Goal: Task Accomplishment & Management: Manage account settings

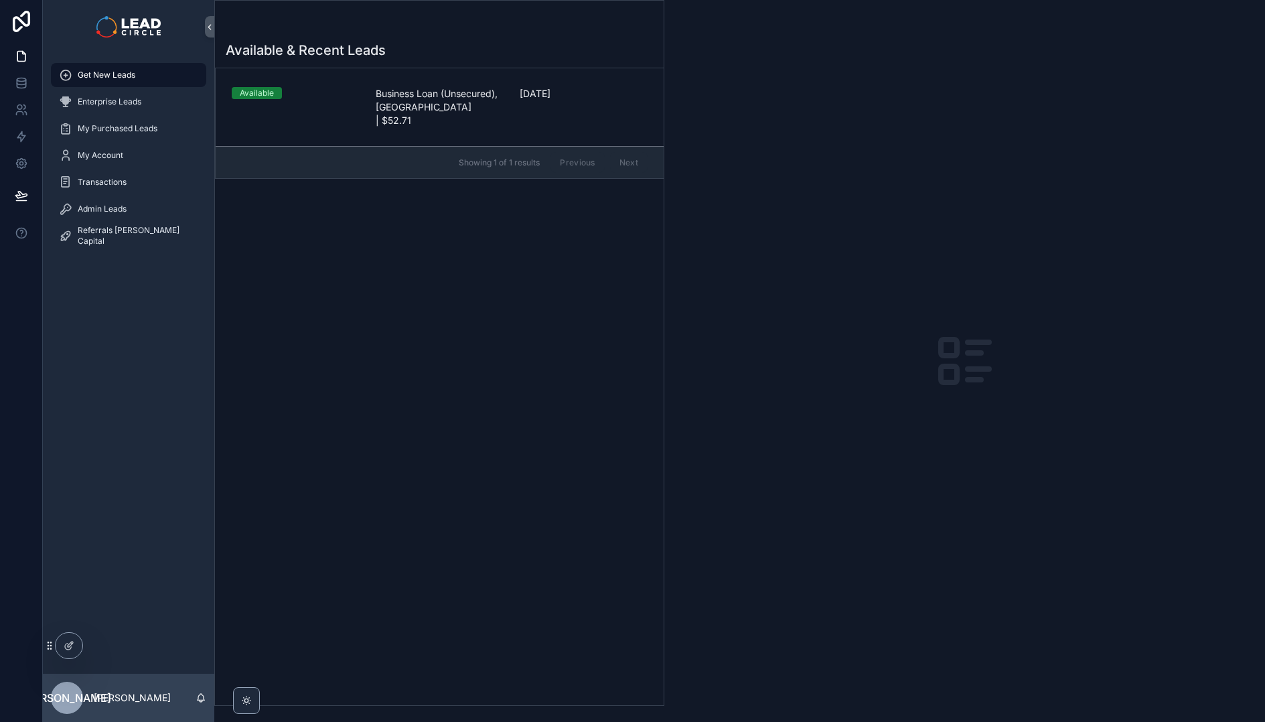
click at [346, 501] on div "Available & Recent Leads Available Business Loan (Unsecured), [GEOGRAPHIC_DATA]…" at bounding box center [439, 369] width 449 height 672
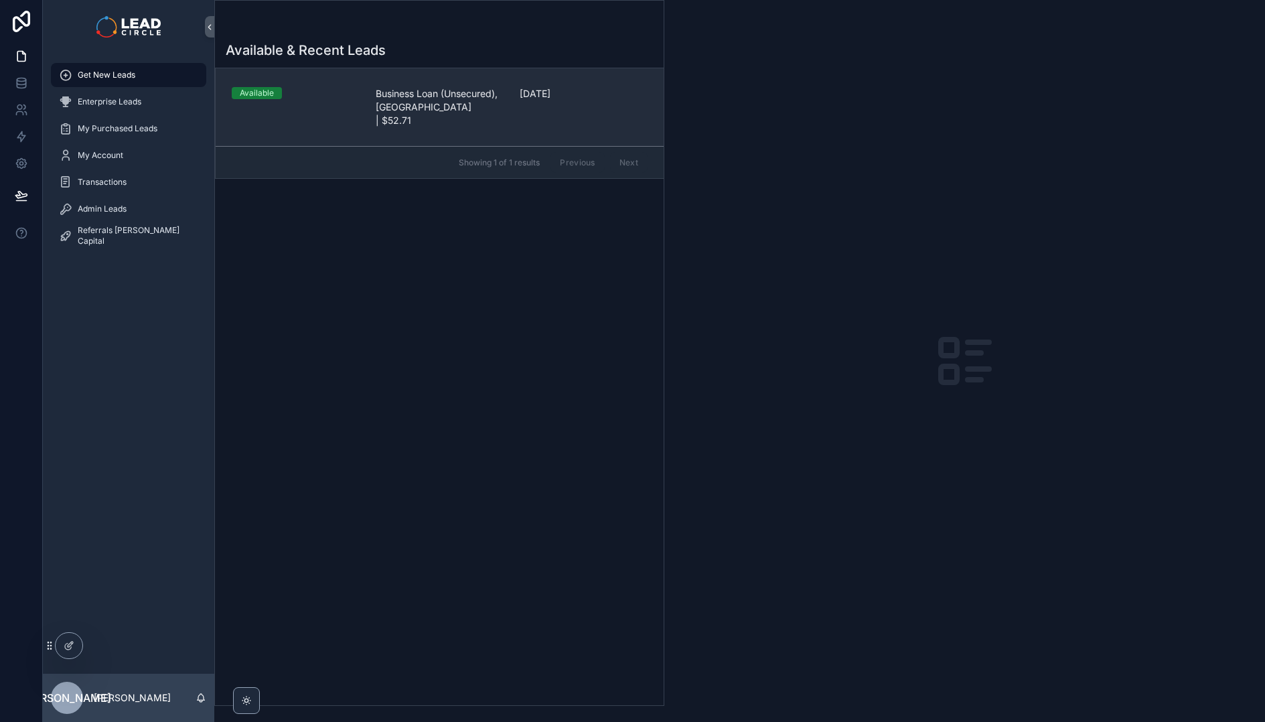
click at [406, 108] on span "Business Loan (Unsecured), [GEOGRAPHIC_DATA] | $52.71" at bounding box center [440, 107] width 128 height 40
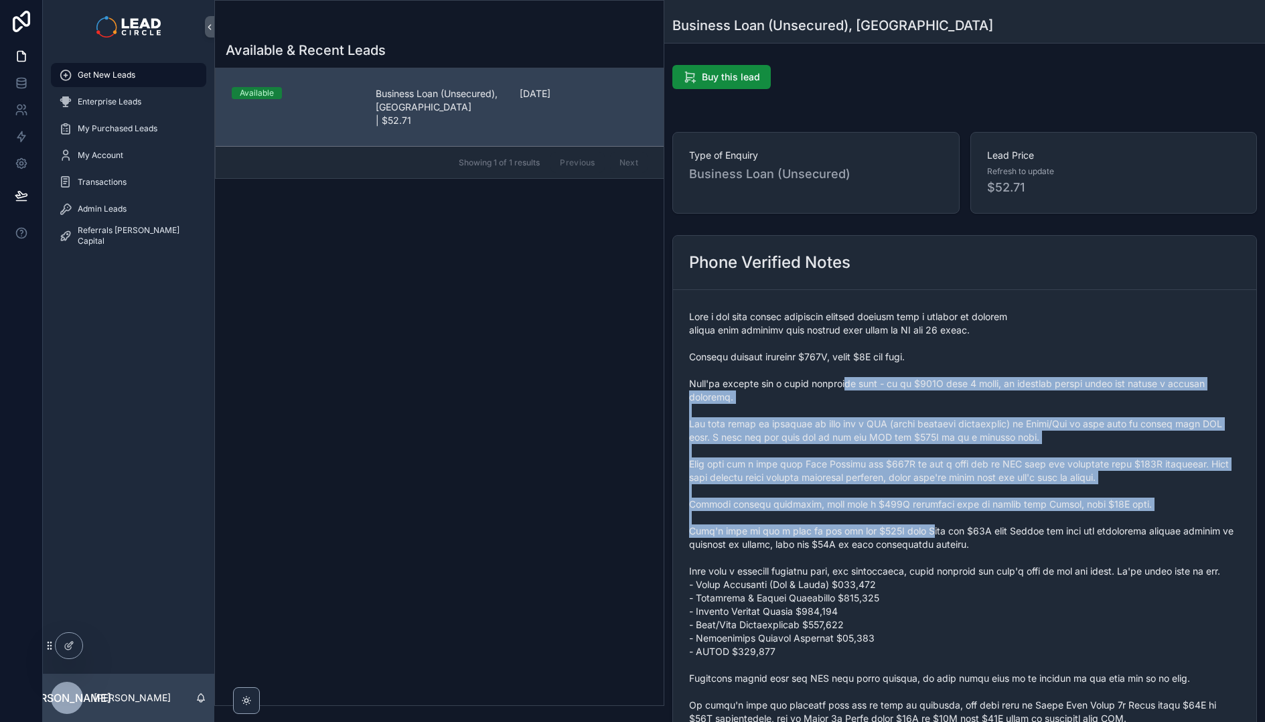
drag, startPoint x: 845, startPoint y: 380, endPoint x: 926, endPoint y: 536, distance: 175.8
click at [926, 535] on span "scrollable content" at bounding box center [964, 578] width 551 height 536
click at [926, 536] on span "scrollable content" at bounding box center [964, 578] width 551 height 536
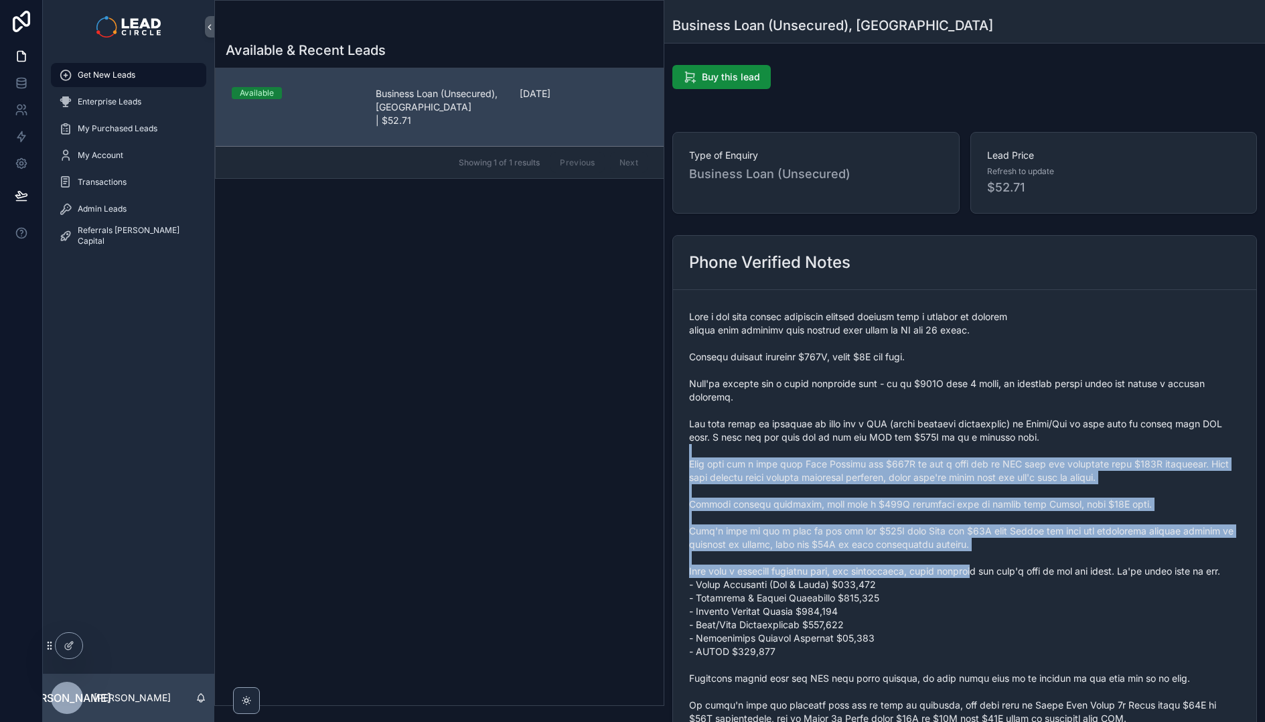
drag, startPoint x: 980, startPoint y: 570, endPoint x: 845, endPoint y: 389, distance: 226.3
click at [846, 389] on span "scrollable content" at bounding box center [964, 578] width 551 height 536
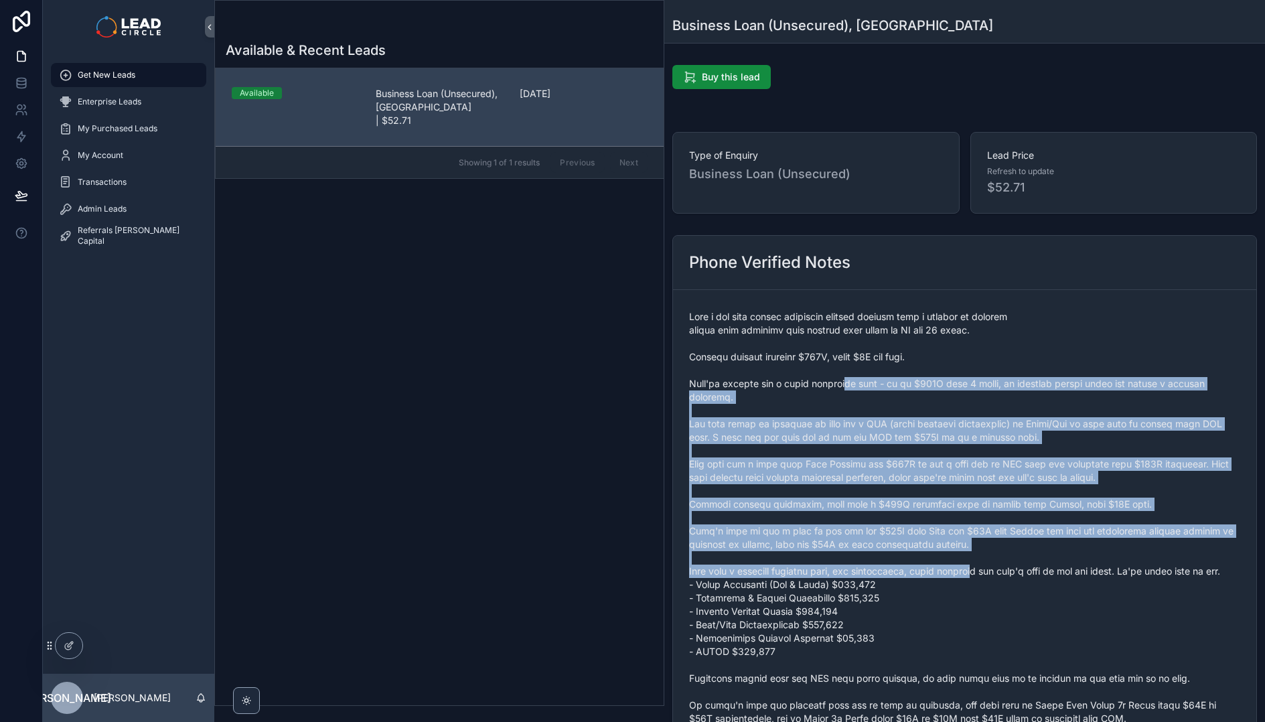
click at [845, 389] on span "scrollable content" at bounding box center [964, 578] width 551 height 536
drag, startPoint x: 845, startPoint y: 389, endPoint x: 964, endPoint y: 544, distance: 194.9
click at [964, 544] on span "scrollable content" at bounding box center [964, 578] width 551 height 536
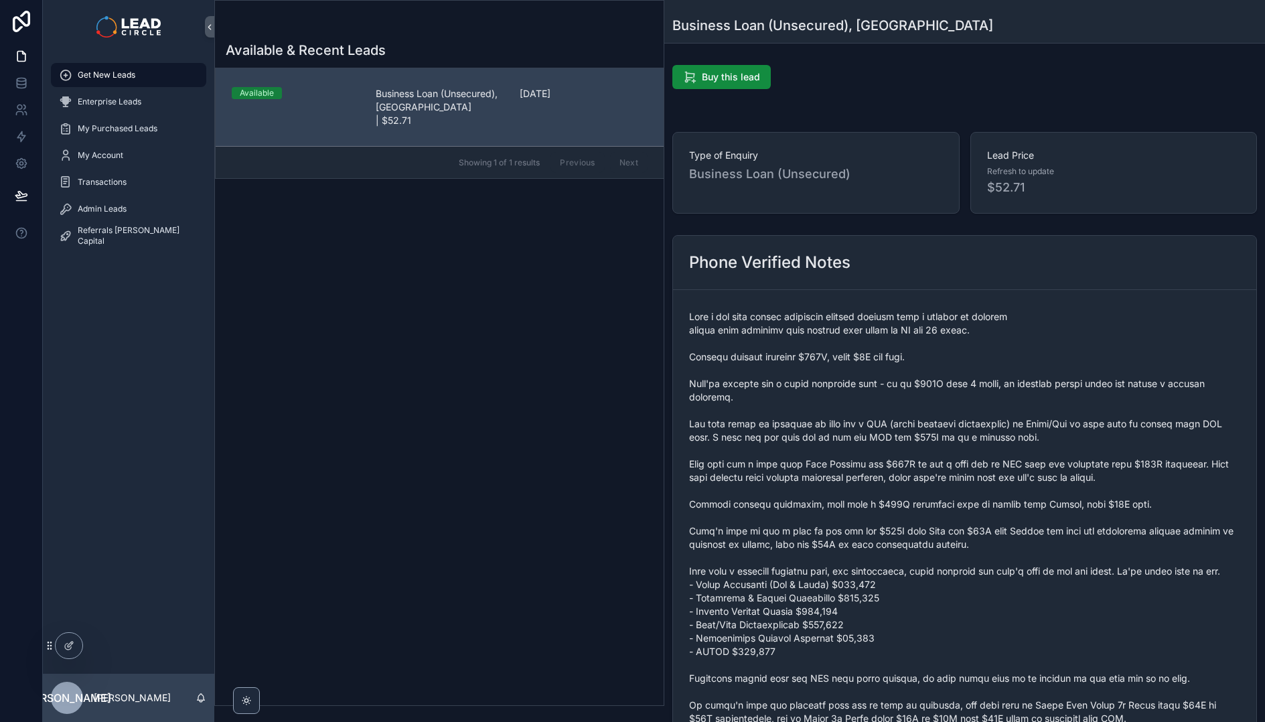
scroll to position [259, 0]
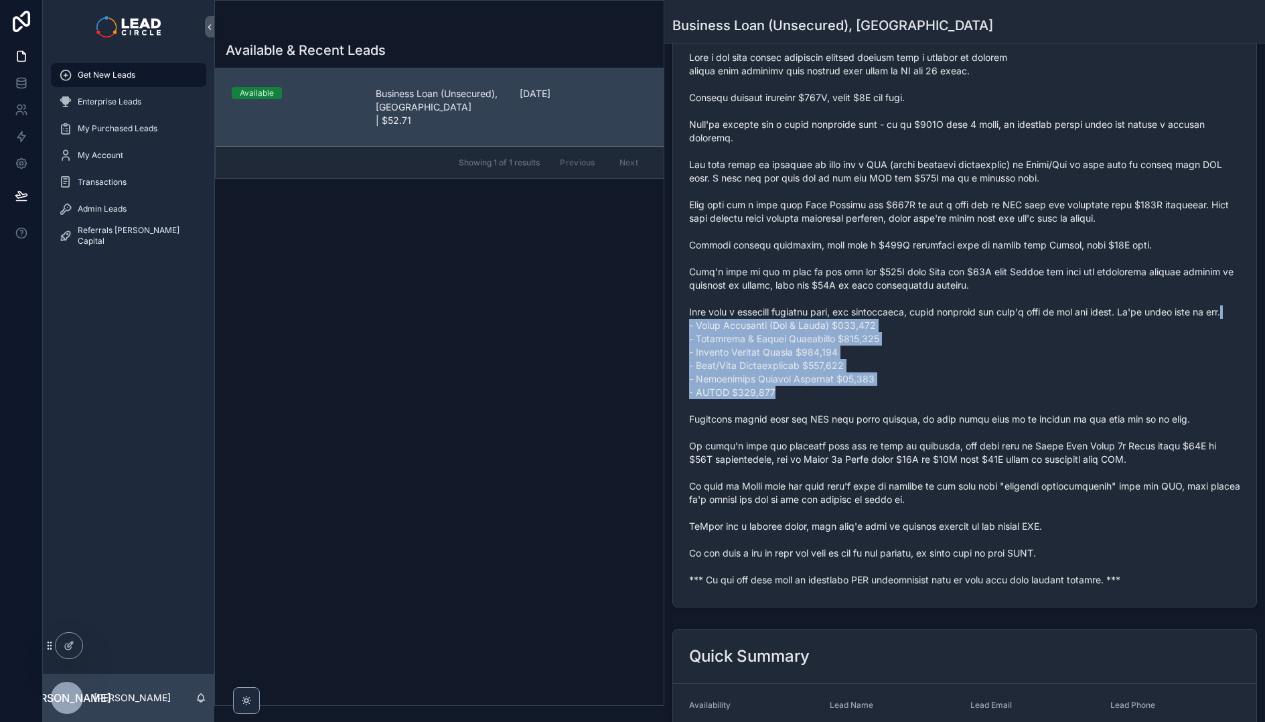
drag, startPoint x: 838, startPoint y: 404, endPoint x: 730, endPoint y: 322, distance: 135.3
click at [730, 322] on span "scrollable content" at bounding box center [964, 319] width 551 height 536
drag, startPoint x: 758, startPoint y: 354, endPoint x: 829, endPoint y: 425, distance: 100.9
click at [828, 425] on span "scrollable content" at bounding box center [964, 319] width 551 height 536
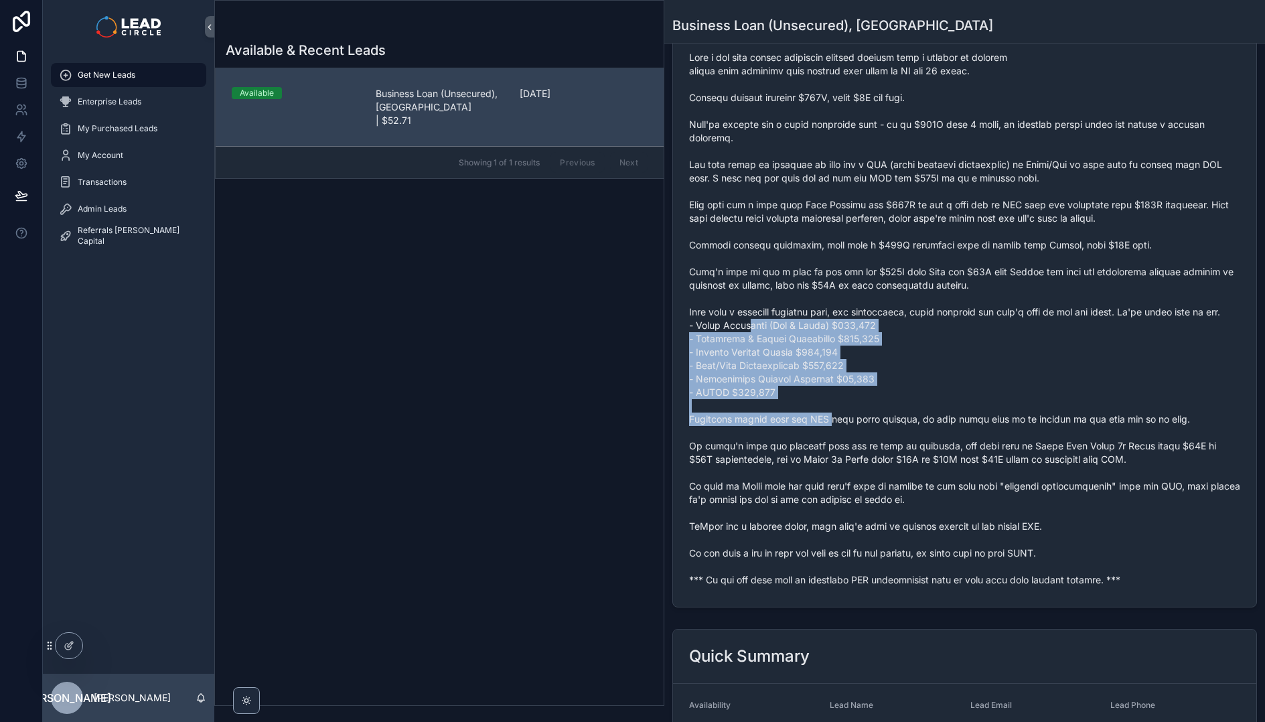
click at [830, 425] on span "scrollable content" at bounding box center [964, 319] width 551 height 536
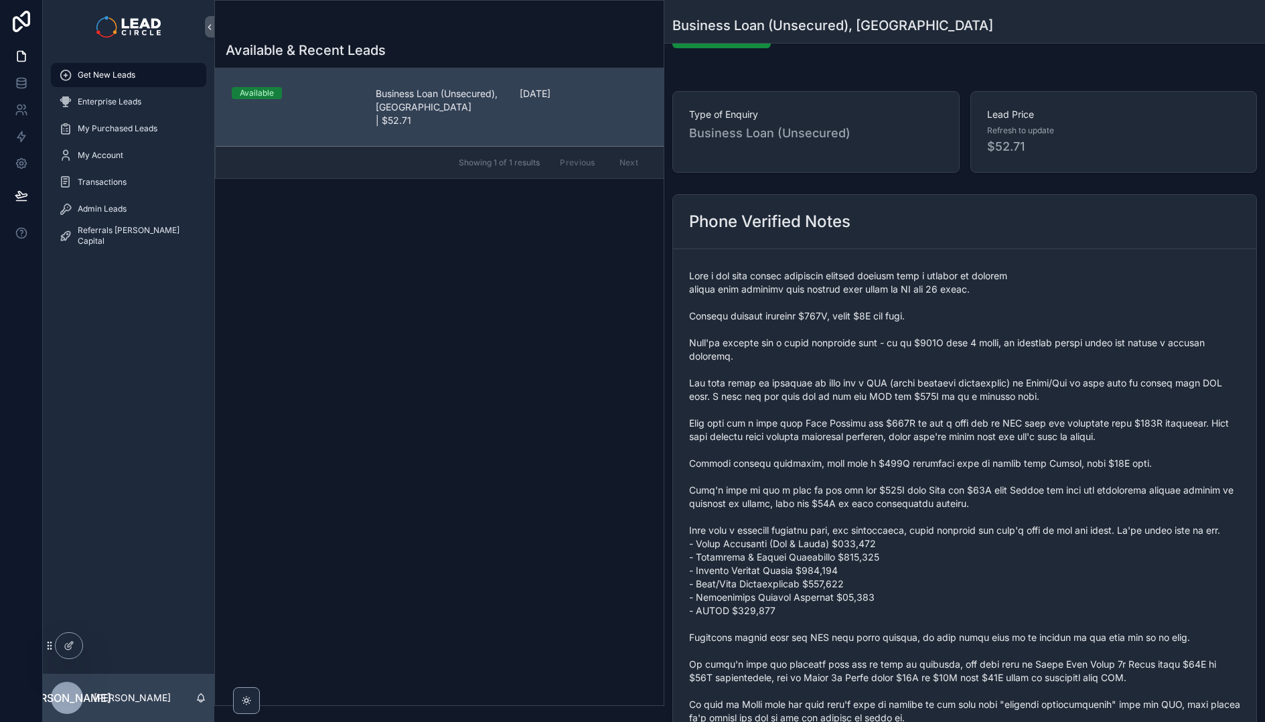
scroll to position [0, 0]
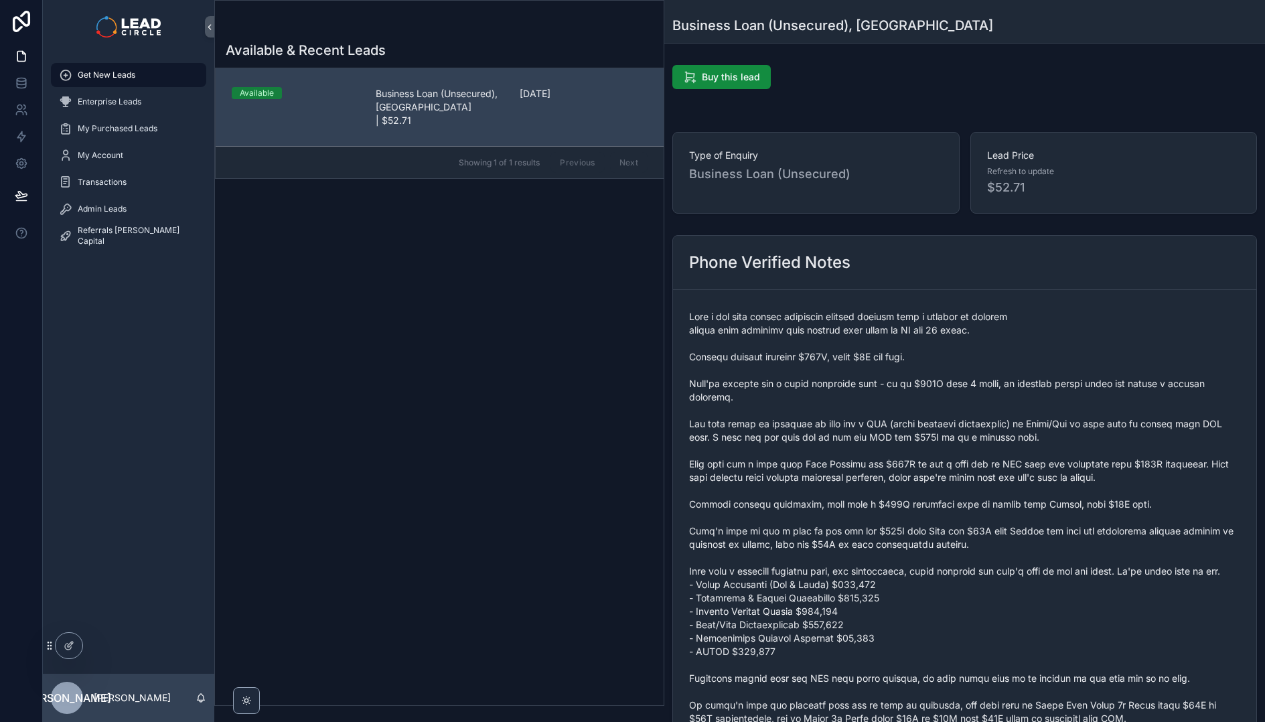
click at [829, 534] on span "scrollable content" at bounding box center [964, 578] width 551 height 536
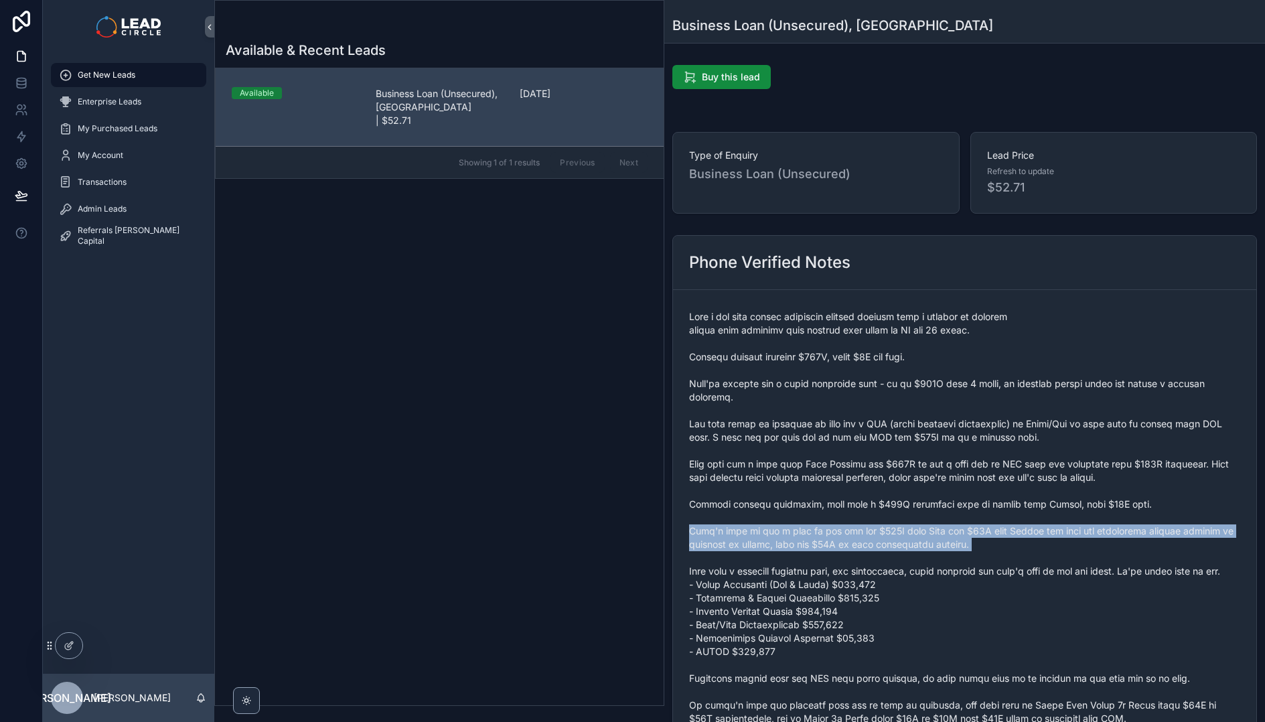
click at [829, 534] on span "scrollable content" at bounding box center [964, 578] width 551 height 536
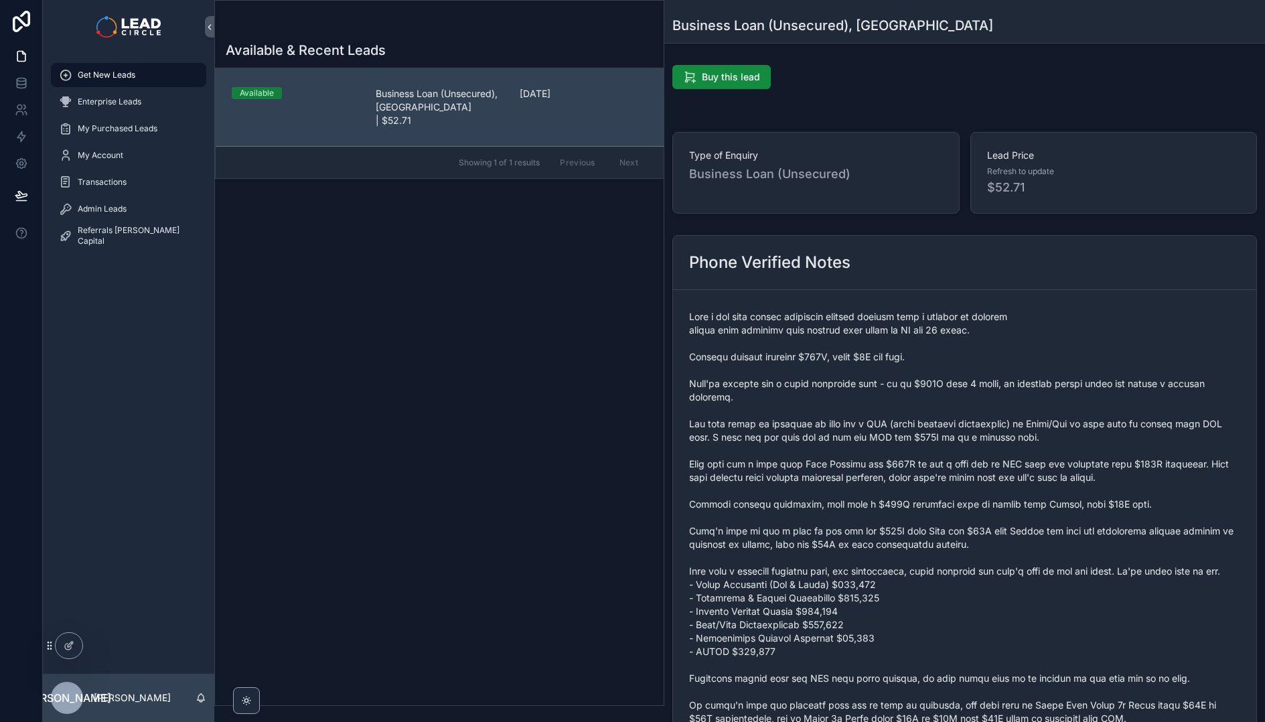
click at [856, 504] on span "scrollable content" at bounding box center [964, 578] width 551 height 536
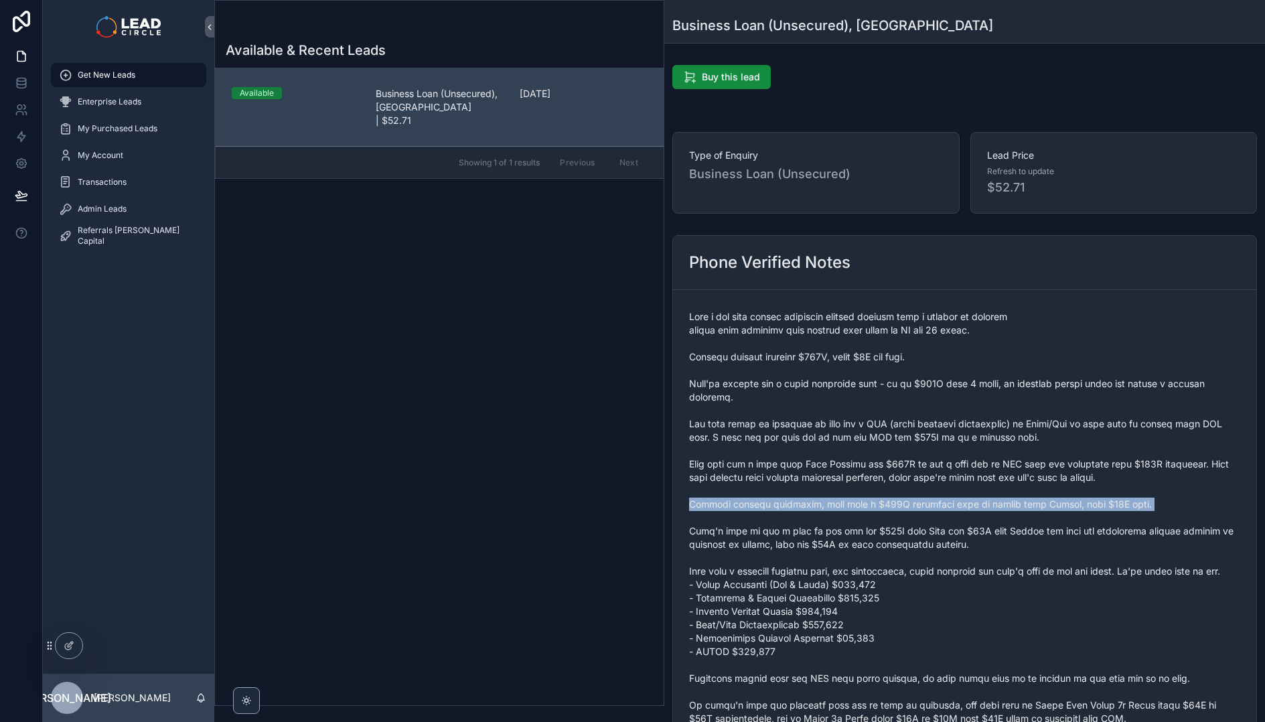
click at [856, 504] on span "scrollable content" at bounding box center [964, 578] width 551 height 536
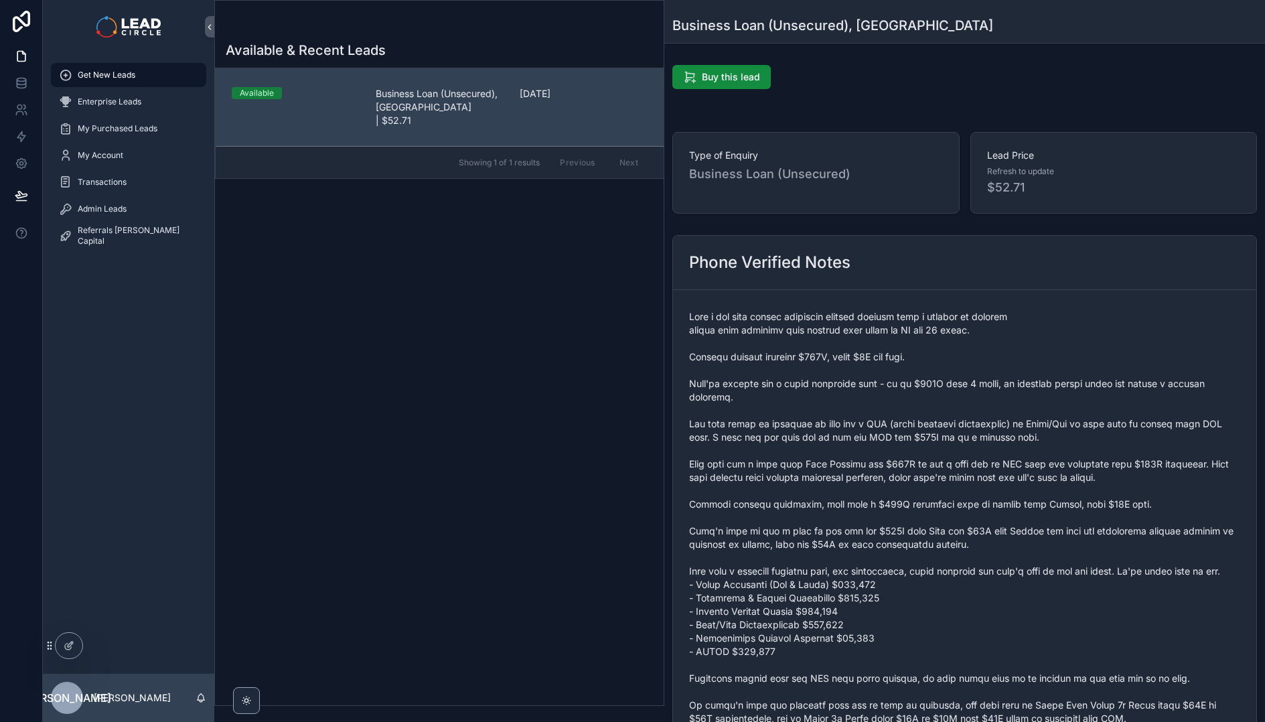
click at [866, 533] on span "scrollable content" at bounding box center [964, 578] width 551 height 536
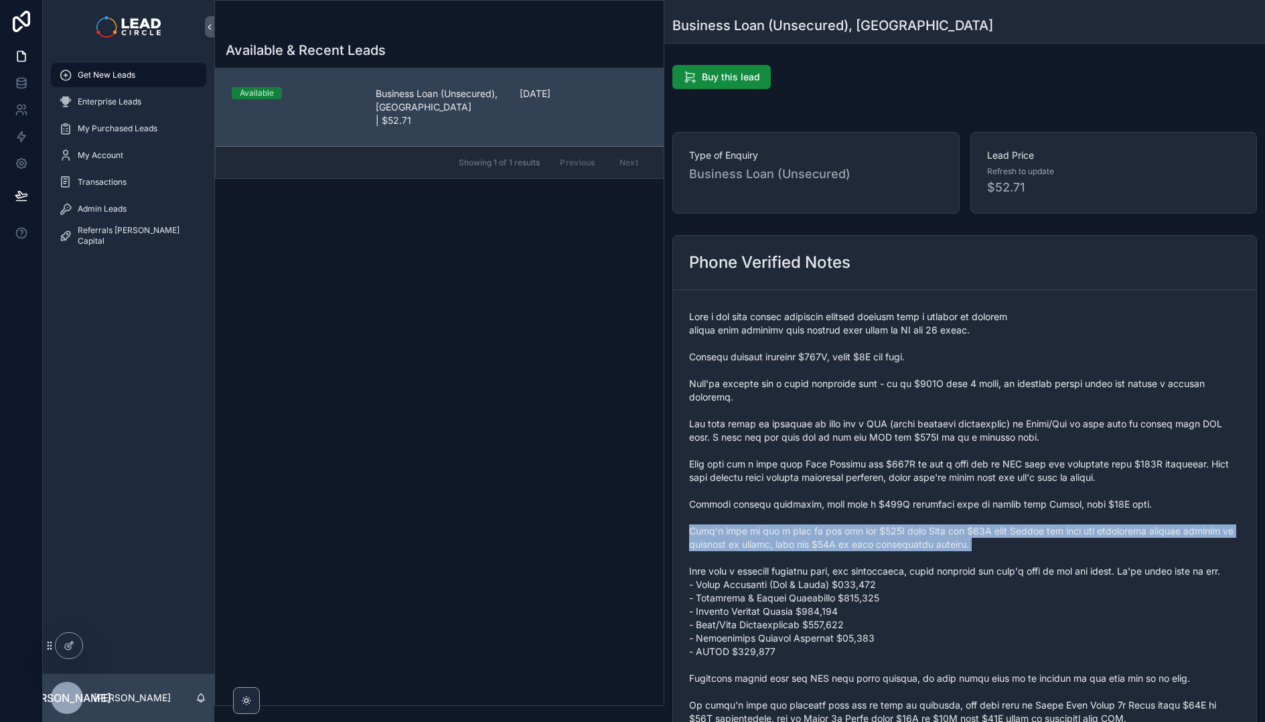
click at [866, 533] on span "scrollable content" at bounding box center [964, 578] width 551 height 536
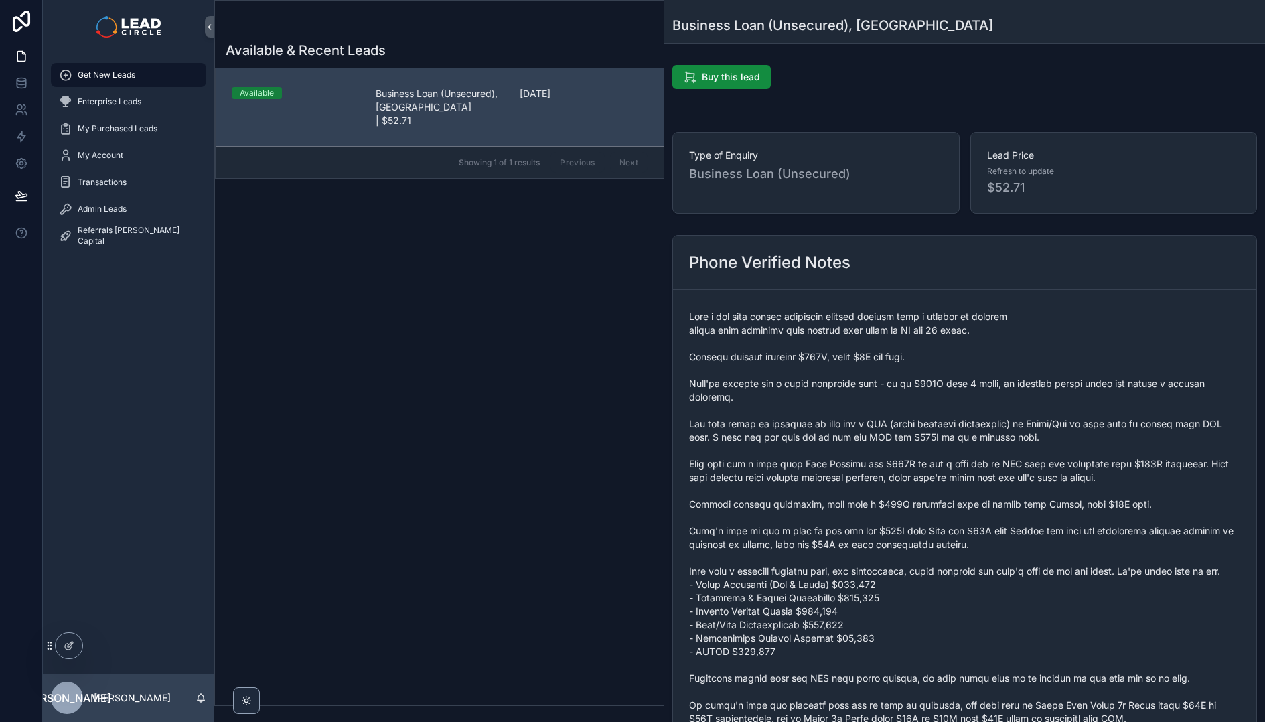
click at [863, 495] on span "scrollable content" at bounding box center [964, 578] width 551 height 536
click at [864, 526] on span "scrollable content" at bounding box center [964, 578] width 551 height 536
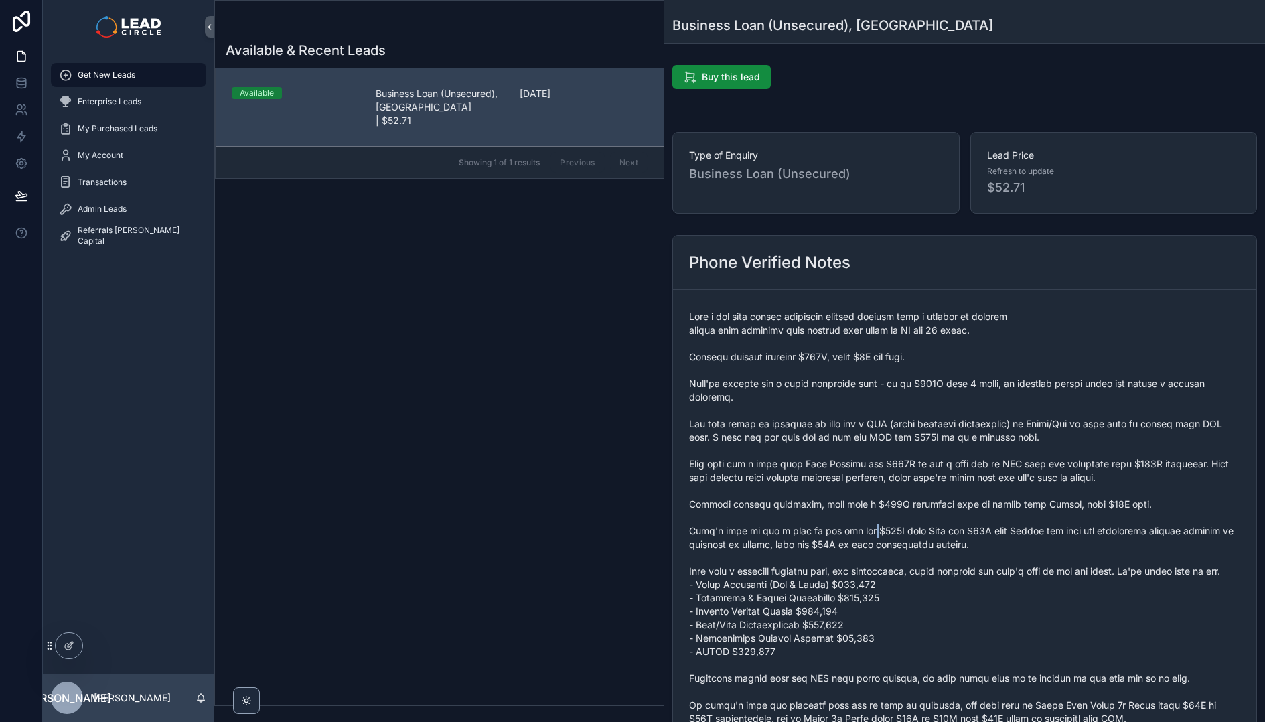
click at [864, 526] on span "scrollable content" at bounding box center [964, 578] width 551 height 536
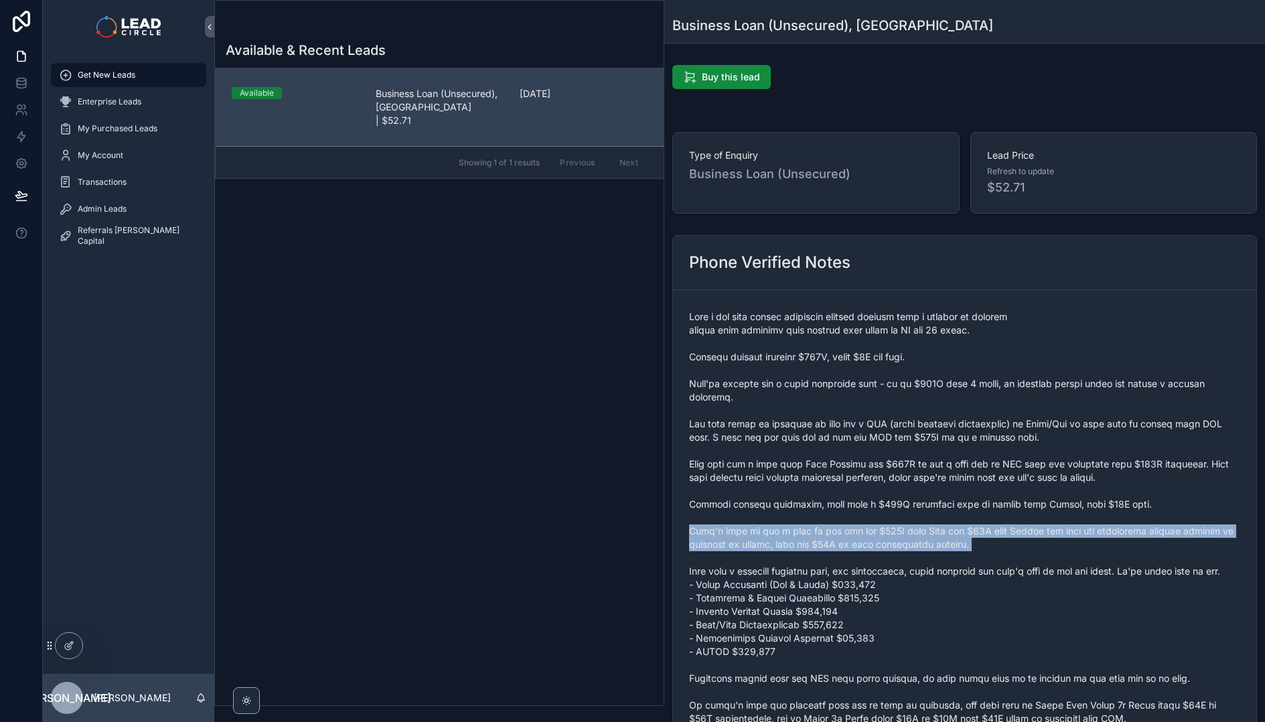
click at [864, 526] on span "scrollable content" at bounding box center [964, 578] width 551 height 536
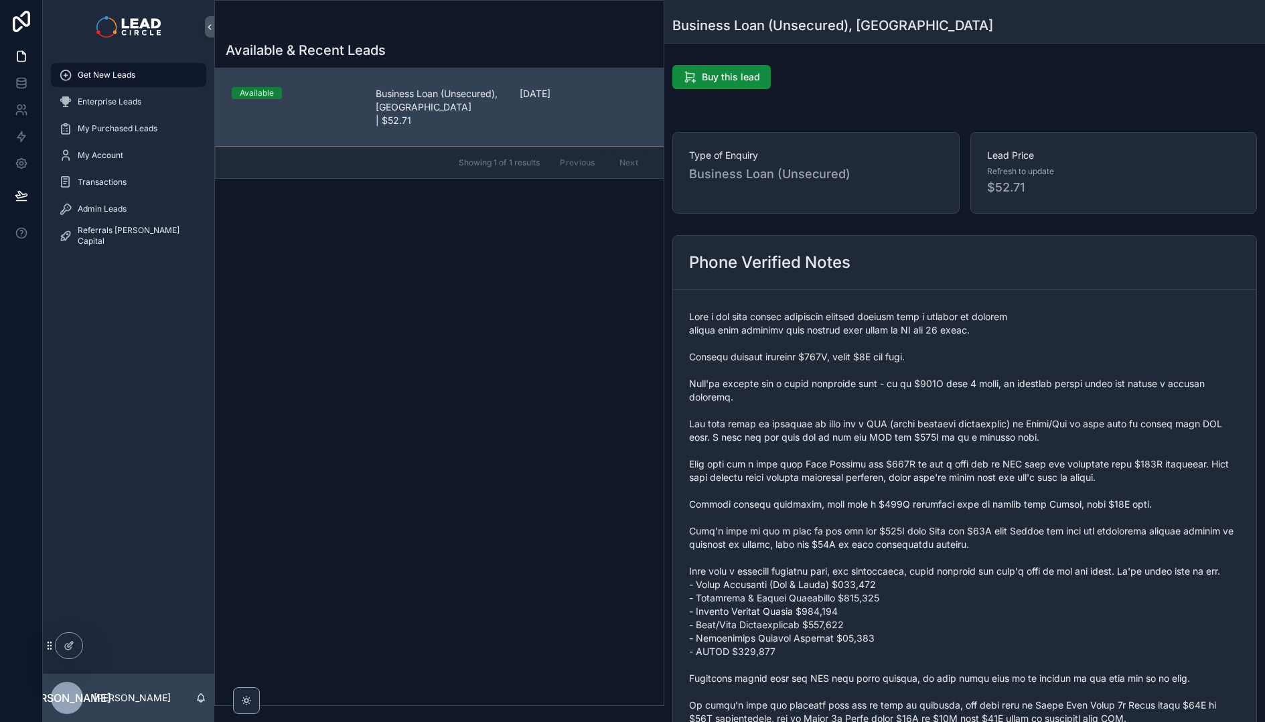
click at [866, 501] on span "scrollable content" at bounding box center [964, 578] width 551 height 536
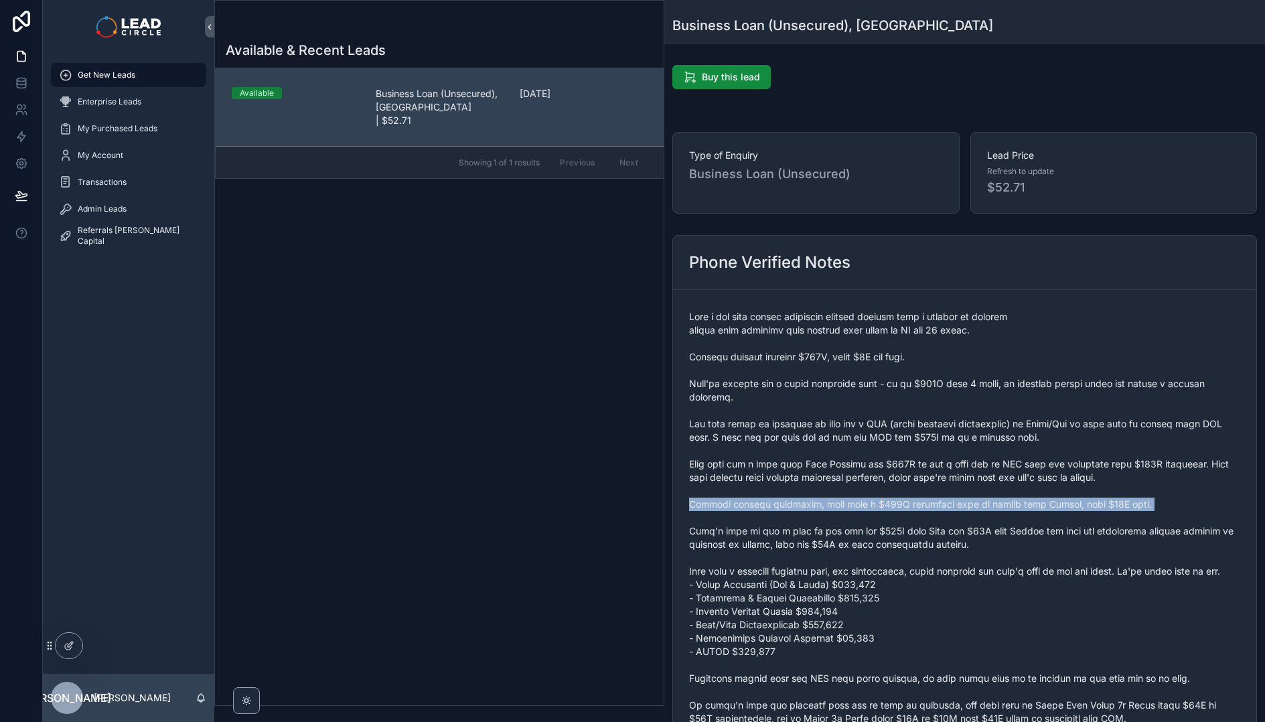
click at [866, 501] on span "scrollable content" at bounding box center [964, 578] width 551 height 536
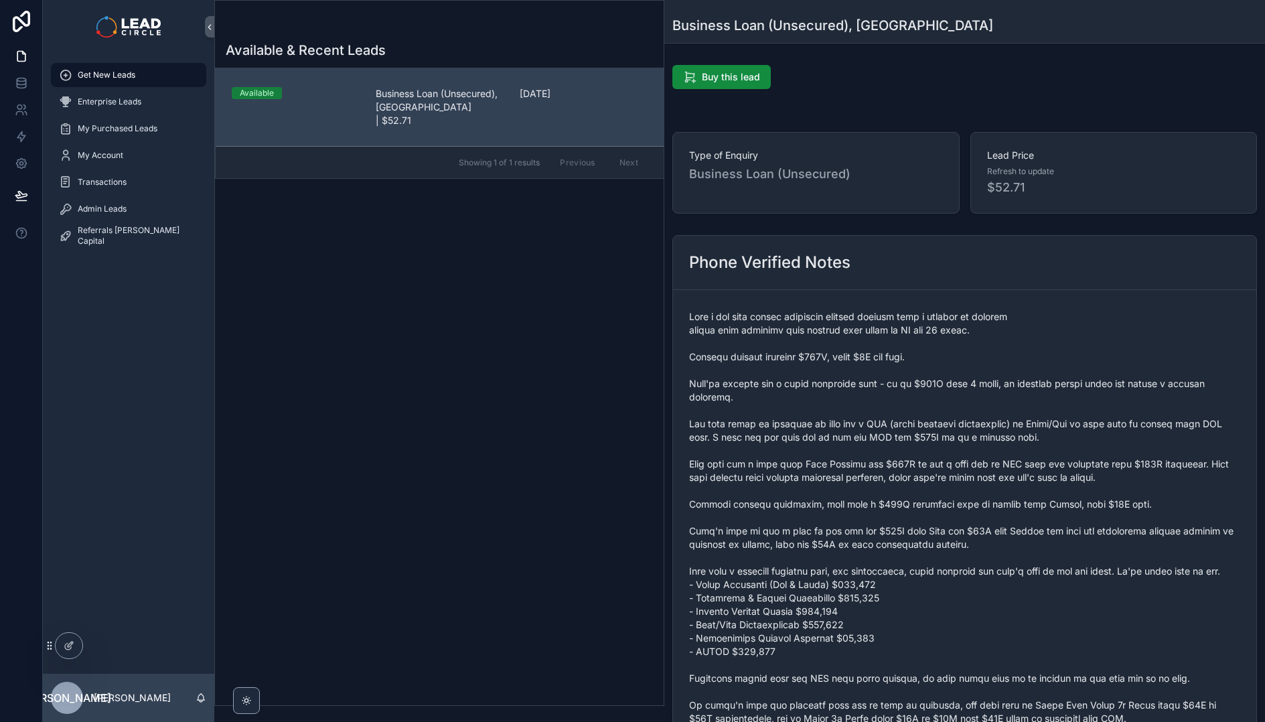
click at [868, 530] on span "scrollable content" at bounding box center [964, 578] width 551 height 536
click at [868, 503] on span "scrollable content" at bounding box center [964, 578] width 551 height 536
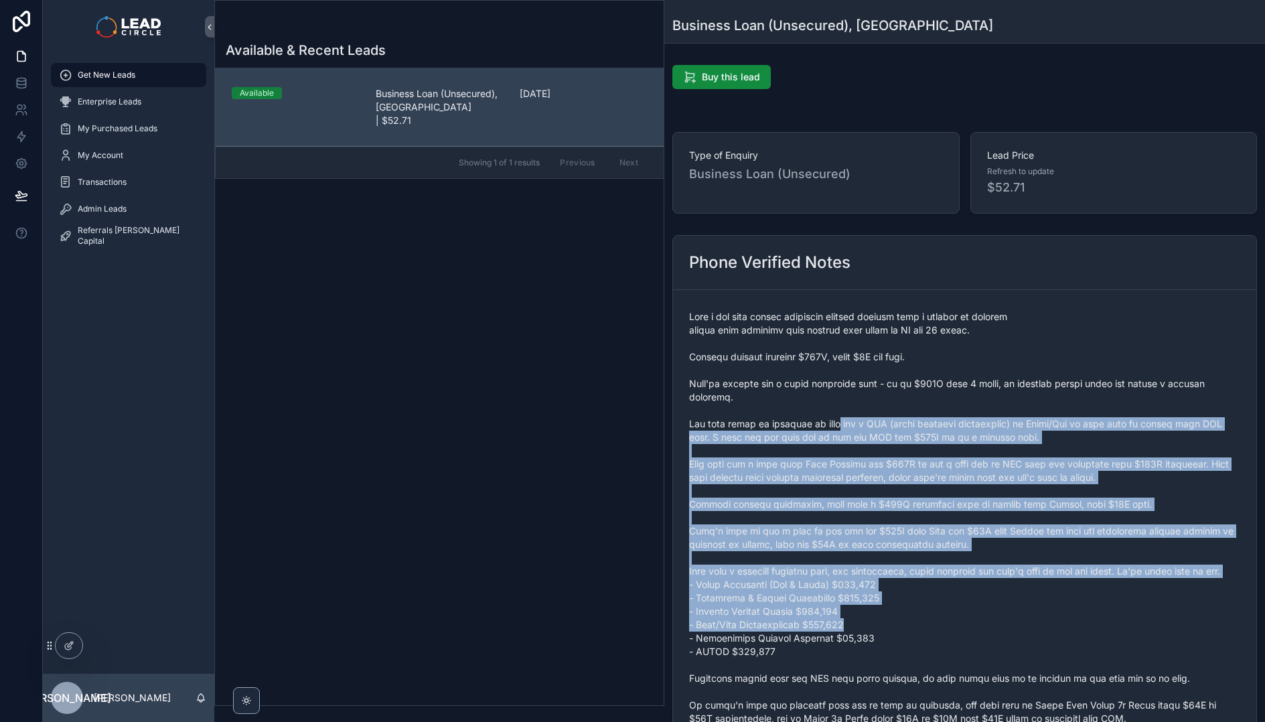
drag, startPoint x: 847, startPoint y: 437, endPoint x: 961, endPoint y: 656, distance: 246.8
click at [961, 656] on span "scrollable content" at bounding box center [964, 578] width 551 height 536
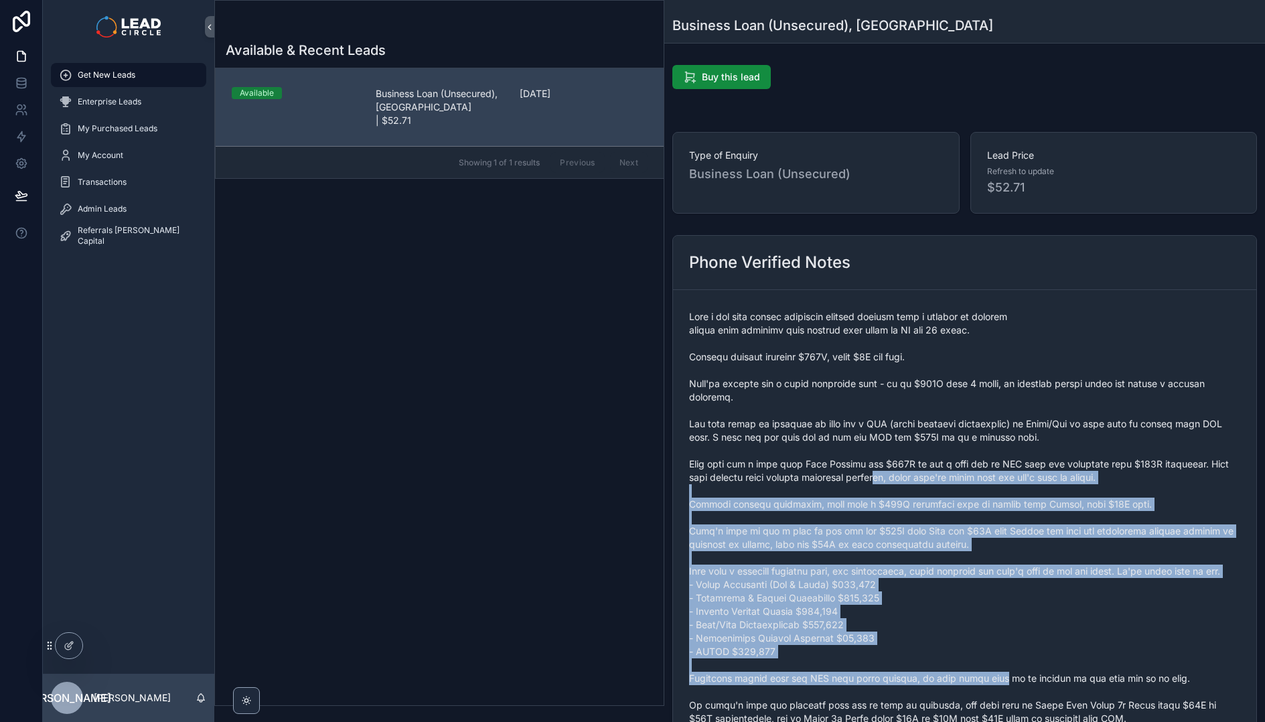
drag, startPoint x: 978, startPoint y: 689, endPoint x: 866, endPoint y: 471, distance: 245.0
click at [866, 472] on span "scrollable content" at bounding box center [964, 578] width 551 height 536
click at [866, 471] on span "scrollable content" at bounding box center [964, 578] width 551 height 536
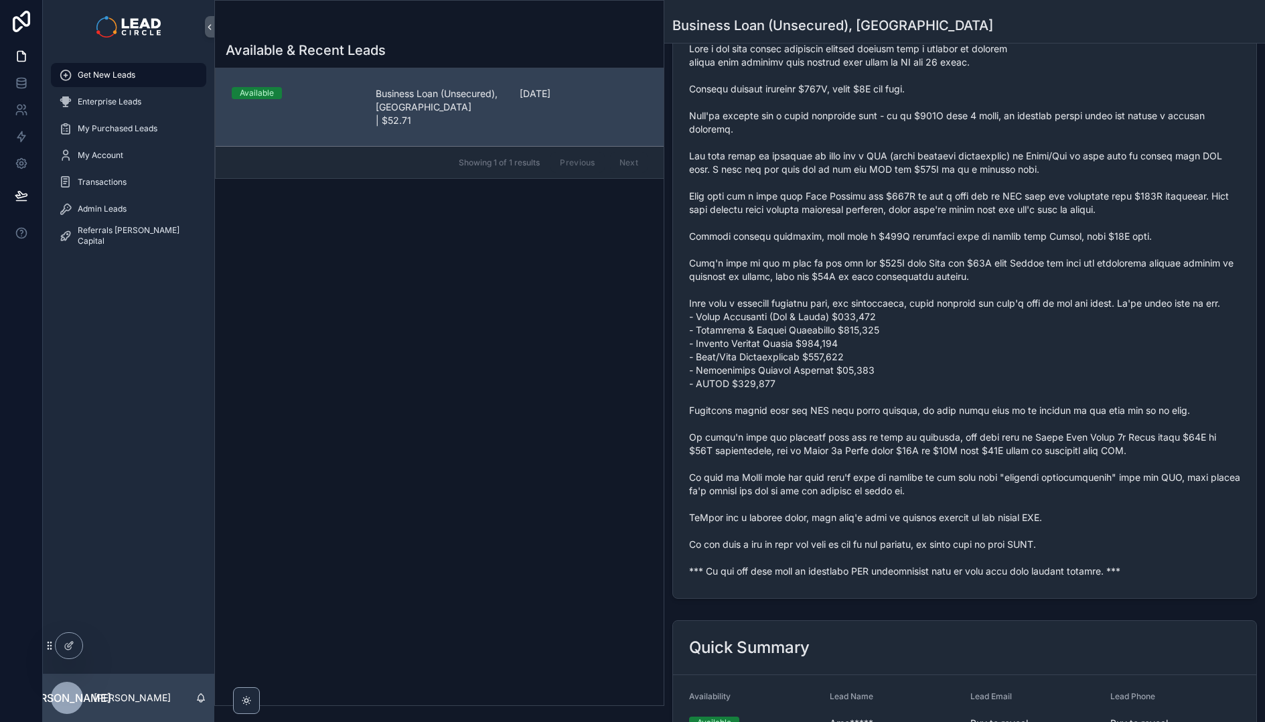
scroll to position [527, 0]
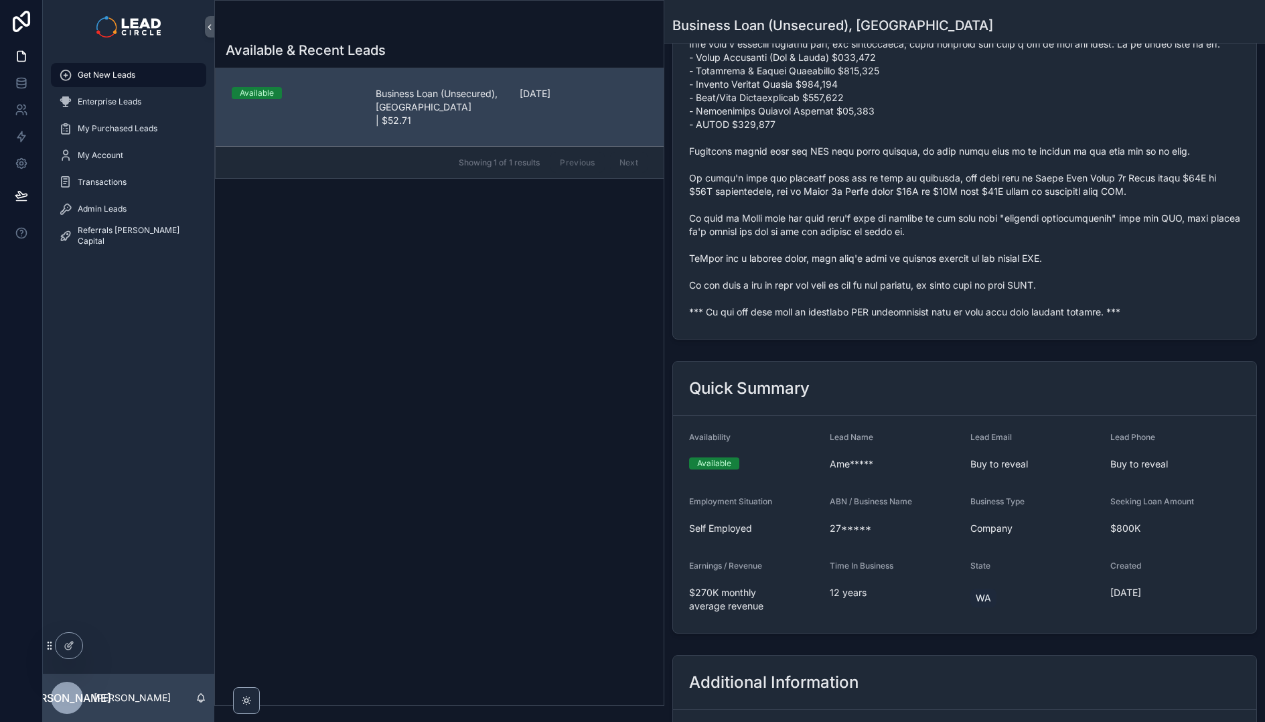
click at [783, 319] on span "scrollable content" at bounding box center [964, 51] width 551 height 536
copy span "*** If you buy this lead an automatic SMS introduction will be sent with your c…"
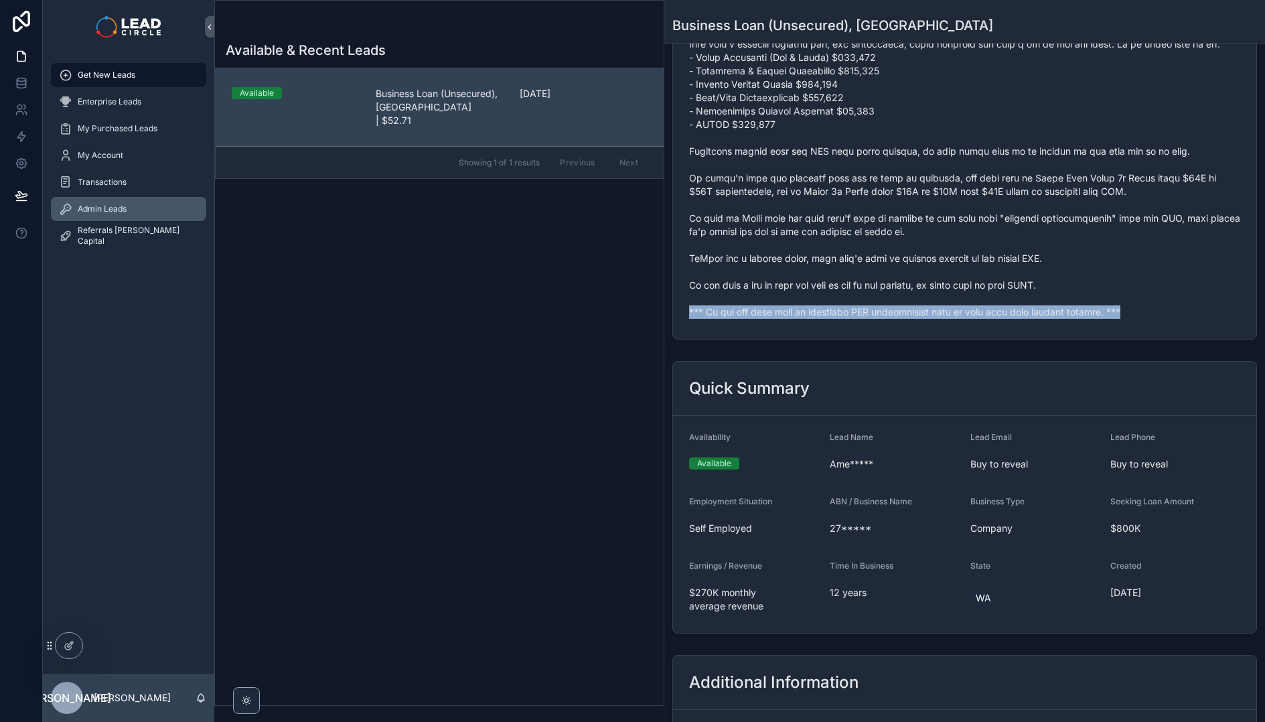
click at [157, 207] on div "Admin Leads" at bounding box center [128, 208] width 139 height 21
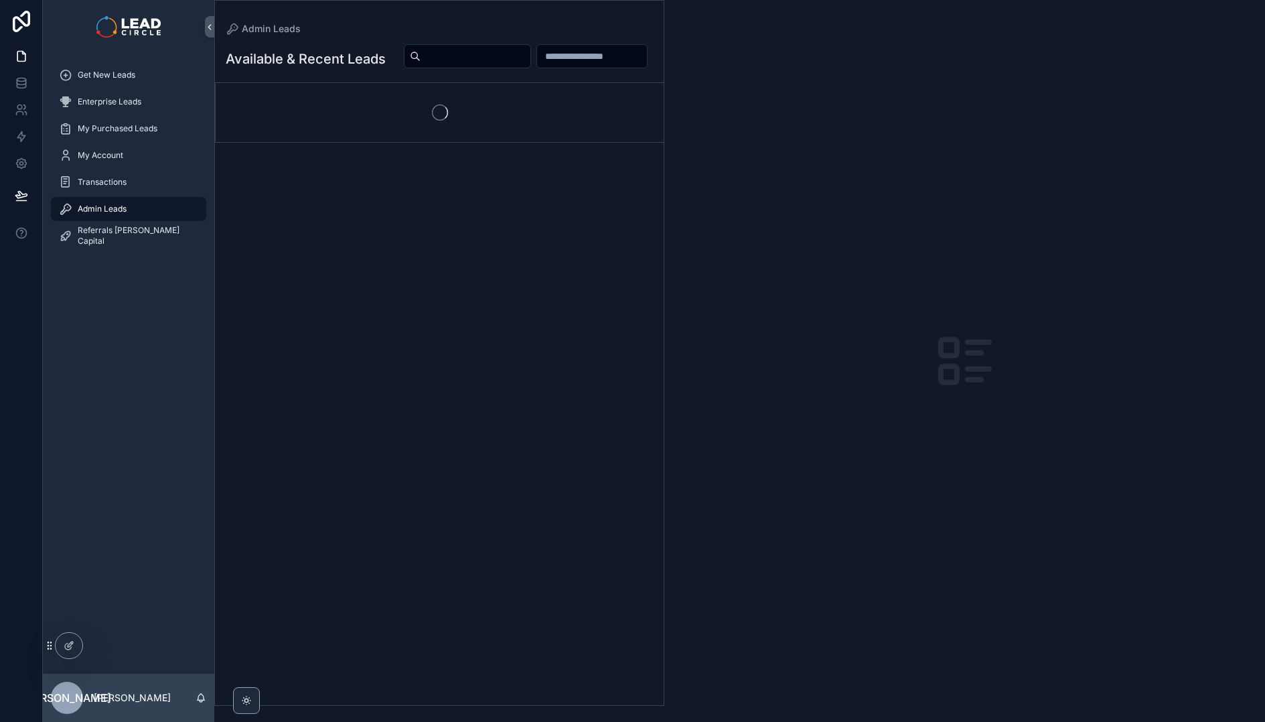
click at [558, 40] on div "Available & Recent Leads" at bounding box center [439, 370] width 449 height 670
click at [530, 57] on input "scrollable content" at bounding box center [476, 56] width 110 height 19
paste input "**********"
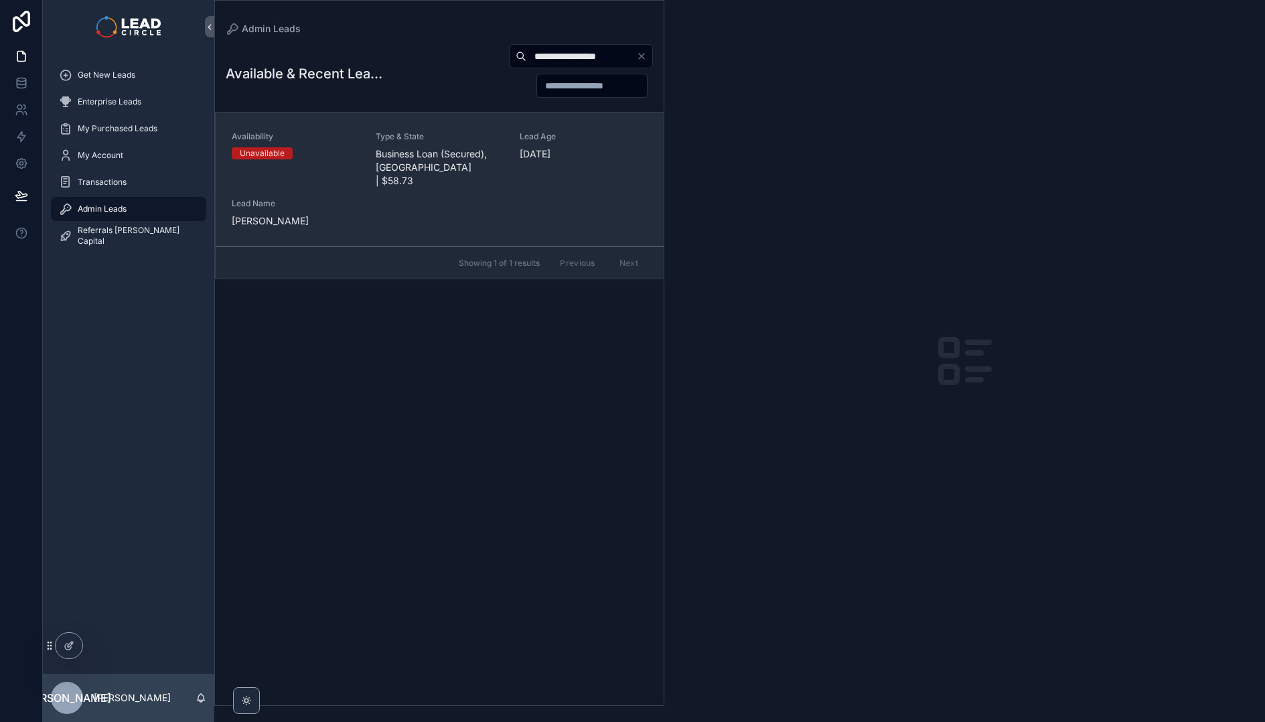
click at [420, 155] on span "Business Loan (Secured), [GEOGRAPHIC_DATA] | $58.73" at bounding box center [440, 167] width 128 height 40
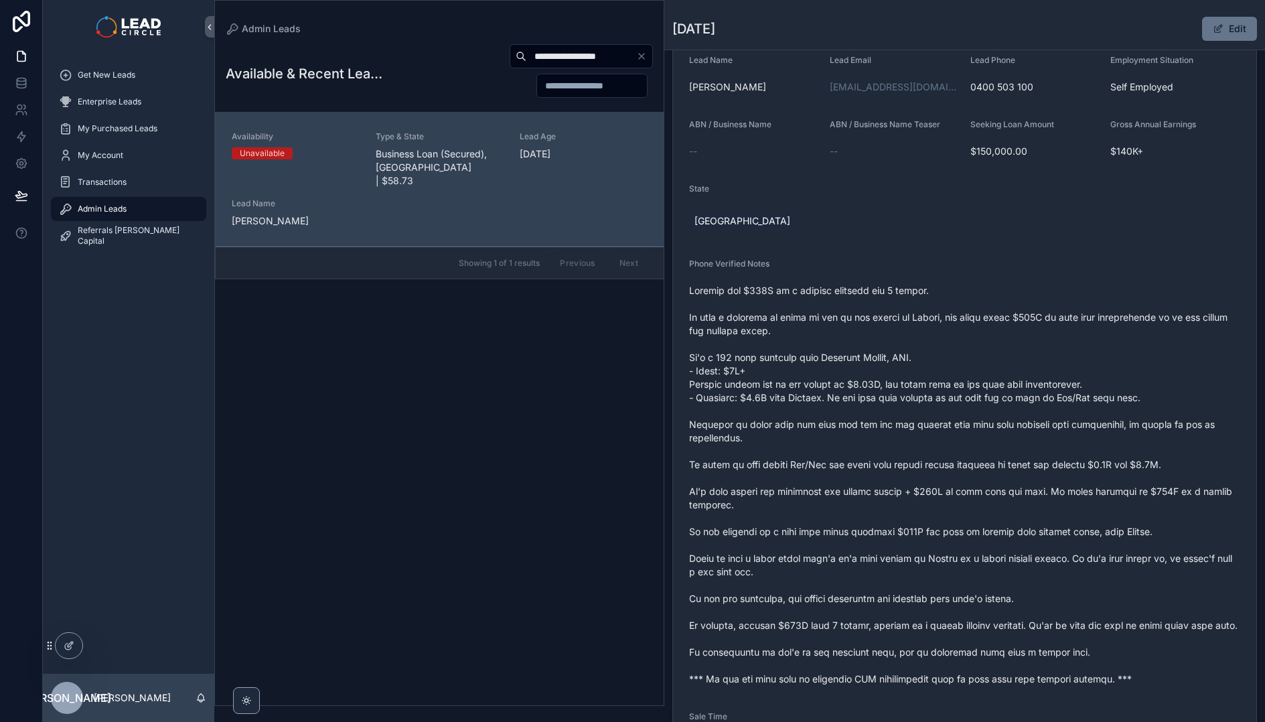
scroll to position [174, 0]
click at [579, 57] on input "**********" at bounding box center [581, 56] width 110 height 19
paste input "scrollable content"
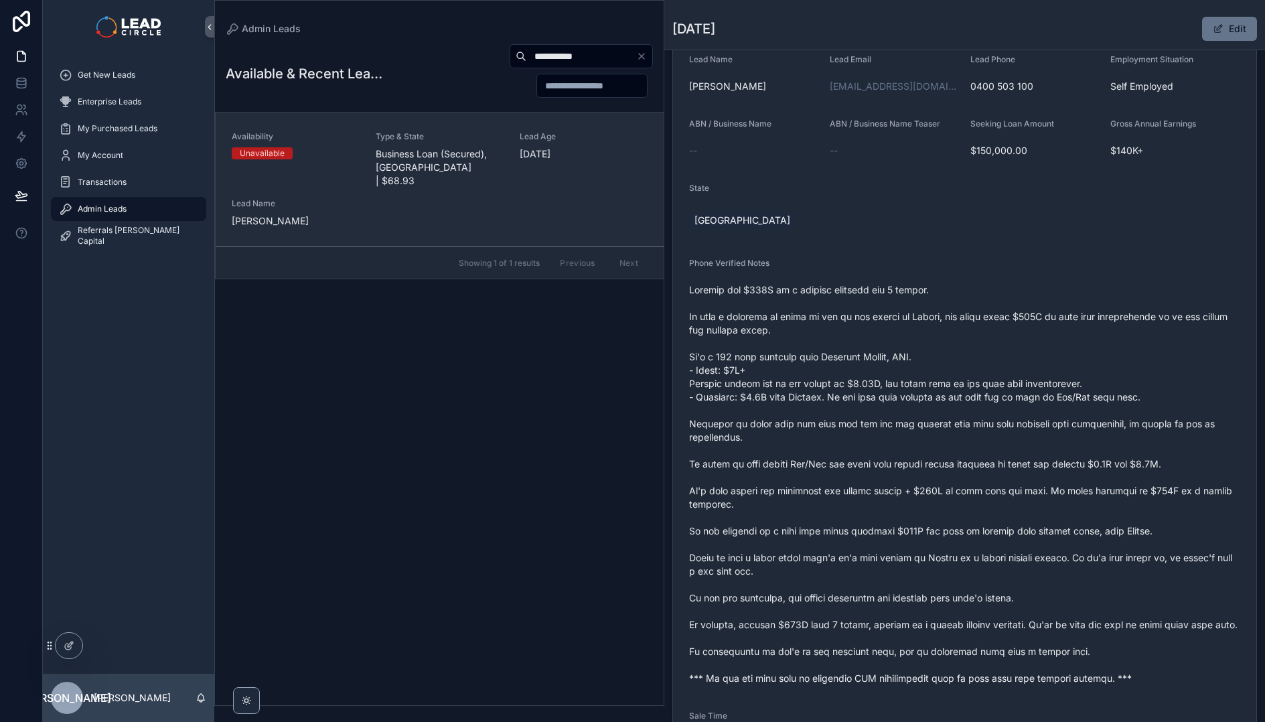
click at [500, 143] on div "Type & State Business Loan (Secured), [GEOGRAPHIC_DATA] | $68.93" at bounding box center [440, 159] width 128 height 56
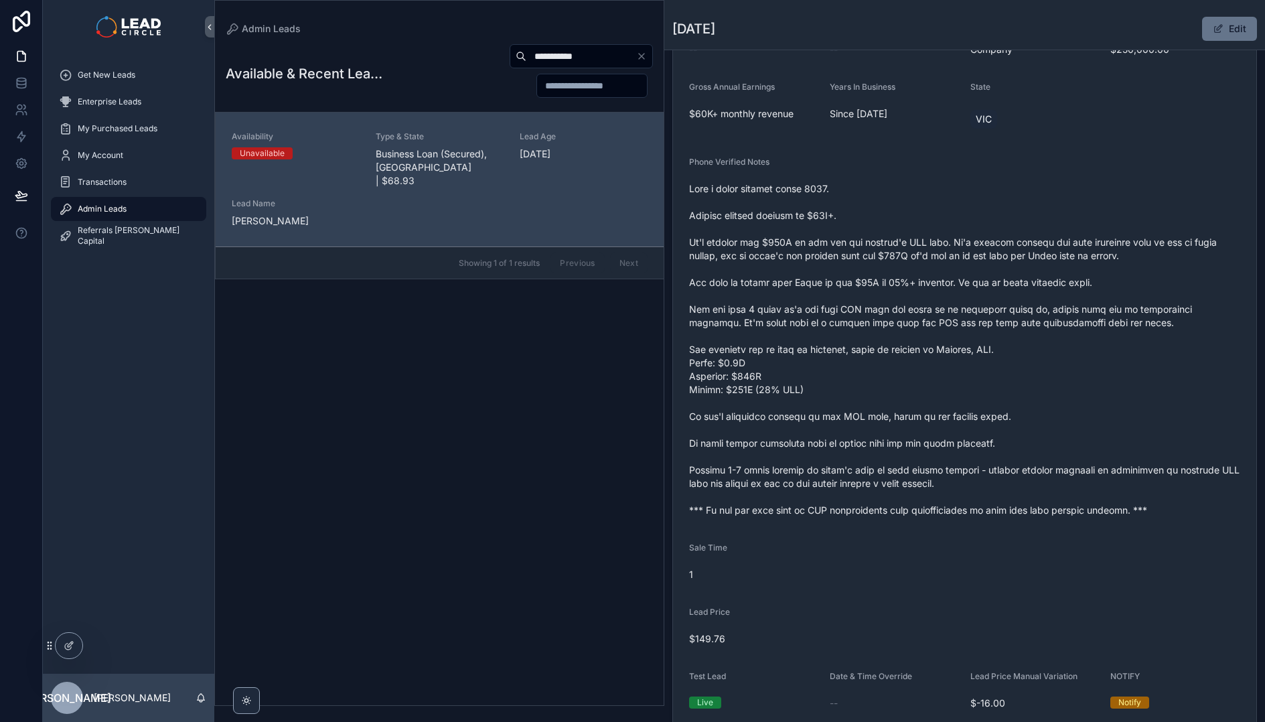
scroll to position [110, 0]
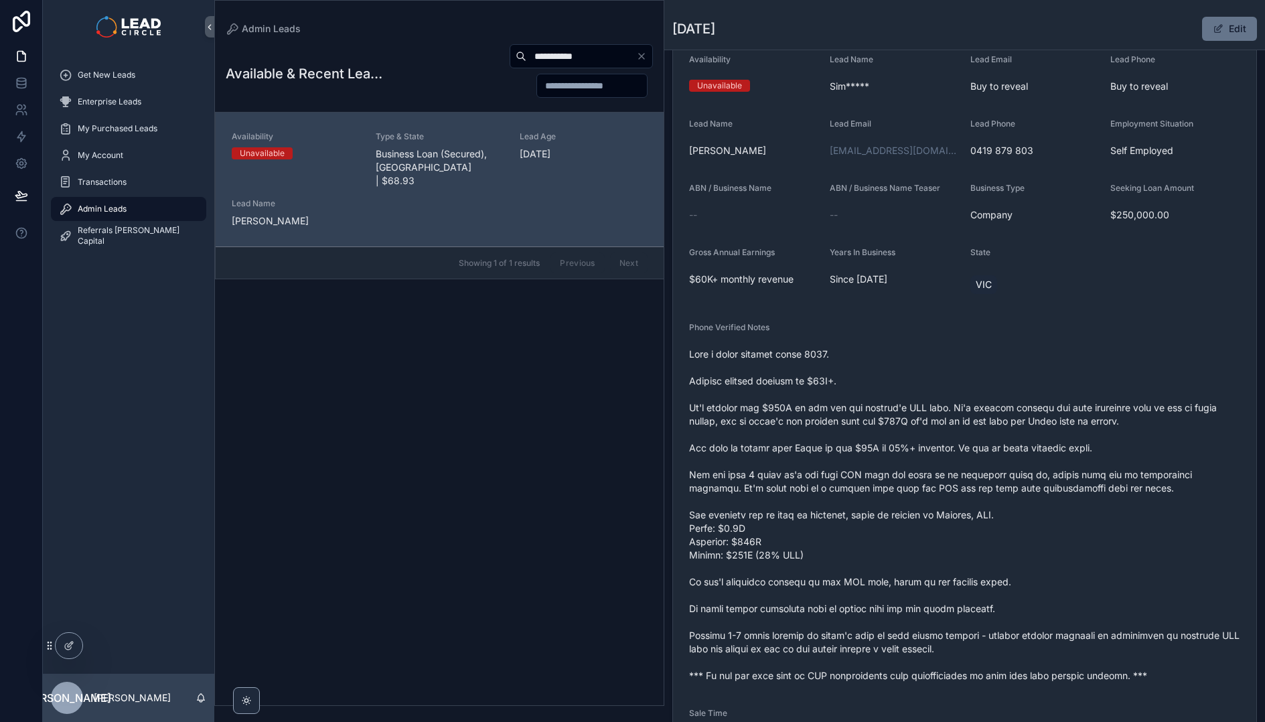
click at [568, 61] on input "**********" at bounding box center [581, 56] width 110 height 19
paste input "****"
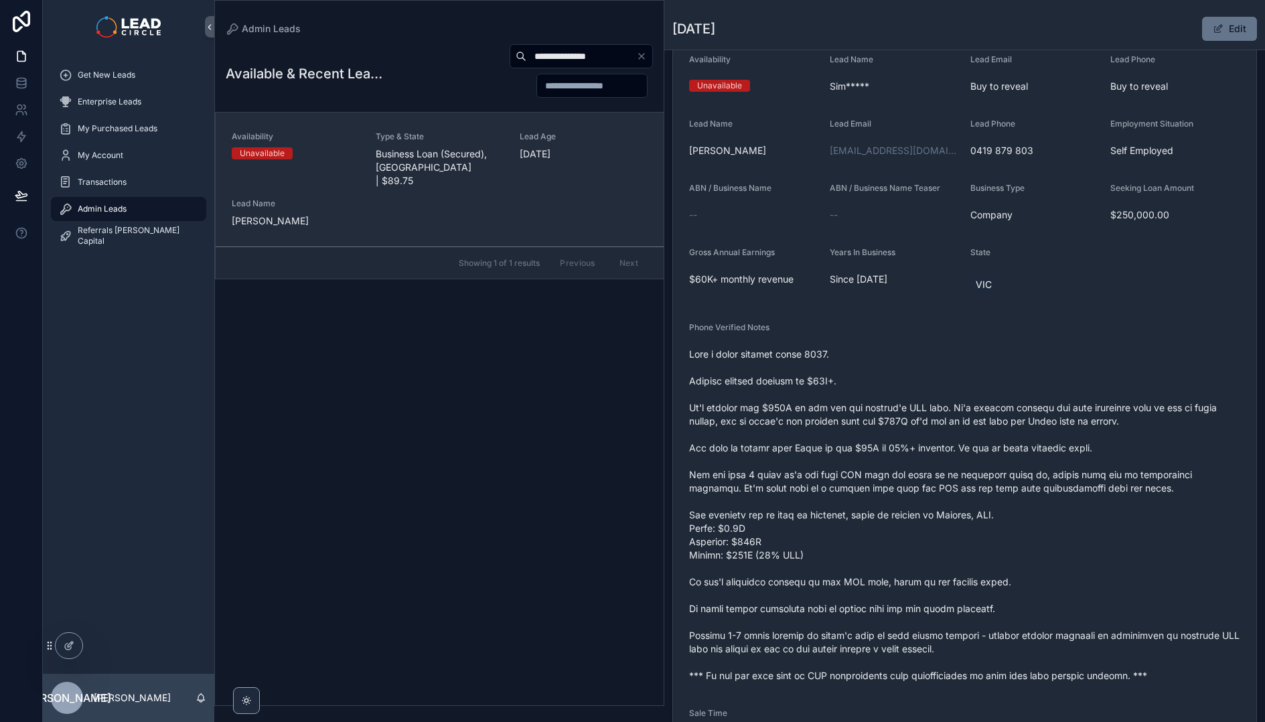
type input "**********"
click at [536, 173] on div "Lead Age [DEMOGRAPHIC_DATA][DATE]" at bounding box center [584, 159] width 128 height 56
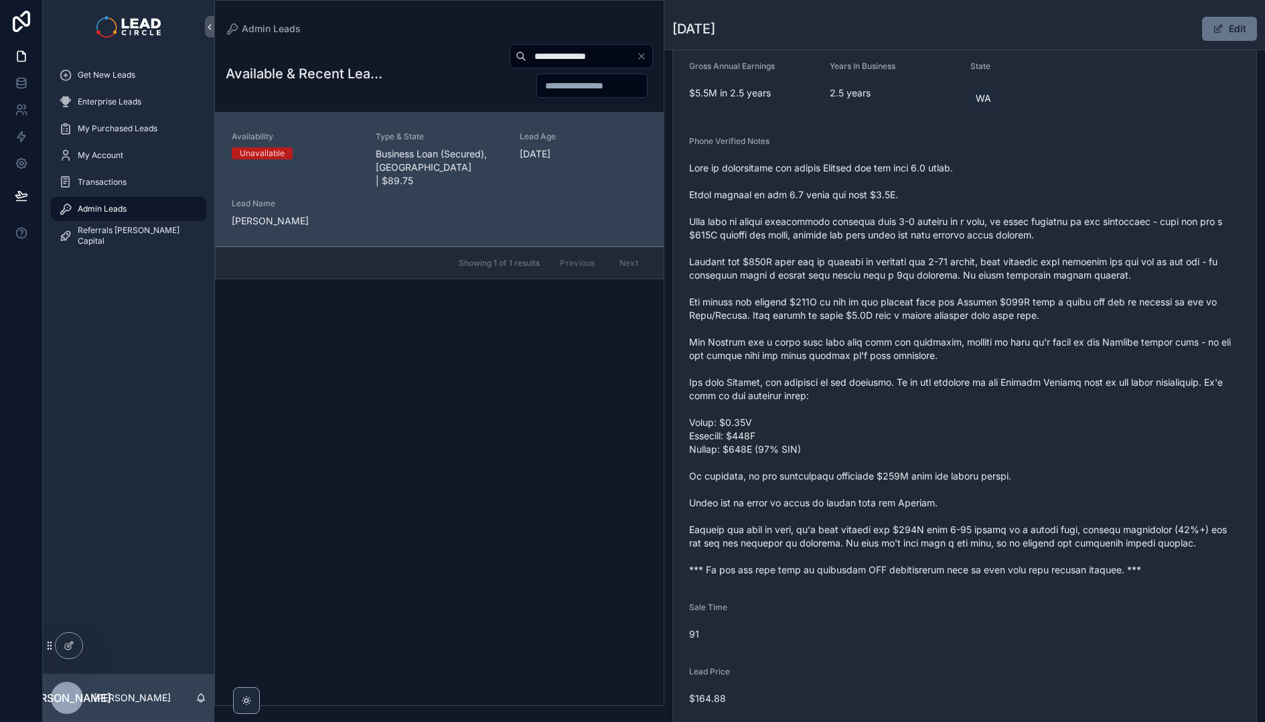
scroll to position [260, 0]
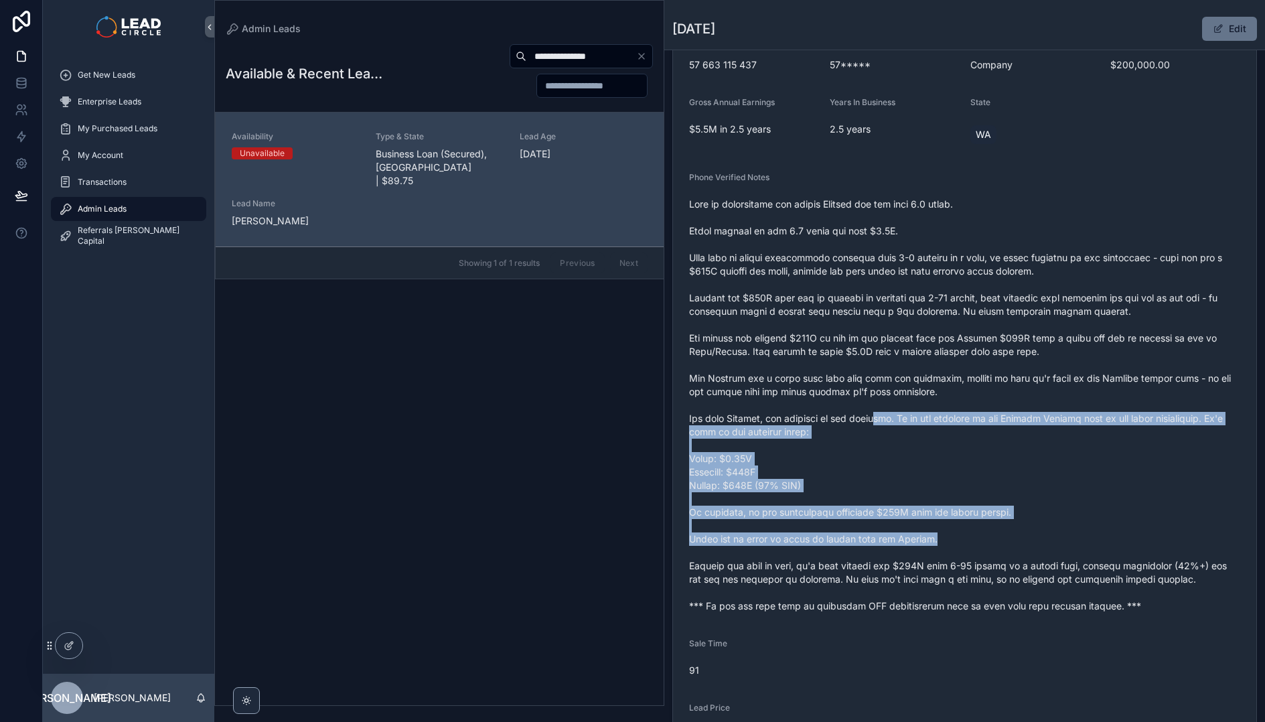
drag, startPoint x: 876, startPoint y: 416, endPoint x: 932, endPoint y: 535, distance: 131.8
click at [932, 535] on span "scrollable content" at bounding box center [964, 405] width 551 height 415
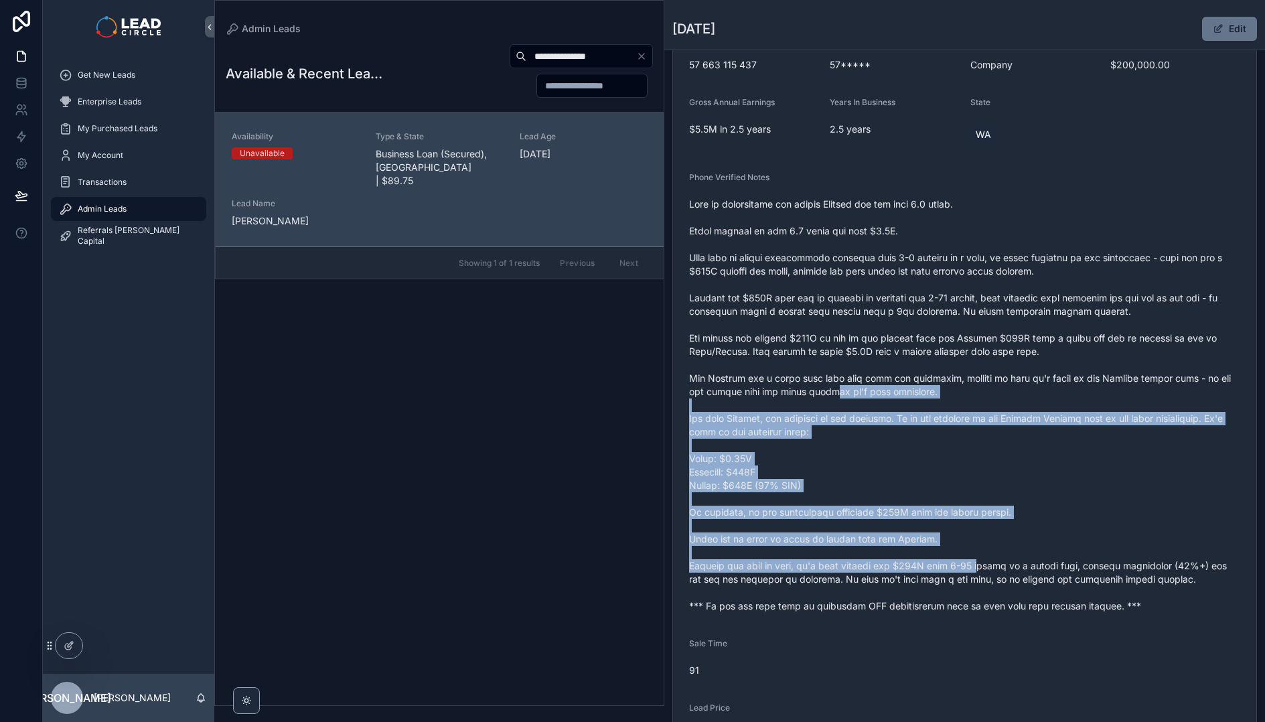
drag, startPoint x: 983, startPoint y: 570, endPoint x: 817, endPoint y: 390, distance: 245.0
click at [817, 390] on span "scrollable content" at bounding box center [964, 405] width 551 height 415
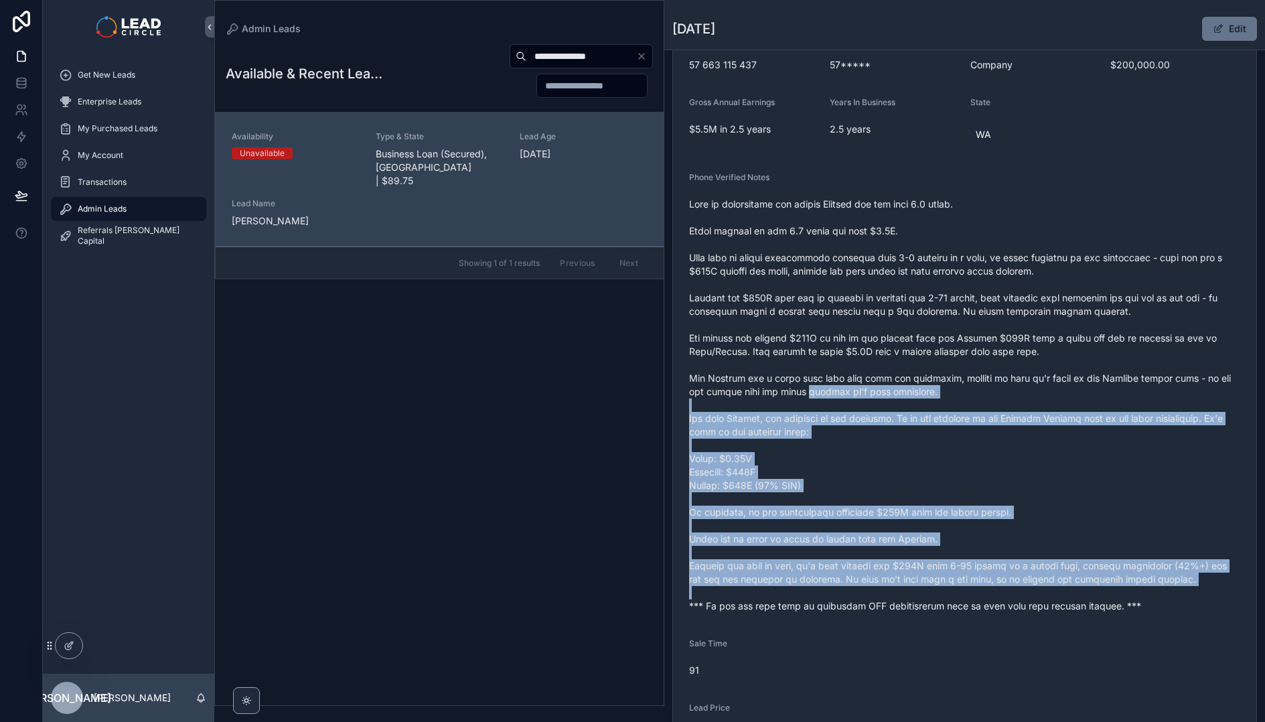
drag, startPoint x: 817, startPoint y: 390, endPoint x: 962, endPoint y: 587, distance: 244.7
click at [962, 587] on span "scrollable content" at bounding box center [964, 405] width 551 height 415
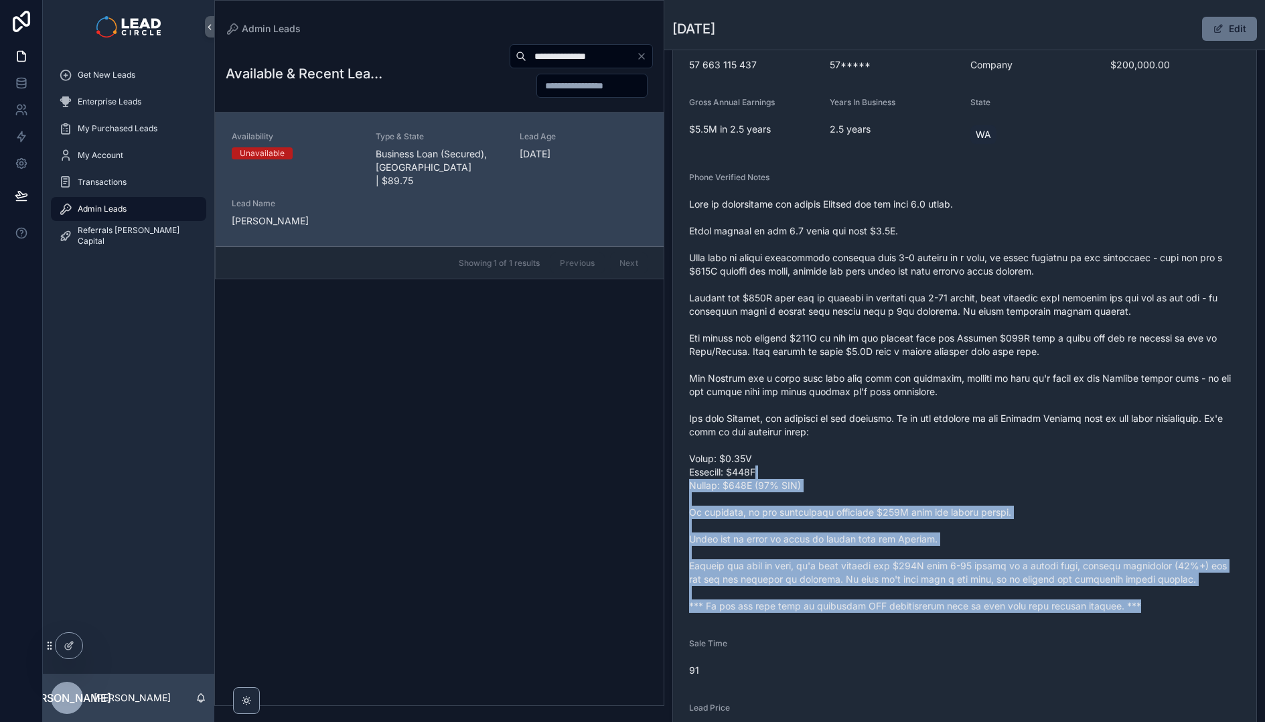
drag, startPoint x: 1004, startPoint y: 617, endPoint x: 899, endPoint y: 464, distance: 185.0
click at [901, 465] on form "Availability Unavailable Lead Name Ale***** Lead Email Buy to reveal Lead Phone…" at bounding box center [964, 356] width 583 height 937
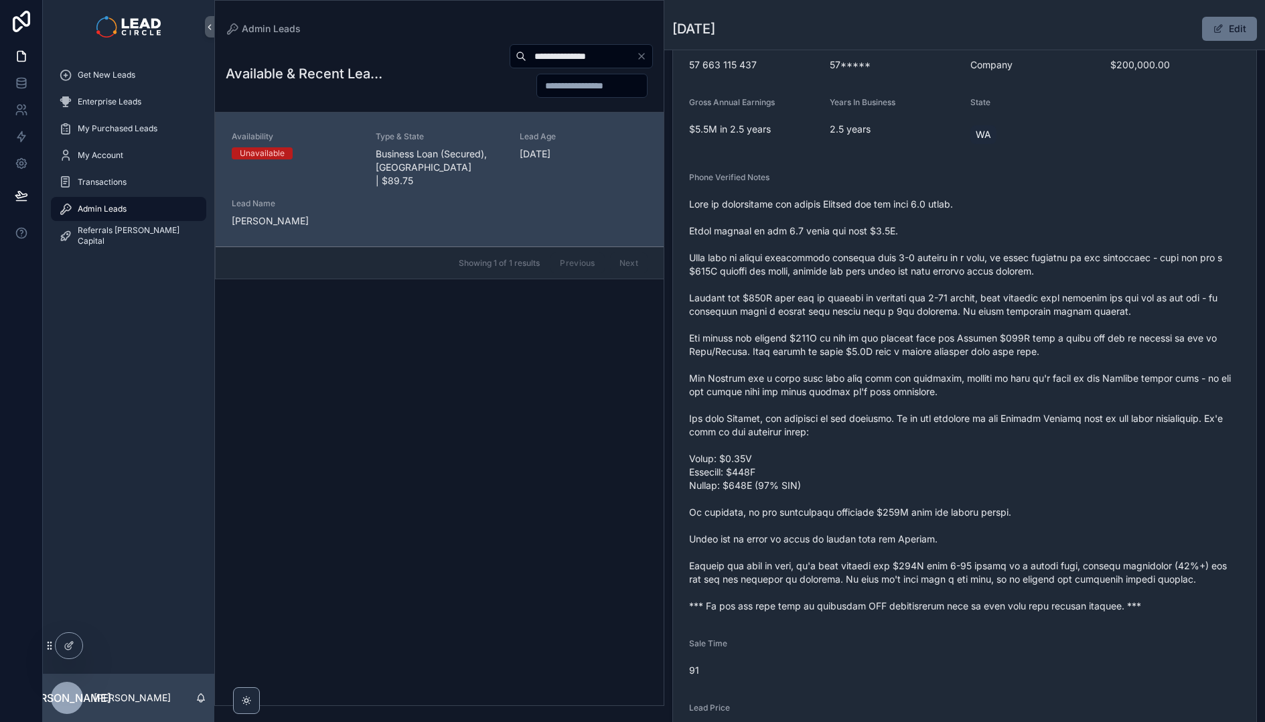
click at [899, 464] on span "scrollable content" at bounding box center [964, 405] width 551 height 415
click at [556, 56] on input "**********" at bounding box center [581, 56] width 110 height 19
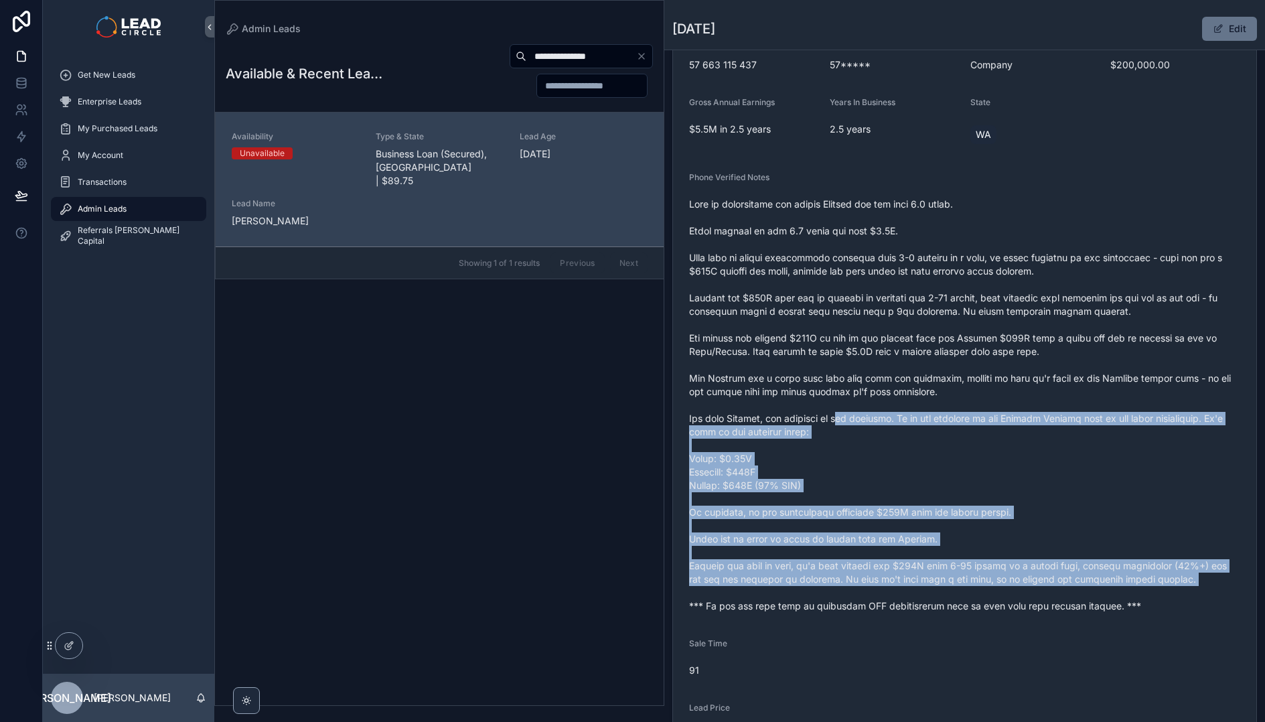
drag, startPoint x: 885, startPoint y: 575, endPoint x: 916, endPoint y: 615, distance: 50.1
click at [903, 605] on span "scrollable content" at bounding box center [964, 405] width 551 height 415
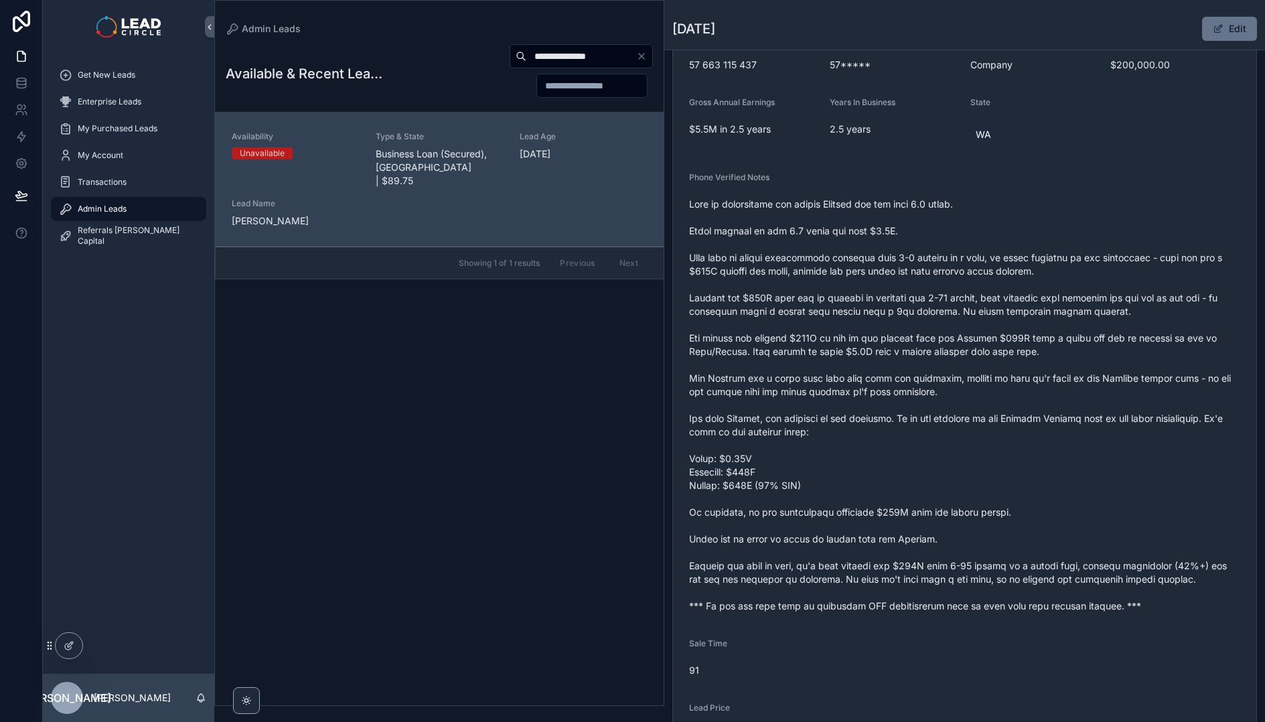
click at [916, 615] on div "scrollable content" at bounding box center [964, 405] width 551 height 423
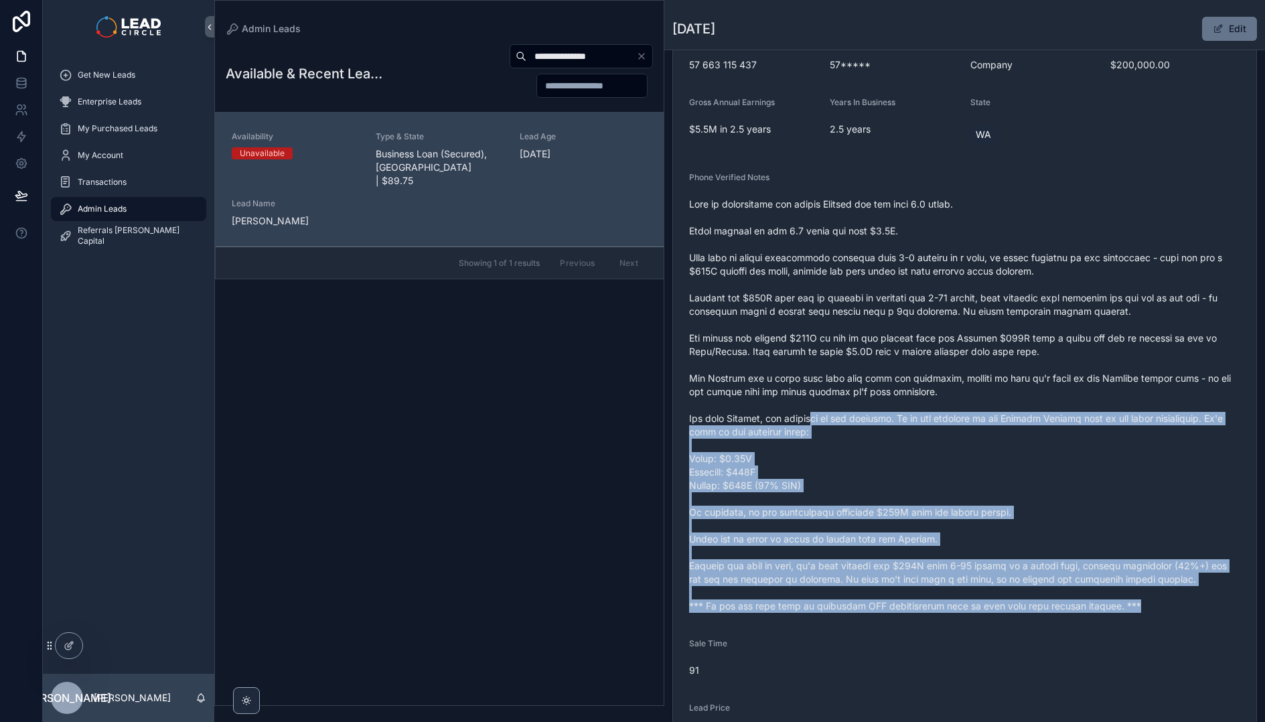
drag, startPoint x: 945, startPoint y: 625, endPoint x: 811, endPoint y: 415, distance: 249.1
click at [812, 416] on form "Availability Unavailable Lead Name Ale***** Lead Email Buy to reveal Lead Phone…" at bounding box center [964, 356] width 583 height 937
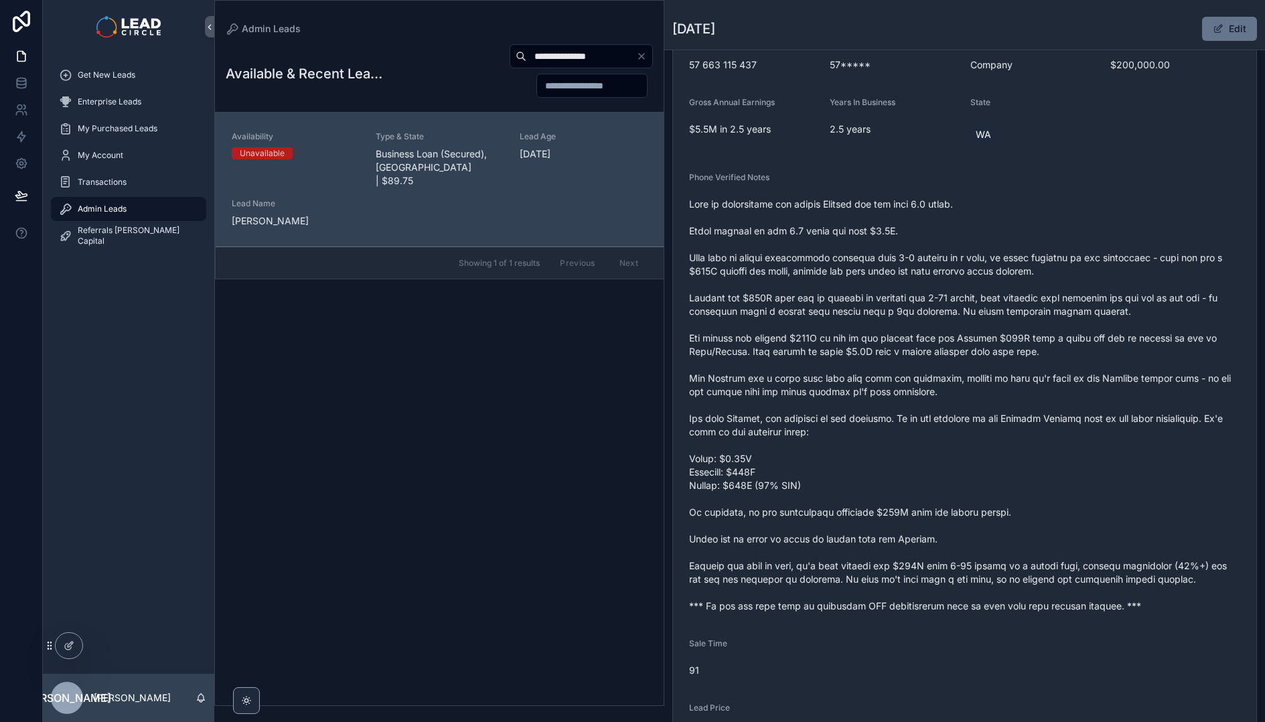
click at [811, 415] on span "scrollable content" at bounding box center [964, 405] width 551 height 415
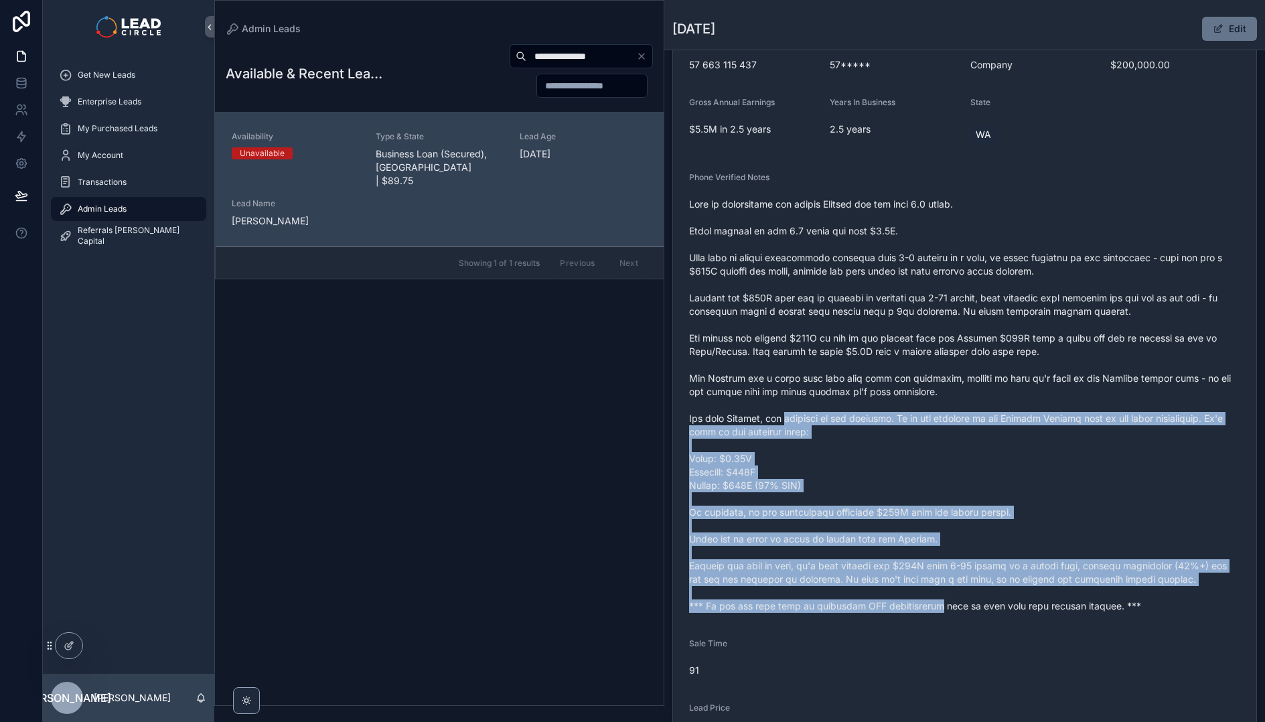
drag, startPoint x: 811, startPoint y: 415, endPoint x: 935, endPoint y: 622, distance: 241.5
click at [935, 622] on form "Availability Unavailable Lead Name Ale***** Lead Email Buy to reveal Lead Phone…" at bounding box center [964, 356] width 583 height 937
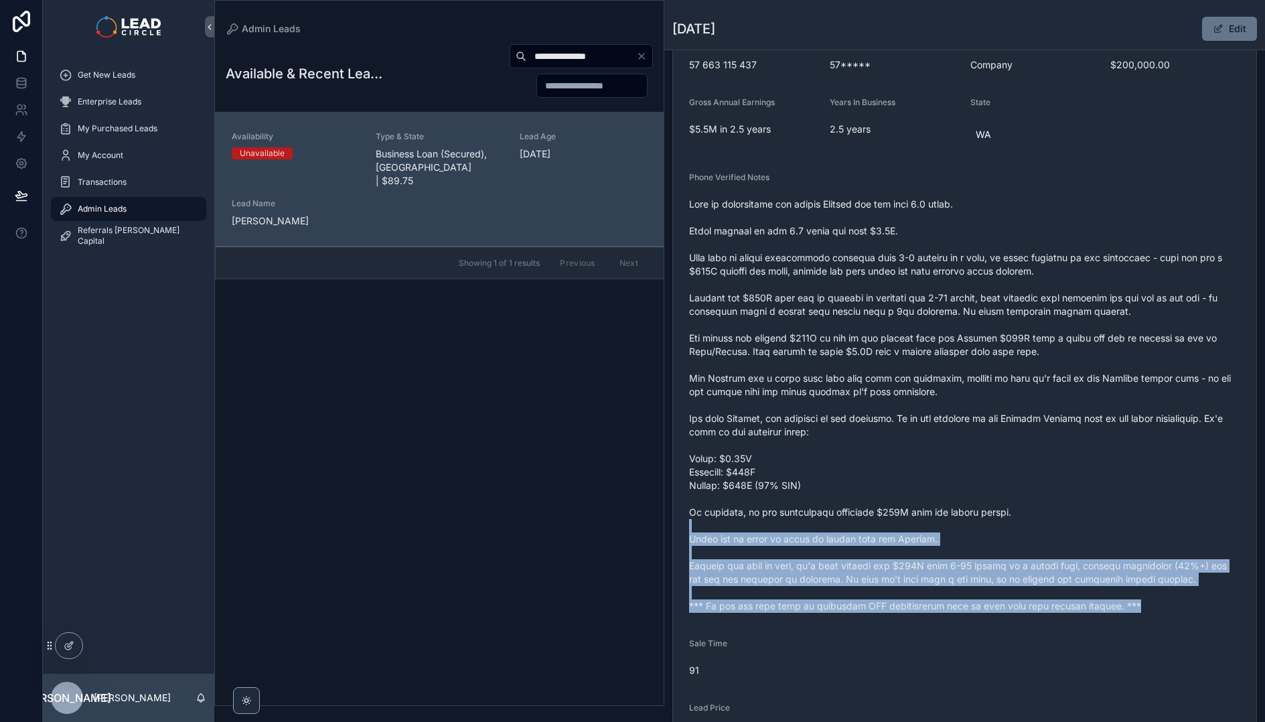
drag, startPoint x: 928, startPoint y: 625, endPoint x: 870, endPoint y: 481, distance: 155.3
click at [872, 485] on form "Availability Unavailable Lead Name Ale***** Lead Email Buy to reveal Lead Phone…" at bounding box center [964, 356] width 583 height 937
click at [870, 481] on span "scrollable content" at bounding box center [964, 405] width 551 height 415
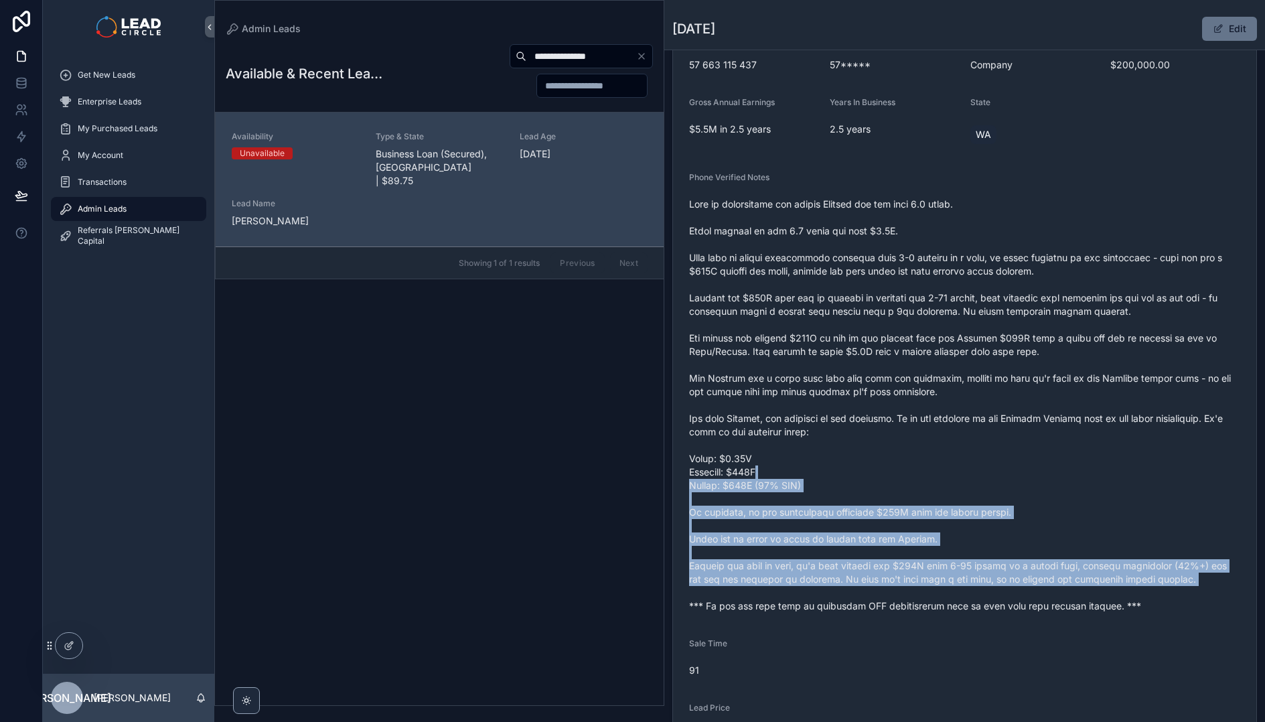
drag, startPoint x: 889, startPoint y: 487, endPoint x: 982, endPoint y: 598, distance: 144.5
click at [982, 598] on span "scrollable content" at bounding box center [964, 405] width 551 height 415
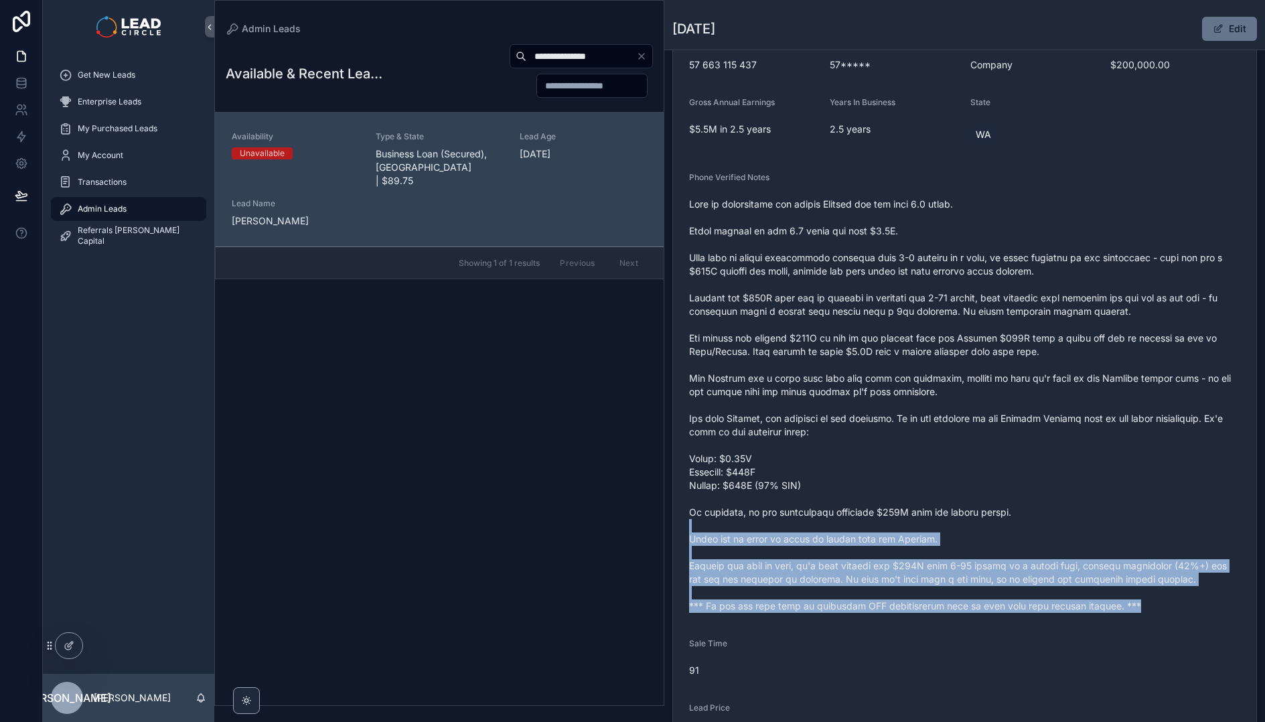
drag, startPoint x: 990, startPoint y: 599, endPoint x: 918, endPoint y: 505, distance: 118.9
click at [919, 506] on form "Availability Unavailable Lead Name Ale***** Lead Email Buy to reveal Lead Phone…" at bounding box center [964, 356] width 583 height 937
click at [918, 505] on span "scrollable content" at bounding box center [964, 405] width 551 height 415
drag, startPoint x: 919, startPoint y: 498, endPoint x: 1000, endPoint y: 631, distance: 156.3
click at [1000, 631] on form "Availability Unavailable Lead Name Ale***** Lead Email Buy to reveal Lead Phone…" at bounding box center [964, 356] width 583 height 937
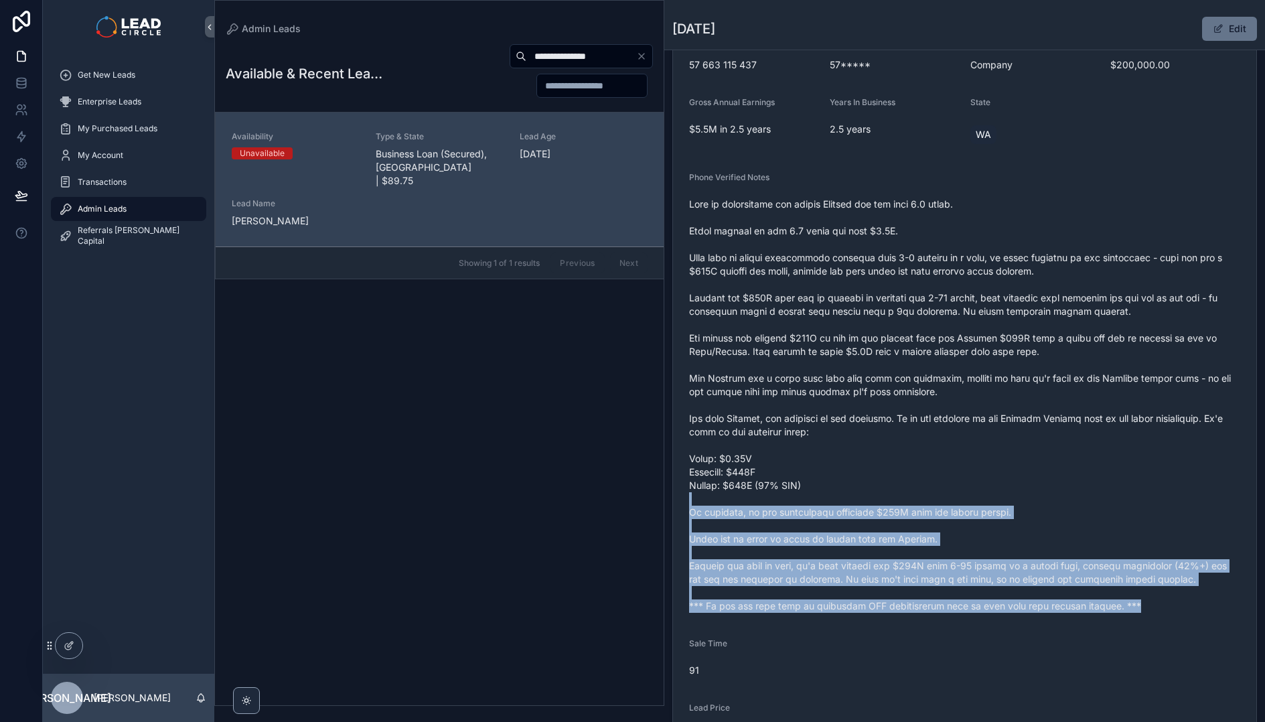
click at [1000, 631] on form "Availability Unavailable Lead Name Ale***** Lead Email Buy to reveal Lead Phone…" at bounding box center [964, 356] width 583 height 937
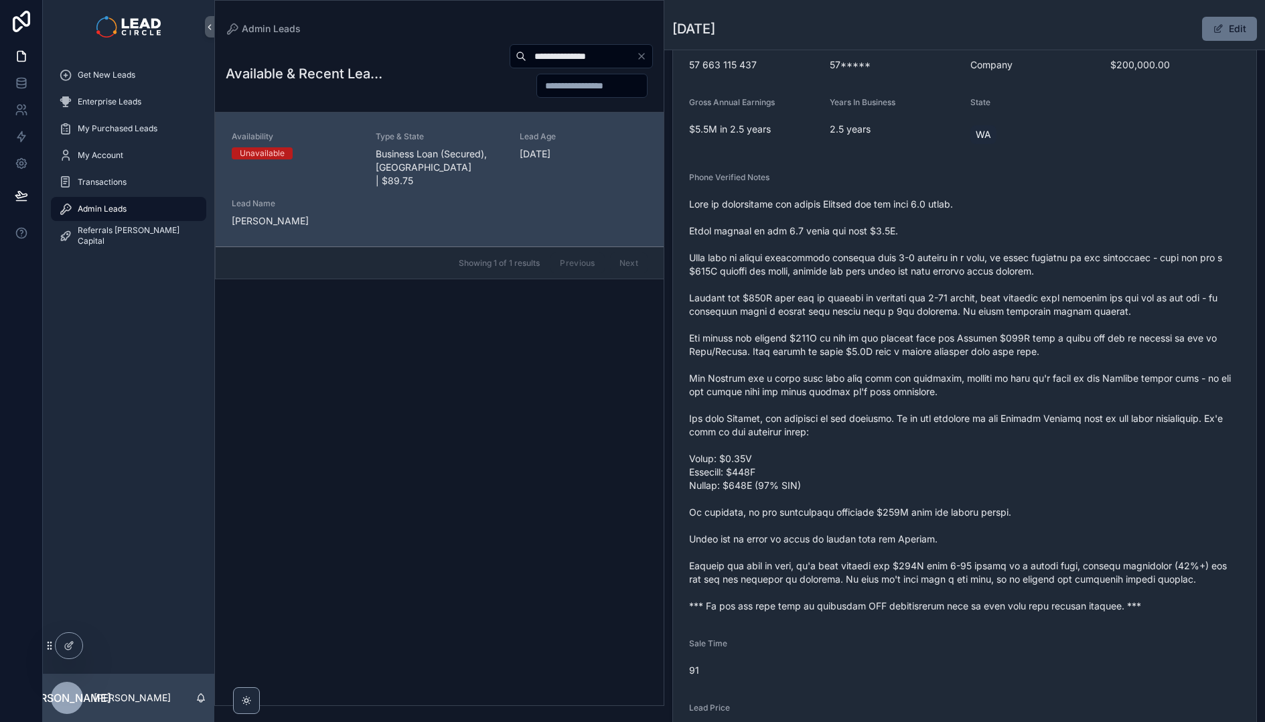
click at [644, 52] on icon "Clear" at bounding box center [641, 56] width 11 height 11
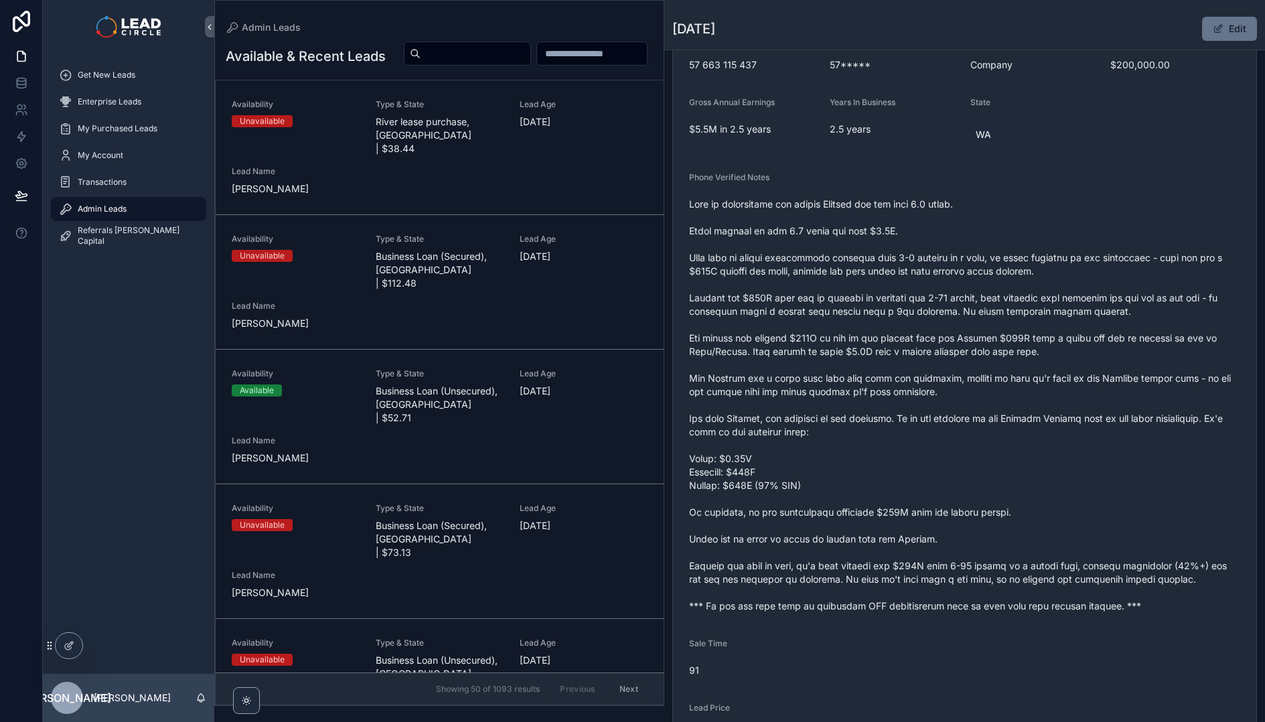
drag, startPoint x: 834, startPoint y: 293, endPoint x: 896, endPoint y: 418, distance: 139.5
click at [897, 418] on span "scrollable content" at bounding box center [964, 405] width 551 height 415
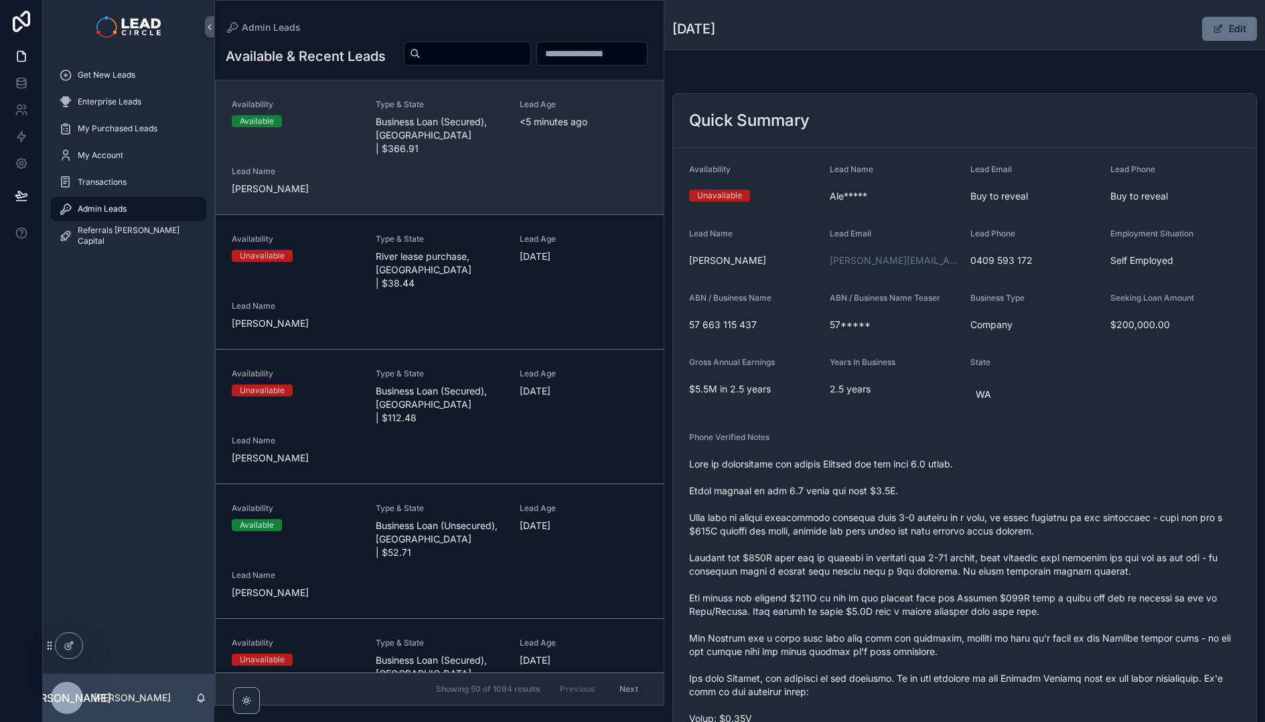
click at [464, 177] on div "Availability Available Type & State Business Loan (Secured), [GEOGRAPHIC_DATA] …" at bounding box center [440, 147] width 416 height 96
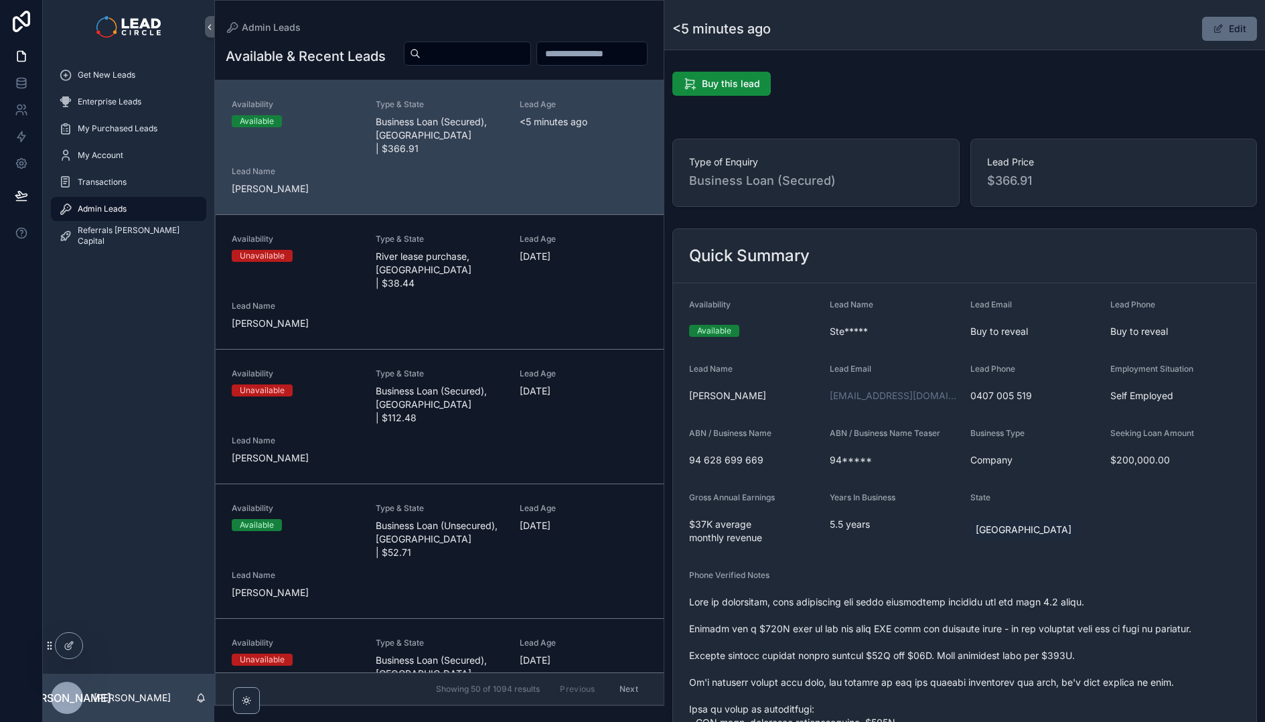
click at [1213, 28] on span "scrollable content" at bounding box center [1218, 28] width 11 height 11
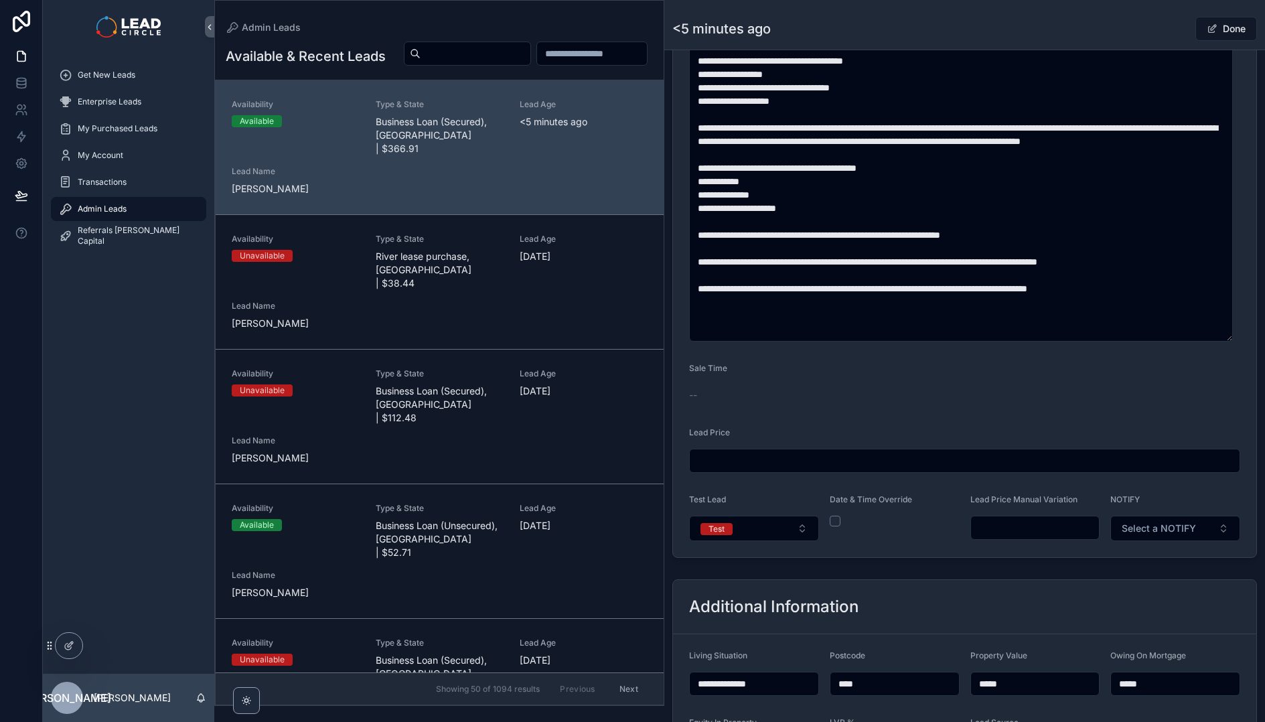
scroll to position [949, 0]
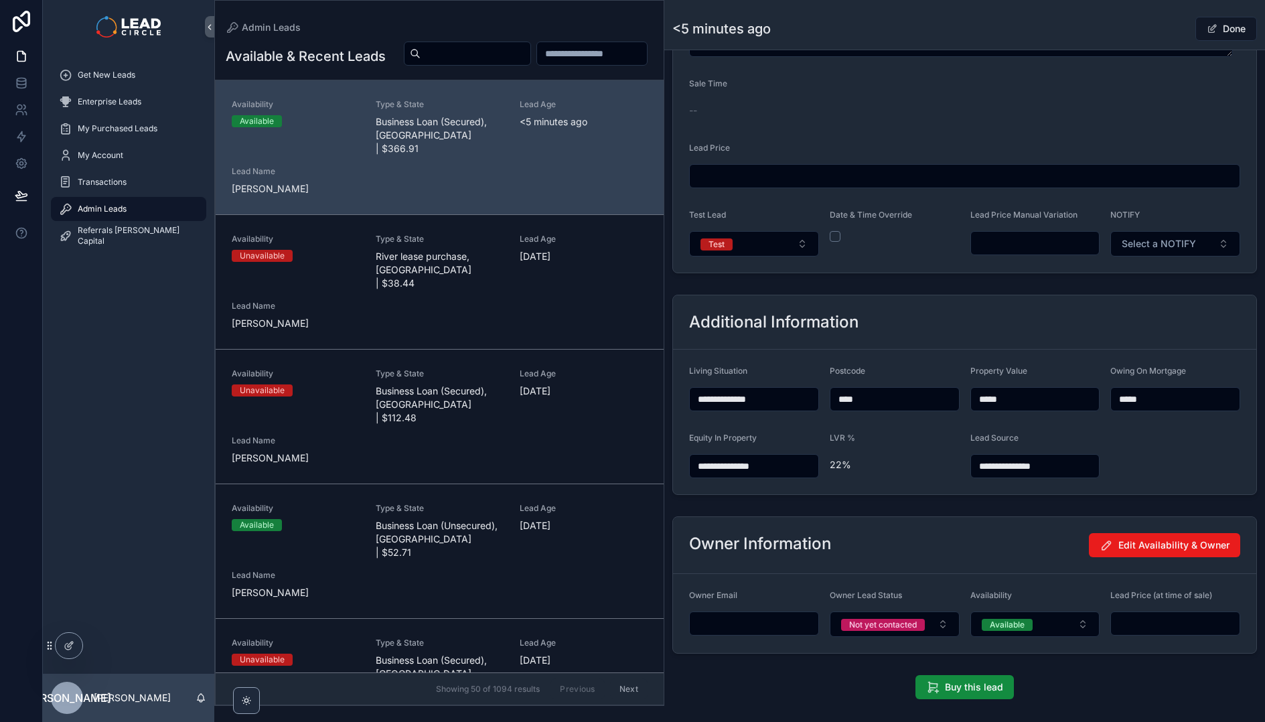
click at [1028, 247] on input "scrollable content" at bounding box center [1035, 243] width 129 height 19
type input "*******"
click at [1161, 27] on div "Done" at bounding box center [1206, 28] width 100 height 25
click at [1156, 24] on div "Done" at bounding box center [1206, 28] width 100 height 25
click at [1223, 29] on button "Done" at bounding box center [1226, 29] width 62 height 24
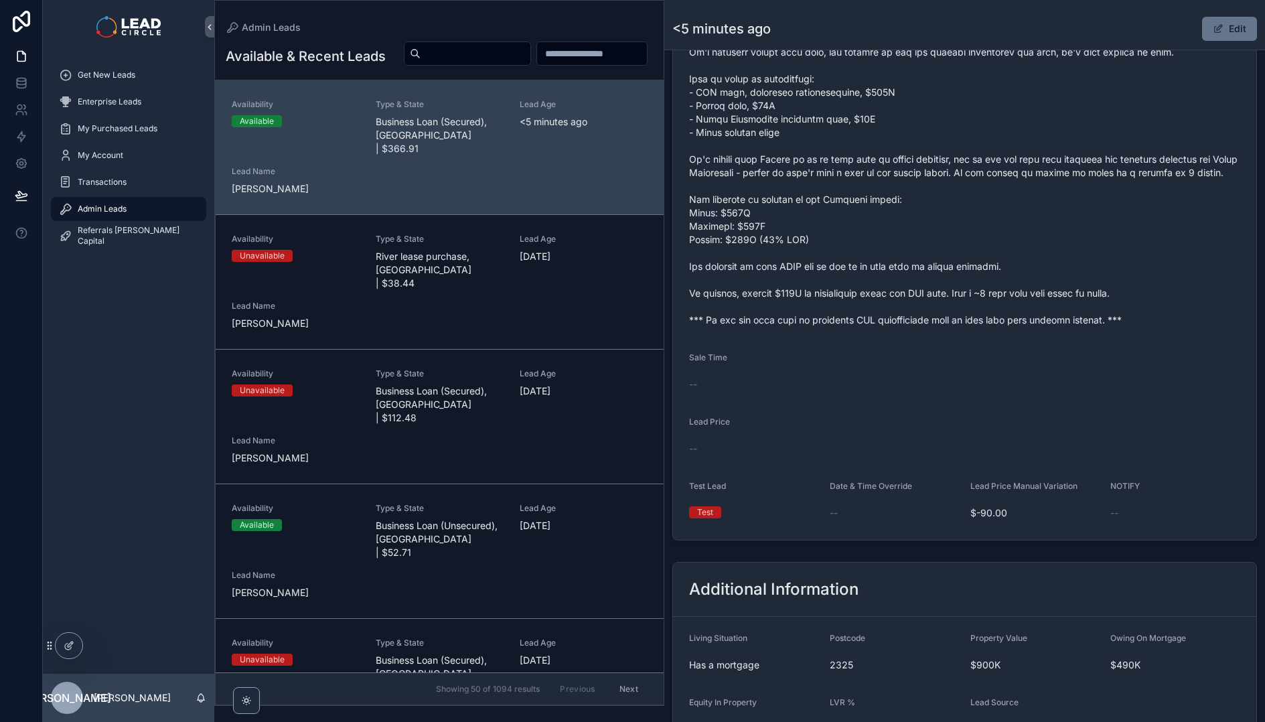
scroll to position [469, 0]
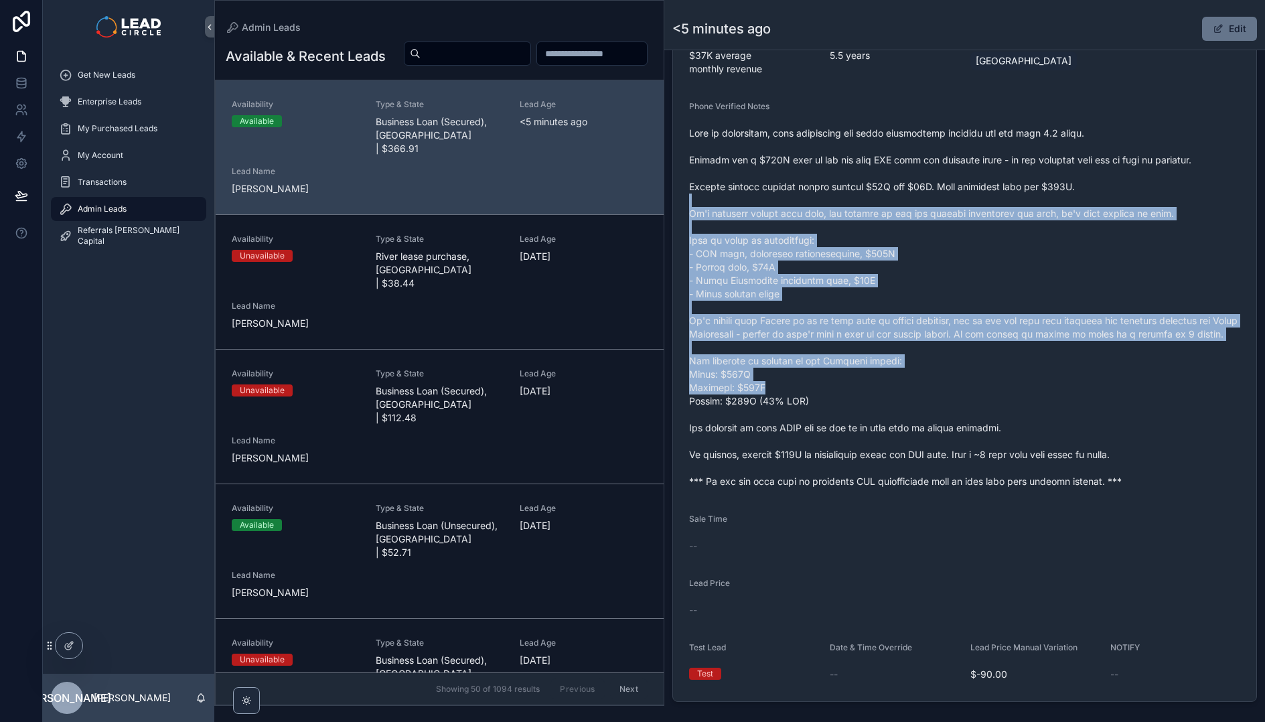
drag, startPoint x: 1055, startPoint y: 202, endPoint x: 1140, endPoint y: 394, distance: 209.9
click at [1140, 394] on span "scrollable content" at bounding box center [964, 308] width 551 height 362
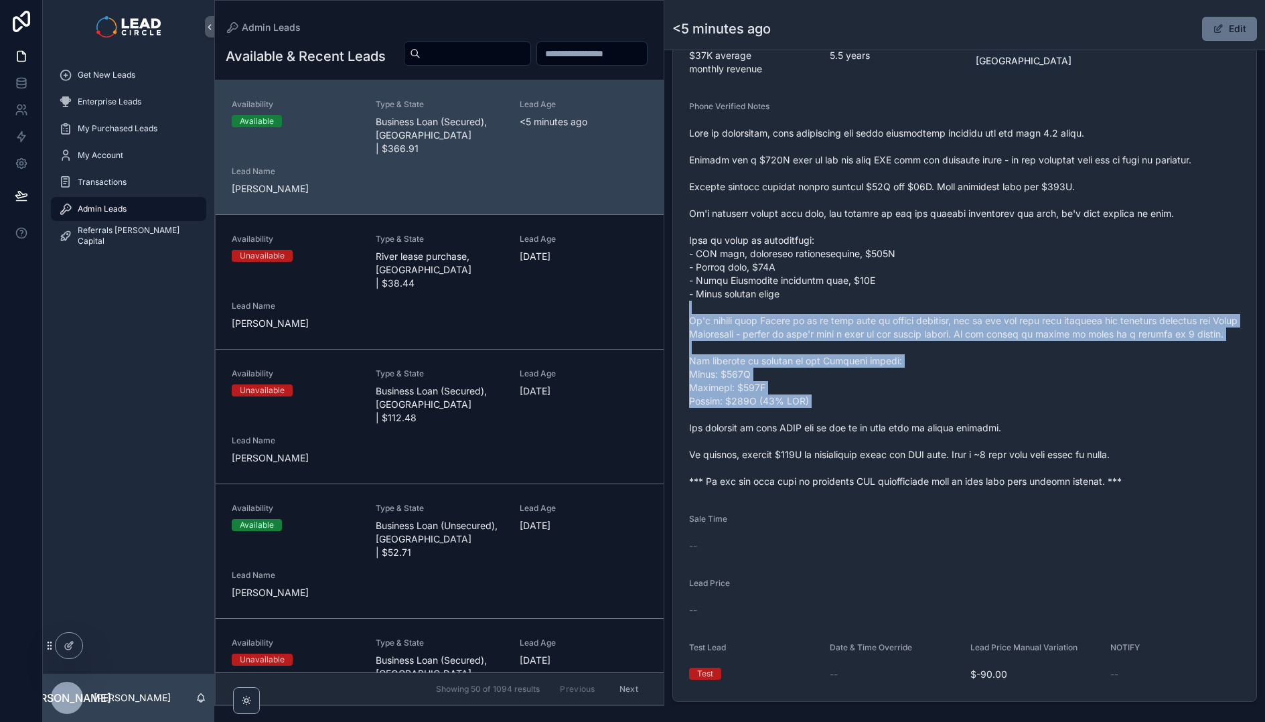
click at [1087, 301] on span "scrollable content" at bounding box center [964, 308] width 551 height 362
drag, startPoint x: 1087, startPoint y: 292, endPoint x: 1130, endPoint y: 380, distance: 98.2
click at [1130, 380] on span "scrollable content" at bounding box center [964, 308] width 551 height 362
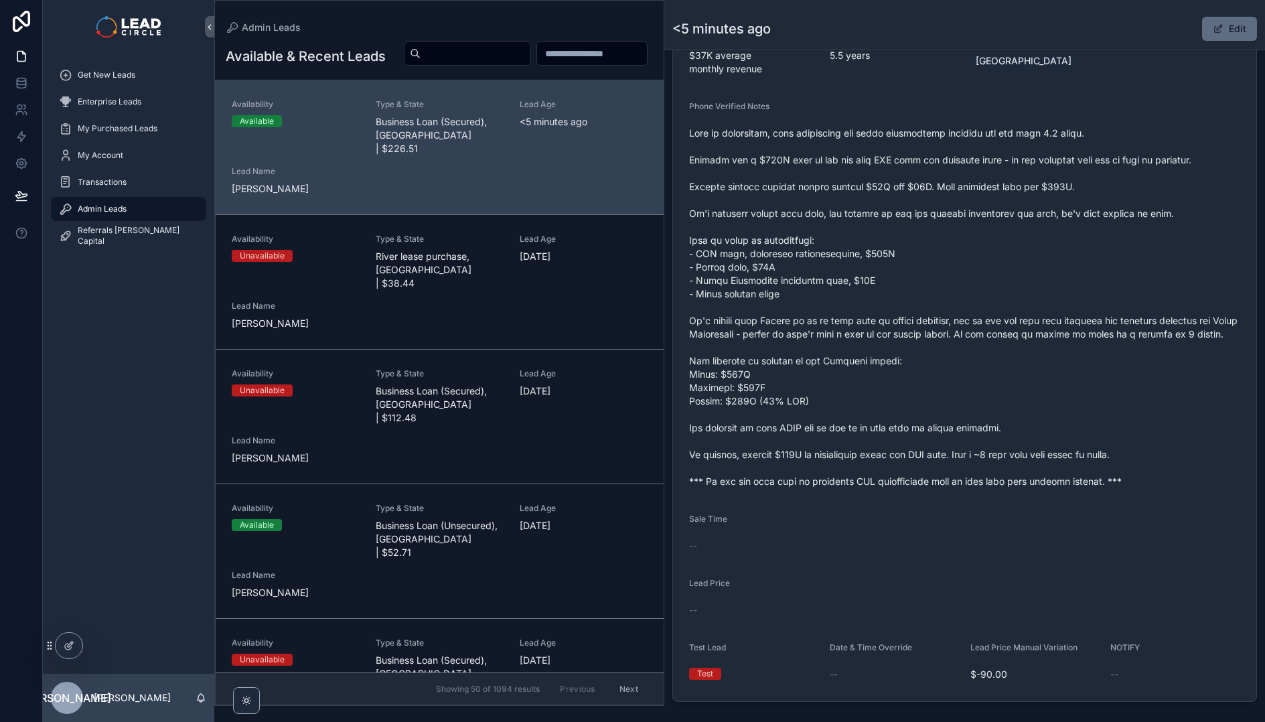
click at [1211, 35] on button "Edit" at bounding box center [1229, 29] width 55 height 24
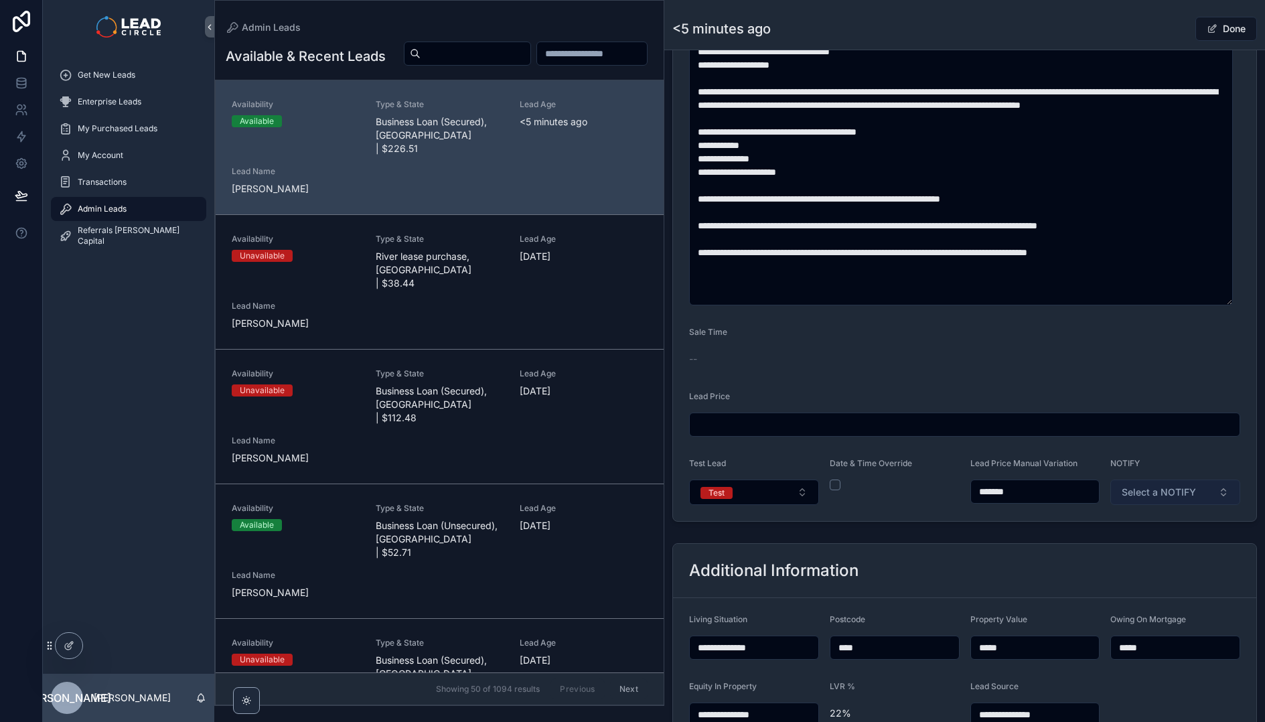
scroll to position [753, 0]
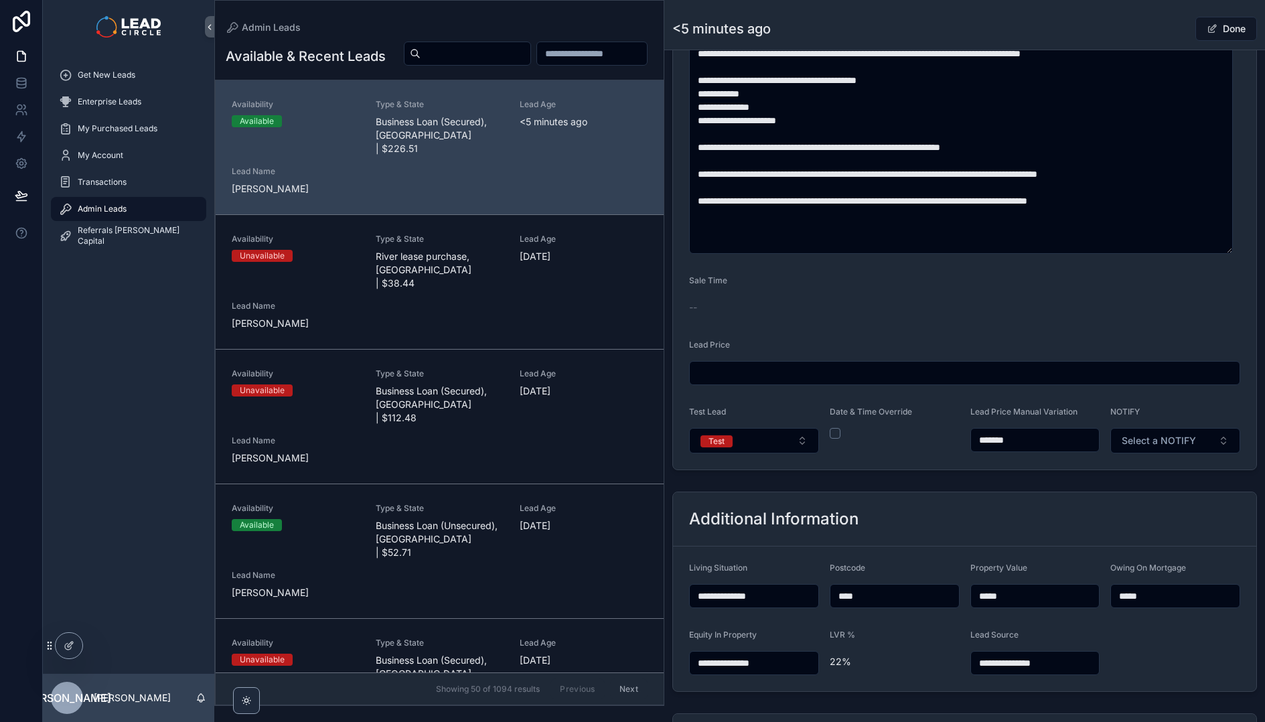
click at [989, 437] on input "*******" at bounding box center [1035, 440] width 129 height 19
type input "********"
click at [1178, 36] on div "Done" at bounding box center [1206, 28] width 100 height 25
click at [1237, 34] on button "Done" at bounding box center [1226, 29] width 62 height 24
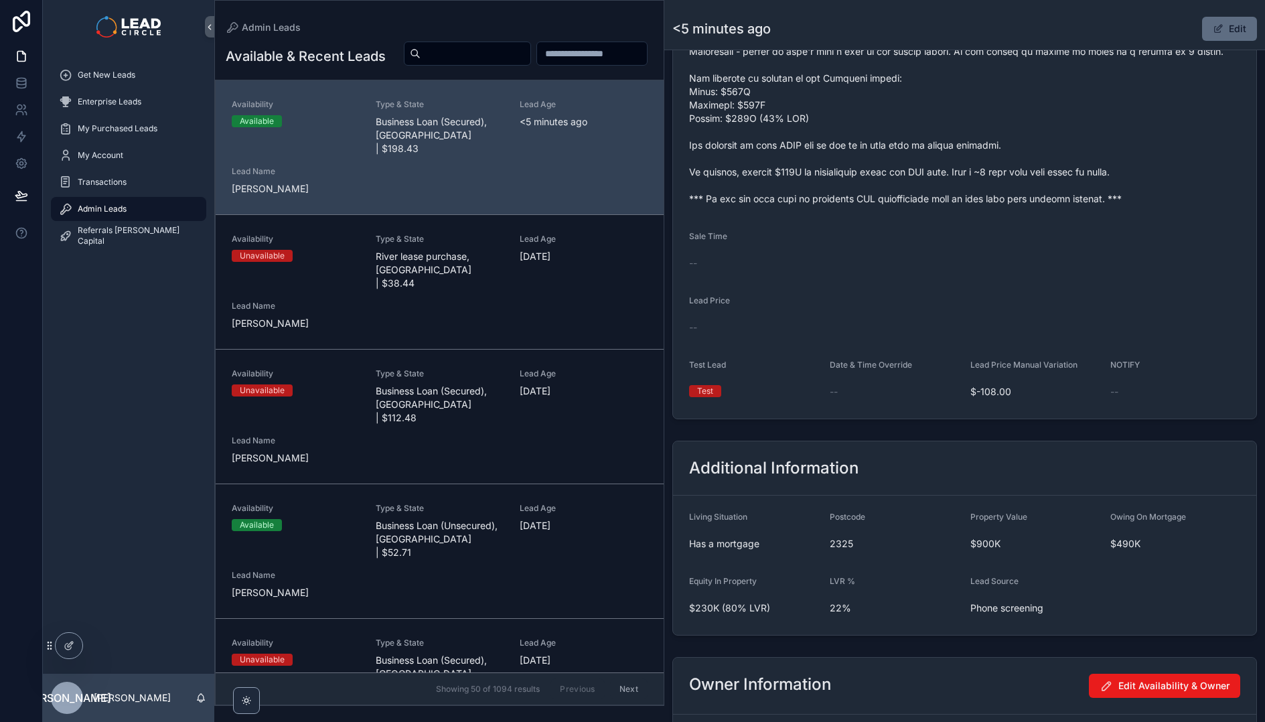
click at [1217, 17] on button "Edit" at bounding box center [1229, 29] width 55 height 24
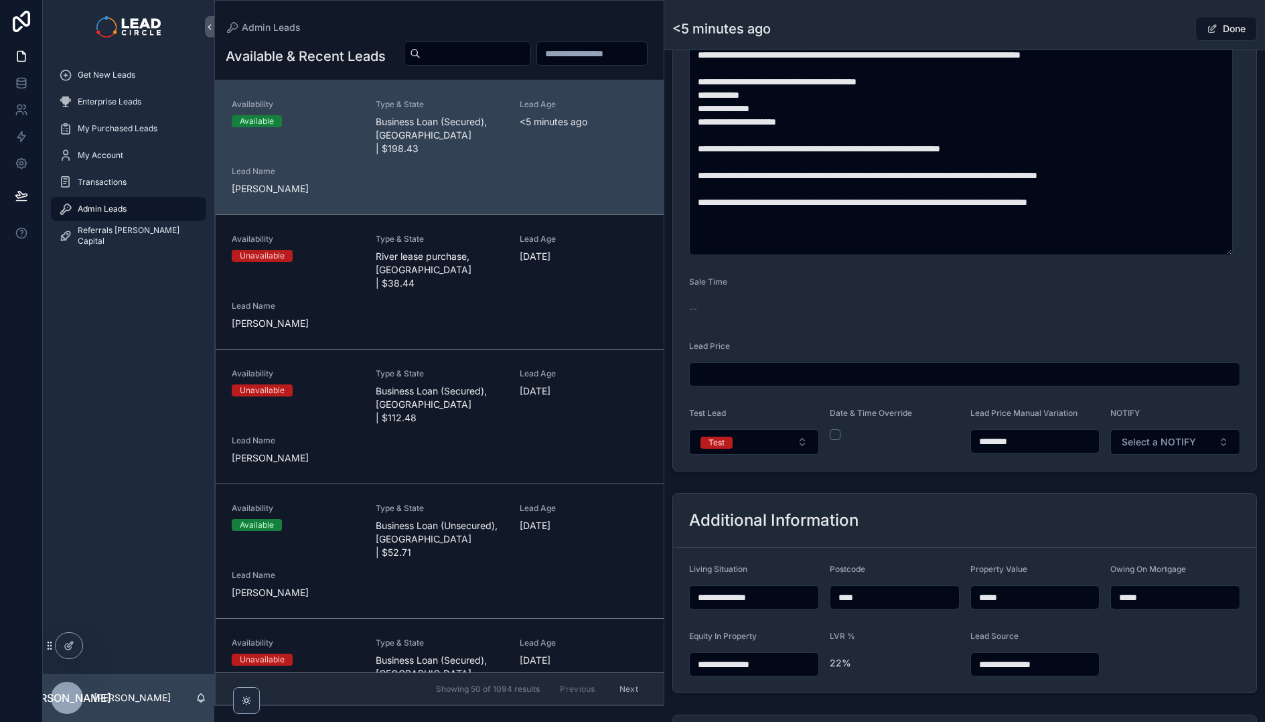
scroll to position [753, 0]
click at [1000, 439] on input "********" at bounding box center [1035, 440] width 129 height 19
click at [1061, 462] on form "**********" at bounding box center [964, 0] width 583 height 939
click at [998, 437] on input "********" at bounding box center [1035, 440] width 129 height 19
type input "********"
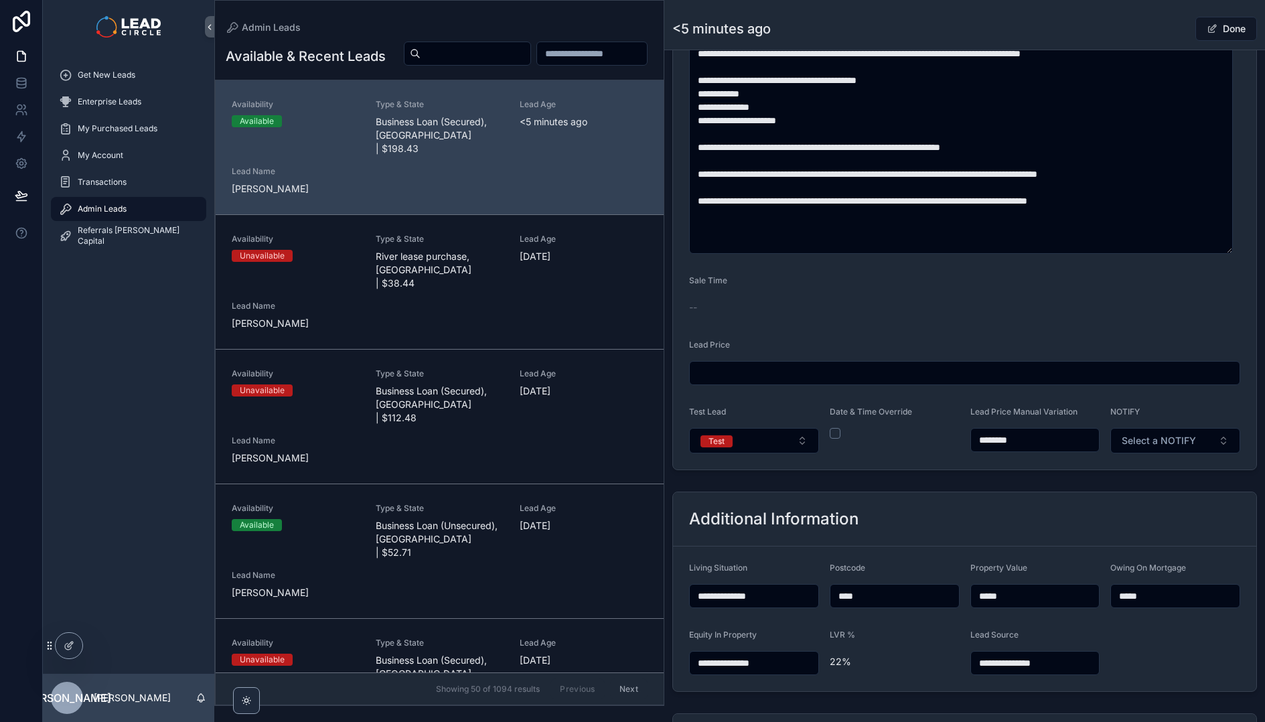
click at [1214, 26] on span "Done" at bounding box center [1226, 29] width 62 height 24
click at [1124, 35] on div "<5 minutes ago Done" at bounding box center [964, 28] width 585 height 25
click at [1146, 30] on div "<5 minutes ago Done" at bounding box center [964, 28] width 585 height 25
click at [1219, 28] on button "Done" at bounding box center [1226, 29] width 62 height 24
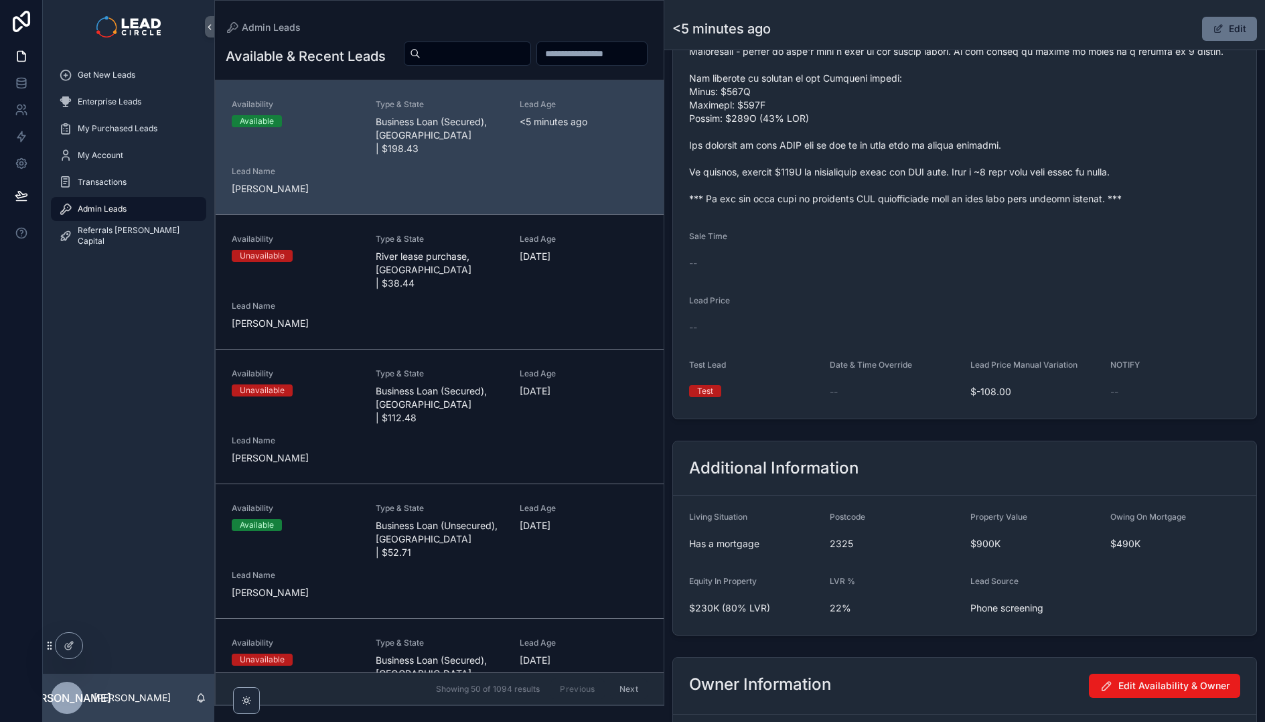
scroll to position [516, 0]
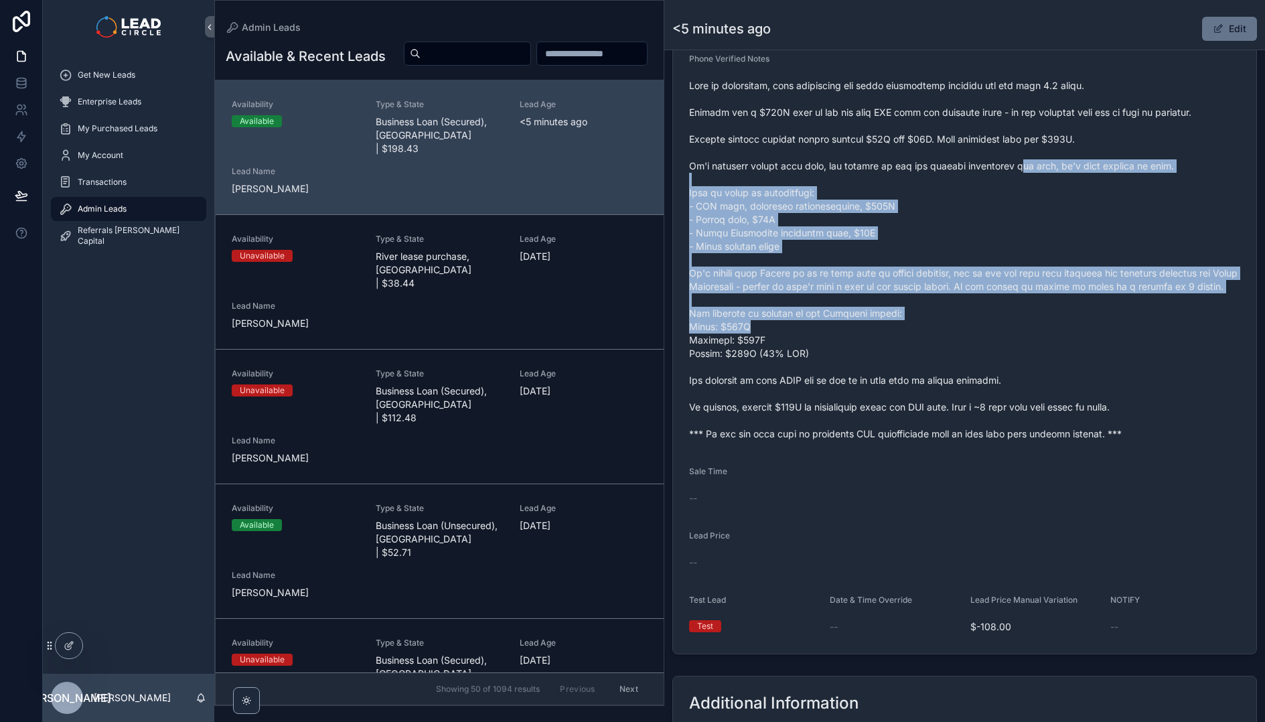
drag, startPoint x: 1026, startPoint y: 193, endPoint x: 1094, endPoint y: 346, distance: 167.2
click at [1093, 345] on span "scrollable content" at bounding box center [964, 260] width 551 height 362
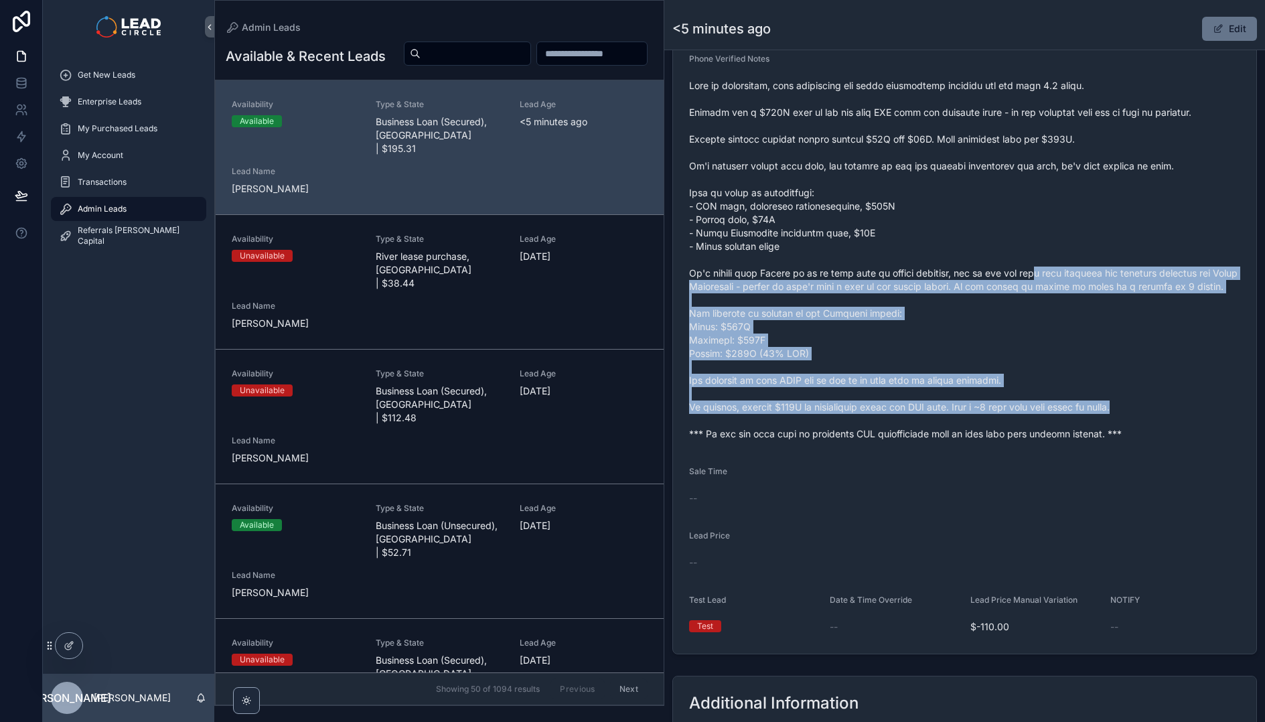
drag, startPoint x: 1156, startPoint y: 408, endPoint x: 1023, endPoint y: 221, distance: 229.6
click at [1028, 228] on span "scrollable content" at bounding box center [964, 260] width 551 height 362
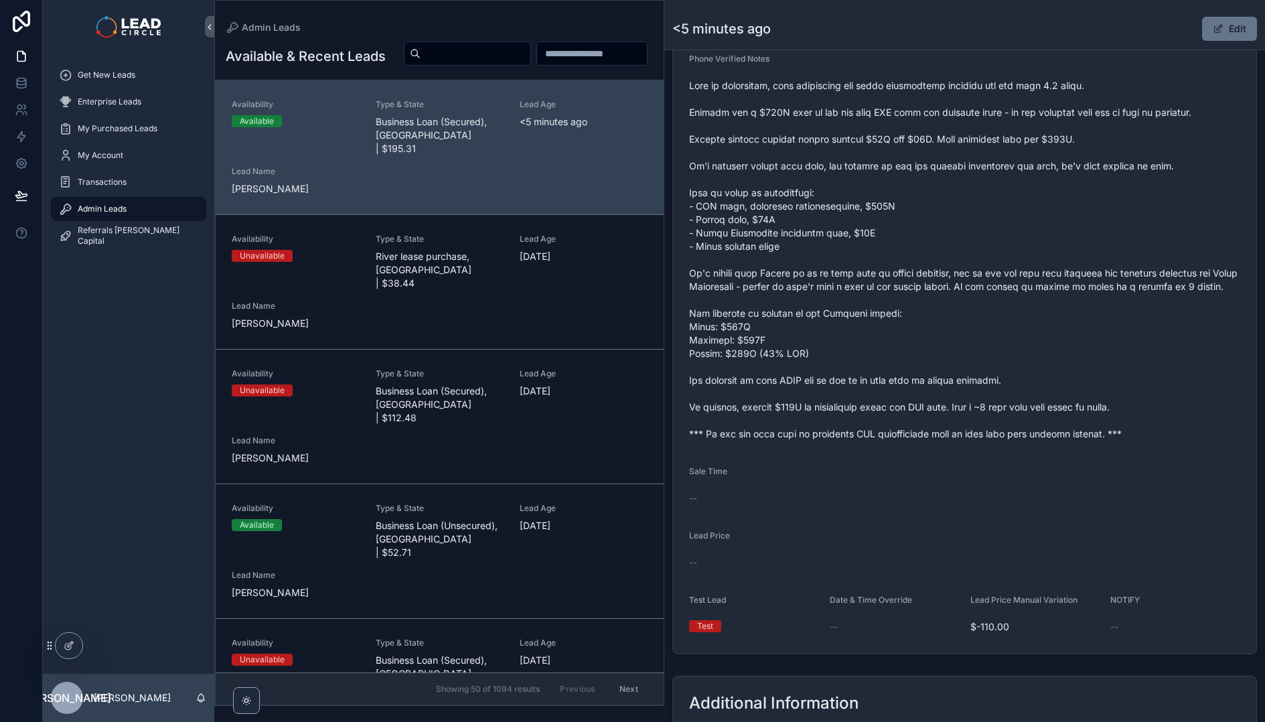
click at [1023, 221] on span "scrollable content" at bounding box center [964, 260] width 551 height 362
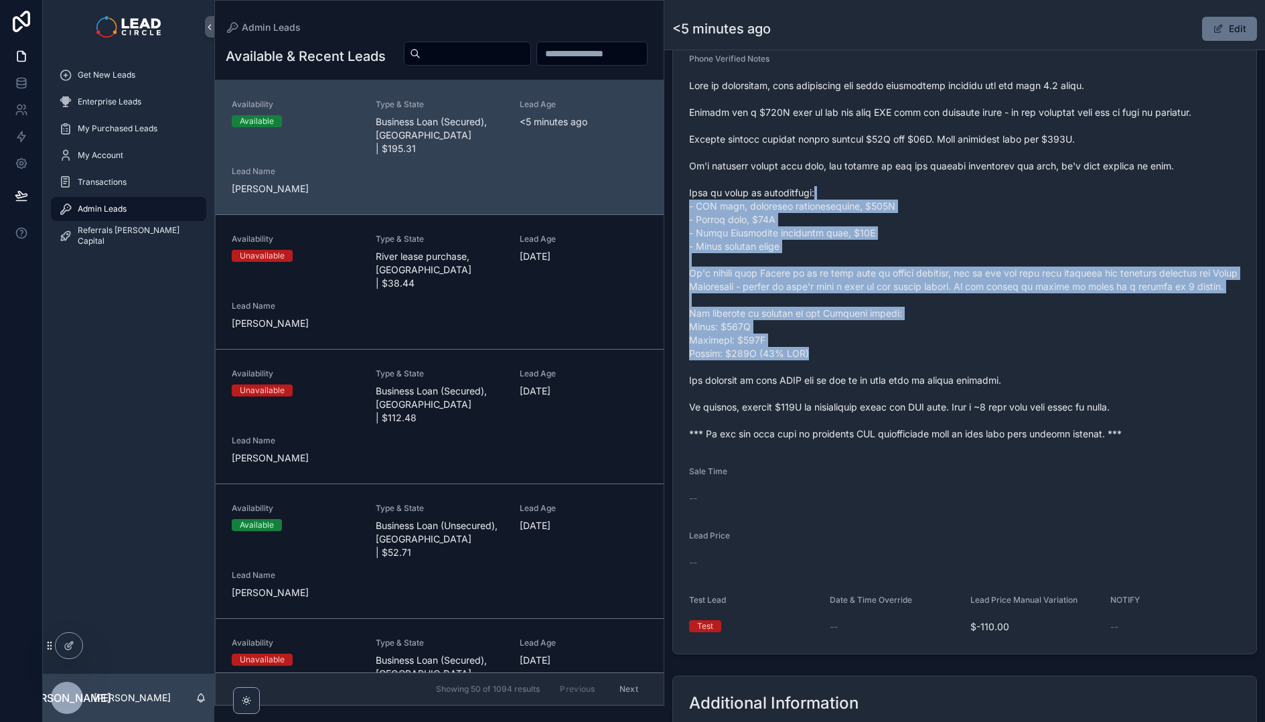
drag, startPoint x: 1016, startPoint y: 189, endPoint x: 1146, endPoint y: 383, distance: 233.1
click at [1146, 383] on span "scrollable content" at bounding box center [964, 260] width 551 height 362
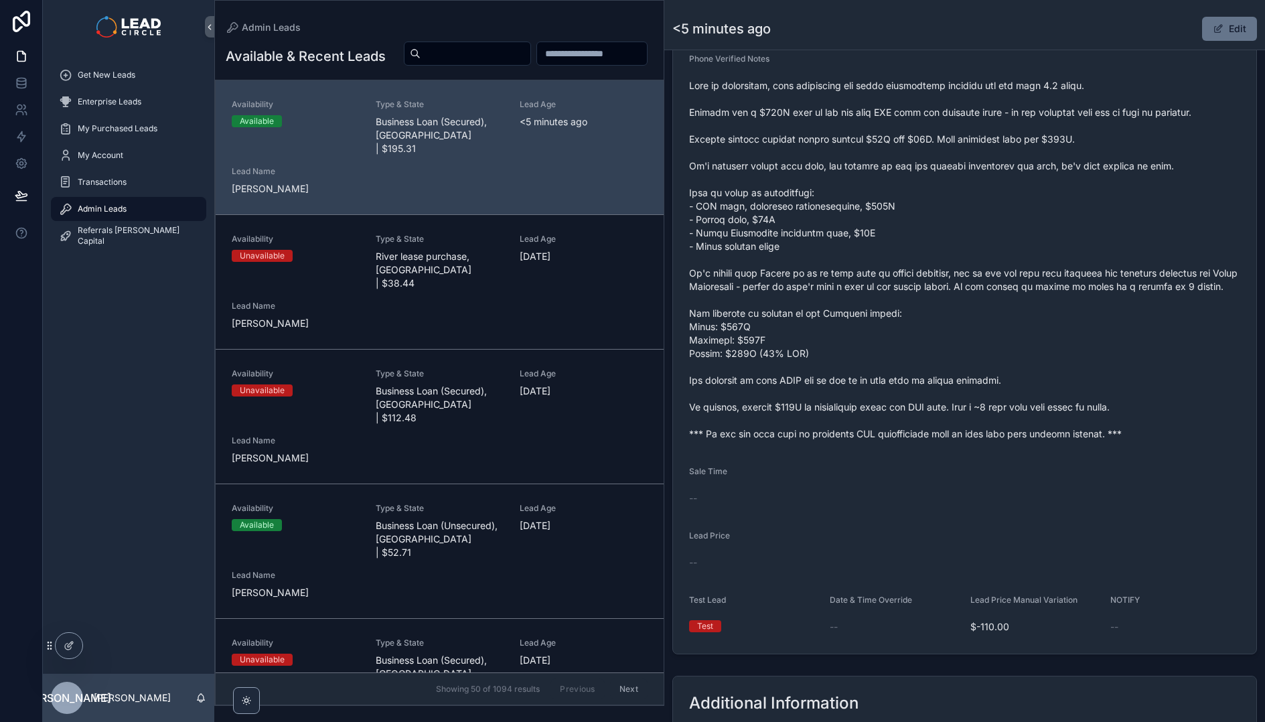
scroll to position [410, 0]
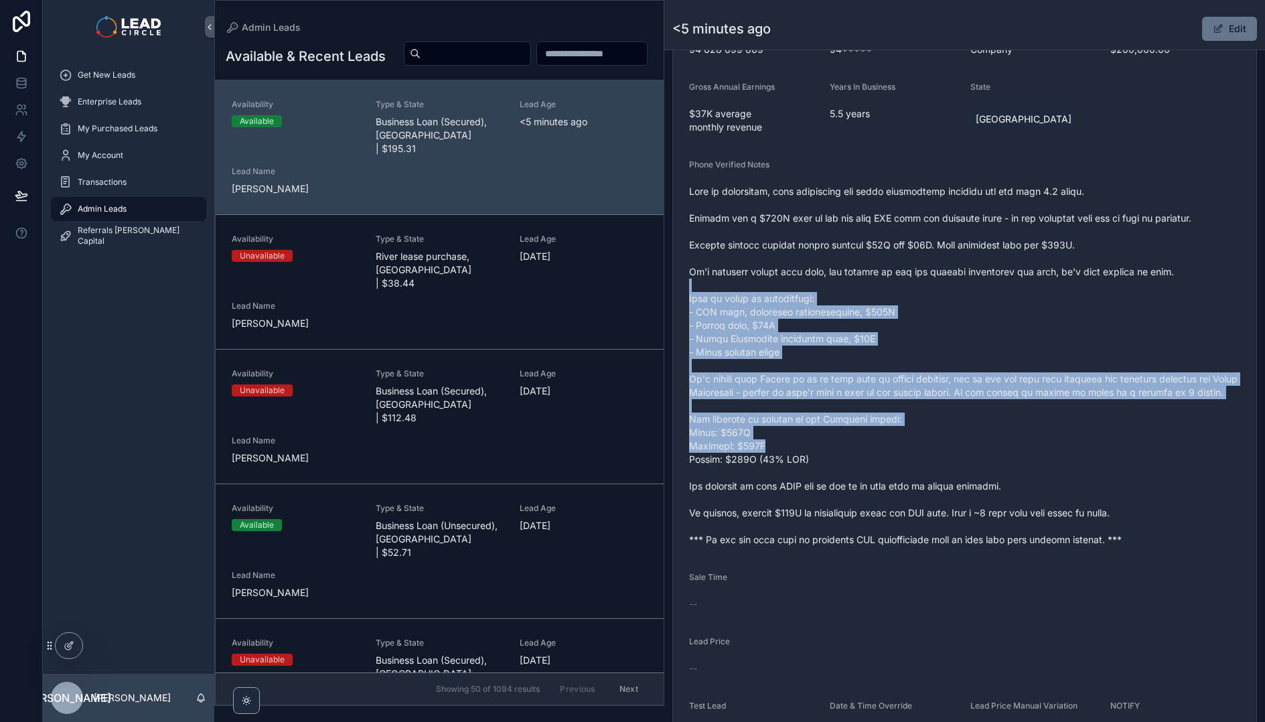
drag, startPoint x: 1108, startPoint y: 372, endPoint x: 1035, endPoint y: 282, distance: 116.2
click at [1037, 285] on span "scrollable content" at bounding box center [964, 366] width 551 height 362
click at [1035, 282] on span "scrollable content" at bounding box center [964, 366] width 551 height 362
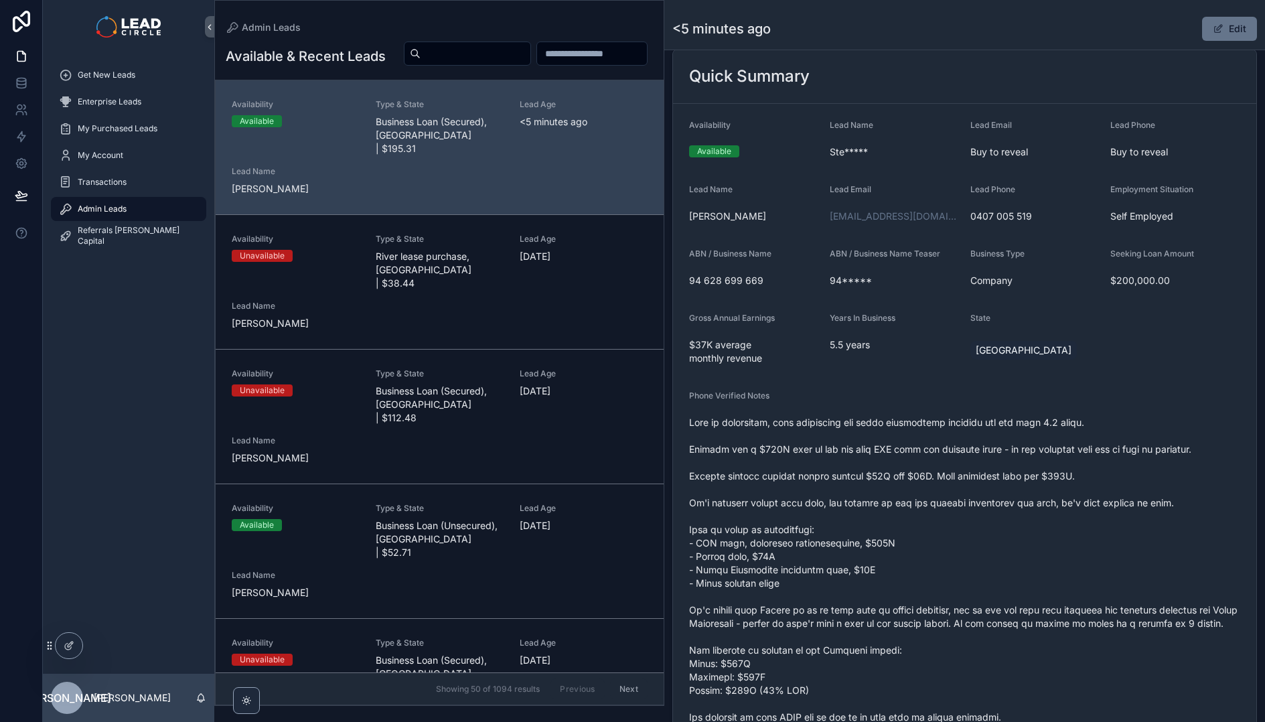
scroll to position [202, 0]
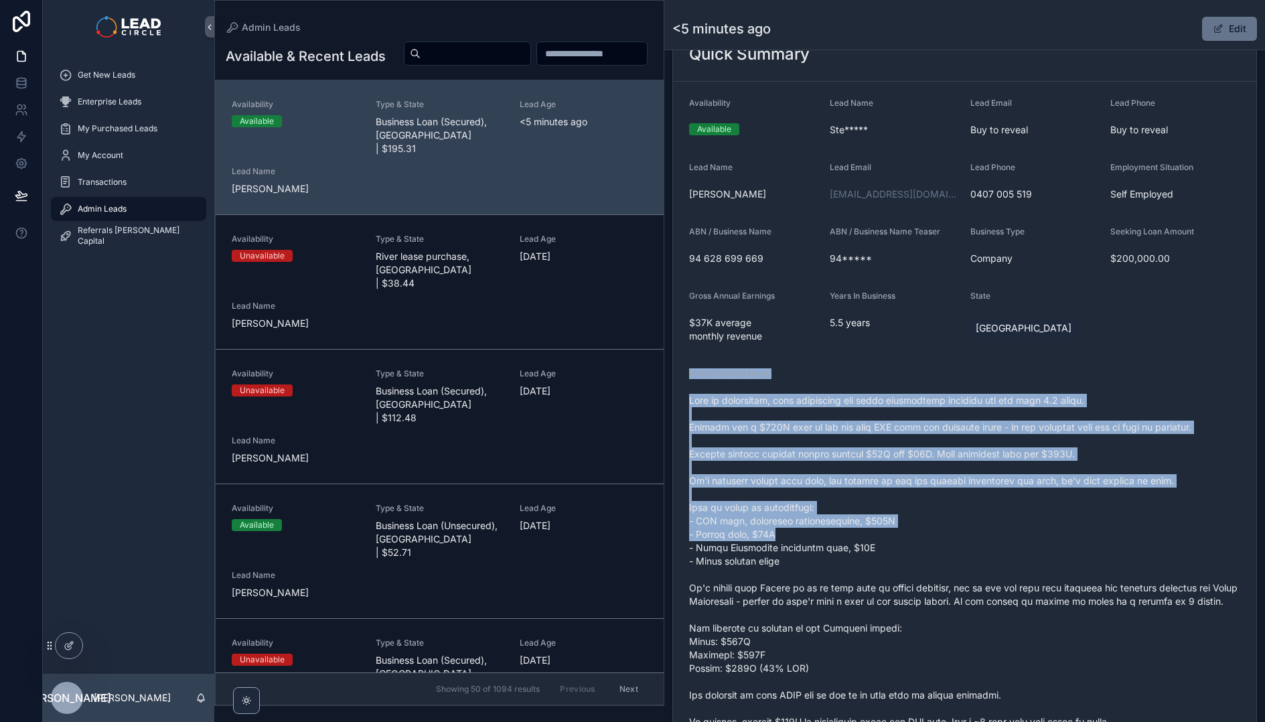
drag, startPoint x: 992, startPoint y: 363, endPoint x: 1049, endPoint y: 533, distance: 179.1
click at [1047, 533] on form "Availability Available Lead Name Ste***** Lead Email Buy to reveal Lead Phone B…" at bounding box center [964, 525] width 583 height 887
click at [1049, 533] on span "scrollable content" at bounding box center [964, 575] width 551 height 362
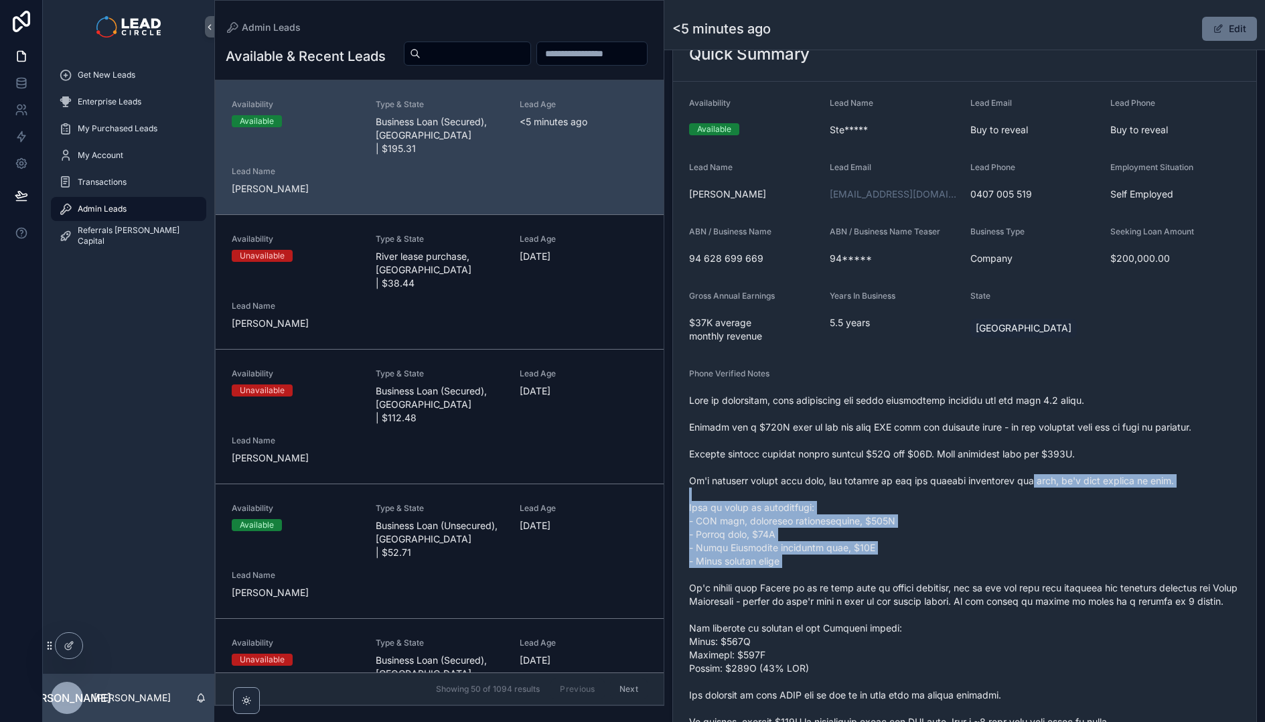
drag, startPoint x: 1049, startPoint y: 514, endPoint x: 1013, endPoint y: 458, distance: 66.5
click at [1023, 475] on span "scrollable content" at bounding box center [964, 575] width 551 height 362
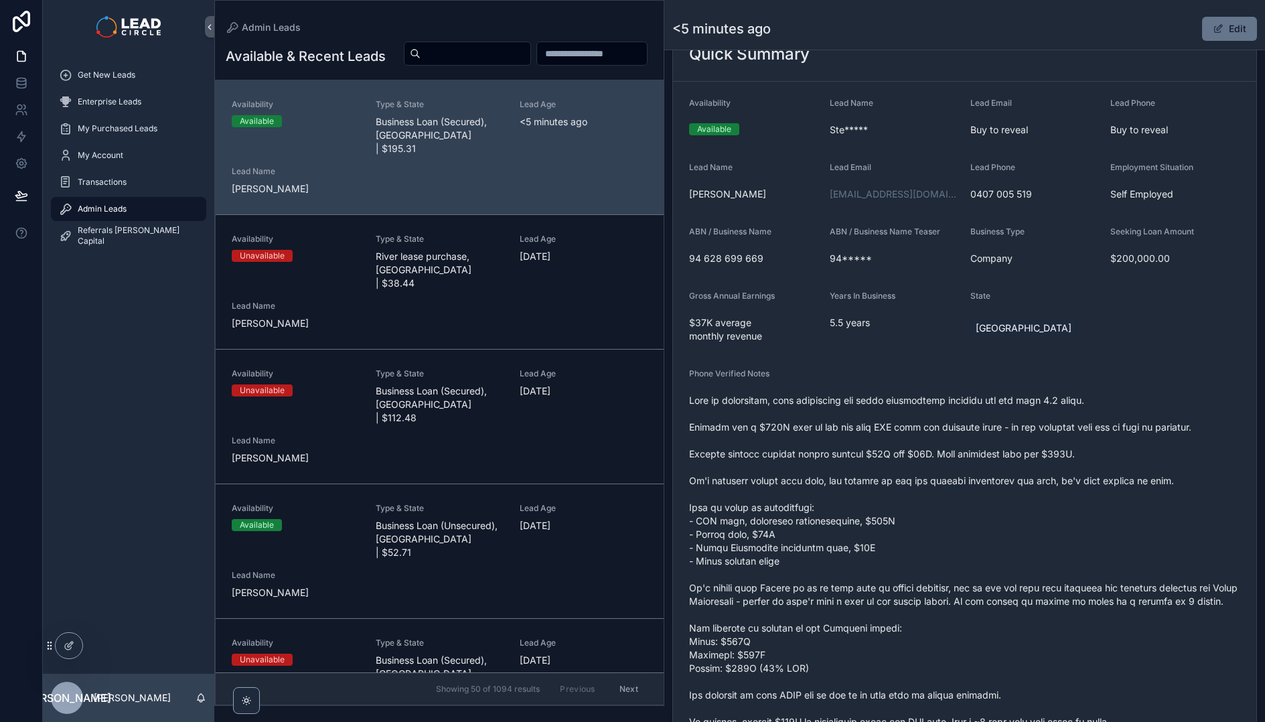
click at [1013, 458] on span "scrollable content" at bounding box center [964, 575] width 551 height 362
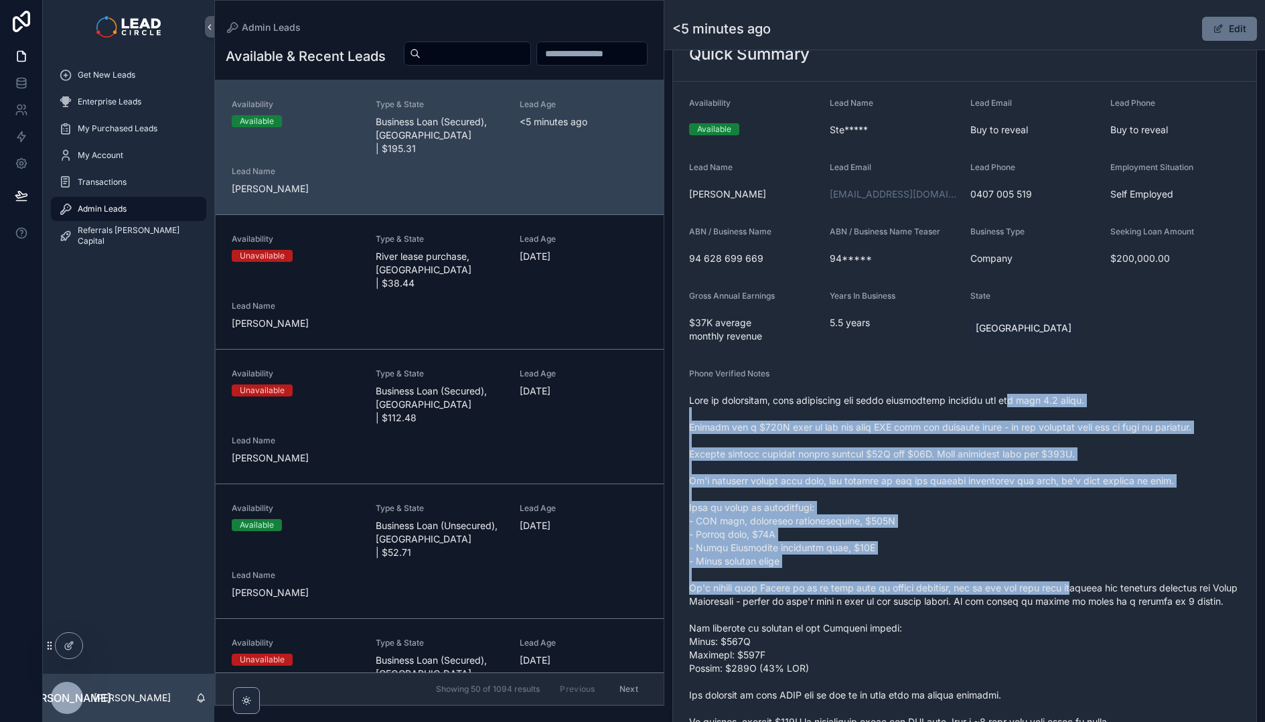
drag, startPoint x: 1071, startPoint y: 549, endPoint x: 1095, endPoint y: 592, distance: 49.5
click at [1095, 593] on span "scrollable content" at bounding box center [964, 575] width 551 height 362
click at [1095, 592] on span "scrollable content" at bounding box center [964, 575] width 551 height 362
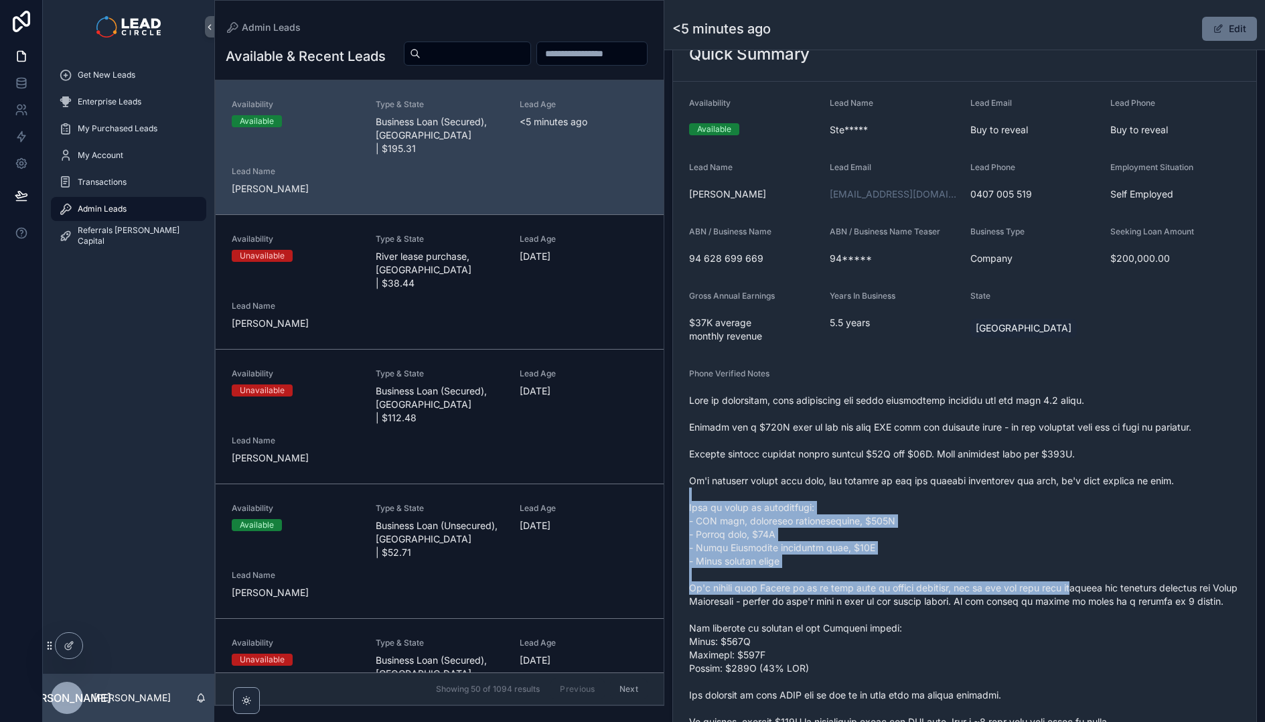
drag, startPoint x: 1080, startPoint y: 546, endPoint x: 1033, endPoint y: 465, distance: 93.9
click at [1034, 469] on span "scrollable content" at bounding box center [964, 575] width 551 height 362
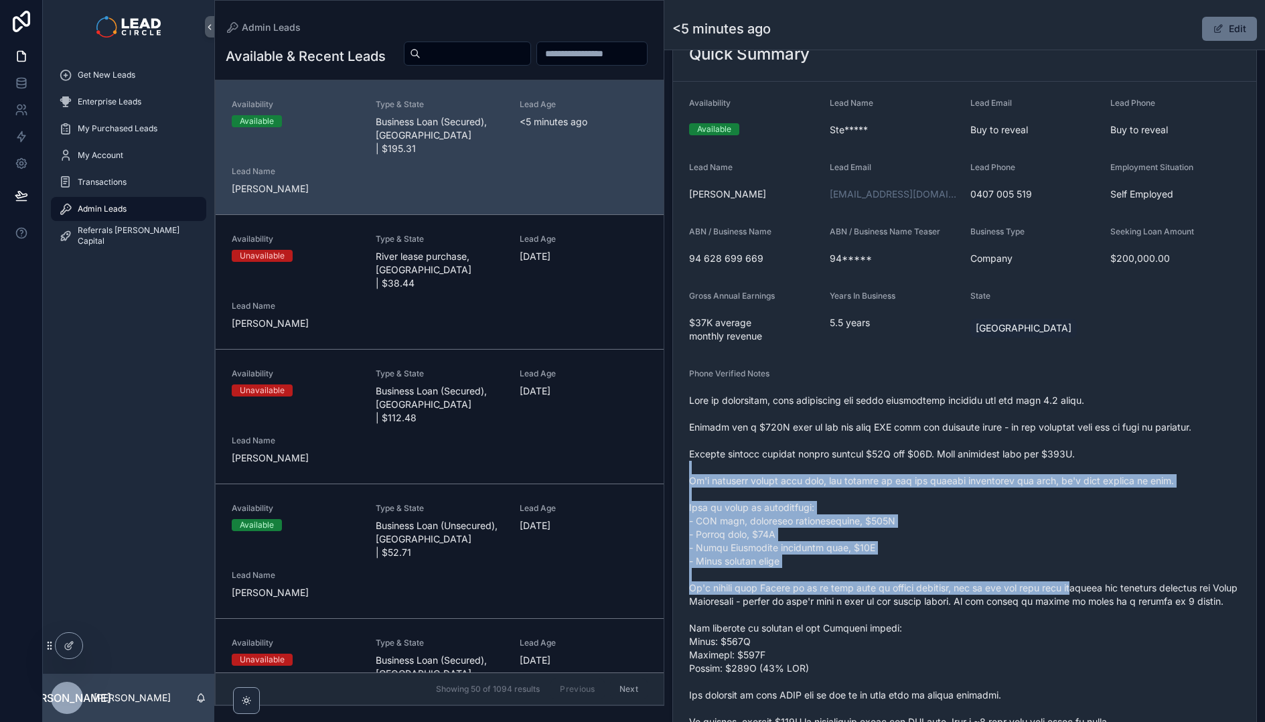
click at [1033, 465] on span "scrollable content" at bounding box center [964, 575] width 551 height 362
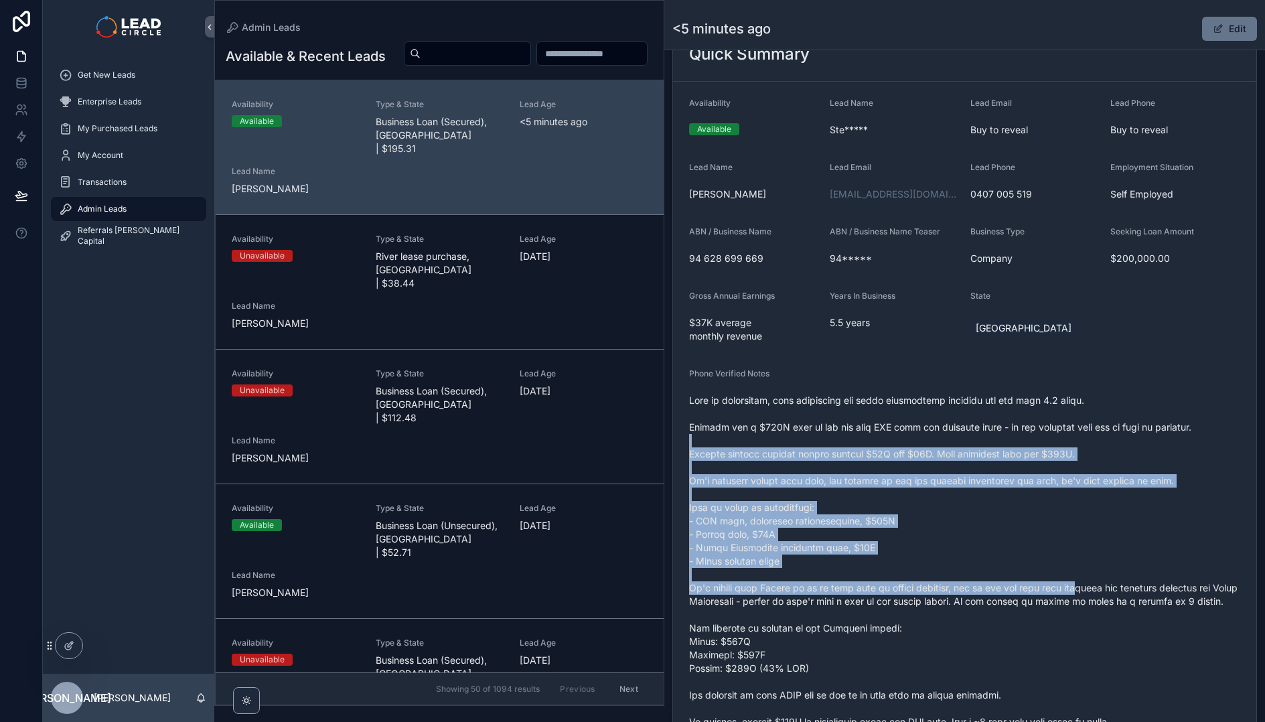
drag, startPoint x: 1042, startPoint y: 455, endPoint x: 1104, endPoint y: 589, distance: 148.3
click at [1104, 589] on span "scrollable content" at bounding box center [964, 575] width 551 height 362
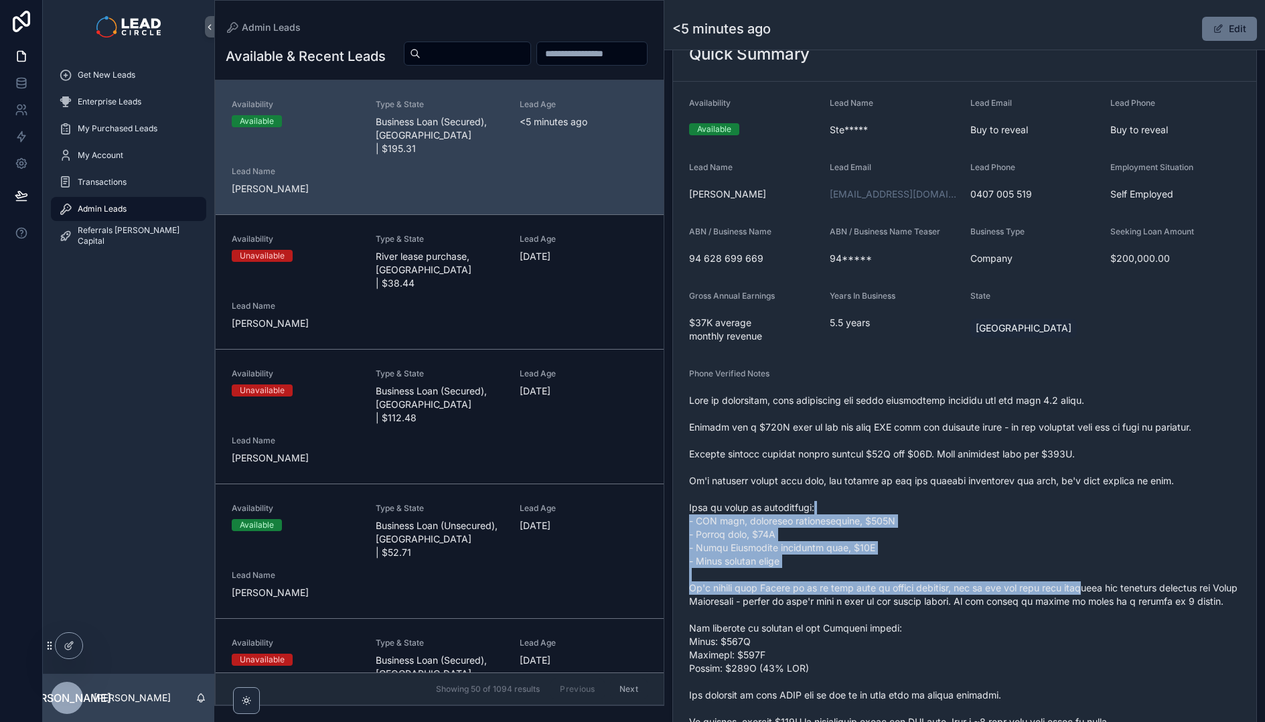
drag, startPoint x: 1107, startPoint y: 589, endPoint x: 1039, endPoint y: 475, distance: 133.3
click at [1041, 475] on span "scrollable content" at bounding box center [964, 575] width 551 height 362
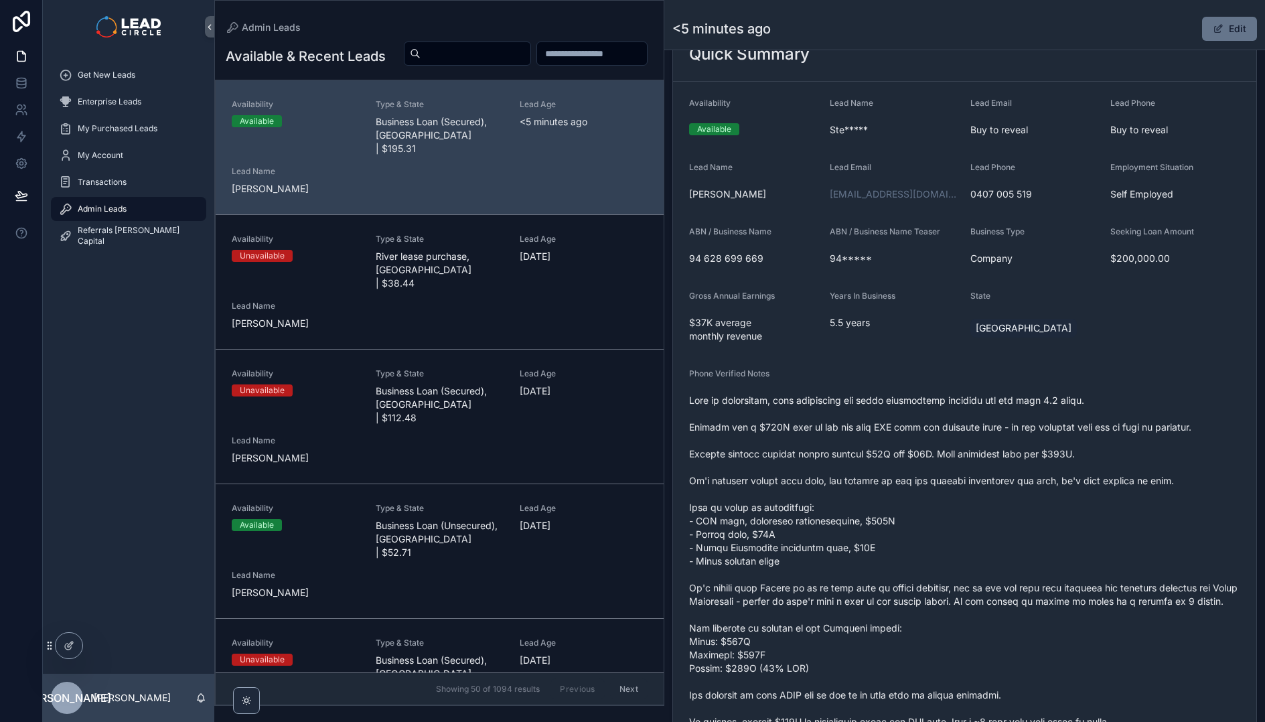
click at [1039, 475] on span "scrollable content" at bounding box center [964, 575] width 551 height 362
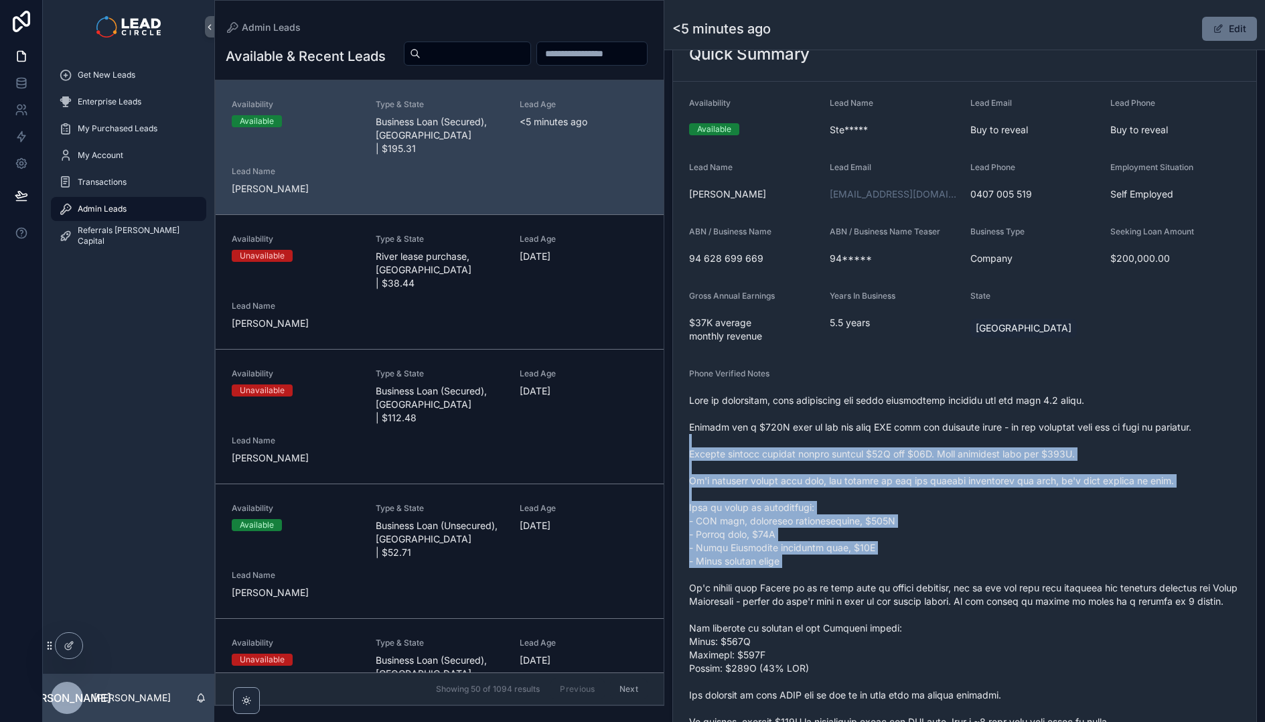
drag, startPoint x: 1022, startPoint y: 437, endPoint x: 1079, endPoint y: 572, distance: 146.5
click at [1079, 572] on span "scrollable content" at bounding box center [964, 575] width 551 height 362
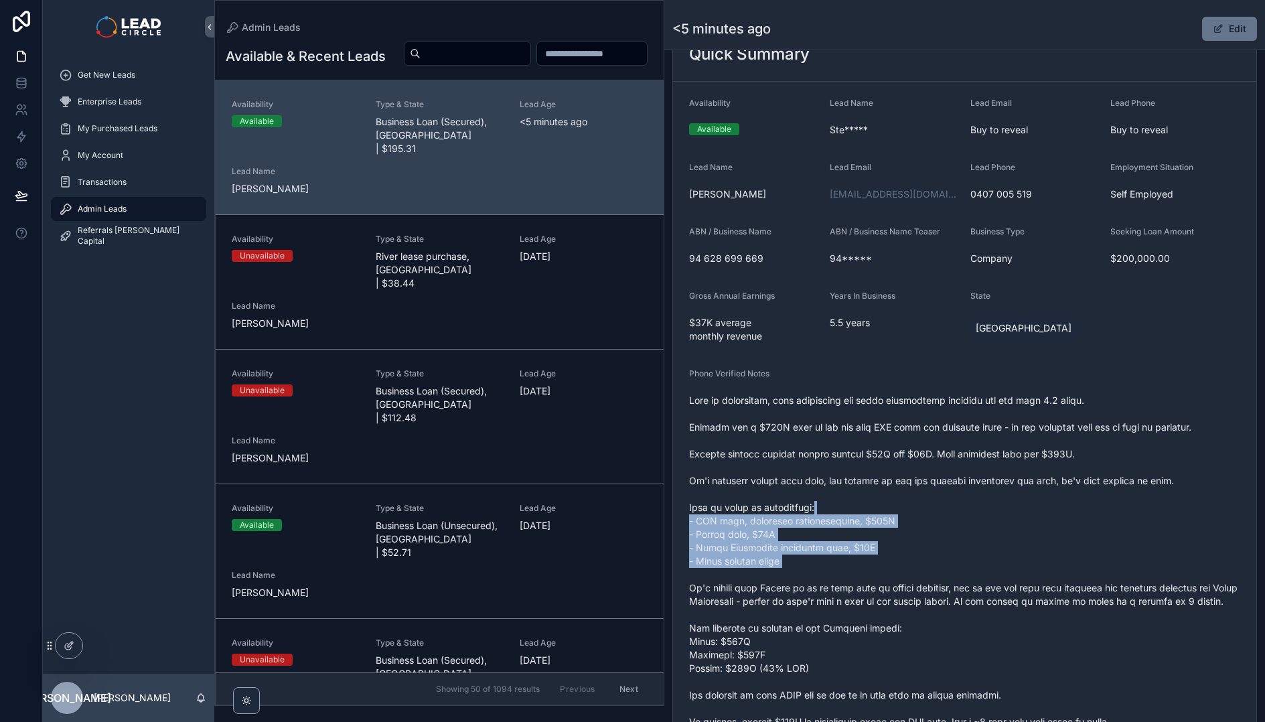
drag, startPoint x: 1079, startPoint y: 570, endPoint x: 1029, endPoint y: 474, distance: 108.7
click at [1030, 475] on span "scrollable content" at bounding box center [964, 575] width 551 height 362
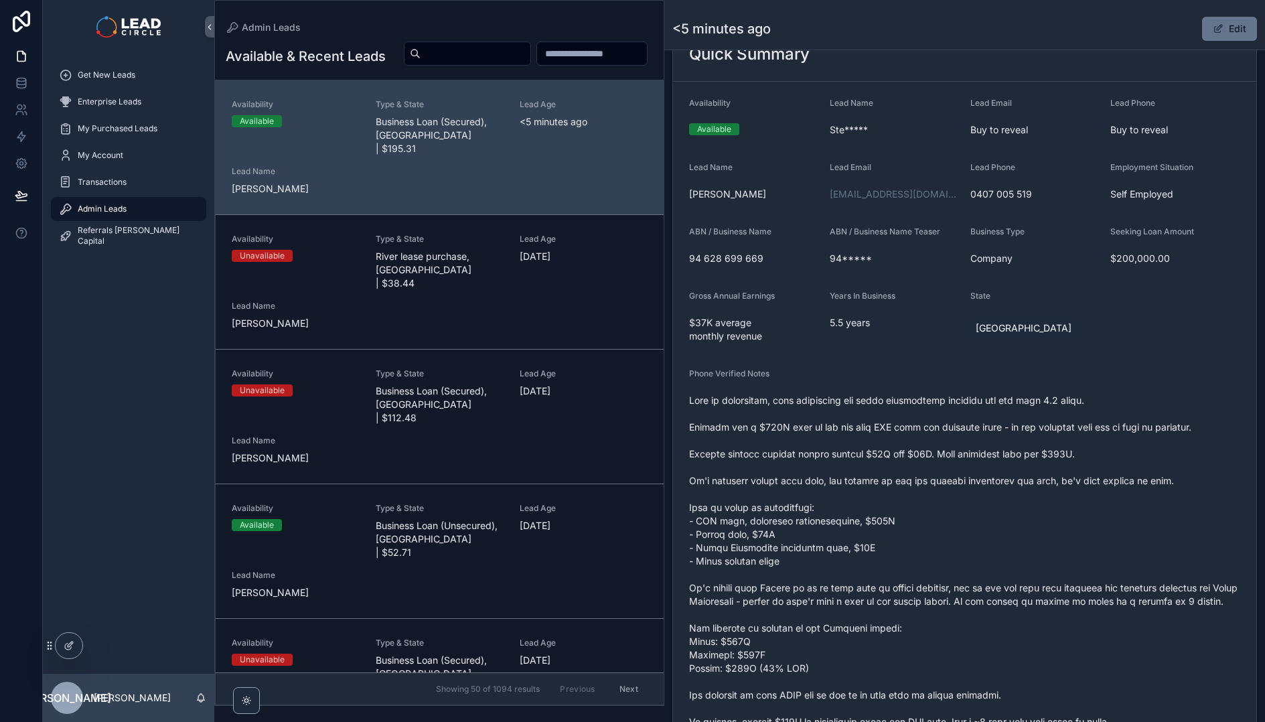
click at [1028, 473] on span "scrollable content" at bounding box center [964, 575] width 551 height 362
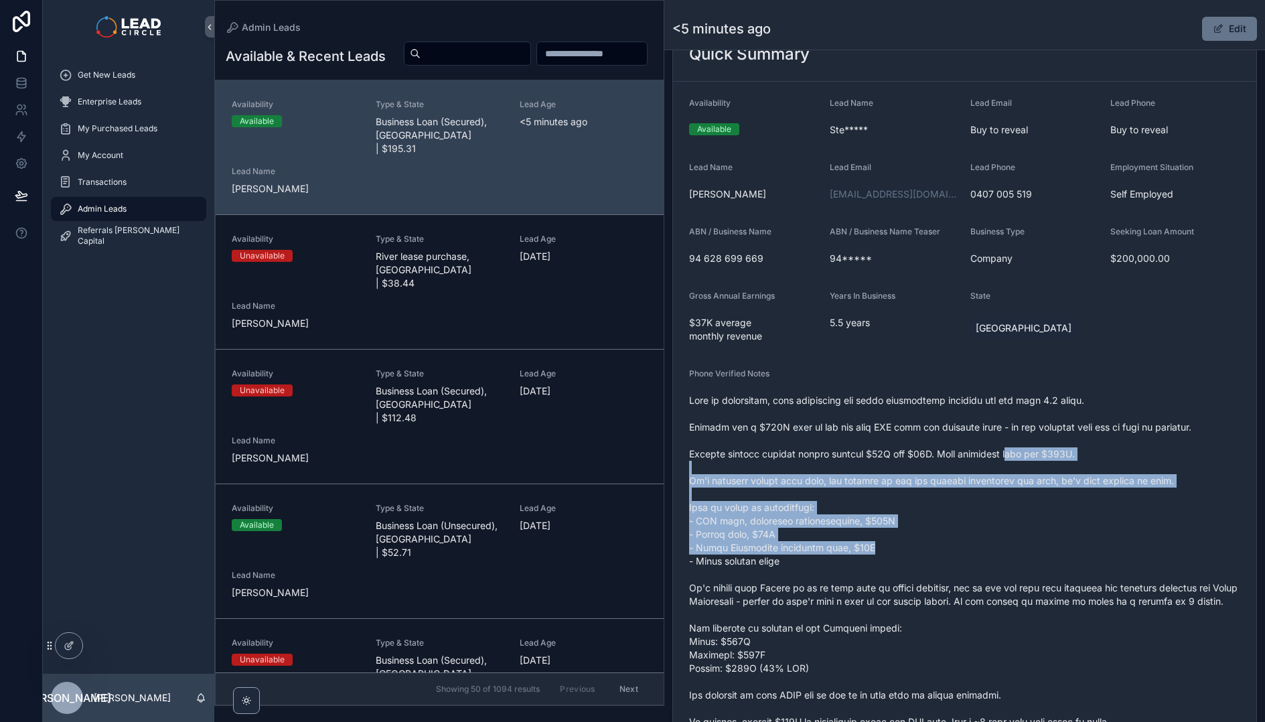
drag, startPoint x: 1018, startPoint y: 449, endPoint x: 1071, endPoint y: 549, distance: 113.2
click at [1071, 549] on span "scrollable content" at bounding box center [964, 575] width 551 height 362
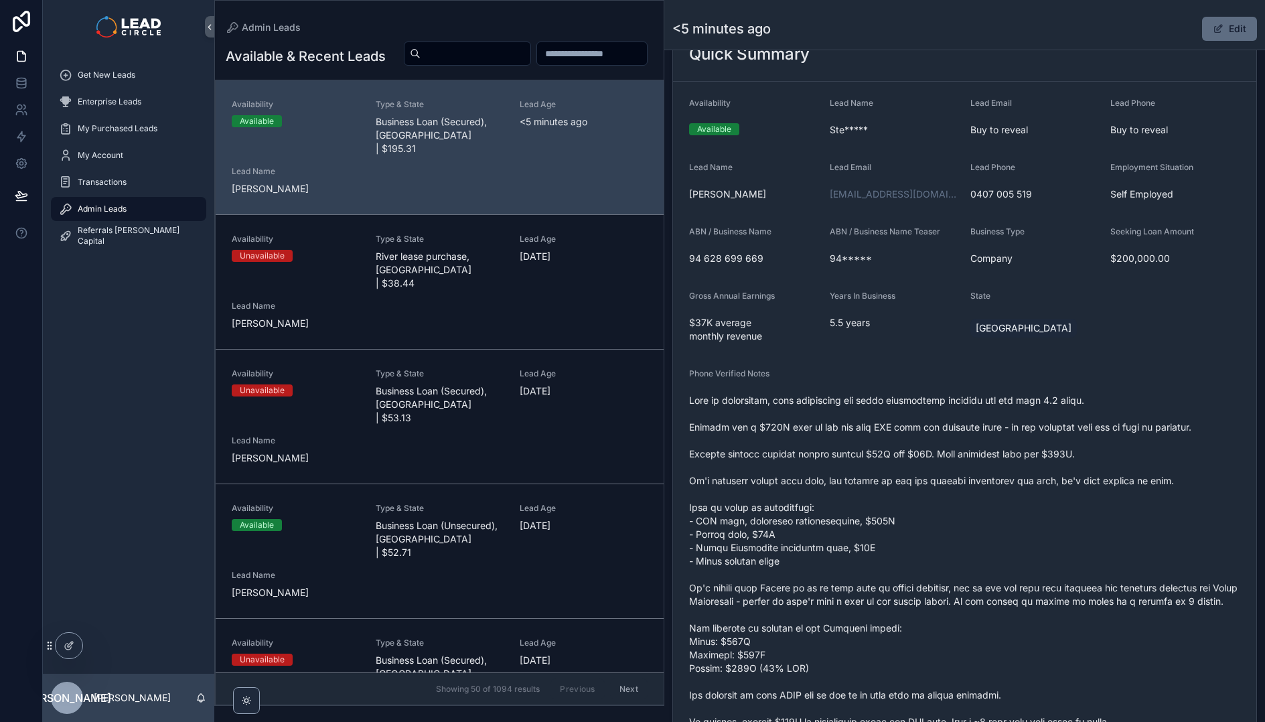
click at [1213, 29] on span "scrollable content" at bounding box center [1218, 28] width 11 height 11
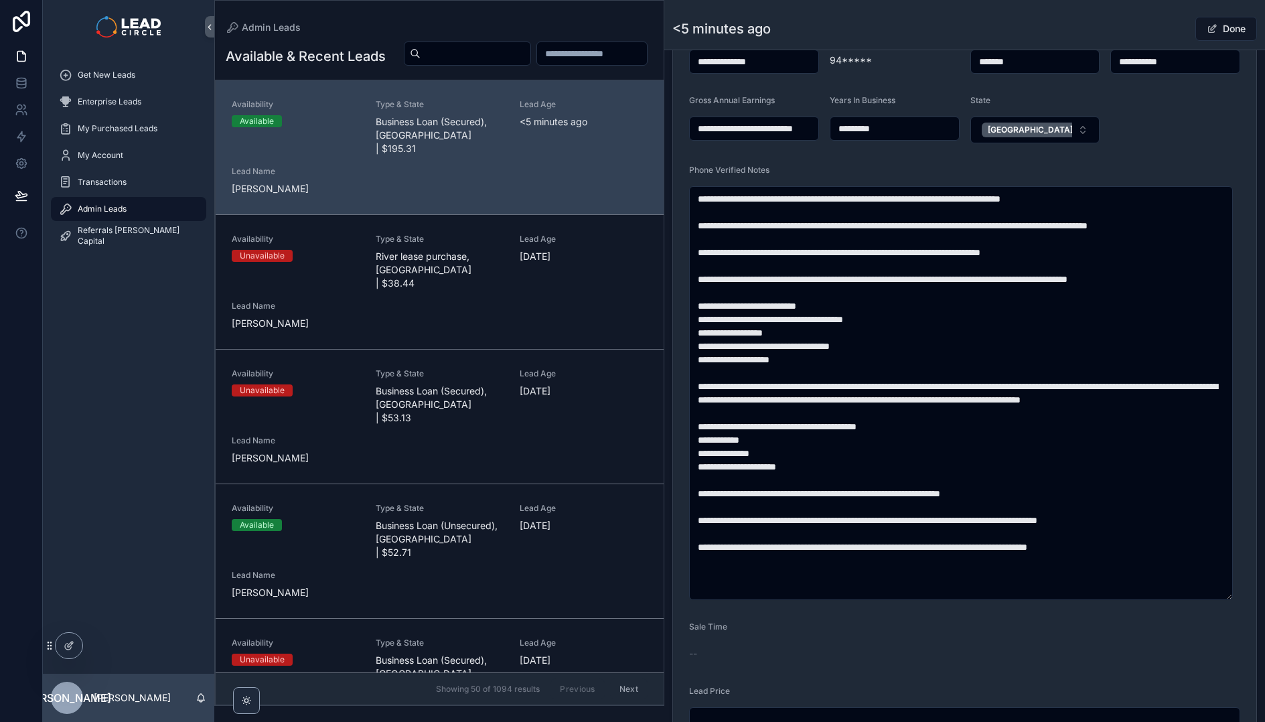
scroll to position [666, 0]
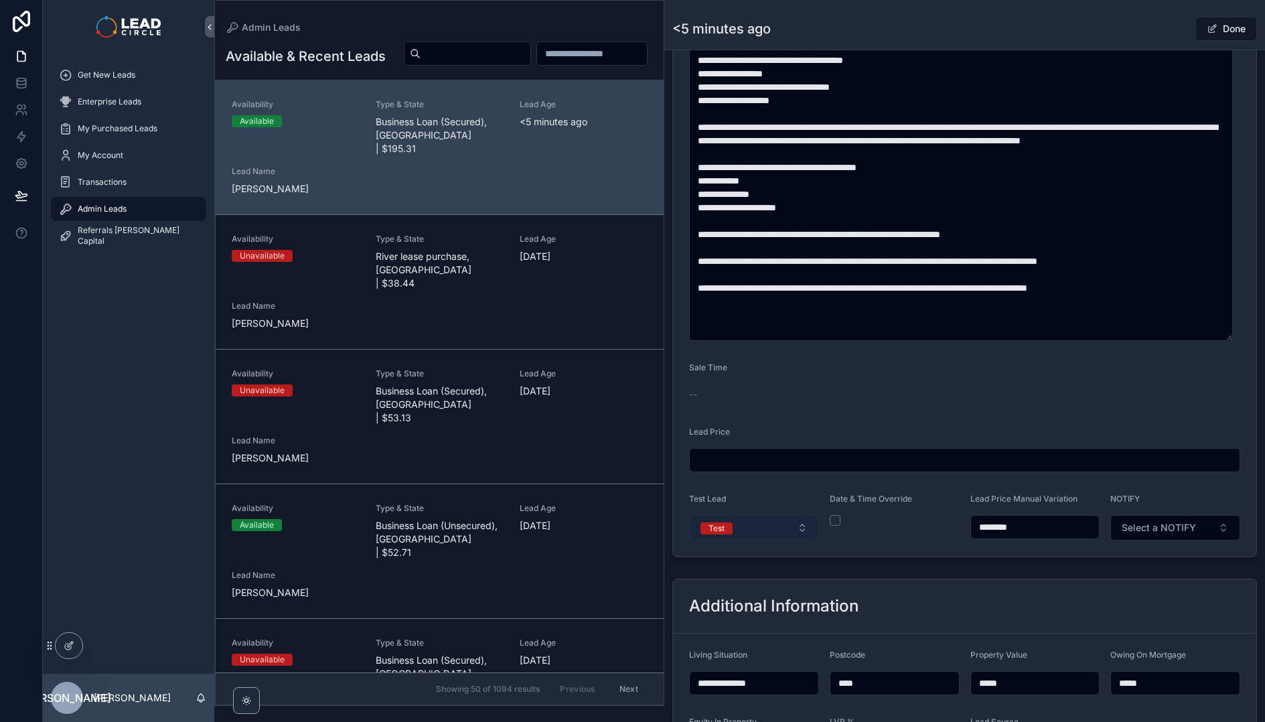
click at [726, 532] on span "Test" at bounding box center [716, 528] width 32 height 12
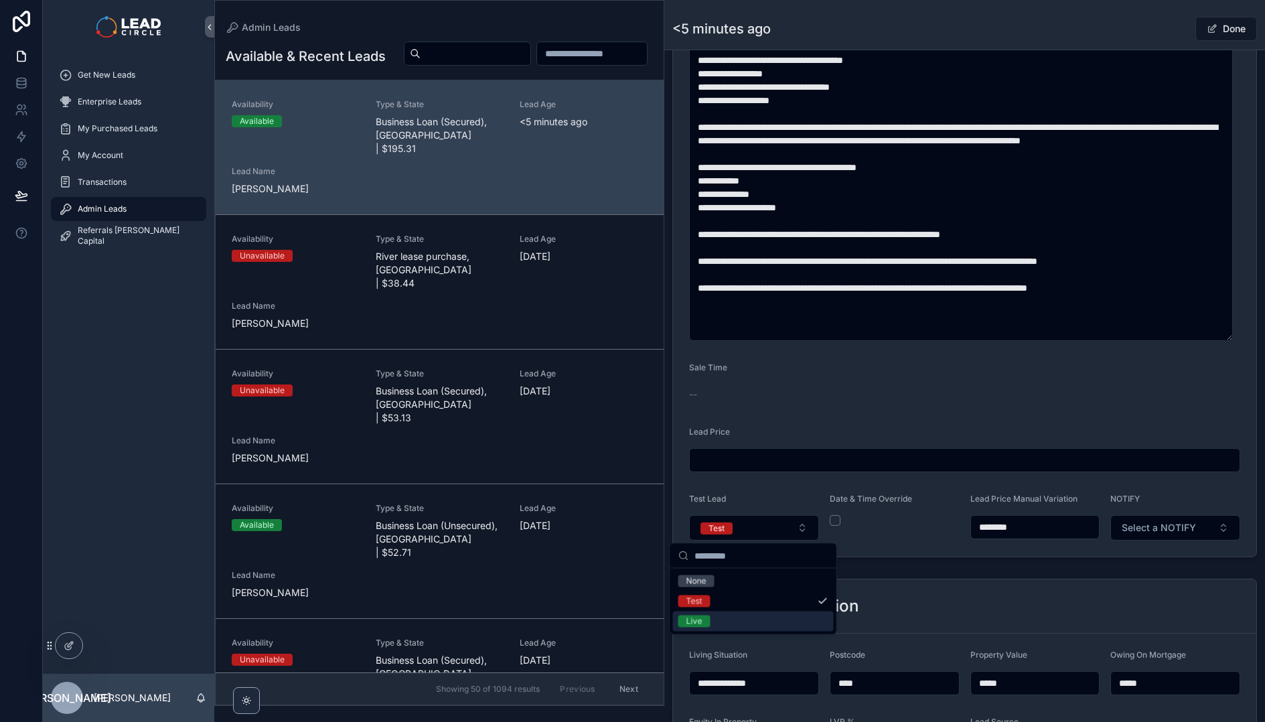
click at [737, 625] on div "Live" at bounding box center [753, 621] width 161 height 20
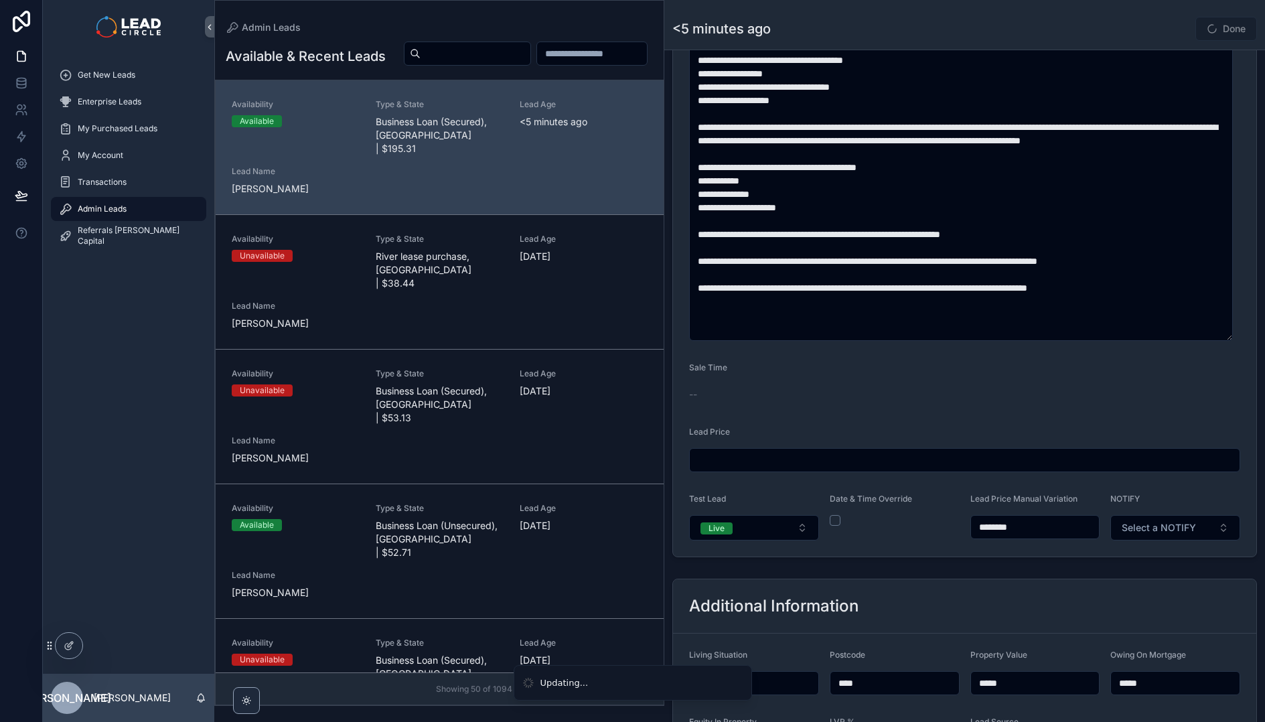
click at [939, 554] on form "**********" at bounding box center [964, 87] width 583 height 939
click at [1152, 526] on span "Select a NOTIFY" at bounding box center [1159, 527] width 74 height 13
click at [996, 529] on input "********" at bounding box center [1035, 527] width 129 height 19
type input "********"
click at [1137, 522] on span "Select a NOTIFY" at bounding box center [1159, 527] width 74 height 13
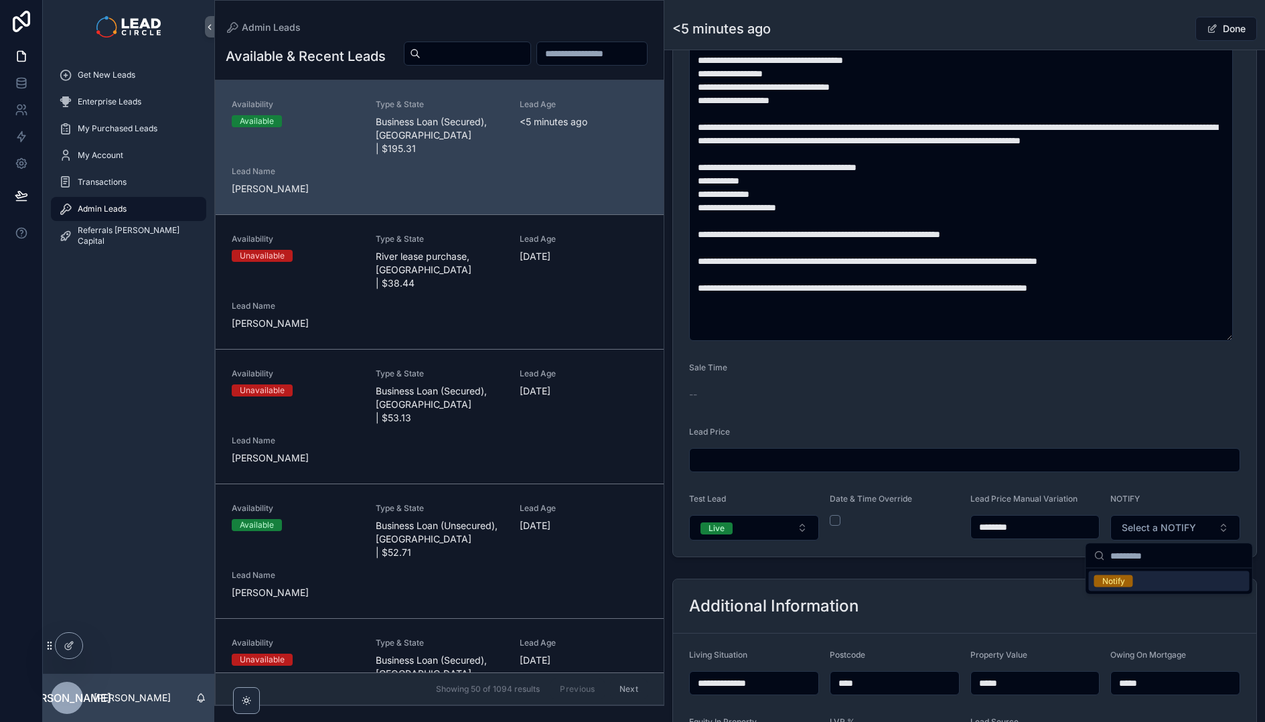
click at [1139, 582] on div "Notify" at bounding box center [1169, 581] width 161 height 20
click at [1162, 43] on div "Back to Admin Leads Admin Leads <5 minutes ago Done" at bounding box center [964, 25] width 585 height 50
click at [1223, 33] on button "Done" at bounding box center [1226, 29] width 62 height 24
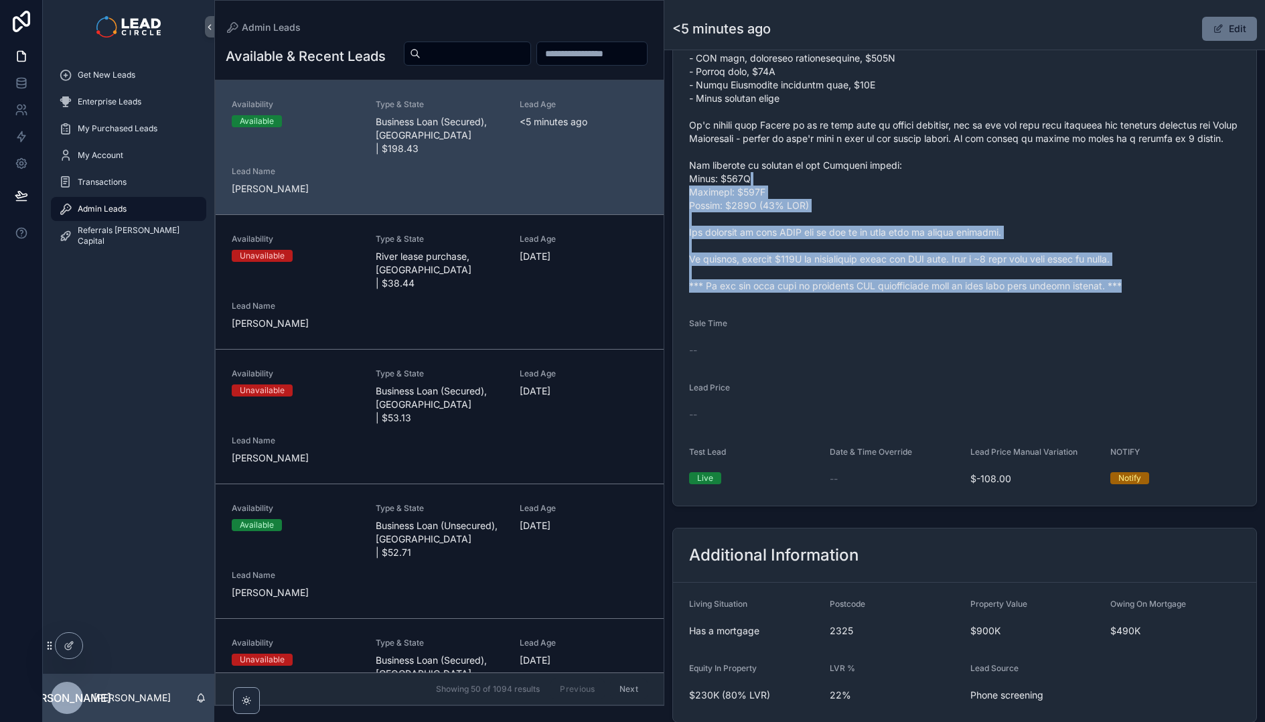
drag, startPoint x: 1106, startPoint y: 236, endPoint x: 1148, endPoint y: 311, distance: 85.5
click at [1148, 311] on form "Availability Available Lead Name Ste***** Lead Email Buy to reveal Lead Phone B…" at bounding box center [964, 62] width 583 height 887
drag, startPoint x: 1170, startPoint y: 310, endPoint x: 1061, endPoint y: 187, distance: 164.1
click at [1063, 189] on form "Availability Available Lead Name Ste***** Lead Email Buy to reveal Lead Phone B…" at bounding box center [964, 62] width 583 height 887
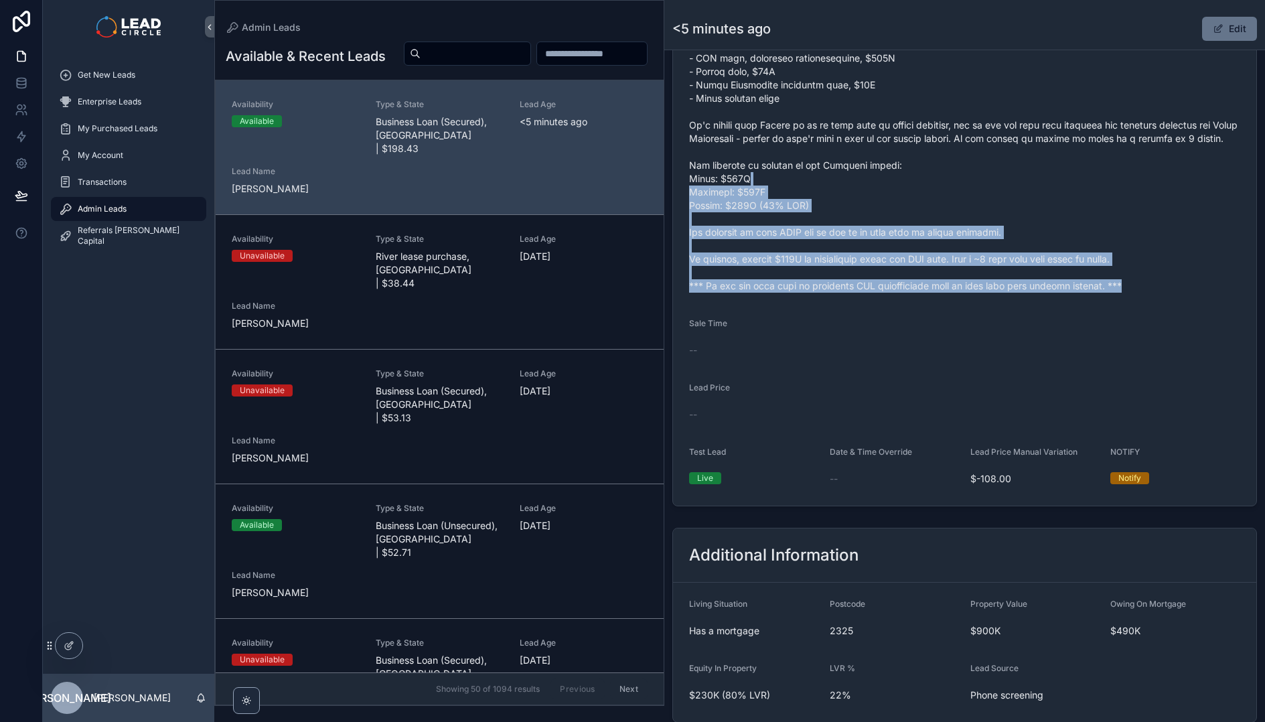
click at [1061, 187] on span "scrollable content" at bounding box center [964, 112] width 551 height 362
drag, startPoint x: 1060, startPoint y: 170, endPoint x: 1189, endPoint y: 299, distance: 182.3
click at [1189, 293] on span "scrollable content" at bounding box center [964, 112] width 551 height 362
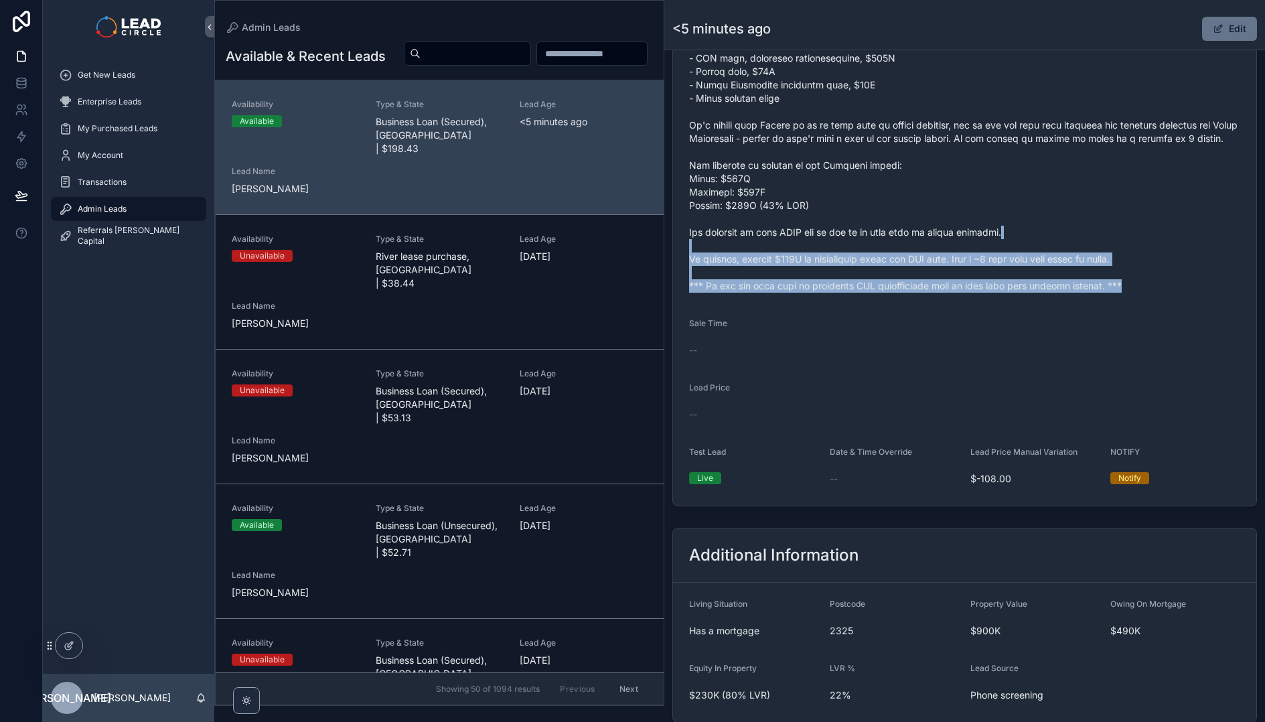
drag, startPoint x: 1174, startPoint y: 323, endPoint x: 1124, endPoint y: 240, distance: 96.1
click at [1126, 242] on form "Availability Available Lead Name Ste***** Lead Email Buy to reveal Lead Phone B…" at bounding box center [964, 62] width 583 height 887
click at [1124, 240] on span "scrollable content" at bounding box center [964, 112] width 551 height 362
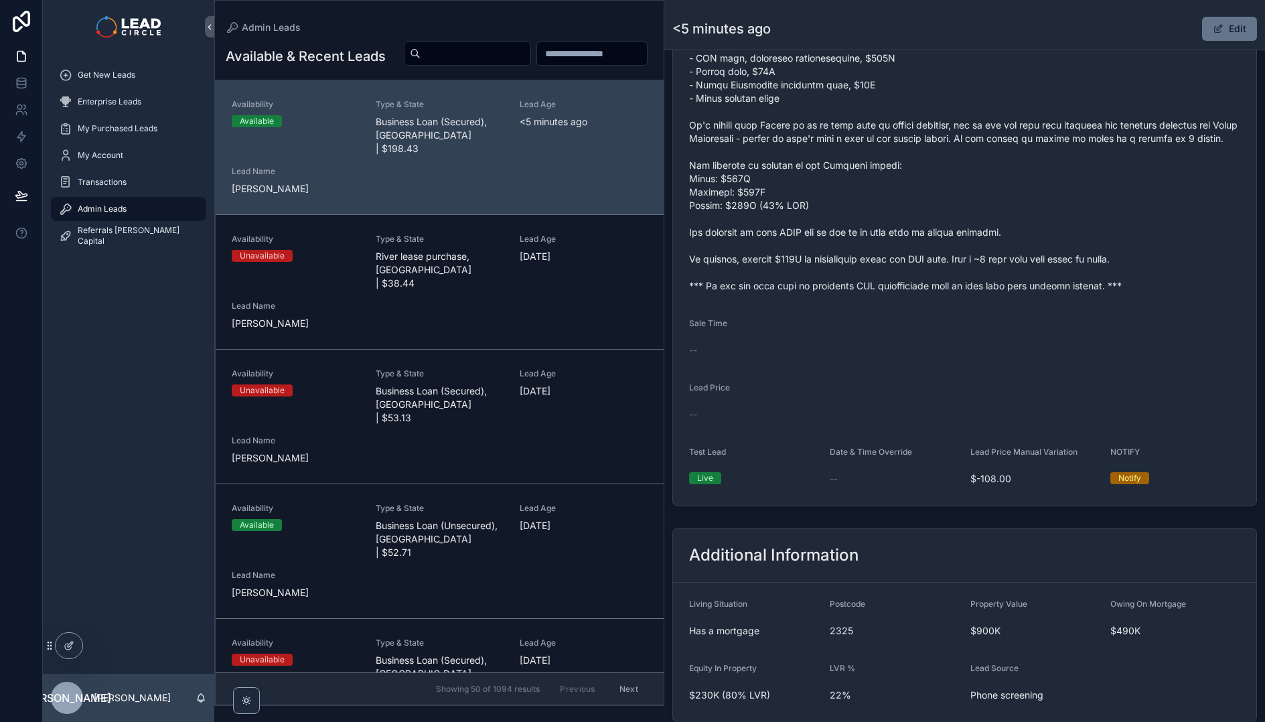
click at [530, 58] on input "scrollable content" at bounding box center [476, 53] width 110 height 19
paste input "**********"
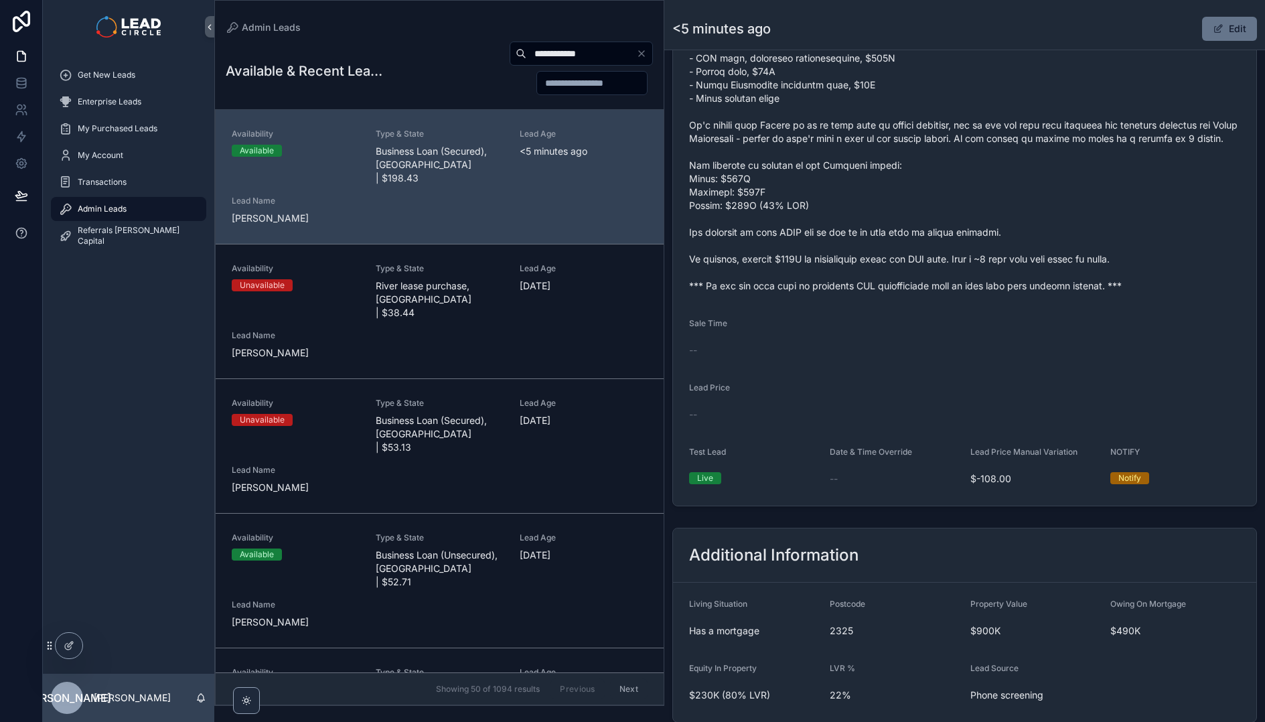
type input "**********"
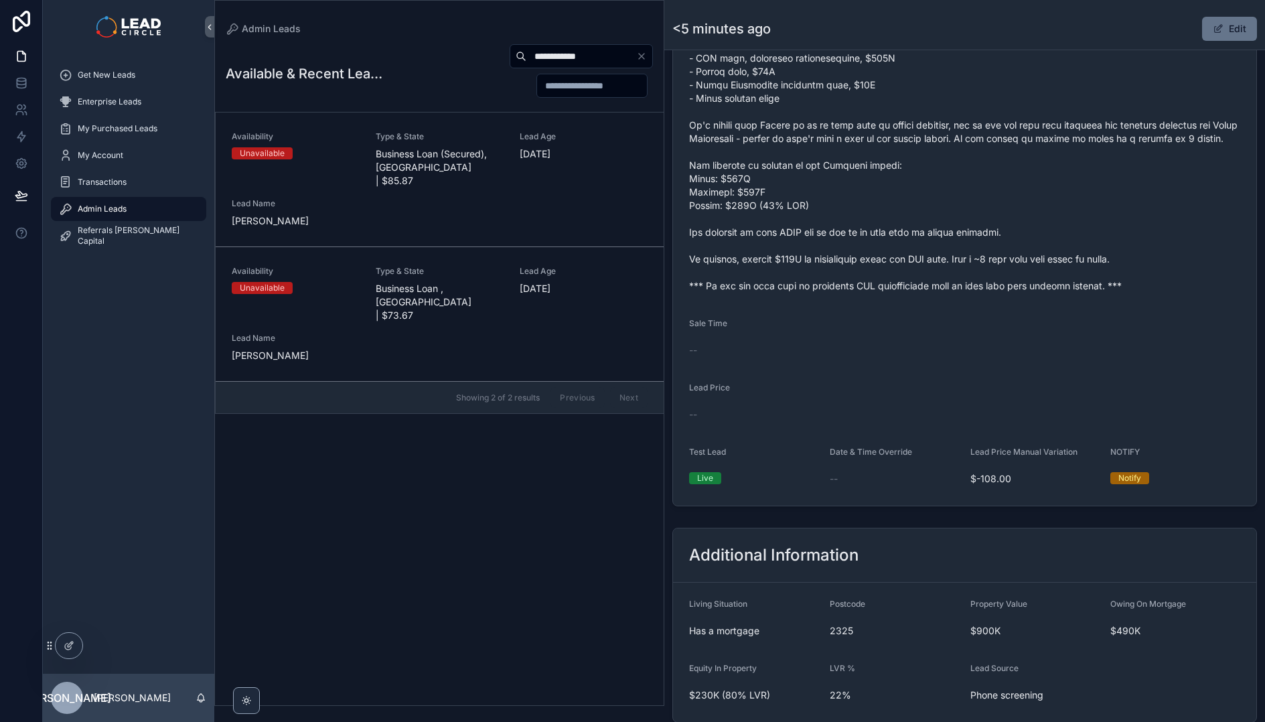
click at [569, 60] on input "**********" at bounding box center [581, 56] width 110 height 19
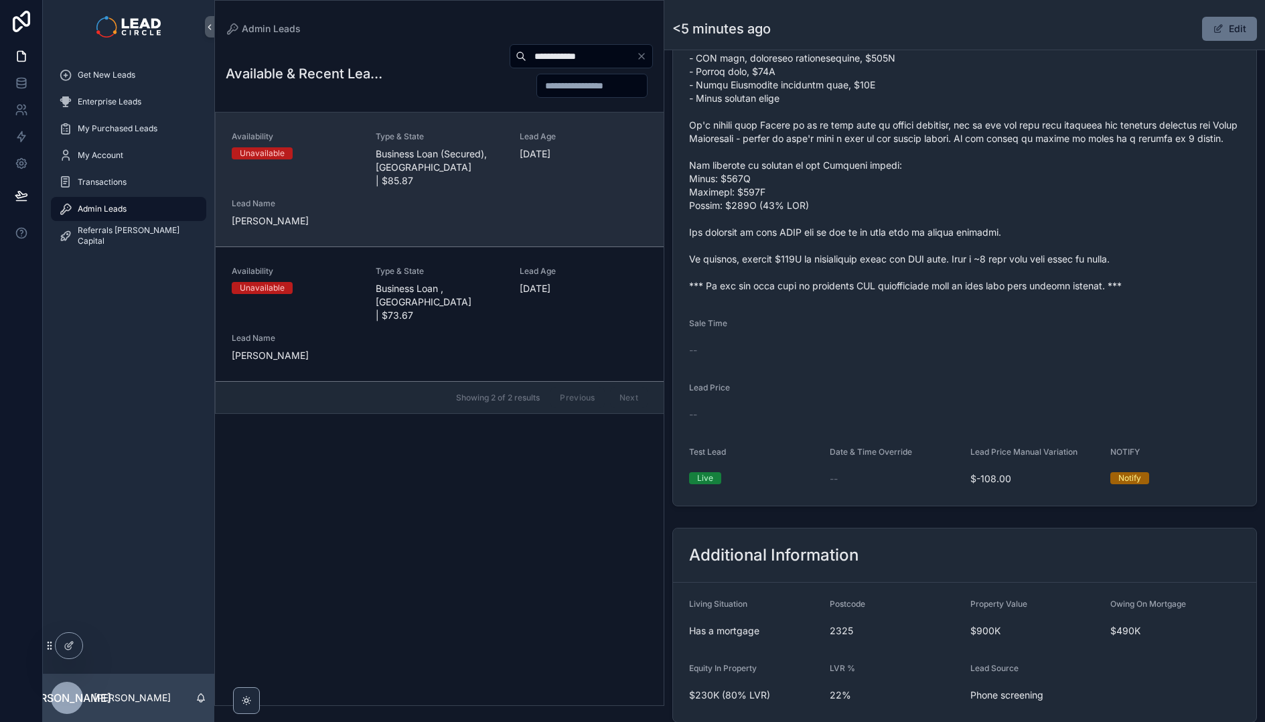
click at [440, 153] on span "Business Loan (Secured), [GEOGRAPHIC_DATA] | $85.87" at bounding box center [440, 167] width 128 height 40
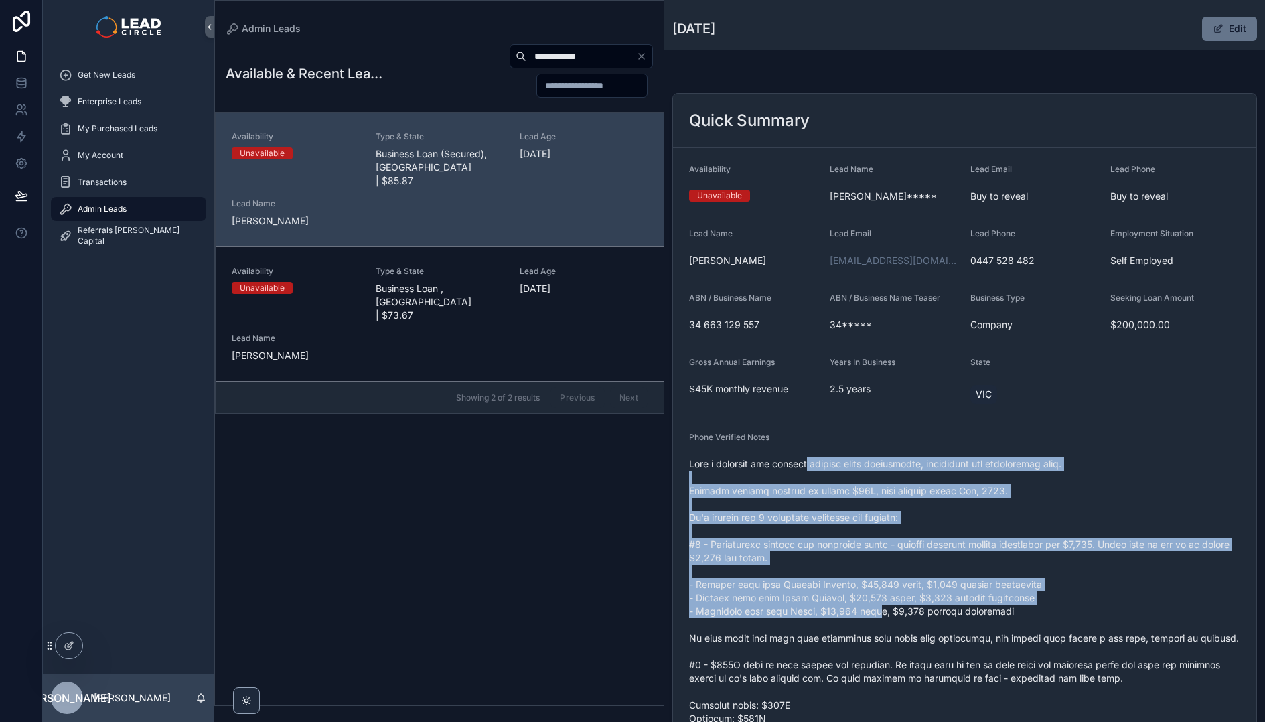
drag, startPoint x: 814, startPoint y: 465, endPoint x: 880, endPoint y: 606, distance: 155.5
click at [880, 606] on span "scrollable content" at bounding box center [964, 611] width 551 height 308
drag, startPoint x: 883, startPoint y: 612, endPoint x: 853, endPoint y: 464, distance: 150.9
click at [853, 464] on span "scrollable content" at bounding box center [964, 611] width 551 height 308
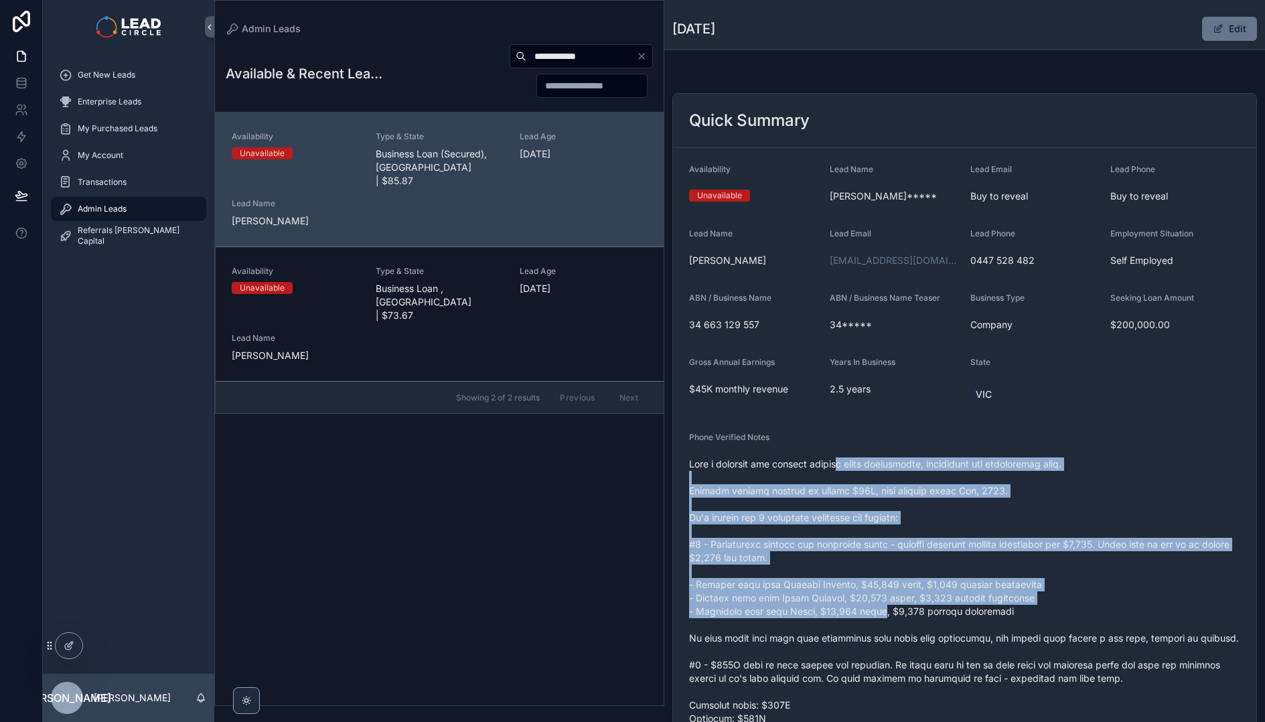
click at [853, 464] on span "scrollable content" at bounding box center [964, 611] width 551 height 308
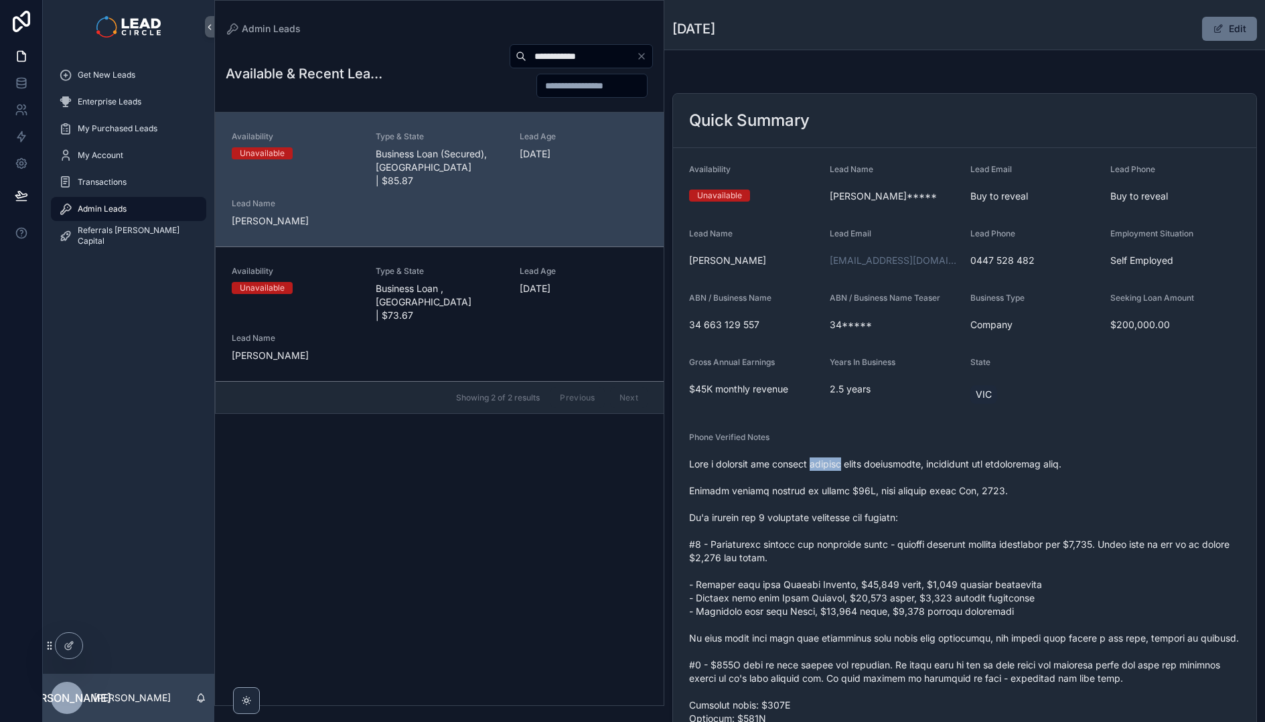
click at [853, 464] on span "scrollable content" at bounding box center [964, 611] width 551 height 308
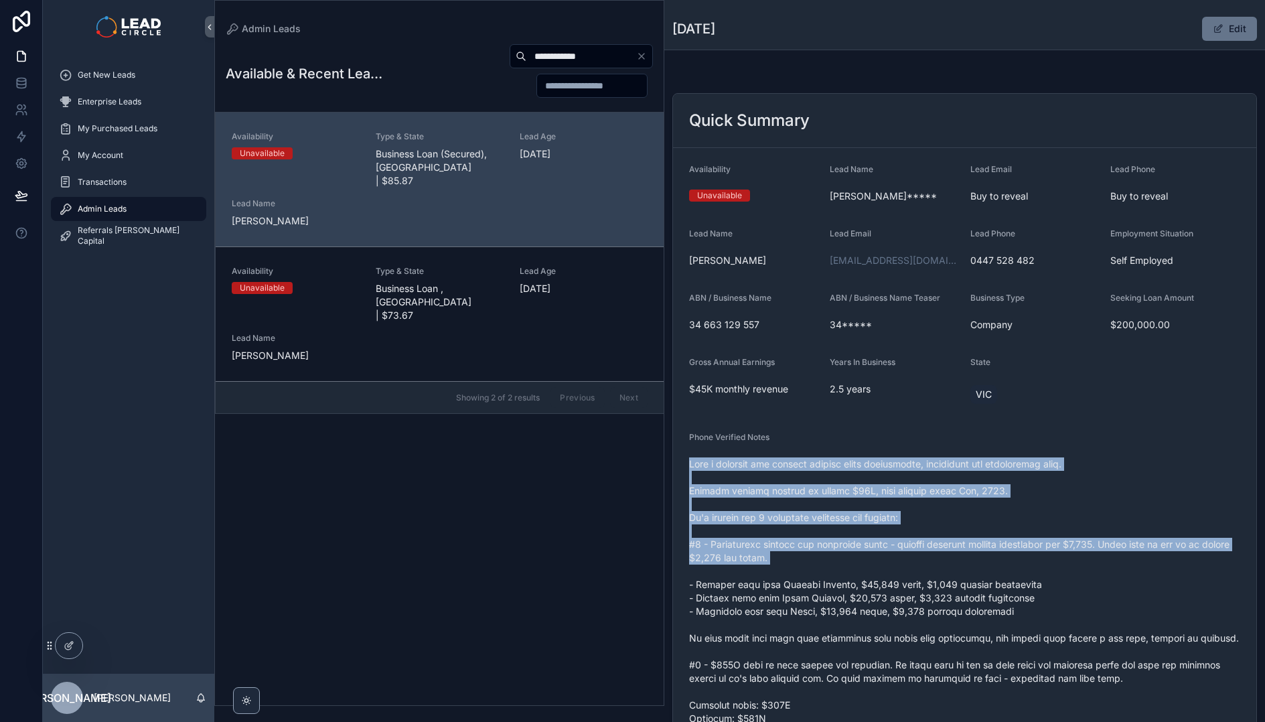
drag, startPoint x: 853, startPoint y: 464, endPoint x: 868, endPoint y: 562, distance: 99.0
click at [868, 562] on span "scrollable content" at bounding box center [964, 611] width 551 height 308
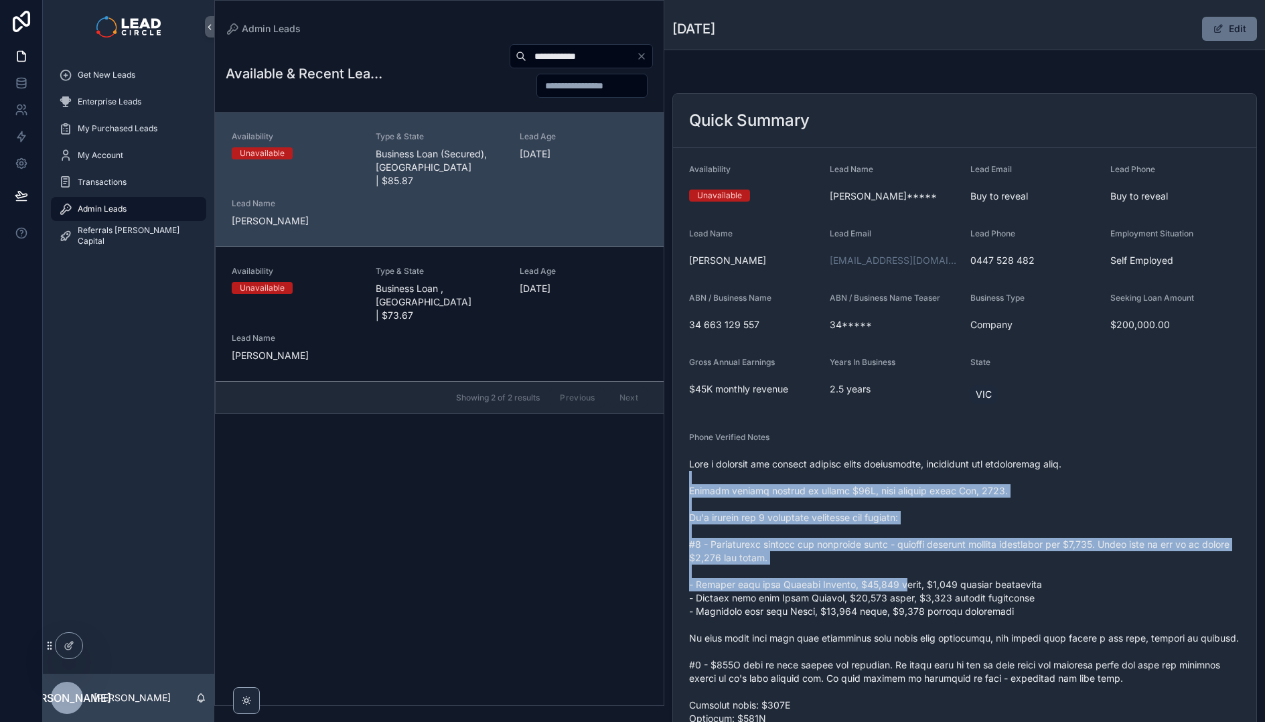
drag, startPoint x: 882, startPoint y: 538, endPoint x: 896, endPoint y: 591, distance: 54.7
click at [896, 591] on span "scrollable content" at bounding box center [964, 611] width 551 height 308
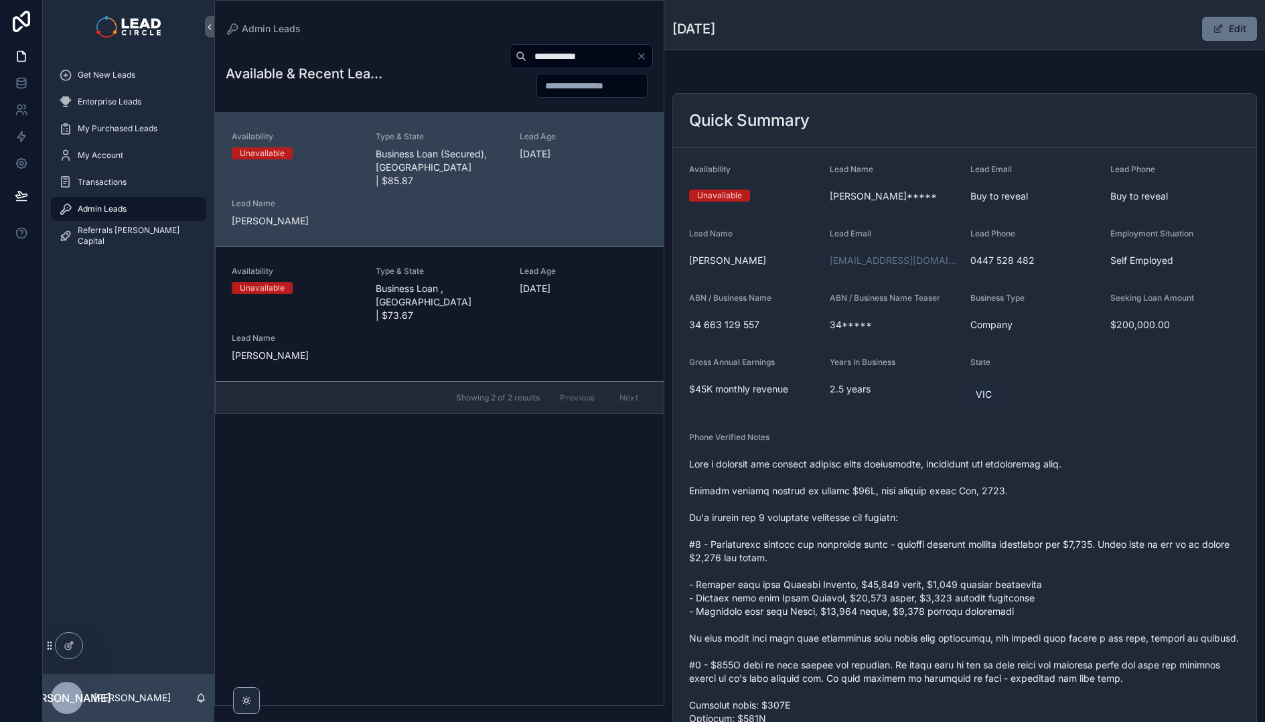
click at [896, 591] on span "scrollable content" at bounding box center [964, 611] width 551 height 308
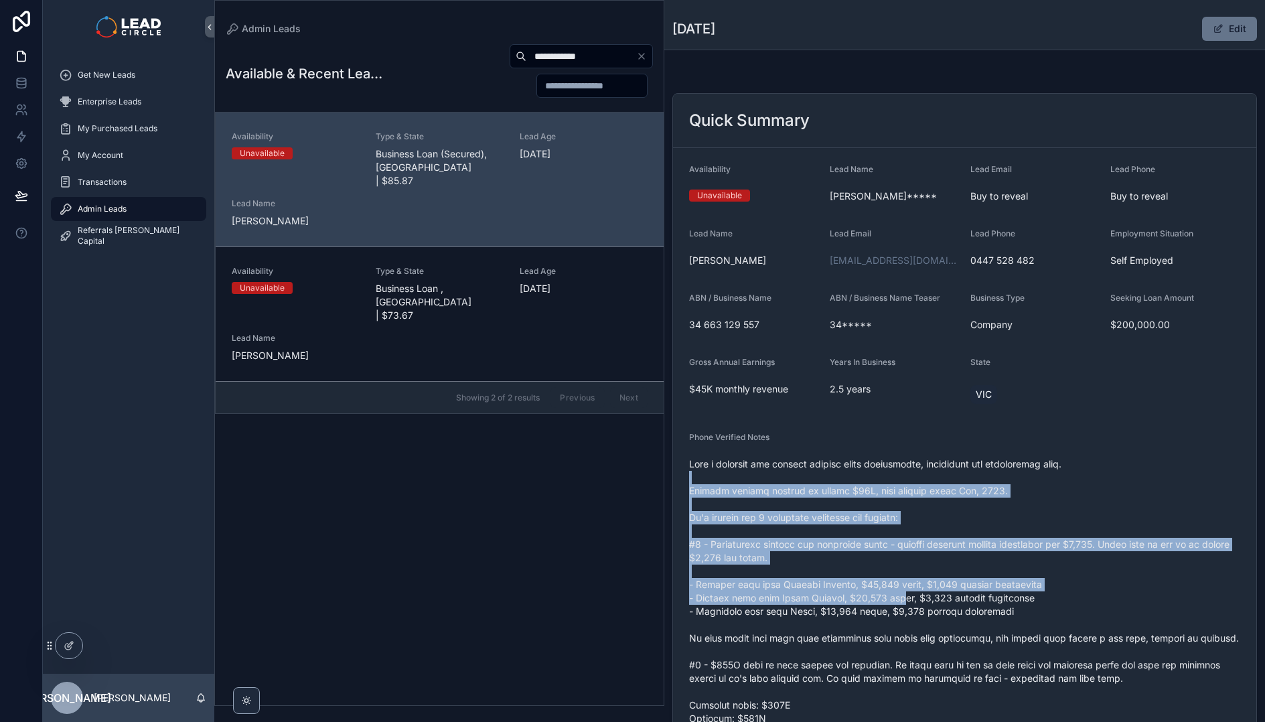
drag, startPoint x: 896, startPoint y: 591, endPoint x: 865, endPoint y: 477, distance: 118.6
click at [865, 477] on span "scrollable content" at bounding box center [964, 611] width 551 height 308
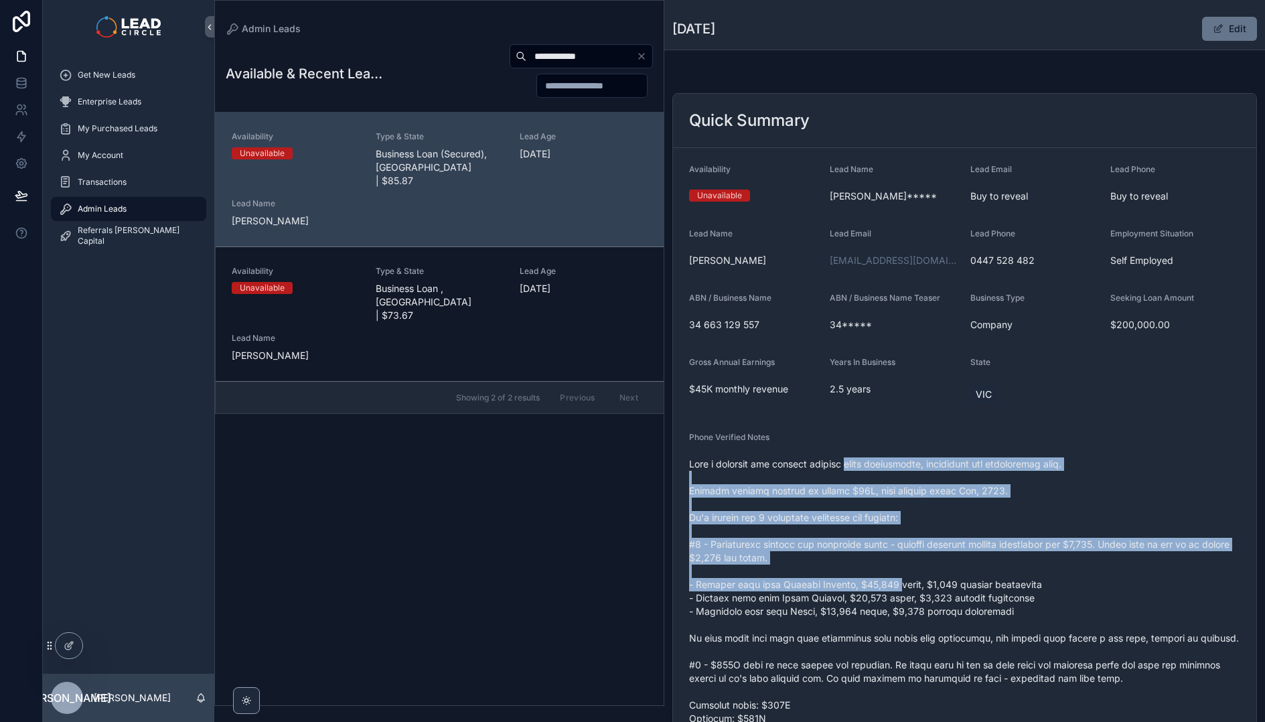
drag, startPoint x: 863, startPoint y: 459, endPoint x: 887, endPoint y: 584, distance: 127.4
click at [887, 584] on span "scrollable content" at bounding box center [964, 611] width 551 height 308
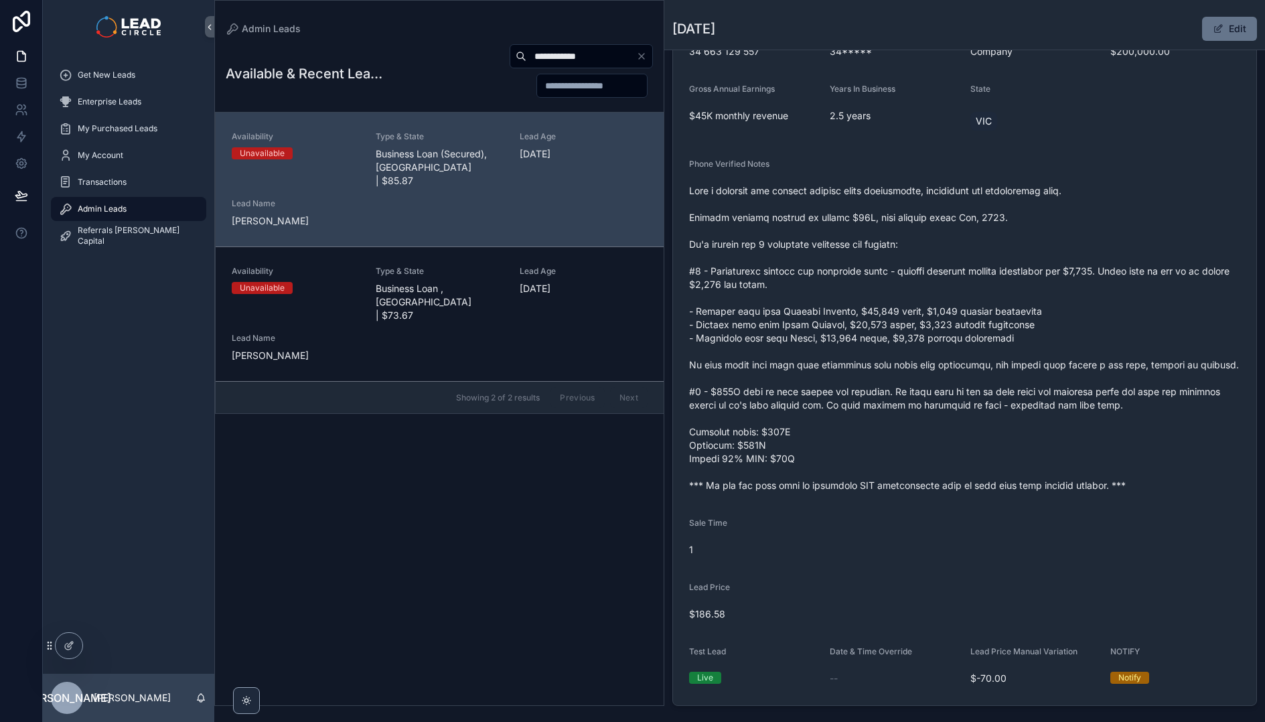
scroll to position [343, 0]
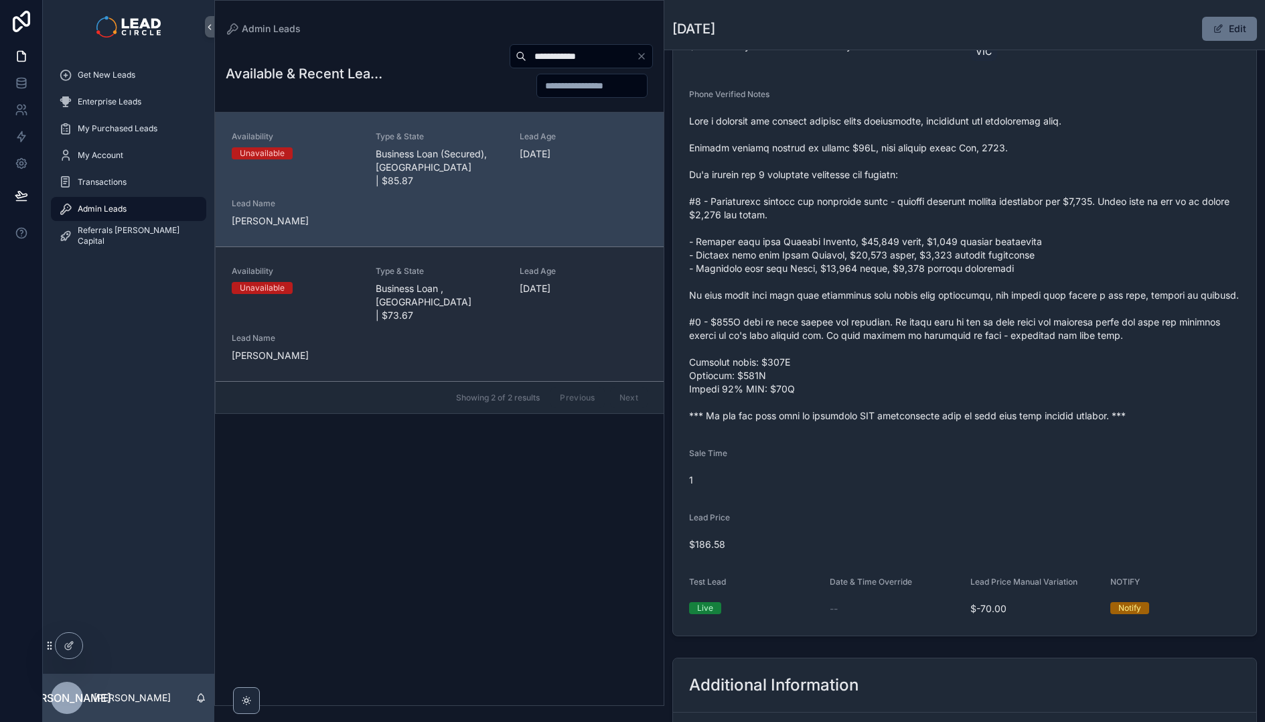
click at [508, 266] on div "Availability Unavailable Type & State Business Loan , [GEOGRAPHIC_DATA] | $73.6…" at bounding box center [440, 314] width 416 height 96
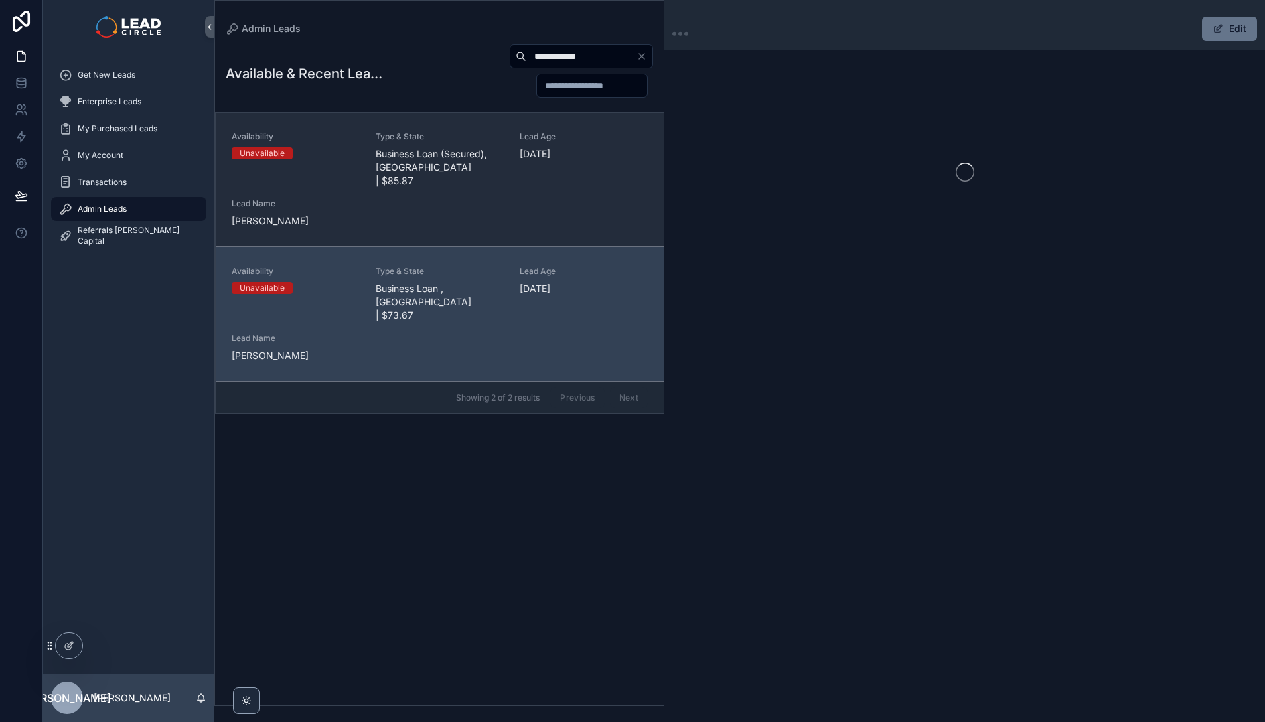
click at [518, 208] on div "Availability Unavailable Type & State Business Loan (Secured), [GEOGRAPHIC_DATA…" at bounding box center [440, 179] width 416 height 96
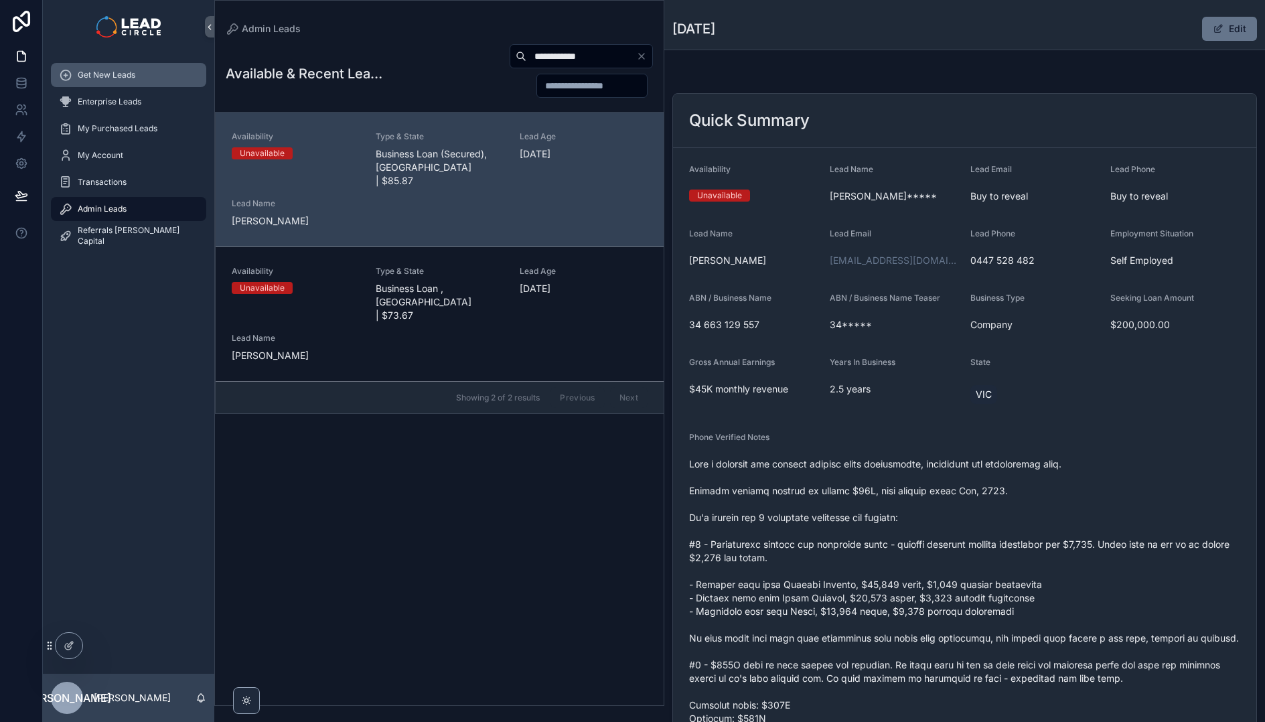
click at [148, 79] on div "Get New Leads" at bounding box center [128, 74] width 139 height 21
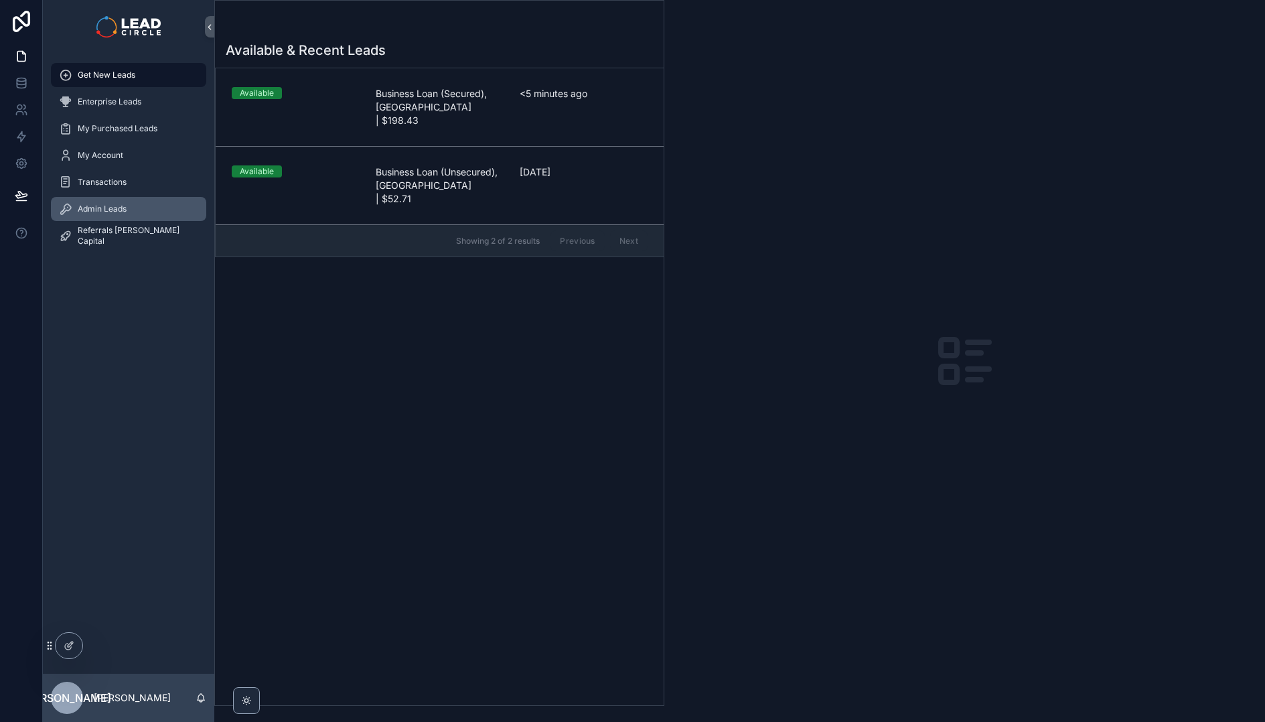
click at [153, 210] on div "Admin Leads" at bounding box center [128, 208] width 139 height 21
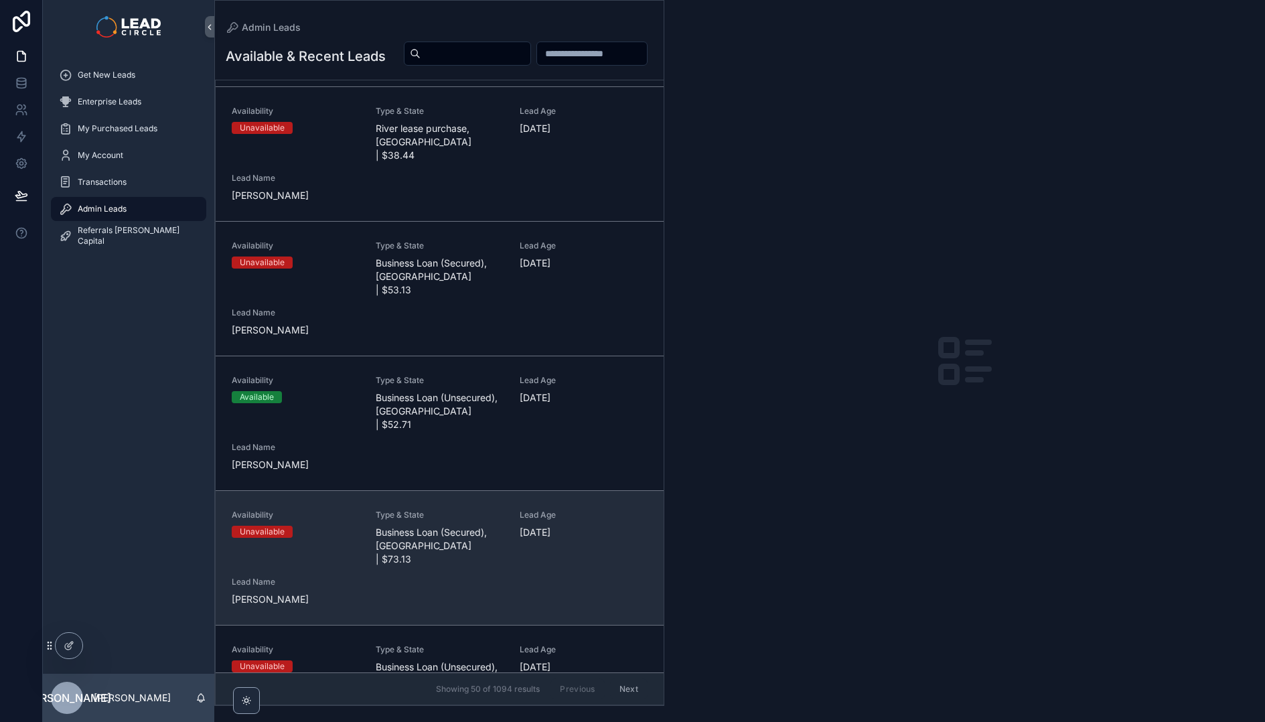
scroll to position [236, 0]
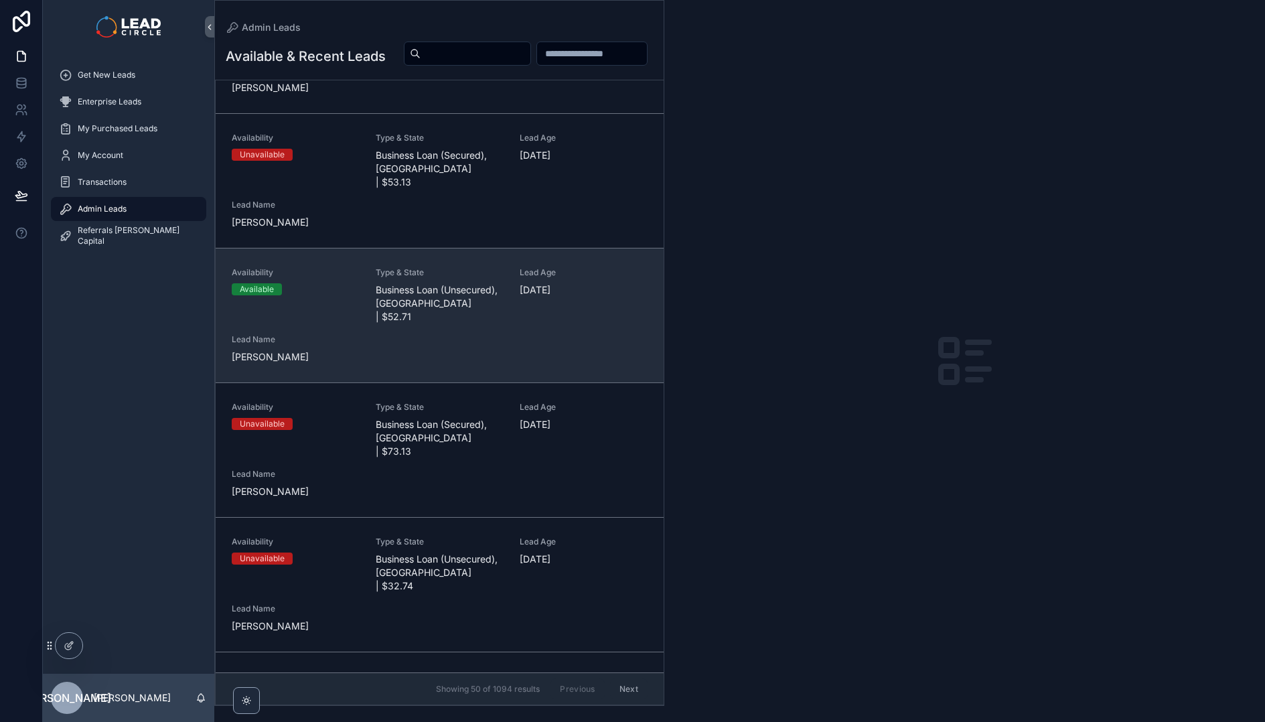
click at [404, 287] on span "Business Loan (Unsecured), [GEOGRAPHIC_DATA] | $52.71" at bounding box center [440, 303] width 128 height 40
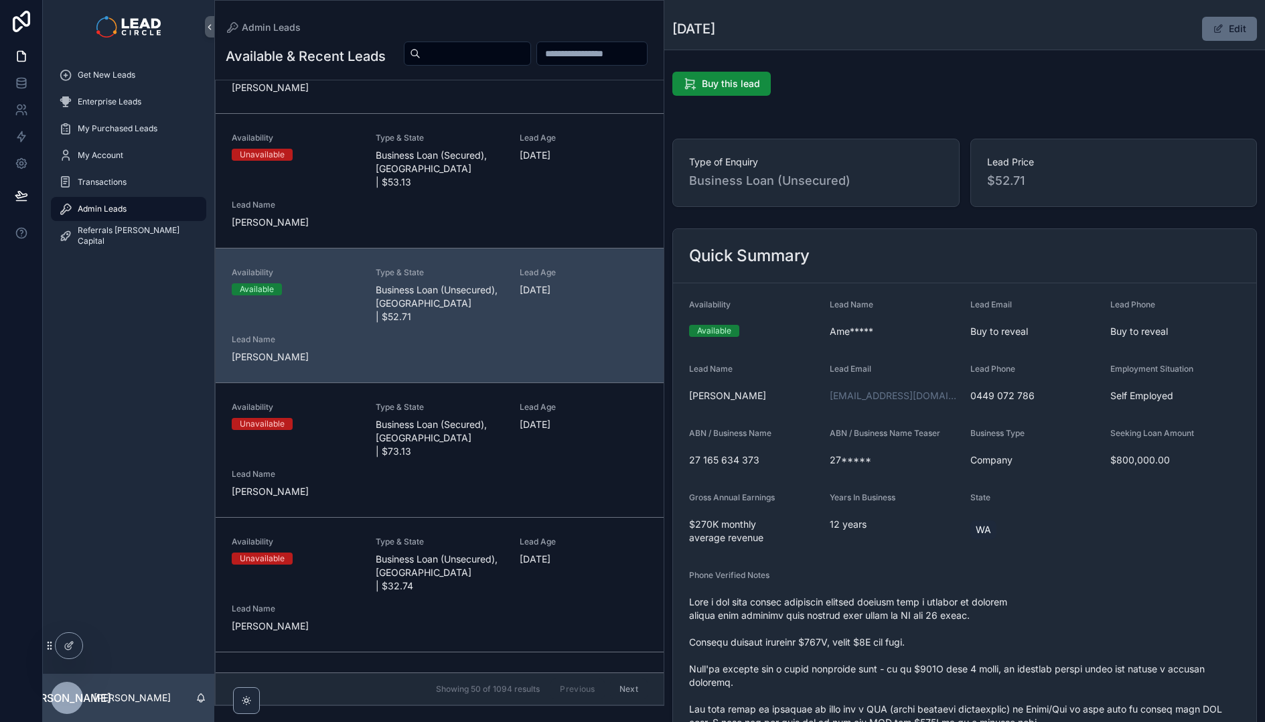
click at [1215, 31] on span "scrollable content" at bounding box center [1218, 28] width 11 height 11
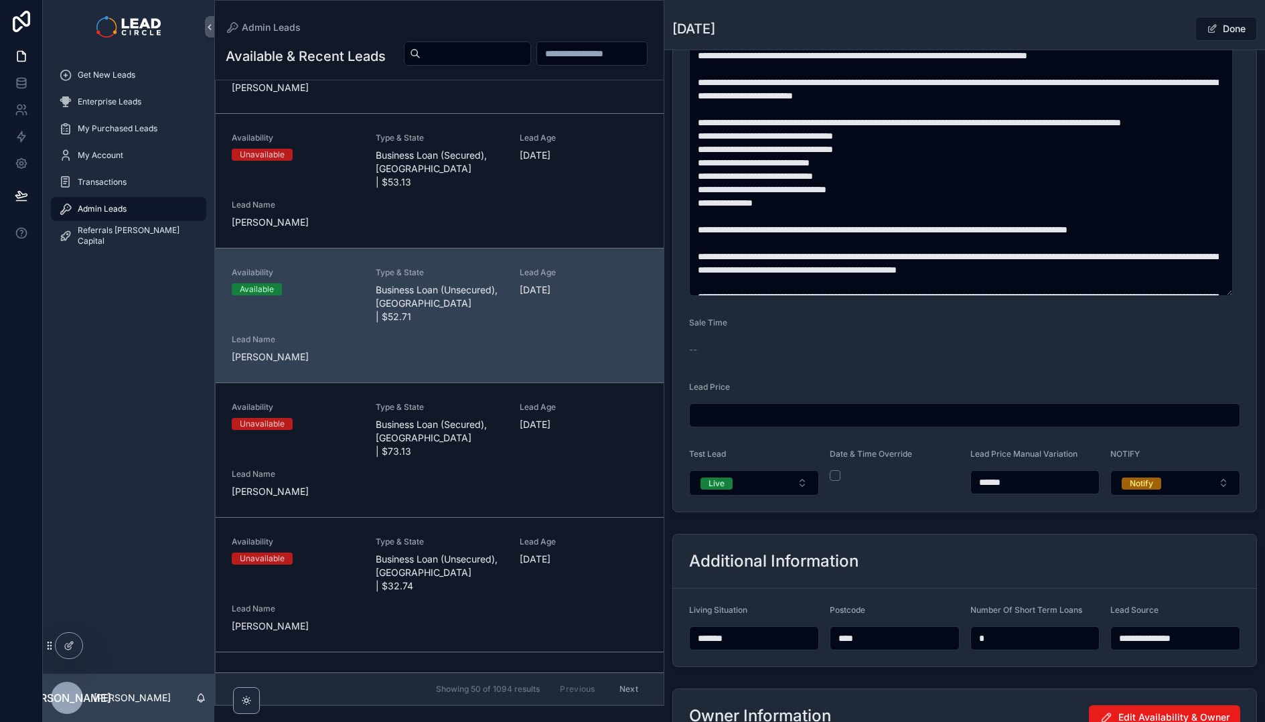
scroll to position [762, 0]
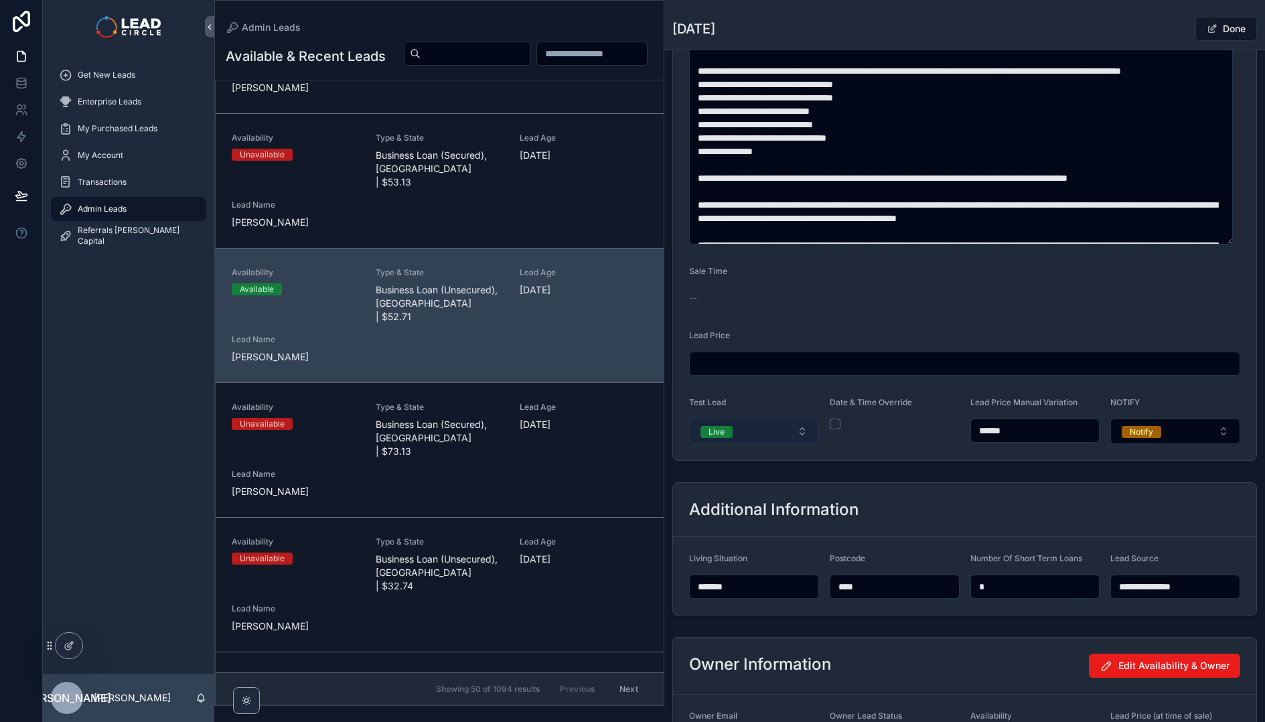
click at [780, 430] on button "Live" at bounding box center [754, 430] width 130 height 25
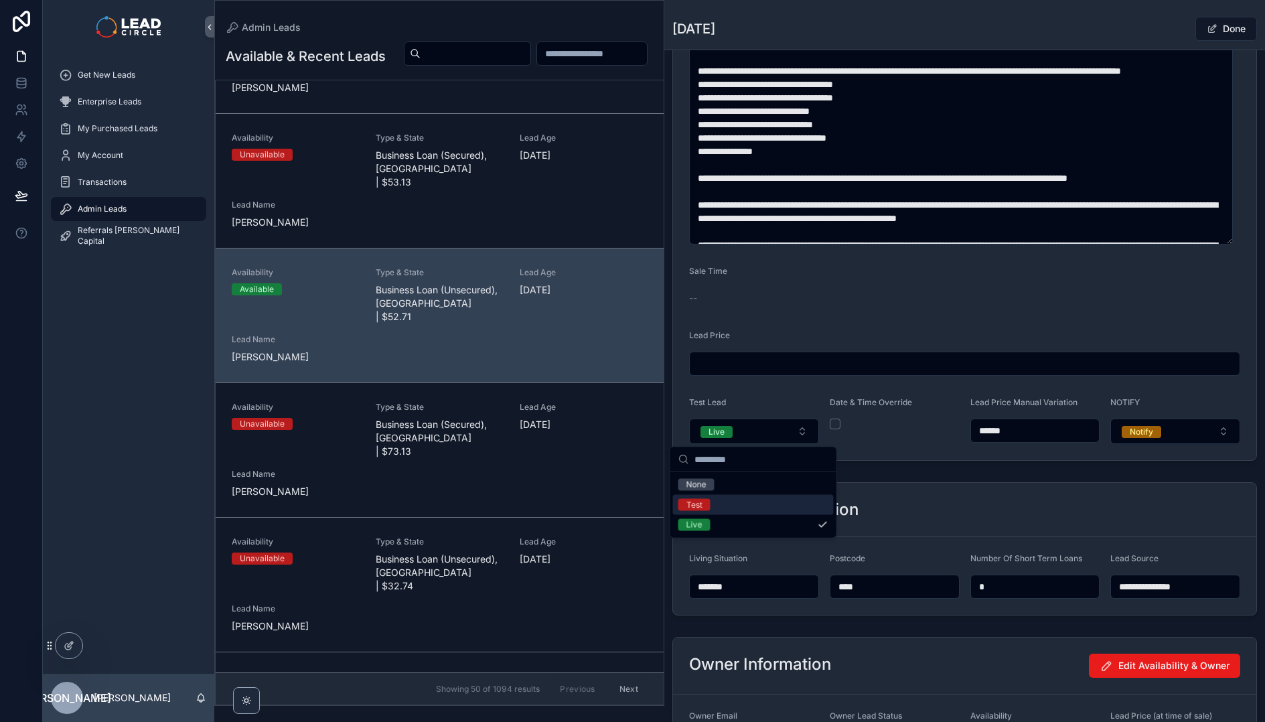
click at [743, 509] on div "Test" at bounding box center [753, 505] width 161 height 20
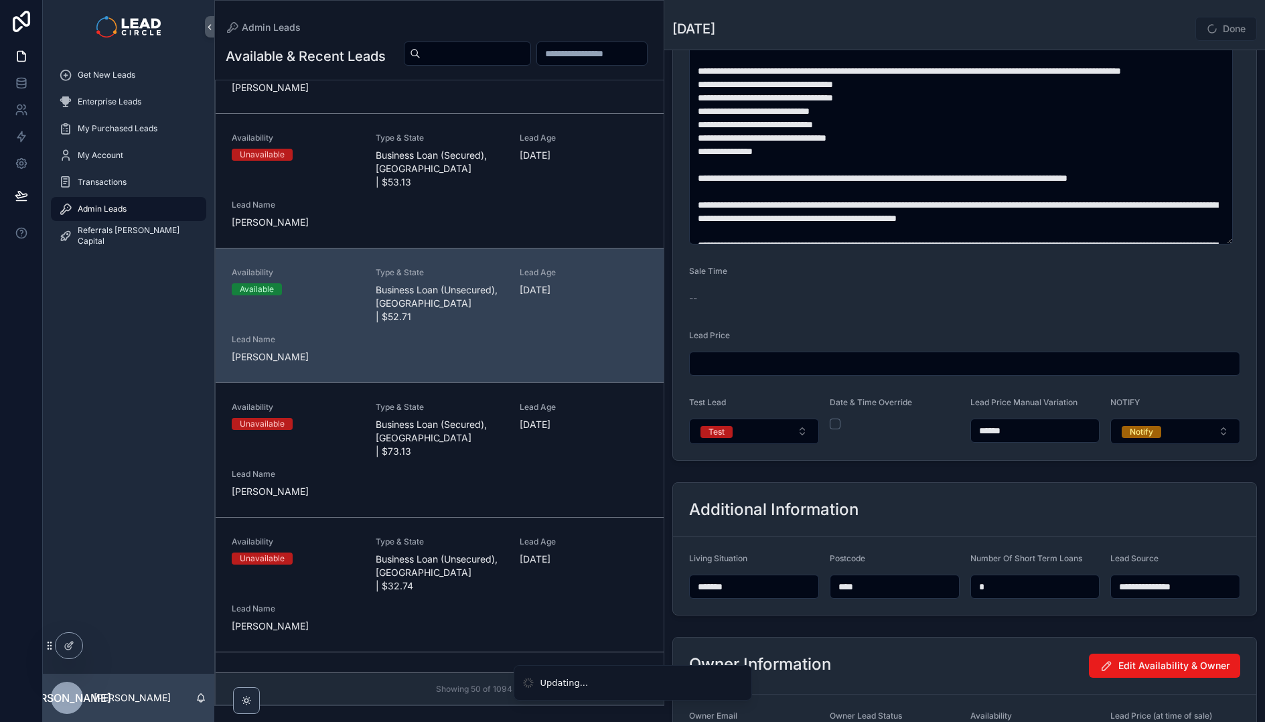
click at [890, 485] on div "Additional Information" at bounding box center [964, 510] width 583 height 54
click at [1207, 31] on span "scrollable content" at bounding box center [1212, 28] width 11 height 11
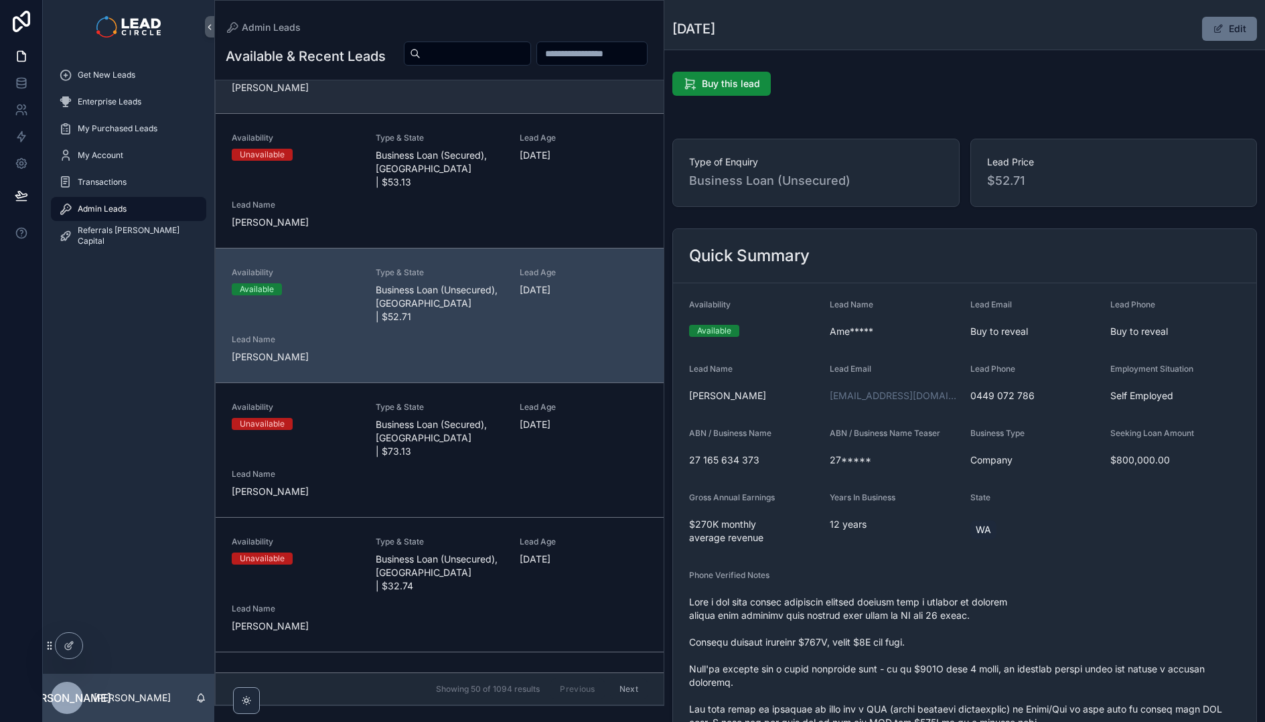
scroll to position [0, 0]
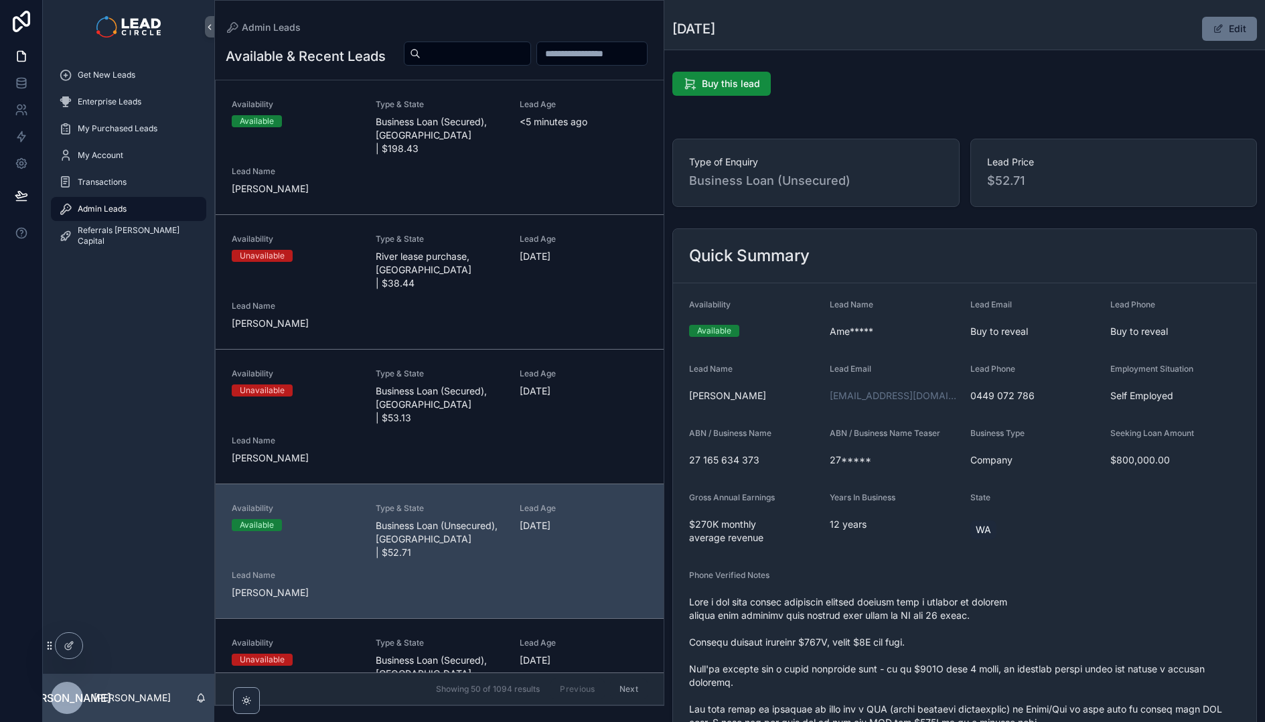
click at [812, 238] on div "Quick Summary" at bounding box center [964, 256] width 583 height 54
click at [856, 242] on div "Quick Summary" at bounding box center [964, 256] width 583 height 54
click at [127, 75] on span "Get New Leads" at bounding box center [107, 75] width 58 height 11
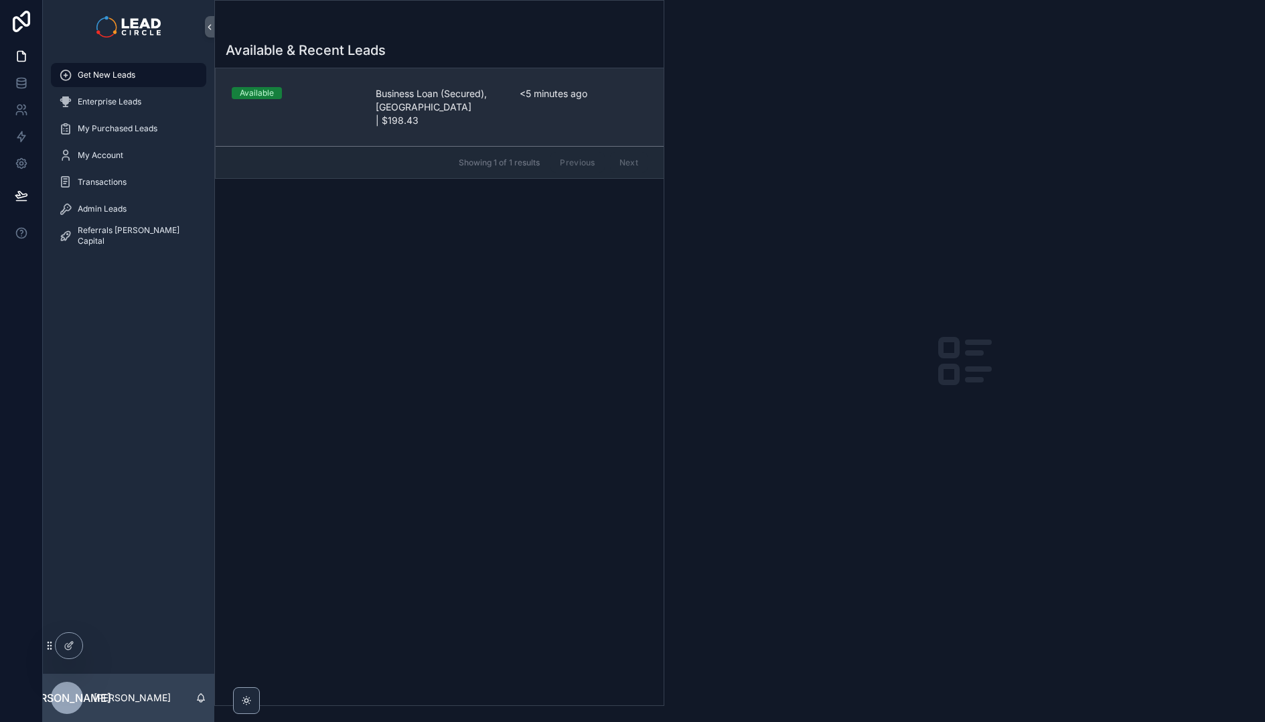
click at [257, 125] on link "Available Business Loan (Secured), [GEOGRAPHIC_DATA] | $198.43 <5 minutes ago" at bounding box center [440, 107] width 448 height 78
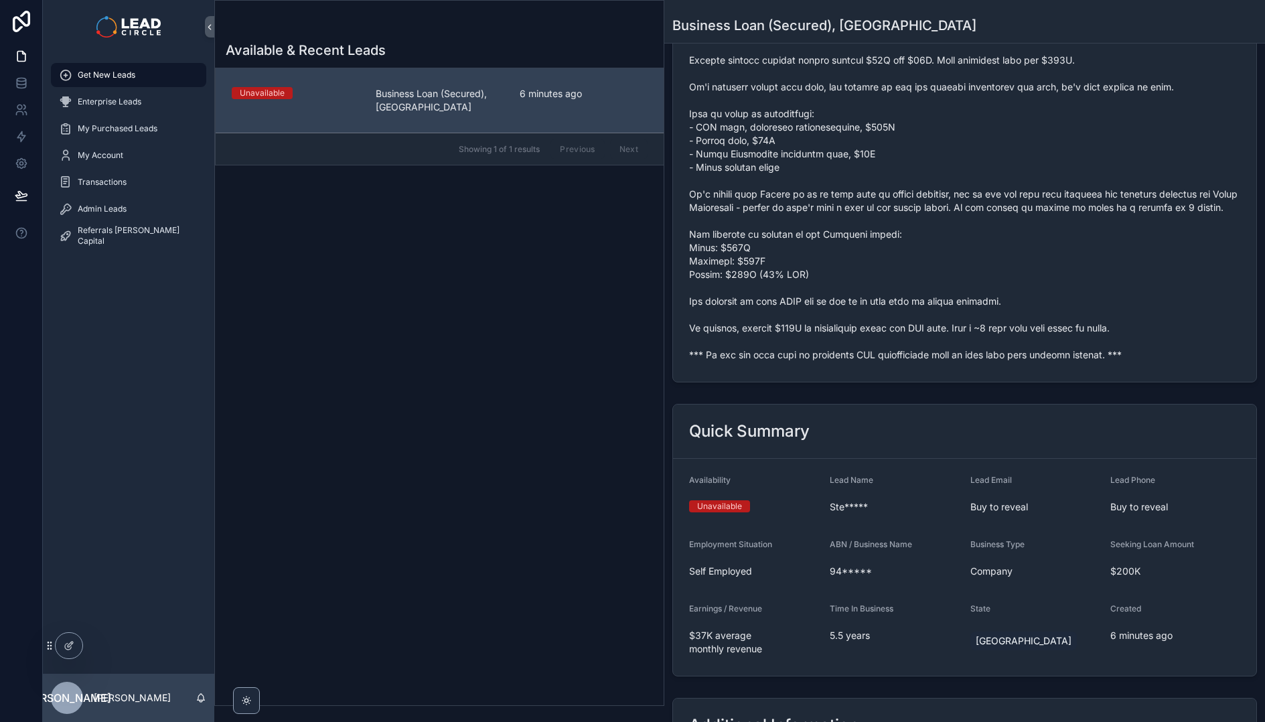
scroll to position [455, 0]
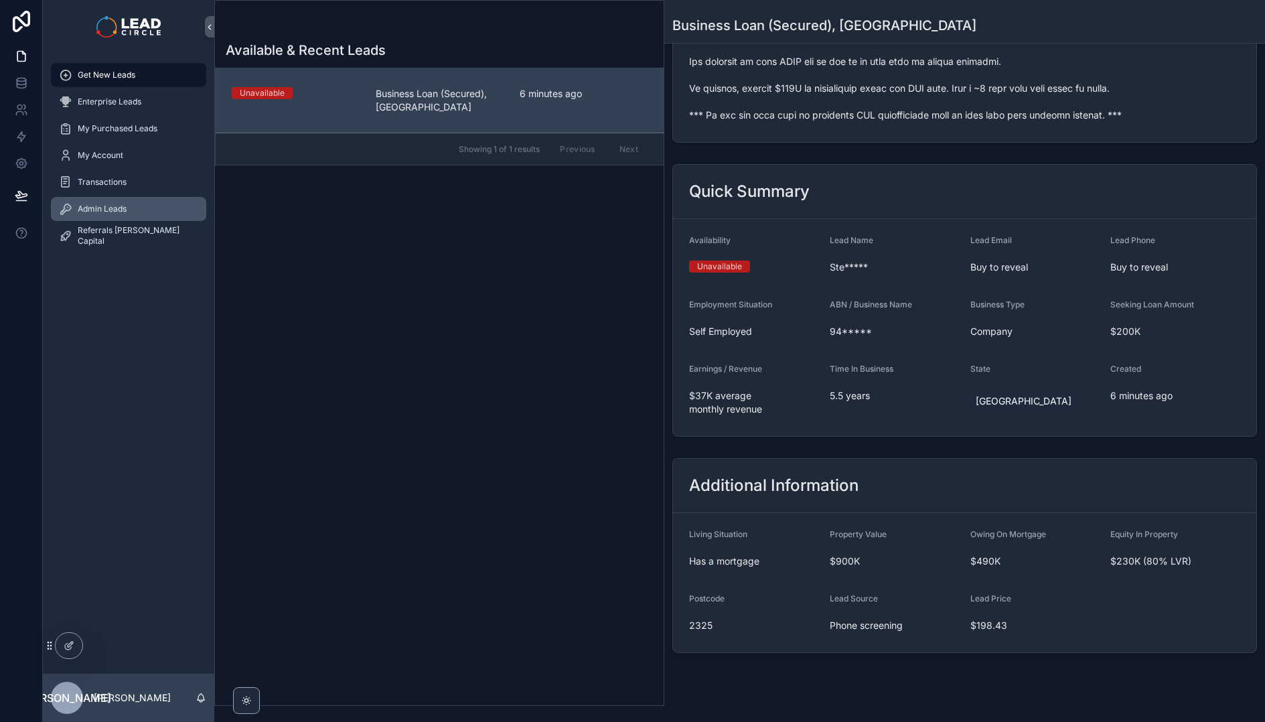
click at [153, 209] on div "Admin Leads" at bounding box center [128, 208] width 139 height 21
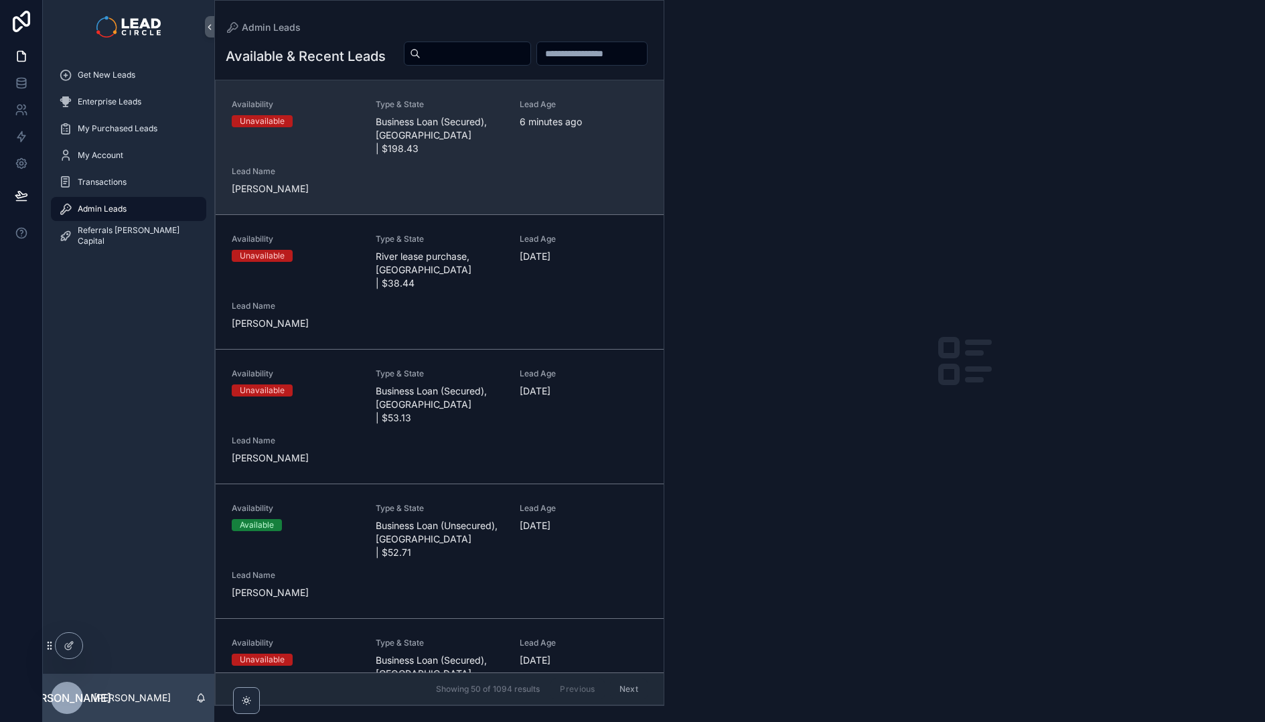
click at [398, 183] on div "Availability Unavailable Type & State Business Loan (Secured), [GEOGRAPHIC_DATA…" at bounding box center [440, 147] width 416 height 96
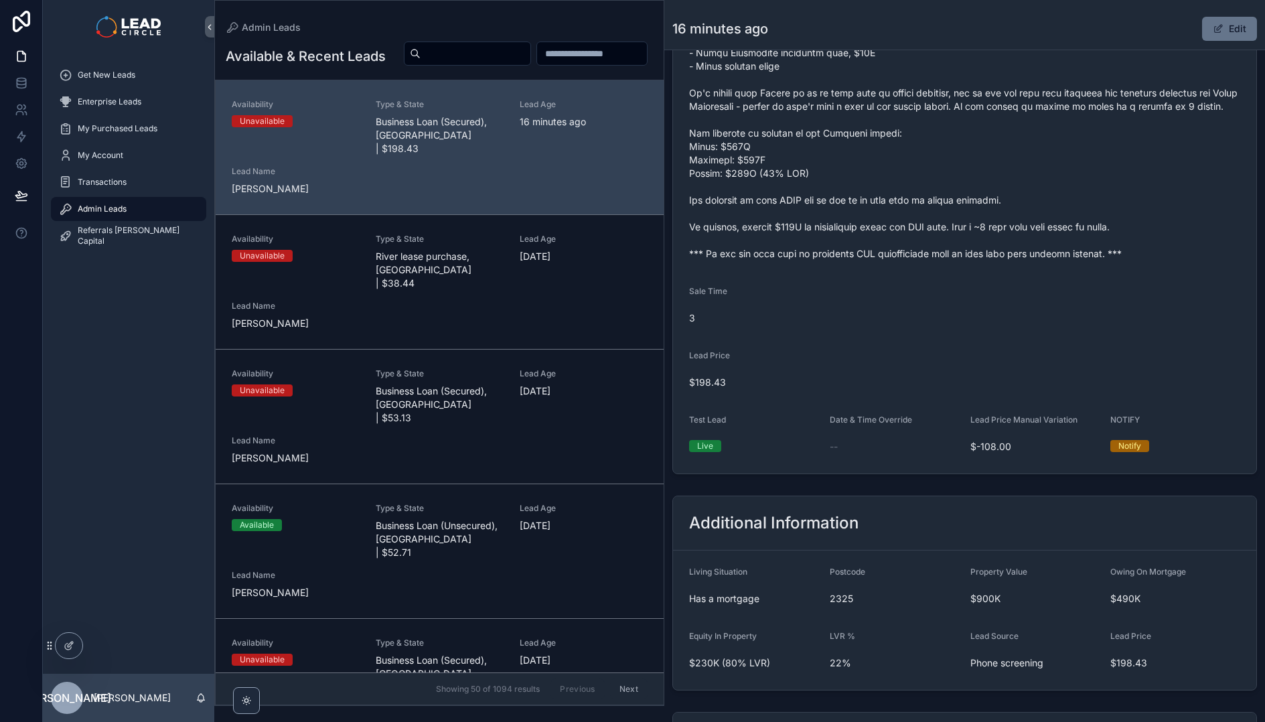
scroll to position [769, 0]
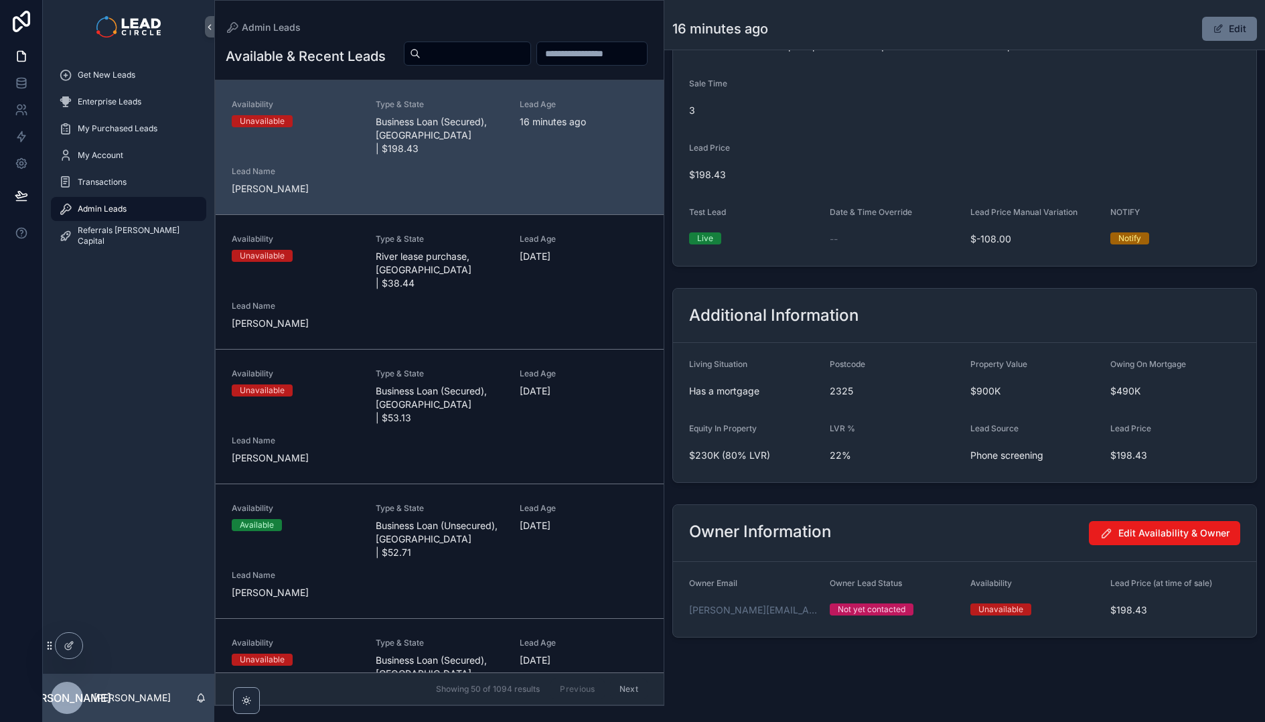
click at [777, 542] on h2 "Owner Information" at bounding box center [760, 531] width 142 height 21
click at [842, 545] on div "Owner Information Edit Availability & Owner" at bounding box center [964, 533] width 551 height 24
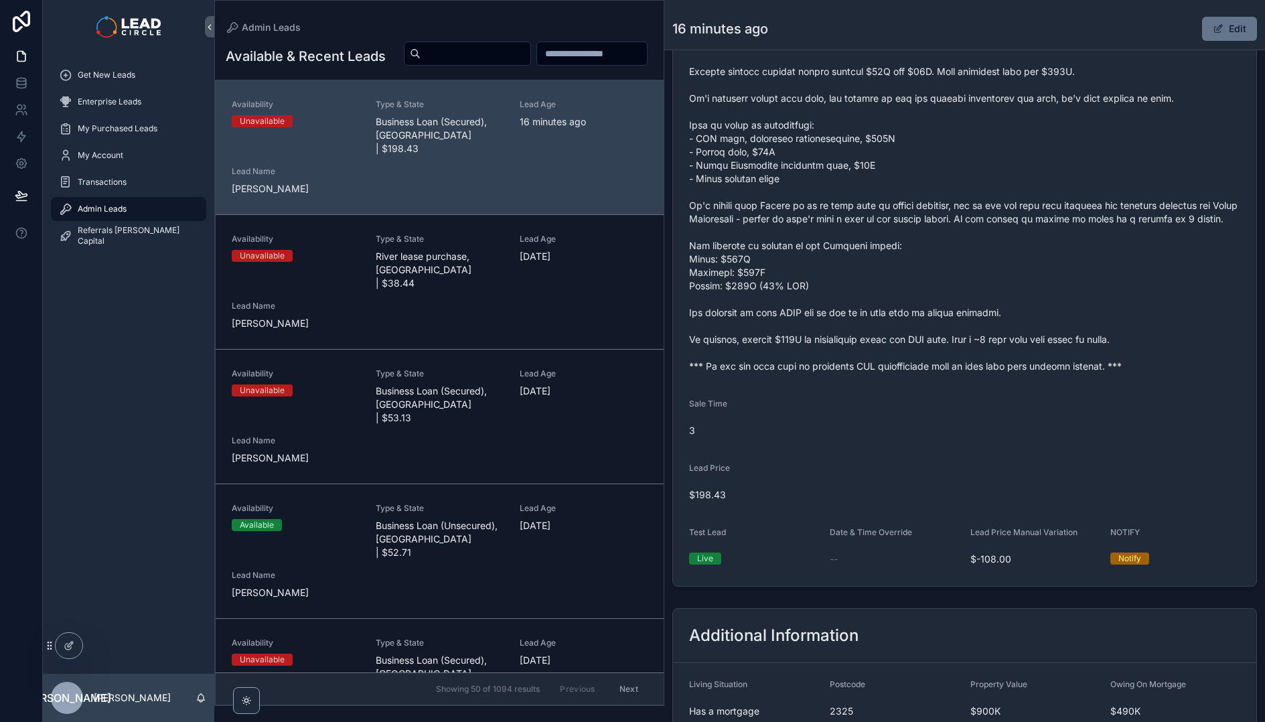
scroll to position [358, 0]
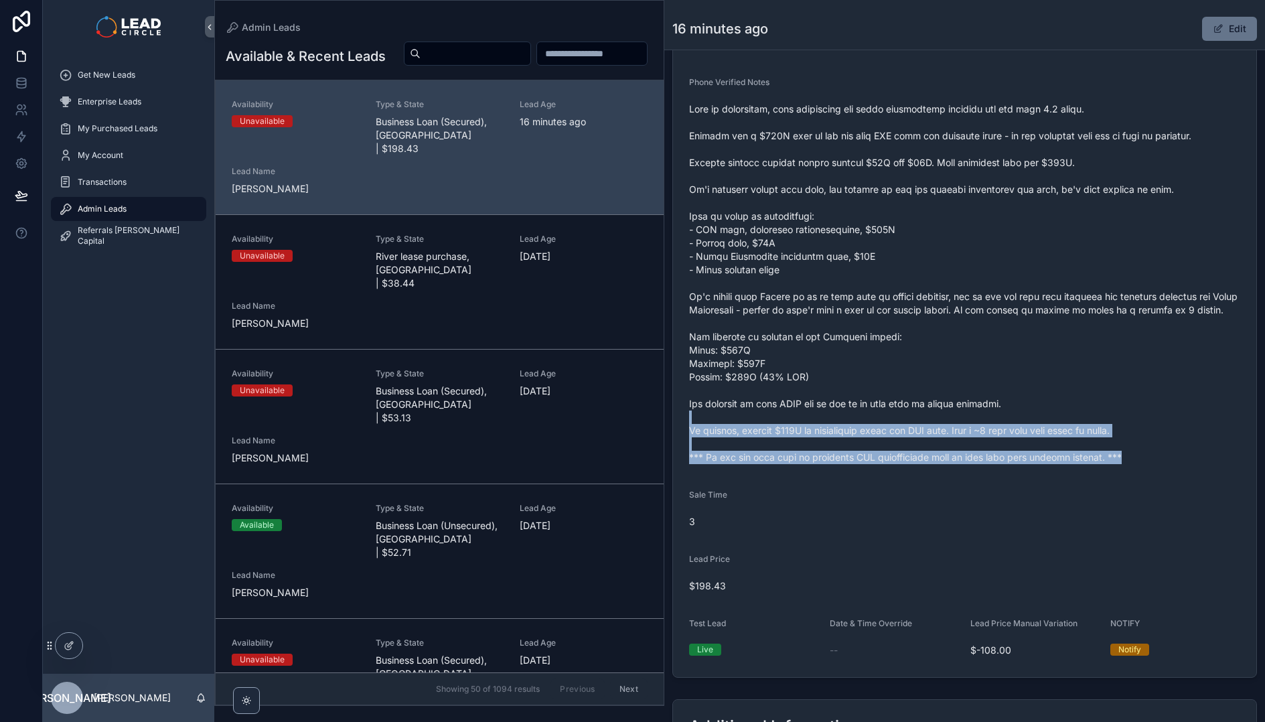
drag, startPoint x: 840, startPoint y: 430, endPoint x: 864, endPoint y: 486, distance: 61.5
click at [864, 486] on form "Availability Unavailable Lead Name Ste***** Lead Email Buy to reveal Lead Phone…" at bounding box center [964, 233] width 583 height 887
drag, startPoint x: 884, startPoint y: 538, endPoint x: 822, endPoint y: 398, distance: 152.6
click at [822, 398] on form "Availability Unavailable Lead Name Ste***** Lead Email Buy to reveal Lead Phone…" at bounding box center [964, 233] width 583 height 887
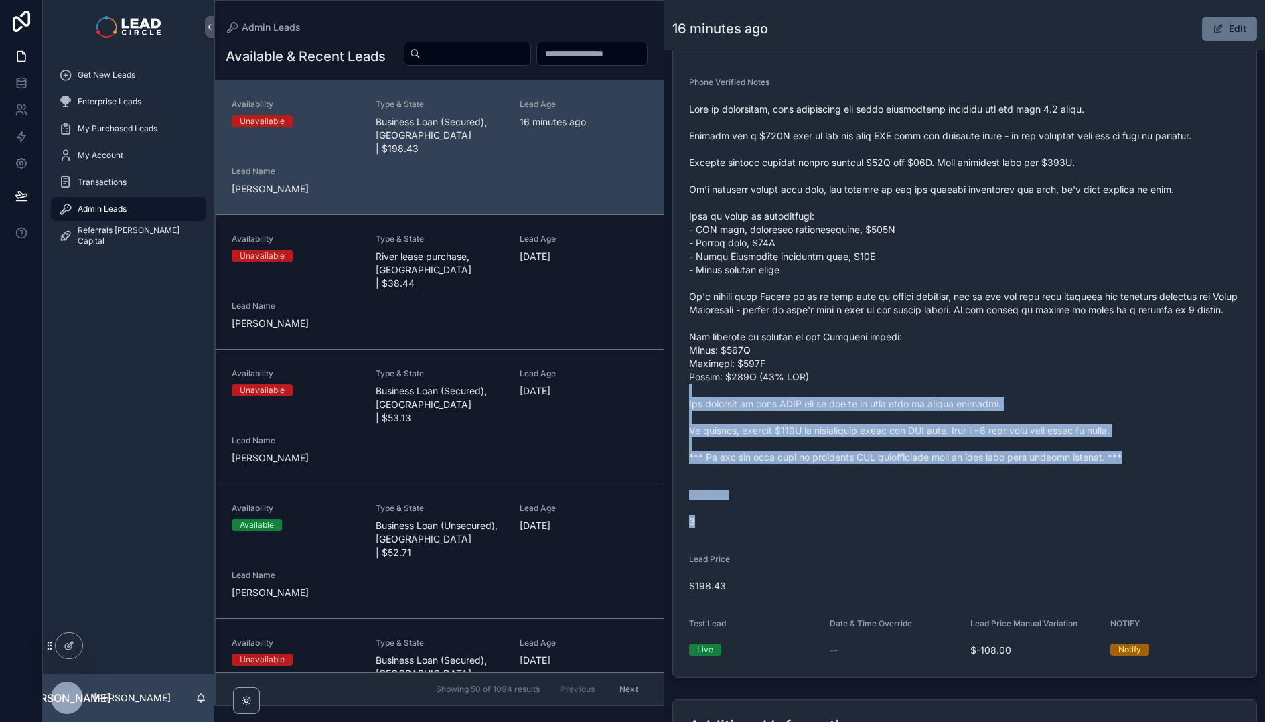
click at [822, 398] on span "scrollable content" at bounding box center [964, 283] width 551 height 362
drag, startPoint x: 822, startPoint y: 398, endPoint x: 864, endPoint y: 542, distance: 150.0
click at [864, 542] on form "Availability Unavailable Lead Name Ste***** Lead Email Buy to reveal Lead Phone…" at bounding box center [964, 233] width 583 height 887
drag, startPoint x: 864, startPoint y: 542, endPoint x: 802, endPoint y: 372, distance: 181.5
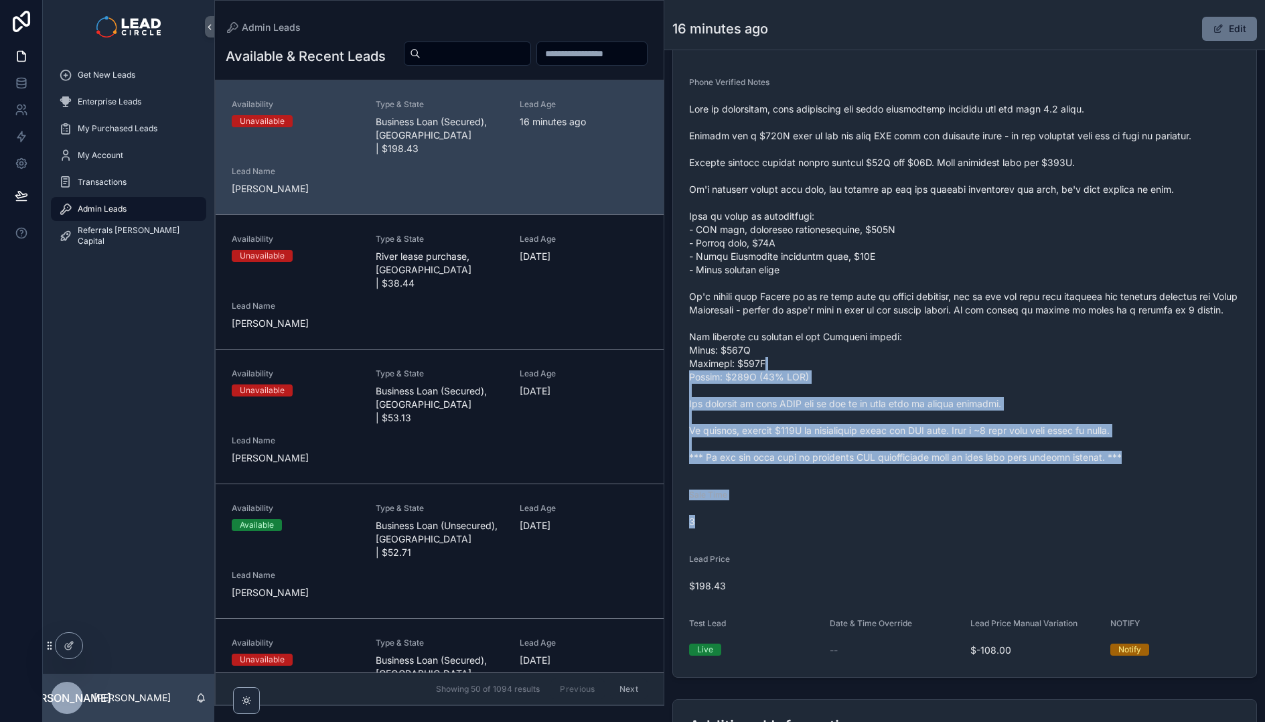
click at [802, 372] on form "Availability Unavailable Lead Name Ste***** Lead Email Buy to reveal Lead Phone…" at bounding box center [964, 233] width 583 height 887
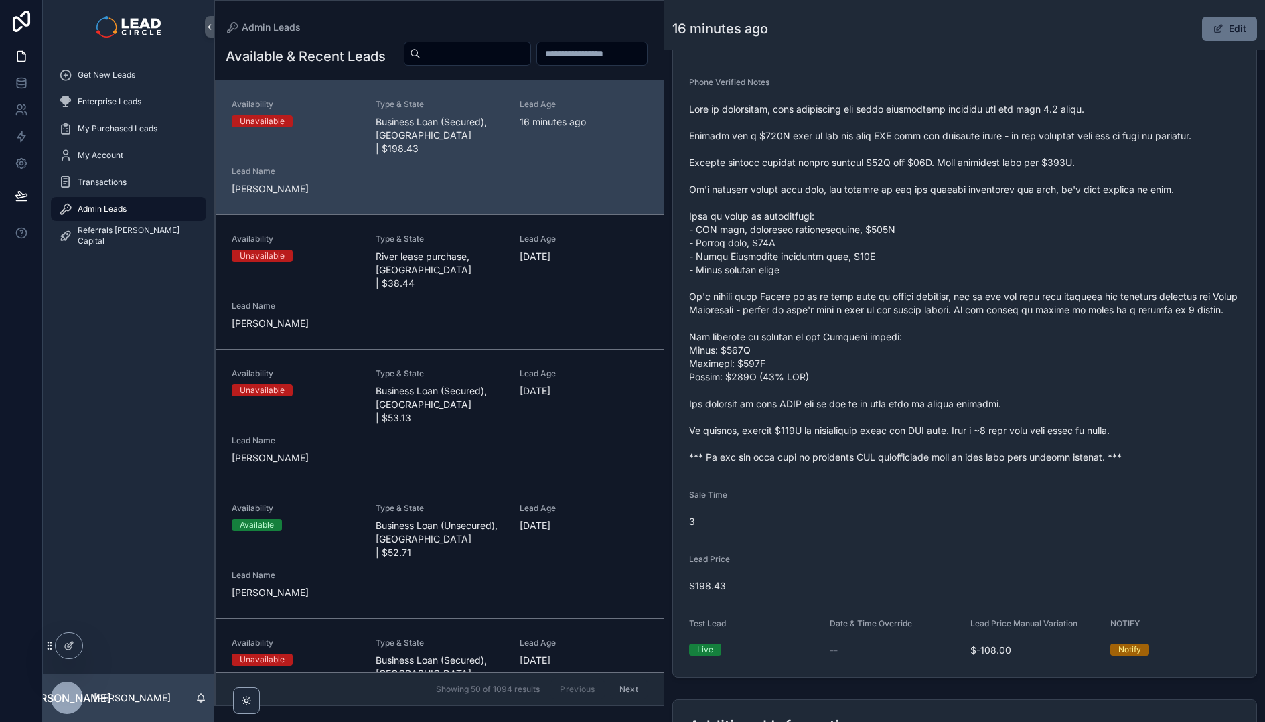
click at [735, 506] on div "Sale Time" at bounding box center [754, 497] width 130 height 16
drag, startPoint x: 686, startPoint y: 534, endPoint x: 737, endPoint y: 542, distance: 52.1
click at [737, 542] on form "Availability Unavailable Lead Name Ste***** Lead Email Buy to reveal Lead Phone…" at bounding box center [964, 233] width 583 height 887
click at [737, 532] on div "3" at bounding box center [754, 521] width 130 height 21
drag, startPoint x: 729, startPoint y: 540, endPoint x: 692, endPoint y: 500, distance: 54.1
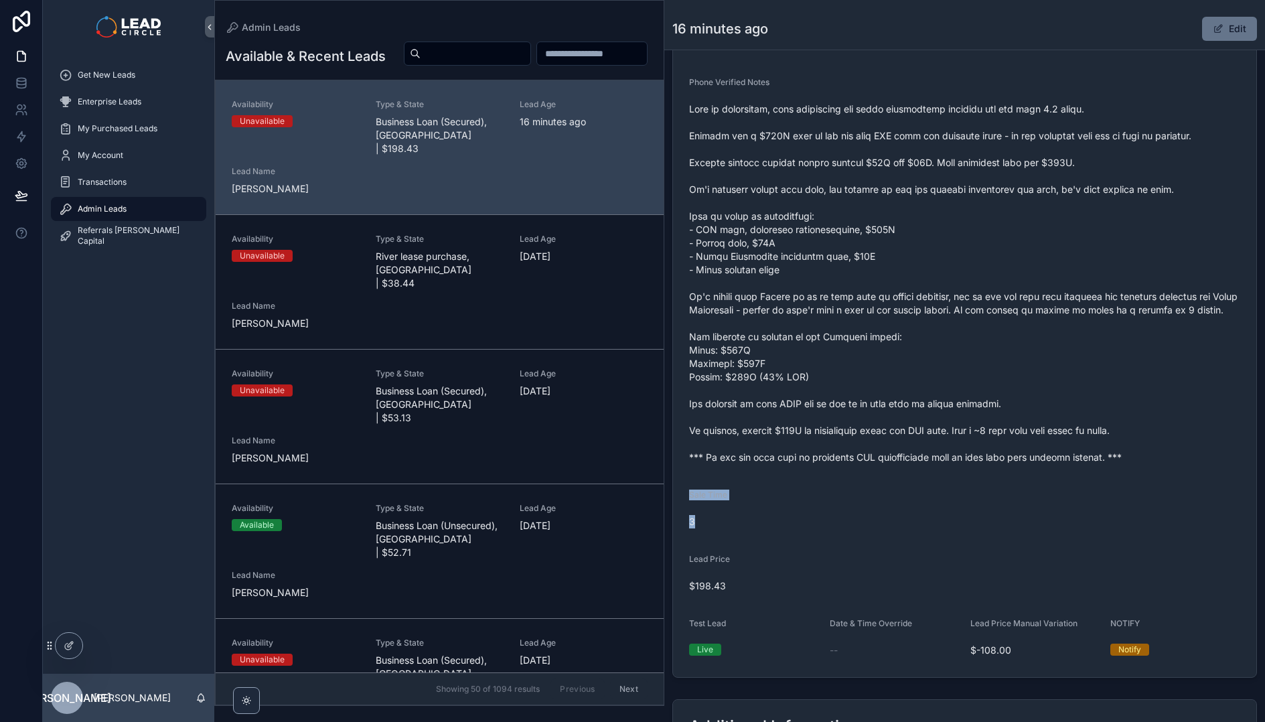
click at [693, 500] on form "Availability Unavailable Lead Name Ste***** Lead Email Buy to reveal Lead Phone…" at bounding box center [964, 233] width 583 height 887
click at [692, 500] on form "Availability Unavailable Lead Name Ste***** Lead Email Buy to reveal Lead Phone…" at bounding box center [964, 233] width 583 height 887
drag, startPoint x: 691, startPoint y: 500, endPoint x: 712, endPoint y: 537, distance: 42.3
click at [712, 537] on form "Availability Unavailable Lead Name Ste***** Lead Email Buy to reveal Lead Phone…" at bounding box center [964, 233] width 583 height 887
click at [712, 528] on span "3" at bounding box center [754, 521] width 130 height 13
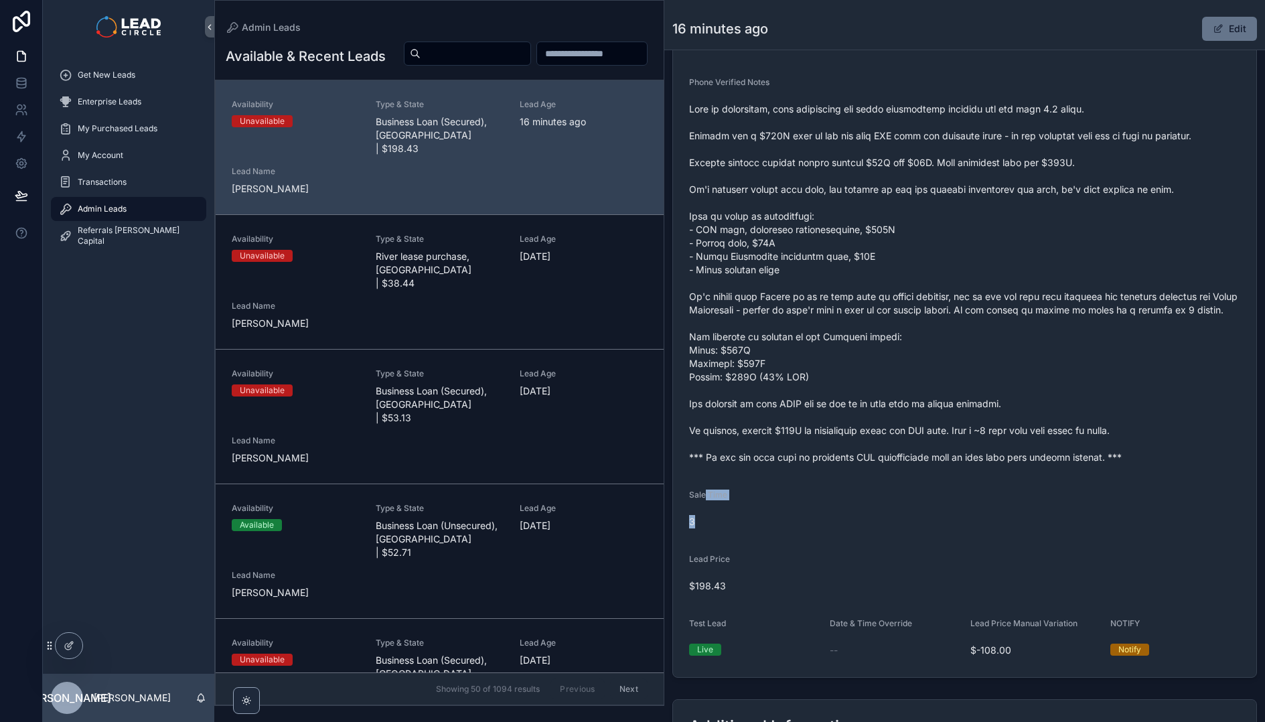
drag, startPoint x: 716, startPoint y: 541, endPoint x: 704, endPoint y: 506, distance: 37.5
click at [704, 506] on div "Sale Time 3" at bounding box center [754, 510] width 130 height 43
click at [704, 500] on span "Sale Time" at bounding box center [708, 494] width 38 height 10
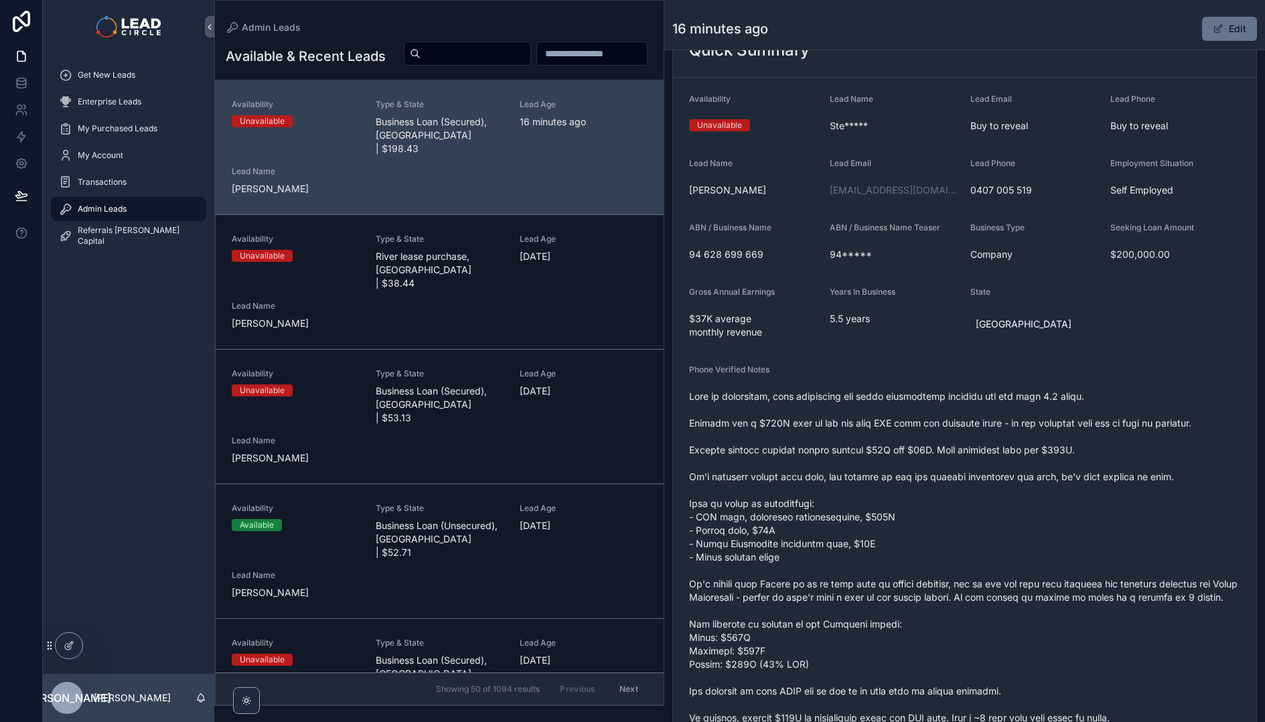
scroll to position [0, 0]
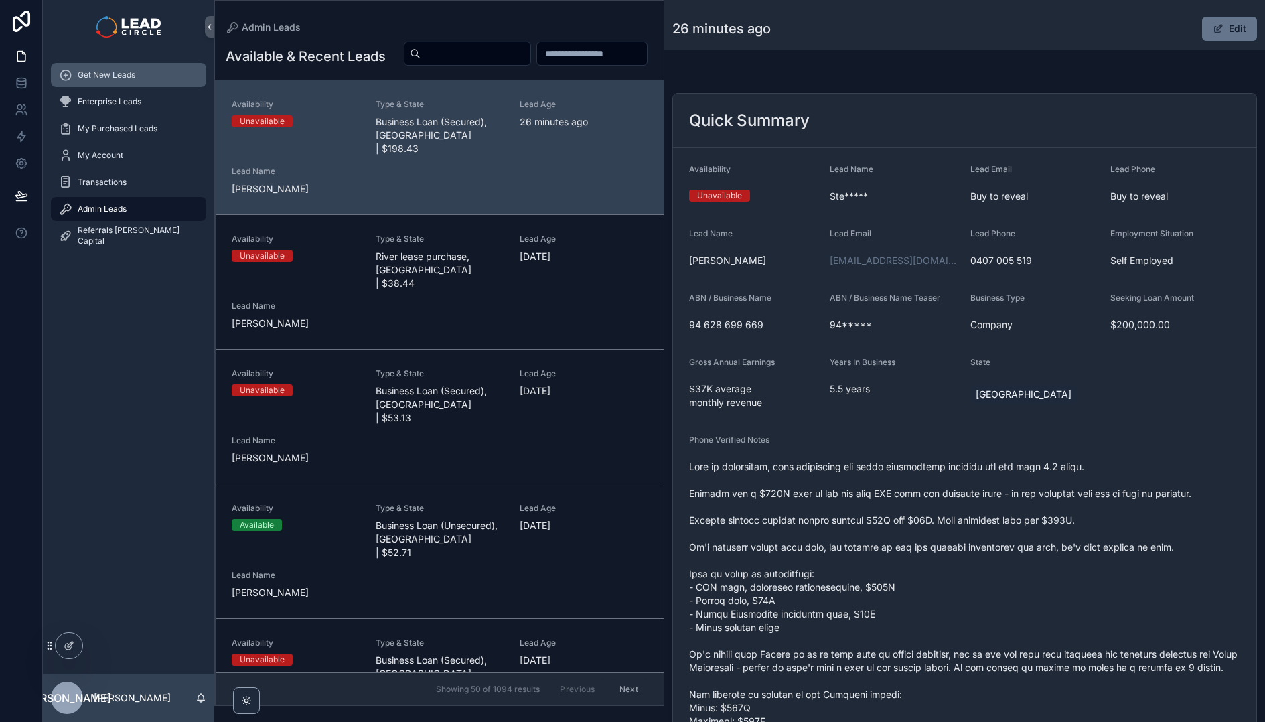
click at [138, 77] on div "Get New Leads" at bounding box center [128, 74] width 139 height 21
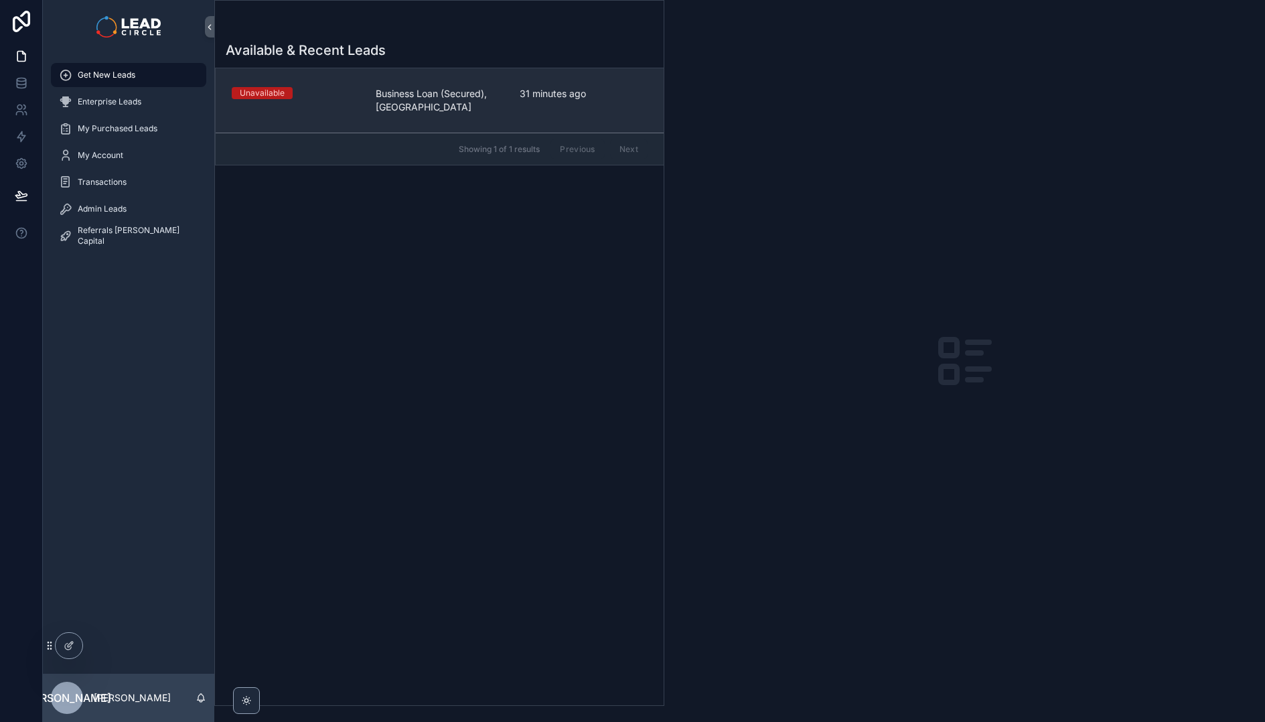
click at [315, 122] on link "Unavailable Business Loan (Secured), [GEOGRAPHIC_DATA] 31 minutes ago" at bounding box center [440, 100] width 448 height 64
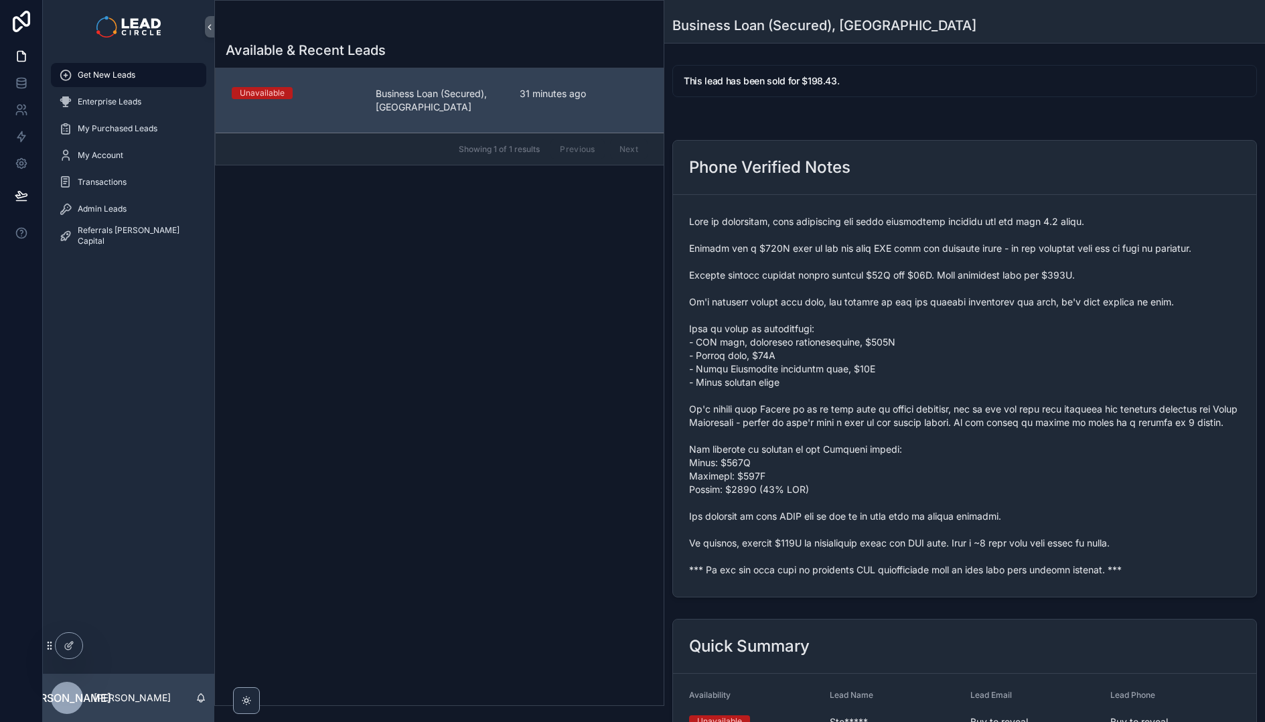
click at [776, 577] on span "scrollable content" at bounding box center [964, 396] width 551 height 362
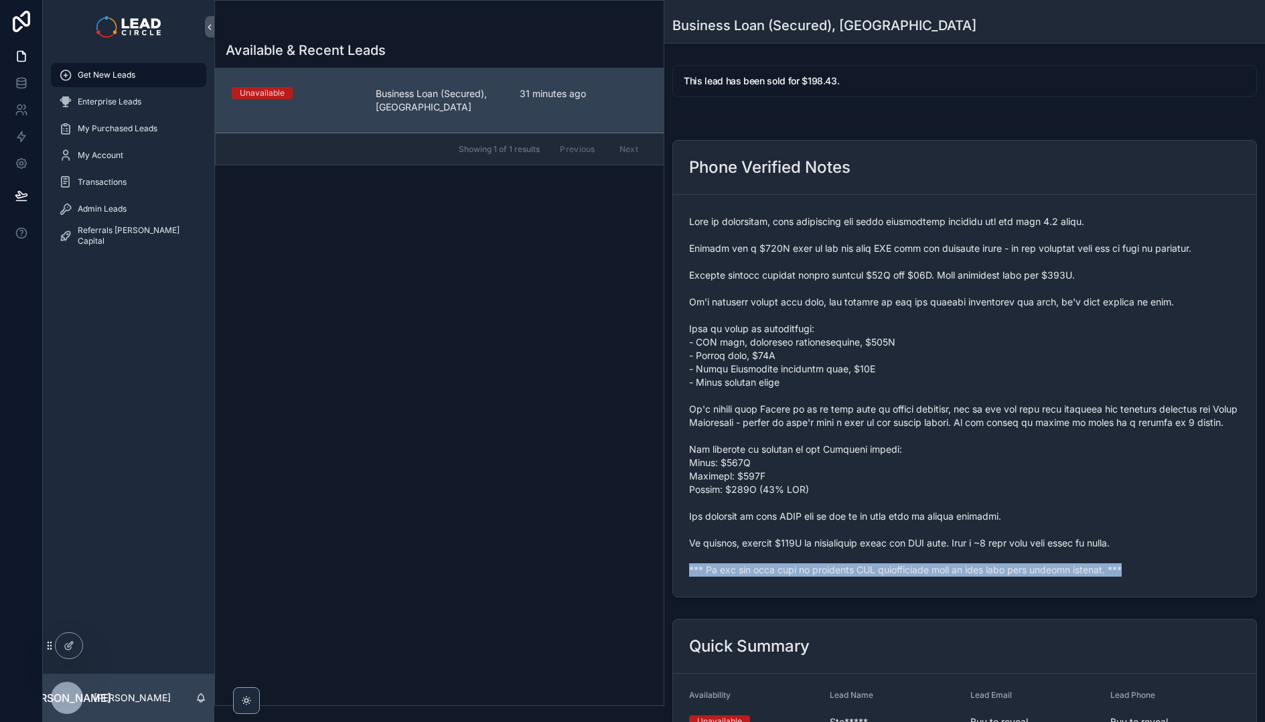
click at [776, 577] on span "scrollable content" at bounding box center [964, 396] width 551 height 362
copy span "*** If you buy this lead an automatic SMS introduction will be sent with your c…"
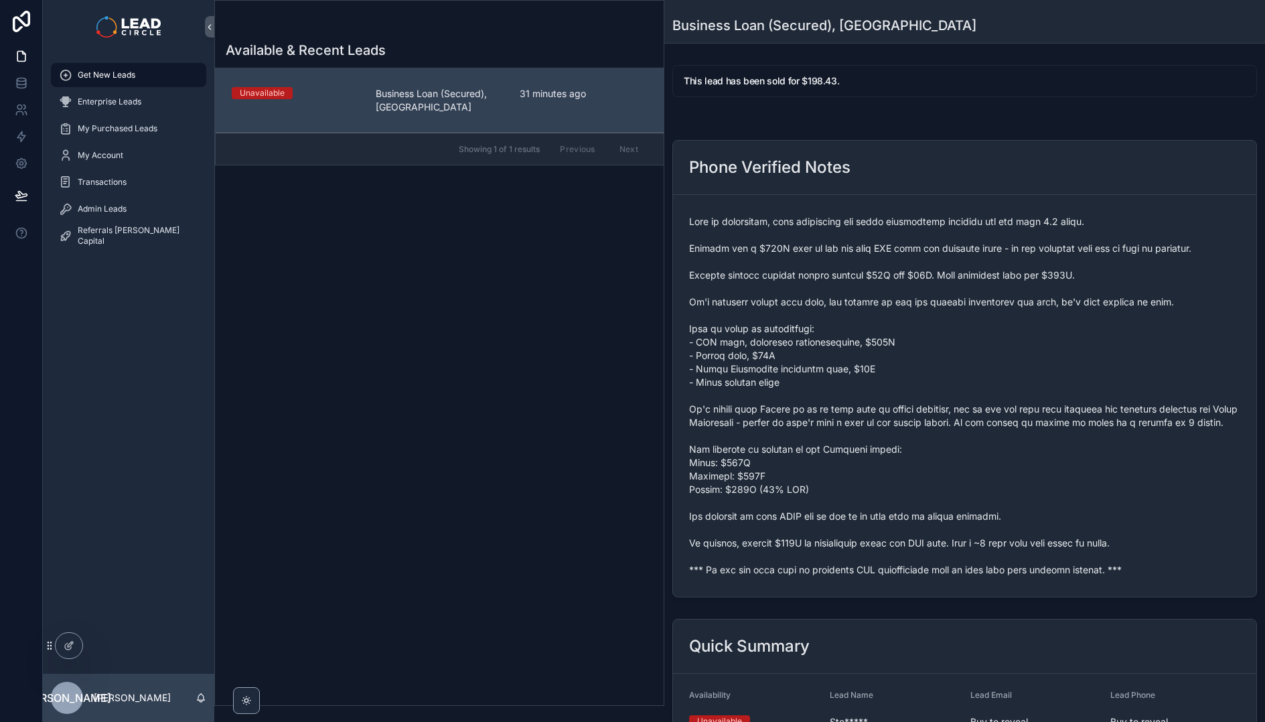
click at [826, 334] on span "scrollable content" at bounding box center [964, 396] width 551 height 362
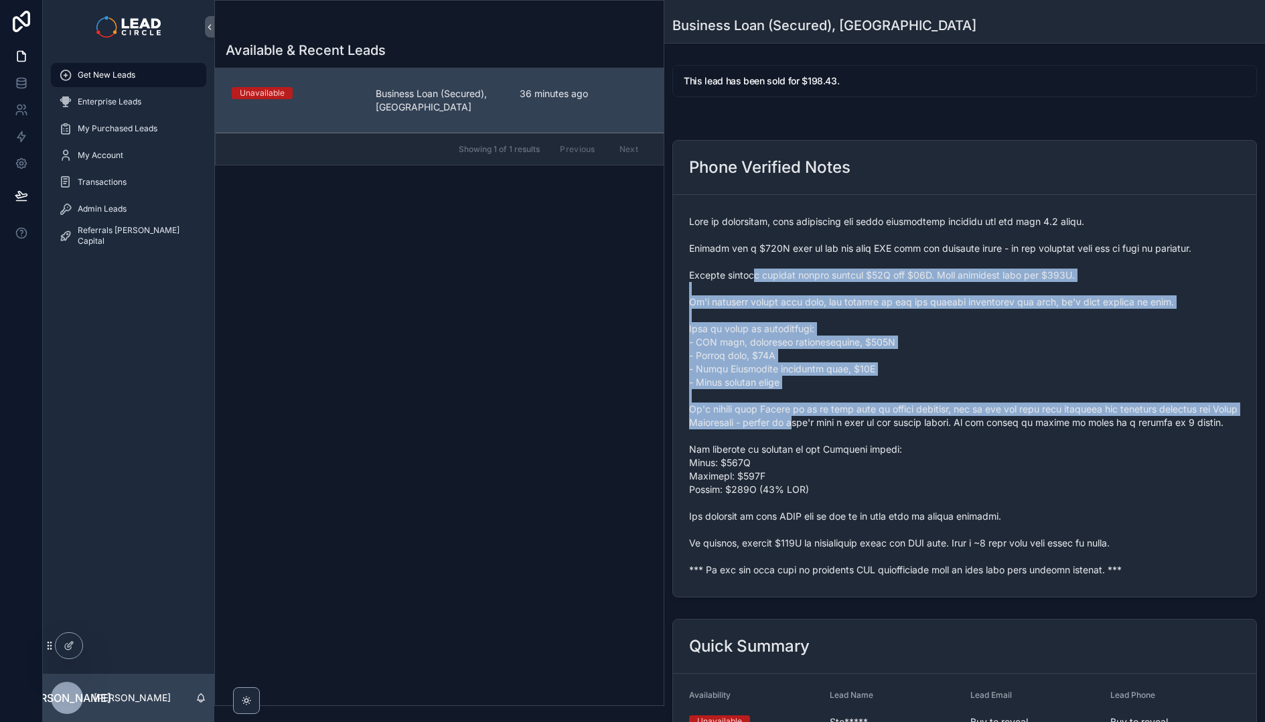
drag, startPoint x: 793, startPoint y: 344, endPoint x: 842, endPoint y: 427, distance: 96.1
click at [842, 427] on span "scrollable content" at bounding box center [964, 396] width 551 height 362
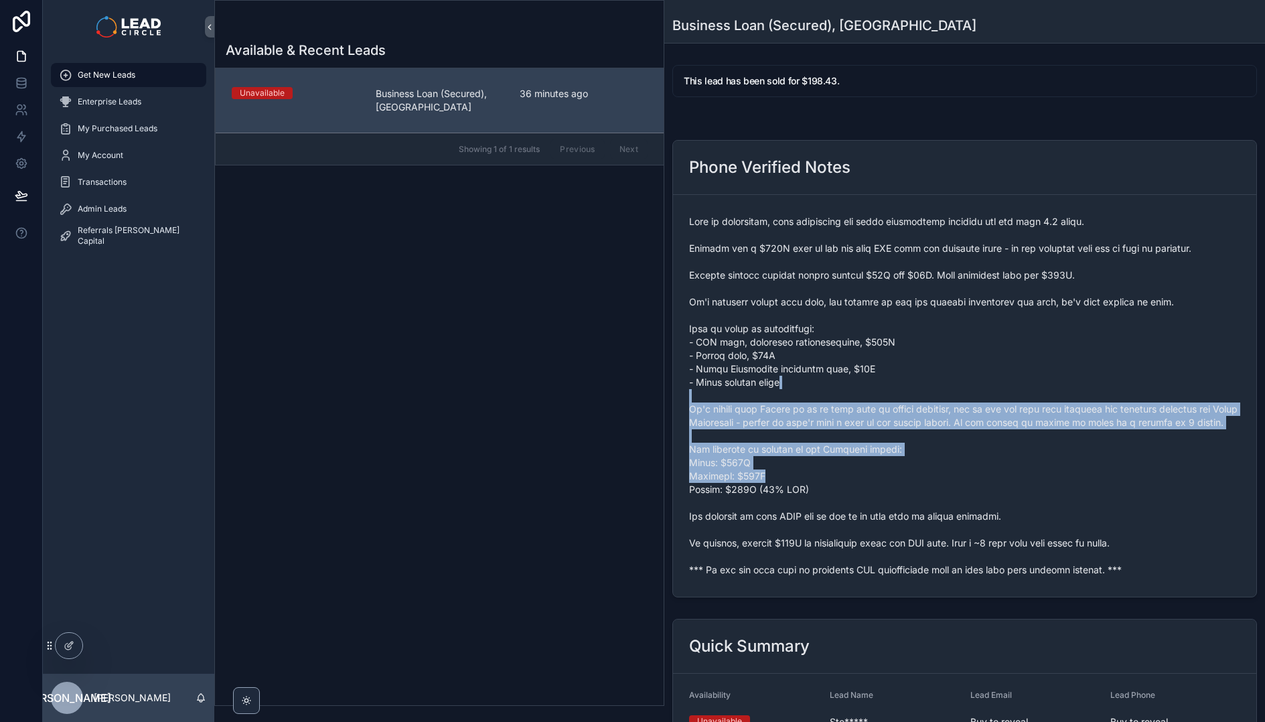
drag, startPoint x: 928, startPoint y: 491, endPoint x: 868, endPoint y: 354, distance: 149.3
click at [868, 354] on span "scrollable content" at bounding box center [964, 396] width 551 height 362
click at [868, 353] on span "scrollable content" at bounding box center [964, 396] width 551 height 362
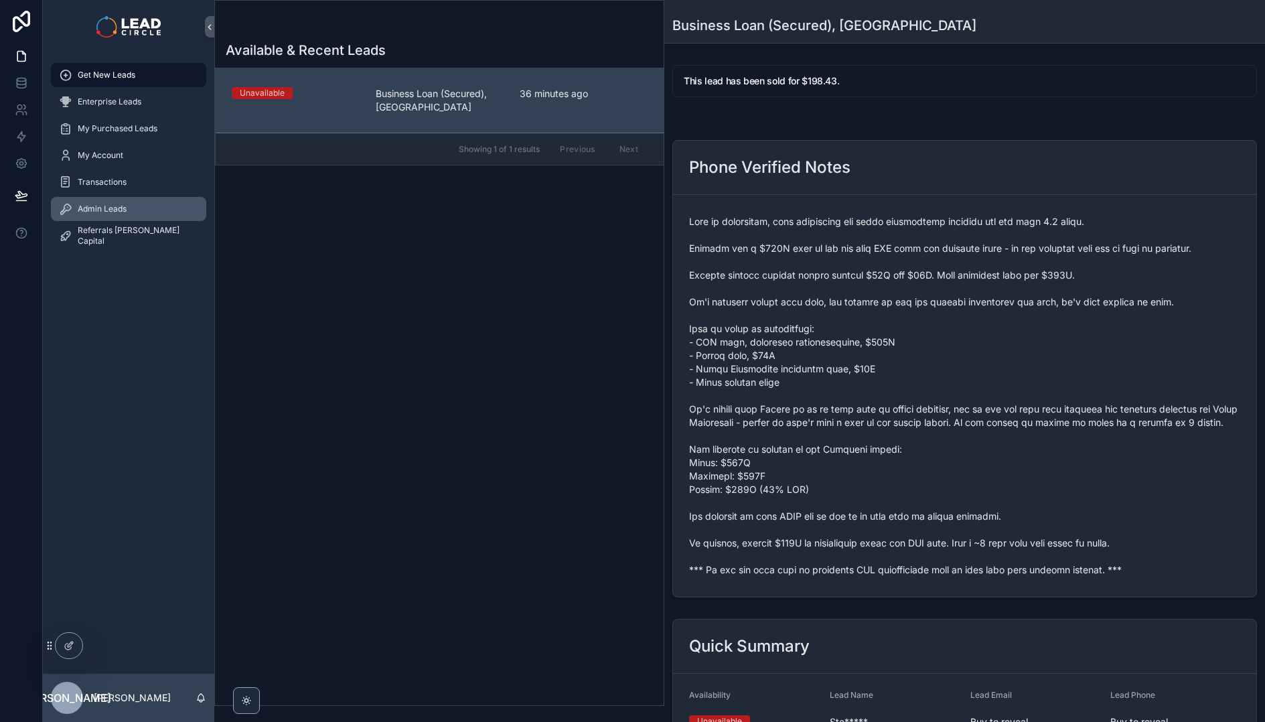
click at [149, 206] on div "Admin Leads" at bounding box center [128, 208] width 139 height 21
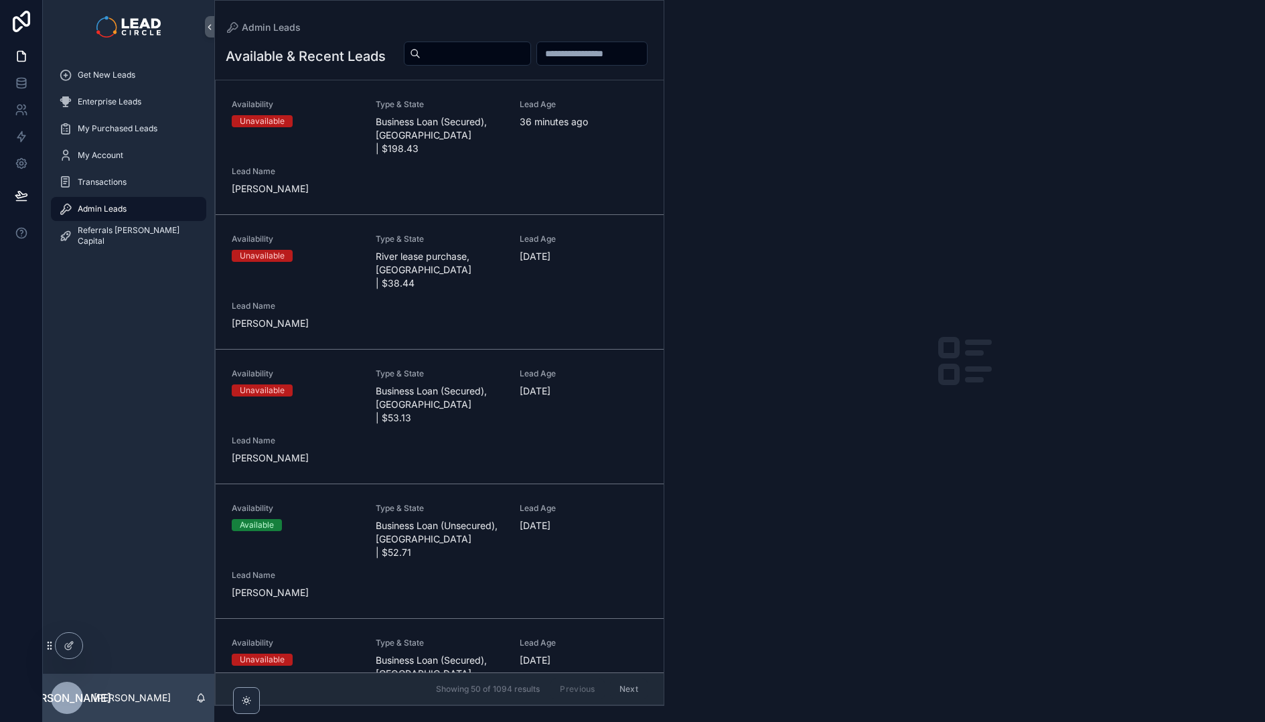
click at [530, 50] on input "scrollable content" at bounding box center [476, 53] width 110 height 19
paste input "**********"
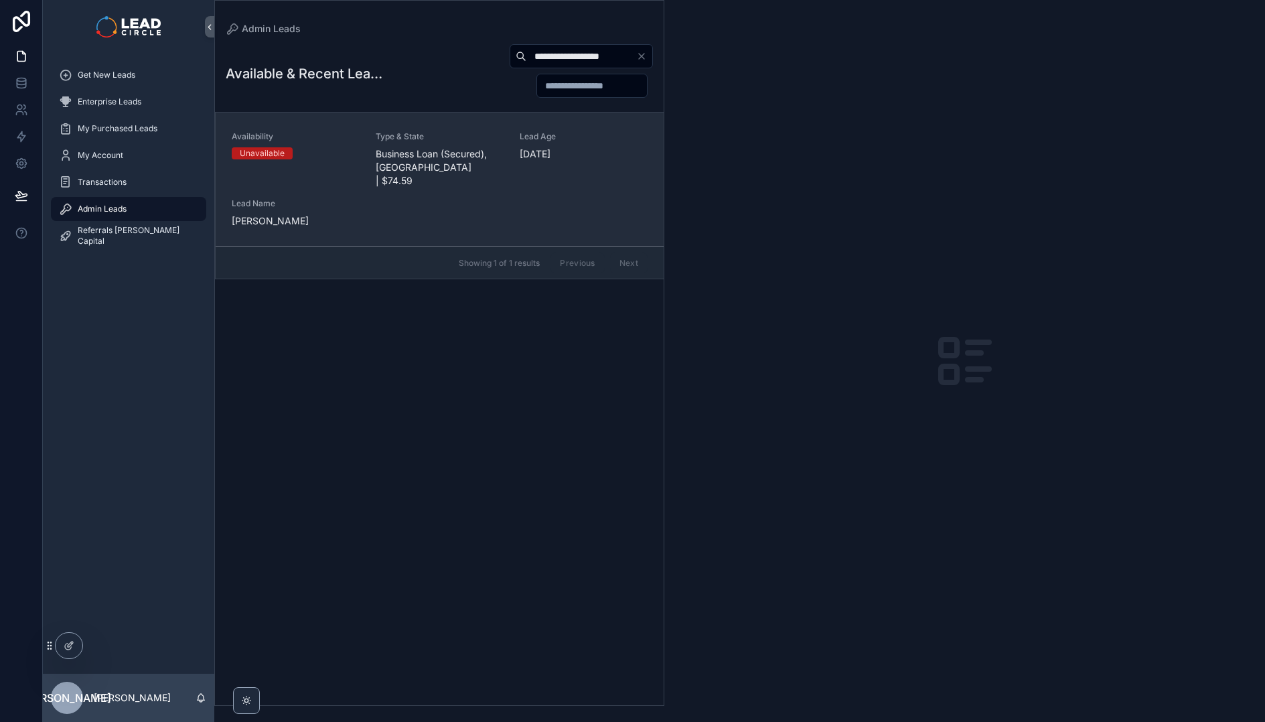
click at [543, 129] on link "Availability Unavailable Type & State Business Loan (Secured), [GEOGRAPHIC_DATA…" at bounding box center [440, 179] width 448 height 134
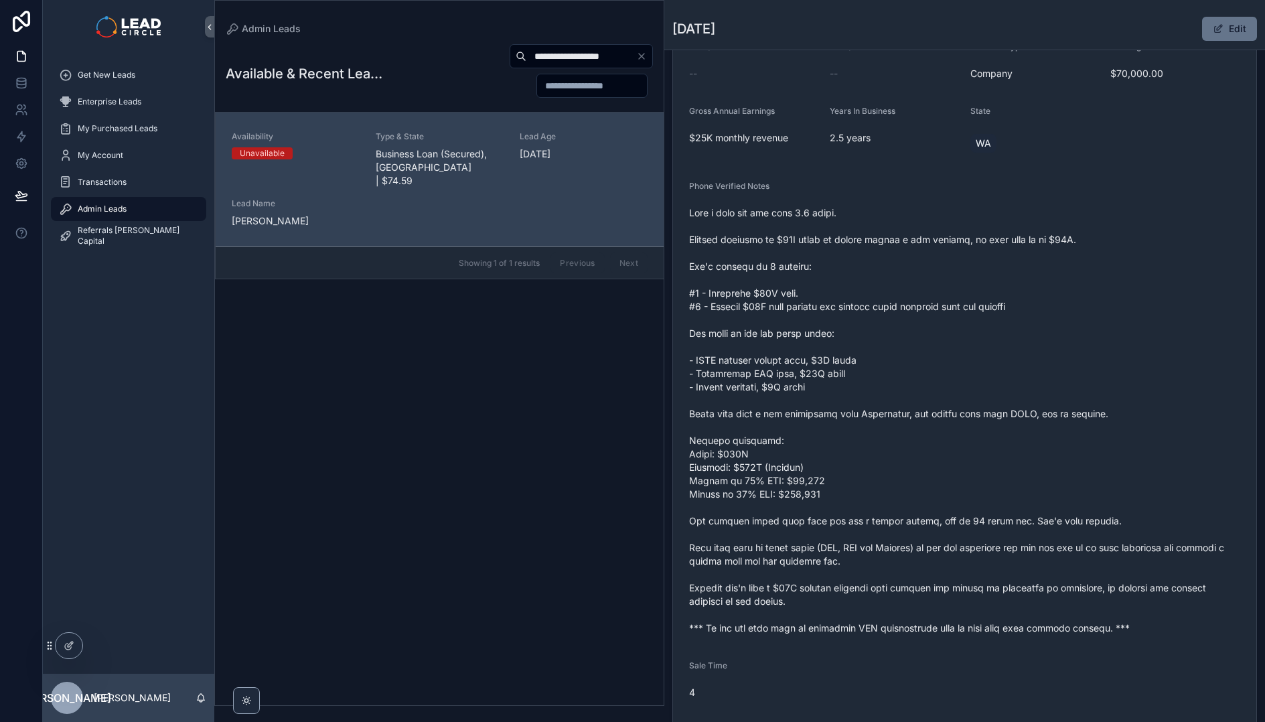
scroll to position [249, 0]
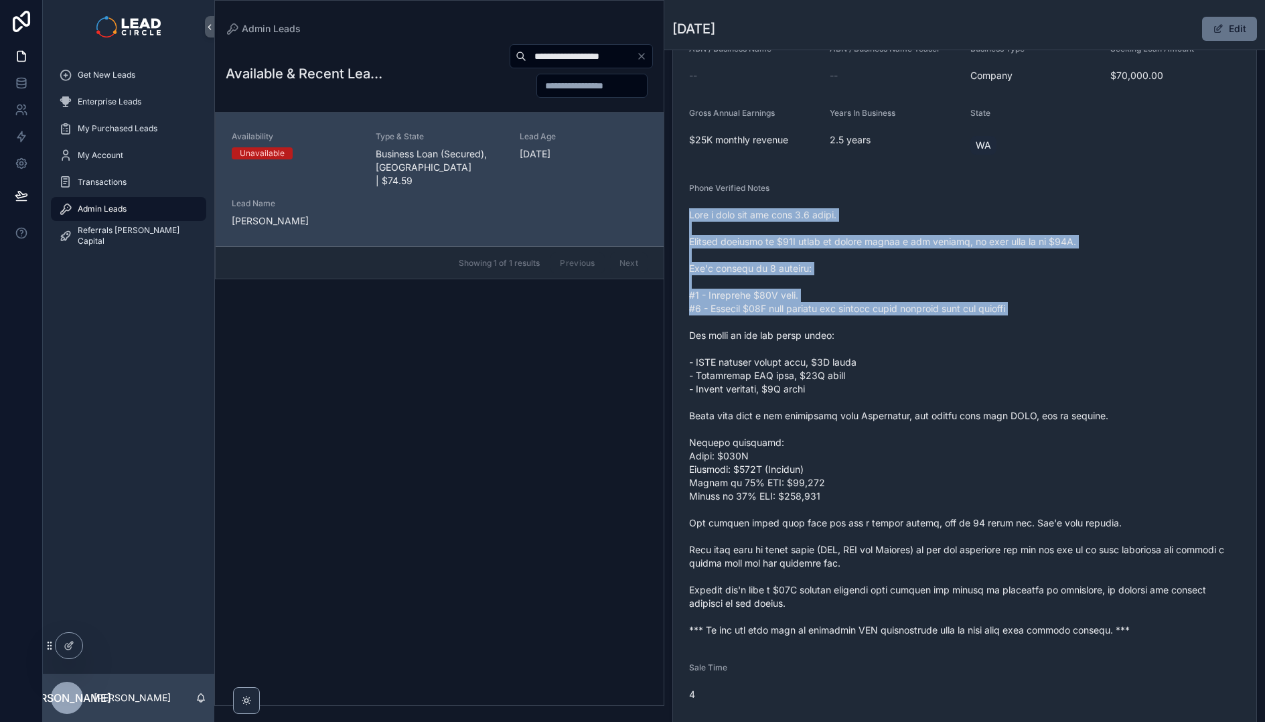
drag, startPoint x: 836, startPoint y: 207, endPoint x: 934, endPoint y: 325, distance: 153.6
click at [934, 325] on div "scrollable content" at bounding box center [964, 422] width 551 height 437
click at [934, 325] on span "scrollable content" at bounding box center [964, 422] width 551 height 429
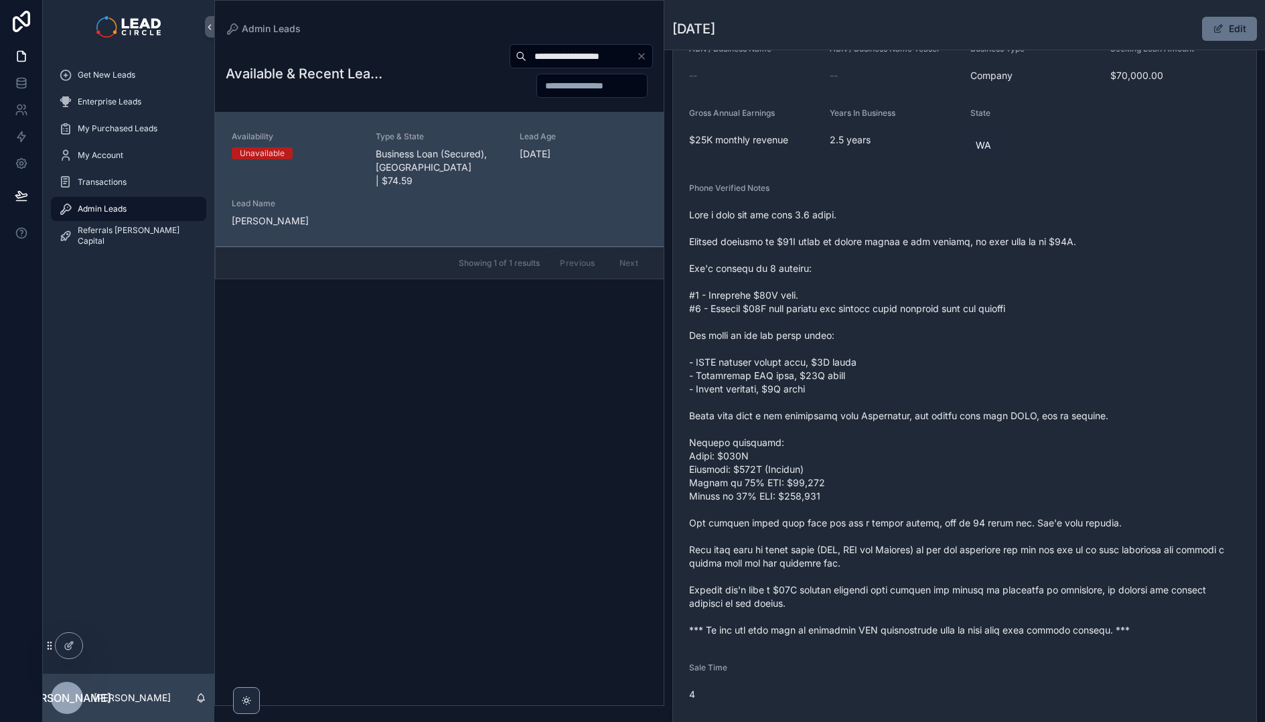
click at [556, 58] on input "**********" at bounding box center [581, 56] width 110 height 19
paste input "scrollable content"
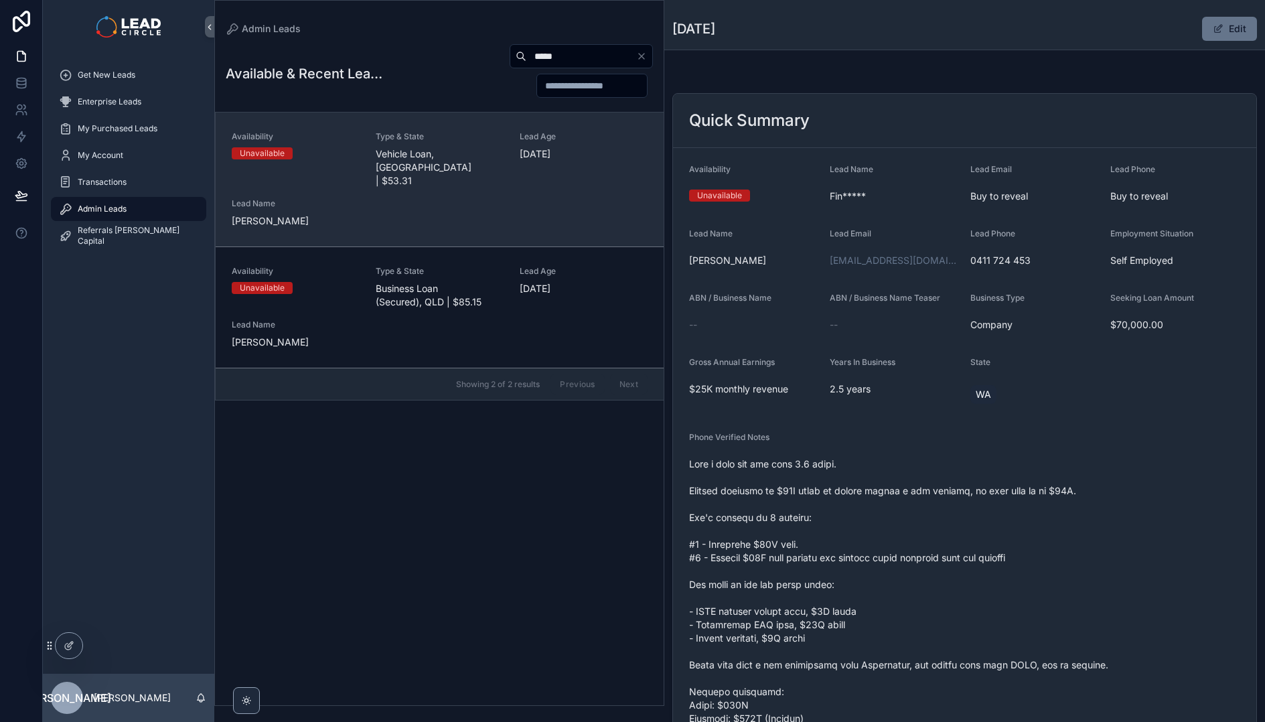
click at [555, 183] on div "Availability Unavailable Type & State Vehicle Loan, [GEOGRAPHIC_DATA] | $53.31 …" at bounding box center [440, 179] width 416 height 96
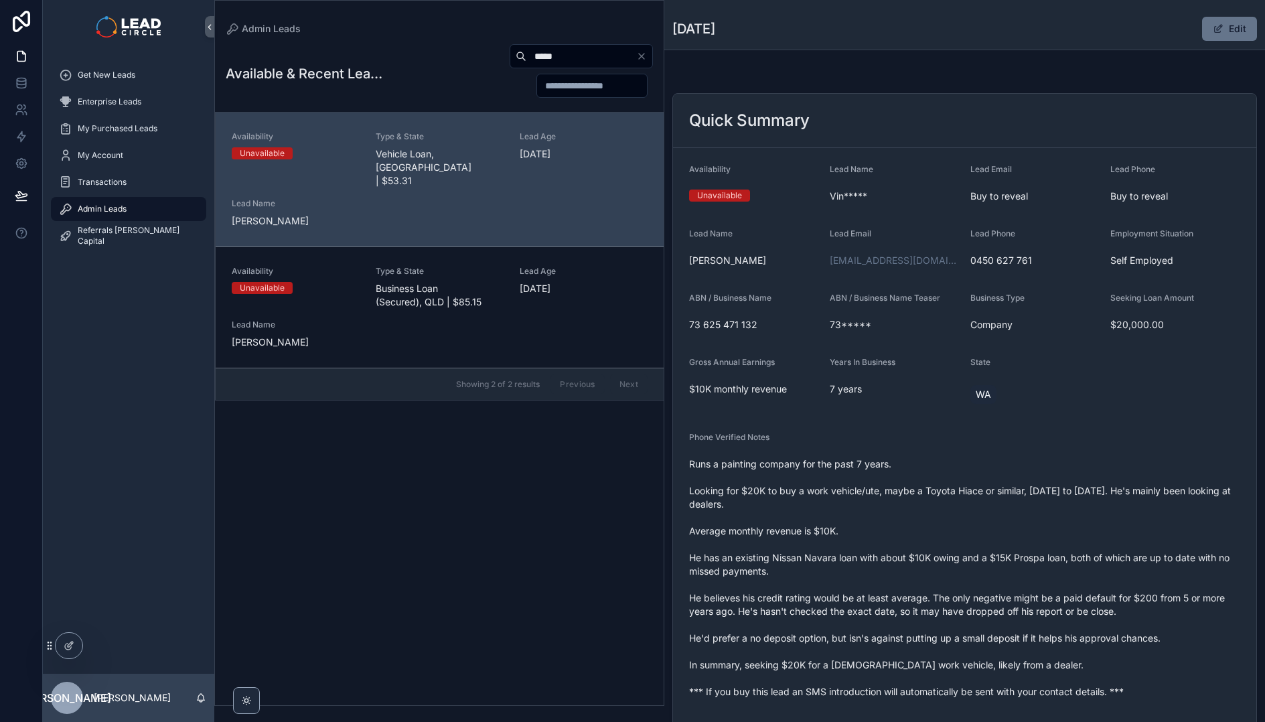
click at [590, 66] on div "*****" at bounding box center [581, 56] width 143 height 24
click at [587, 56] on input "*****" at bounding box center [581, 56] width 110 height 19
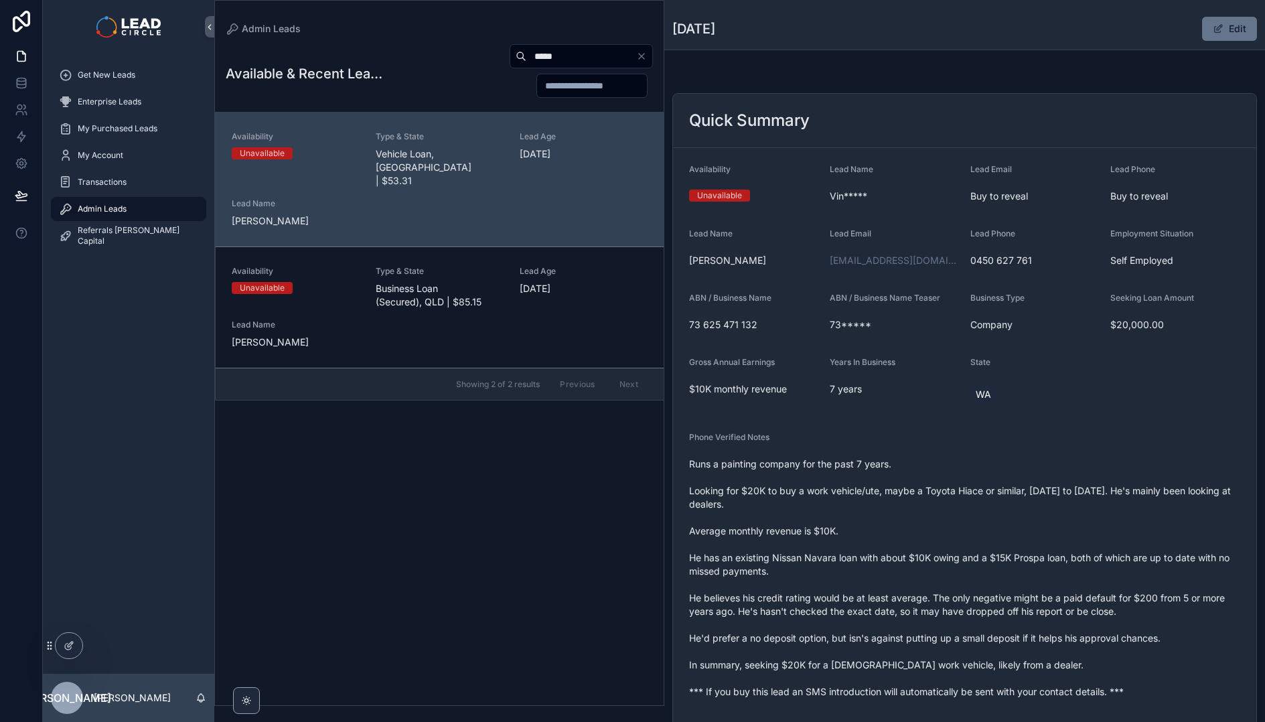
paste input "*********"
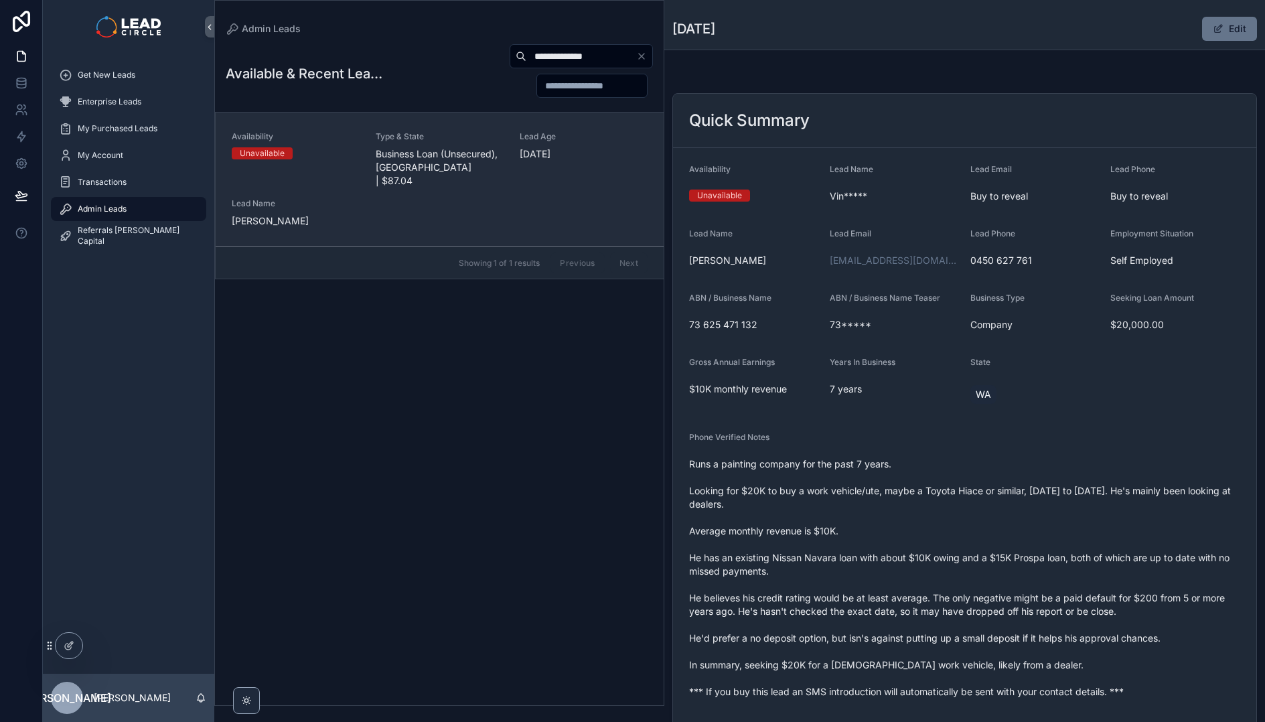
type input "**********"
click at [446, 179] on div "Availability Unavailable Type & State Business Loan (Unsecured), [GEOGRAPHIC_DA…" at bounding box center [440, 179] width 416 height 96
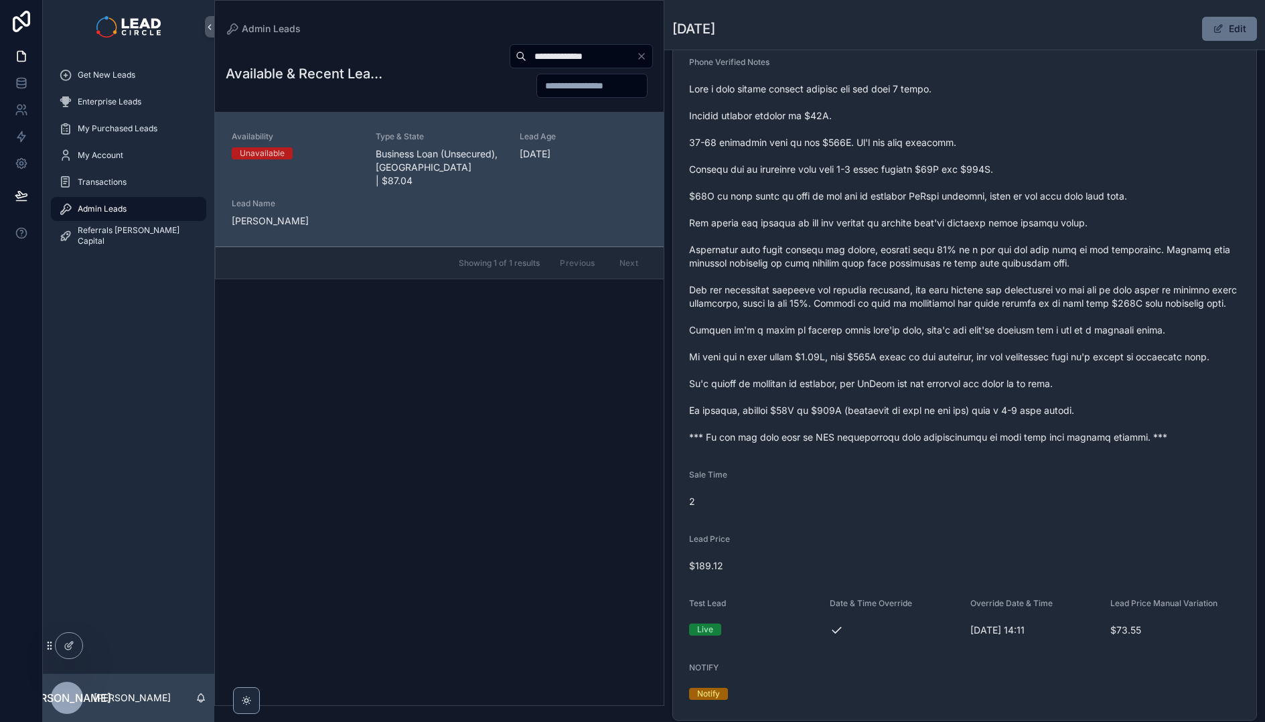
scroll to position [167, 0]
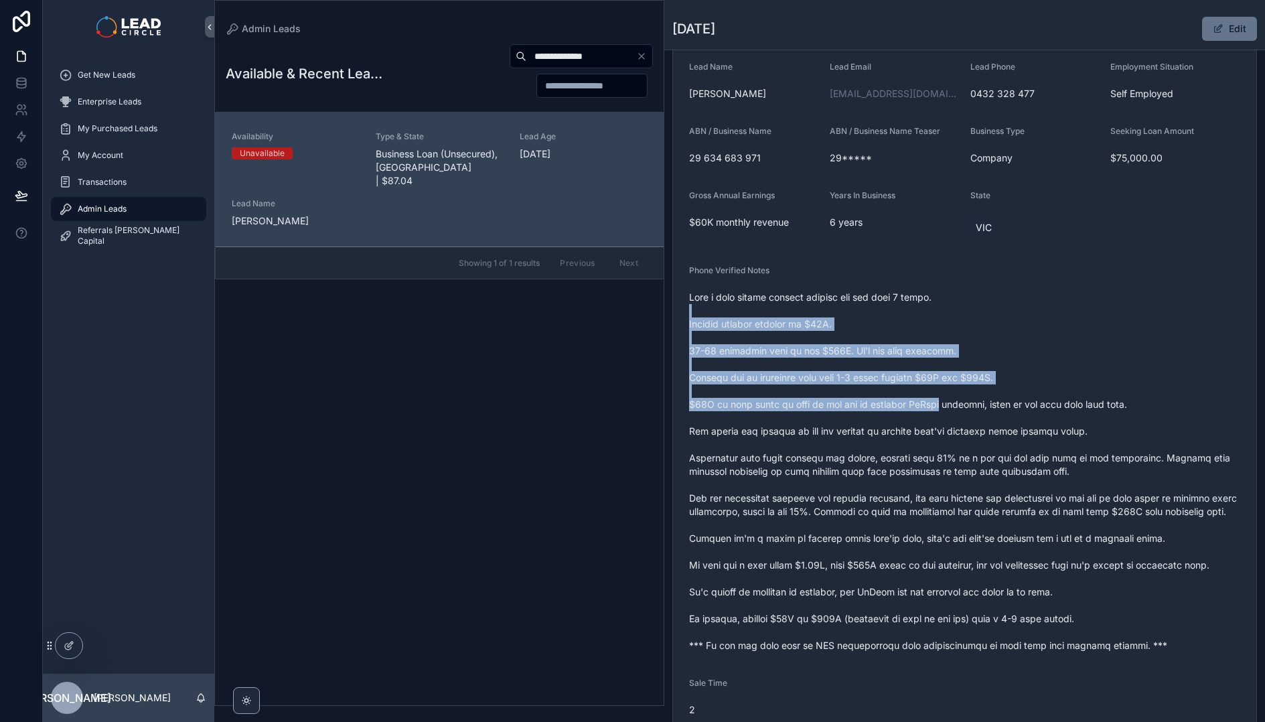
drag, startPoint x: 897, startPoint y: 338, endPoint x: 963, endPoint y: 418, distance: 103.7
click at [962, 418] on span "scrollable content" at bounding box center [964, 472] width 551 height 362
click at [963, 418] on span "scrollable content" at bounding box center [964, 472] width 551 height 362
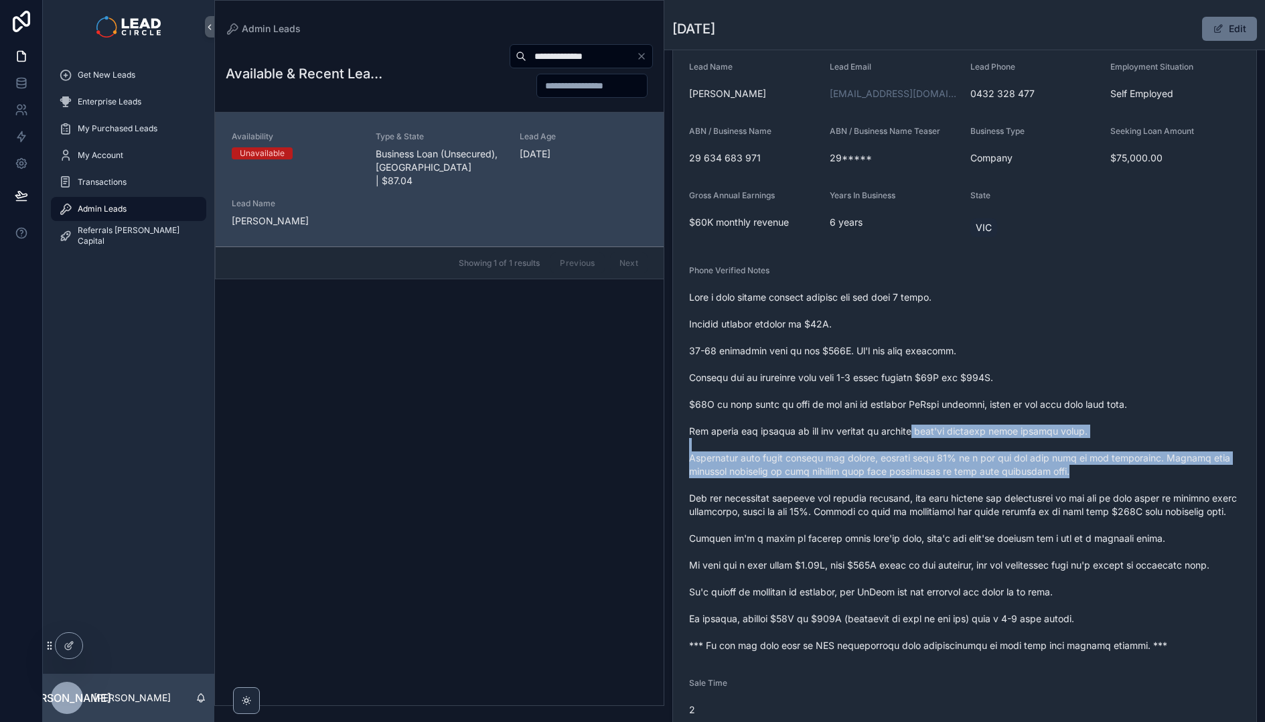
drag, startPoint x: 1117, startPoint y: 466, endPoint x: 1134, endPoint y: 467, distance: 16.8
click at [1134, 467] on span "scrollable content" at bounding box center [964, 472] width 551 height 362
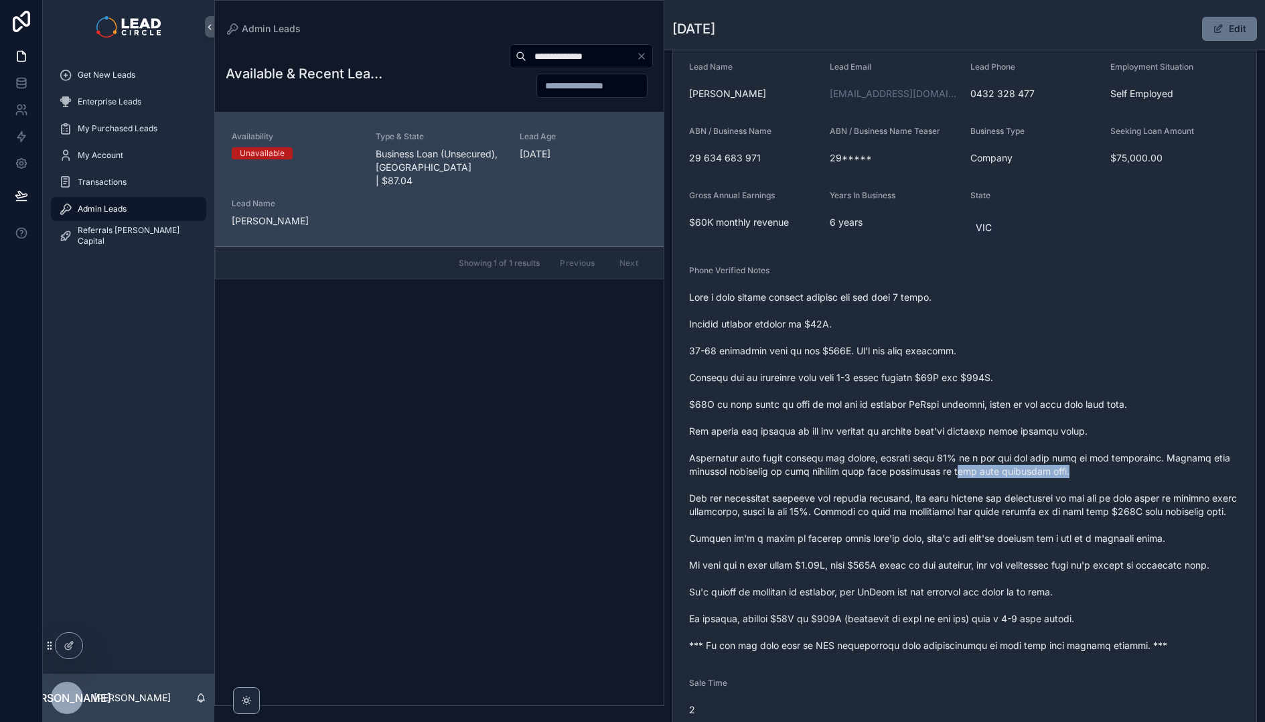
drag, startPoint x: 944, startPoint y: 467, endPoint x: 931, endPoint y: 464, distance: 13.8
click at [934, 465] on span "scrollable content" at bounding box center [964, 472] width 551 height 362
click at [931, 464] on span "scrollable content" at bounding box center [964, 472] width 551 height 362
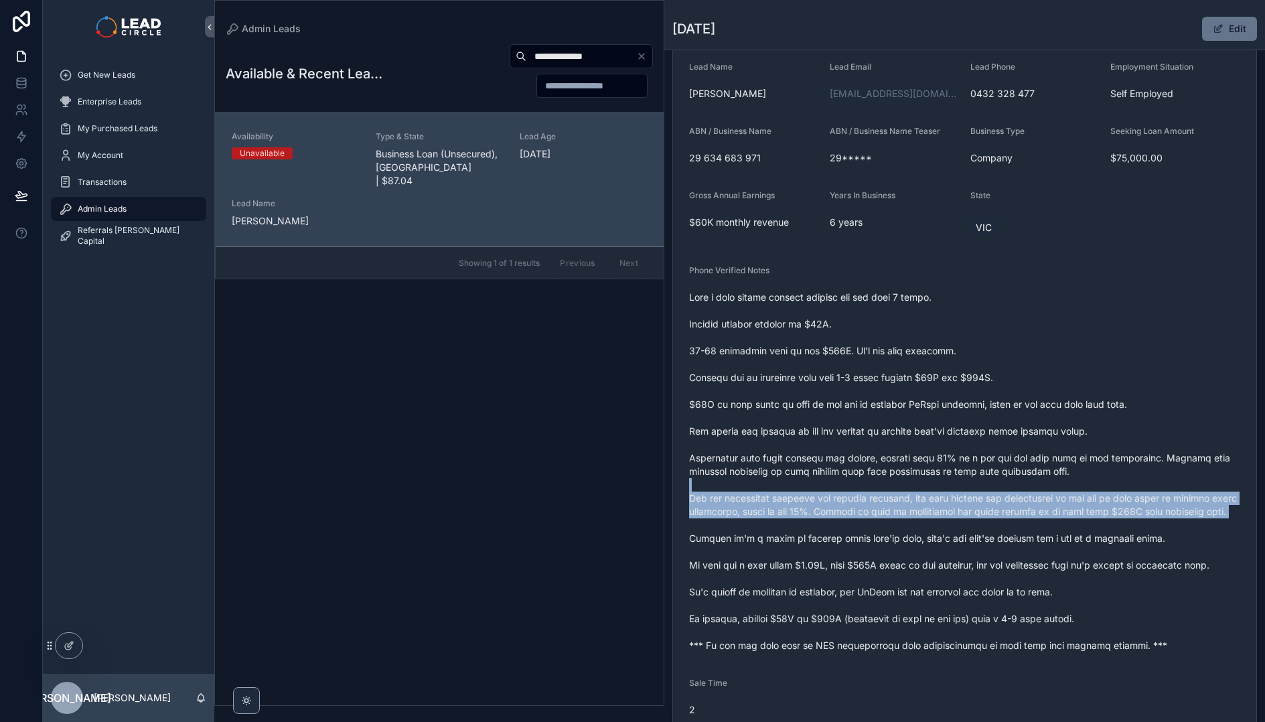
drag, startPoint x: 952, startPoint y: 528, endPoint x: 963, endPoint y: 530, distance: 10.9
click at [962, 530] on span "scrollable content" at bounding box center [964, 472] width 551 height 362
drag, startPoint x: 963, startPoint y: 530, endPoint x: 973, endPoint y: 526, distance: 10.8
click at [963, 530] on span "scrollable content" at bounding box center [964, 472] width 551 height 362
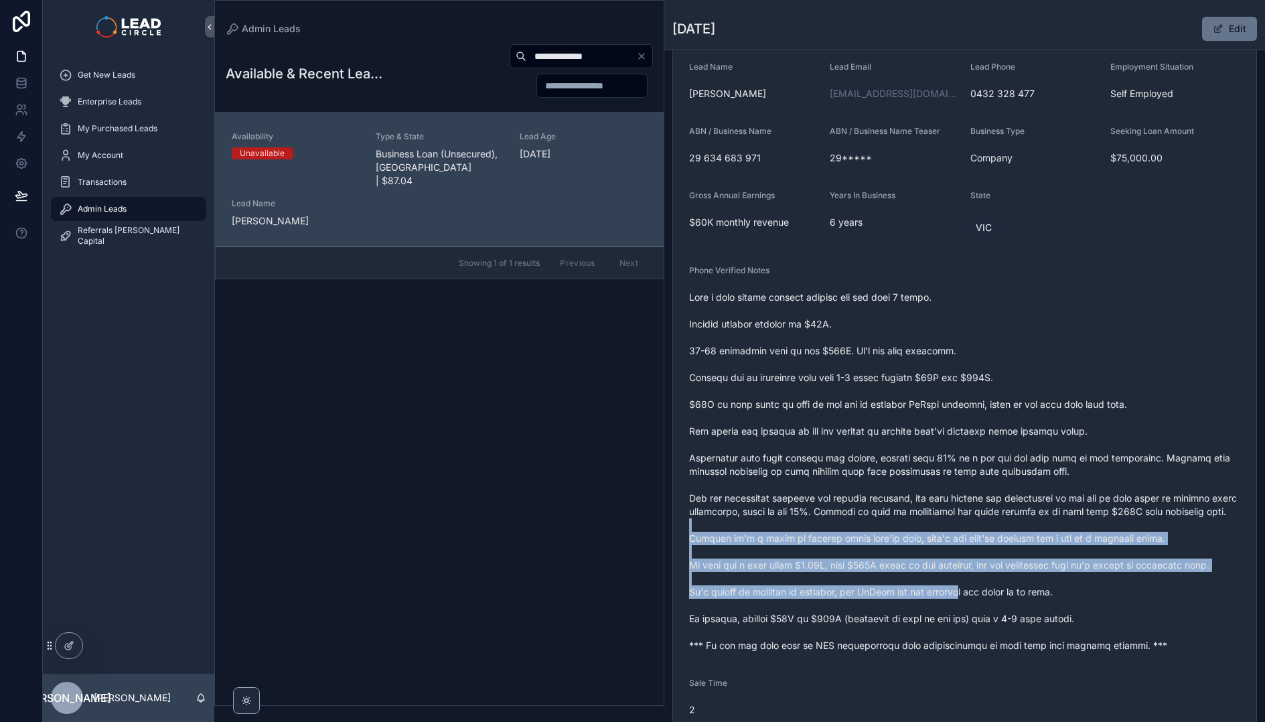
drag, startPoint x: 981, startPoint y: 556, endPoint x: 992, endPoint y: 609, distance: 53.5
click at [992, 609] on span "scrollable content" at bounding box center [964, 472] width 551 height 362
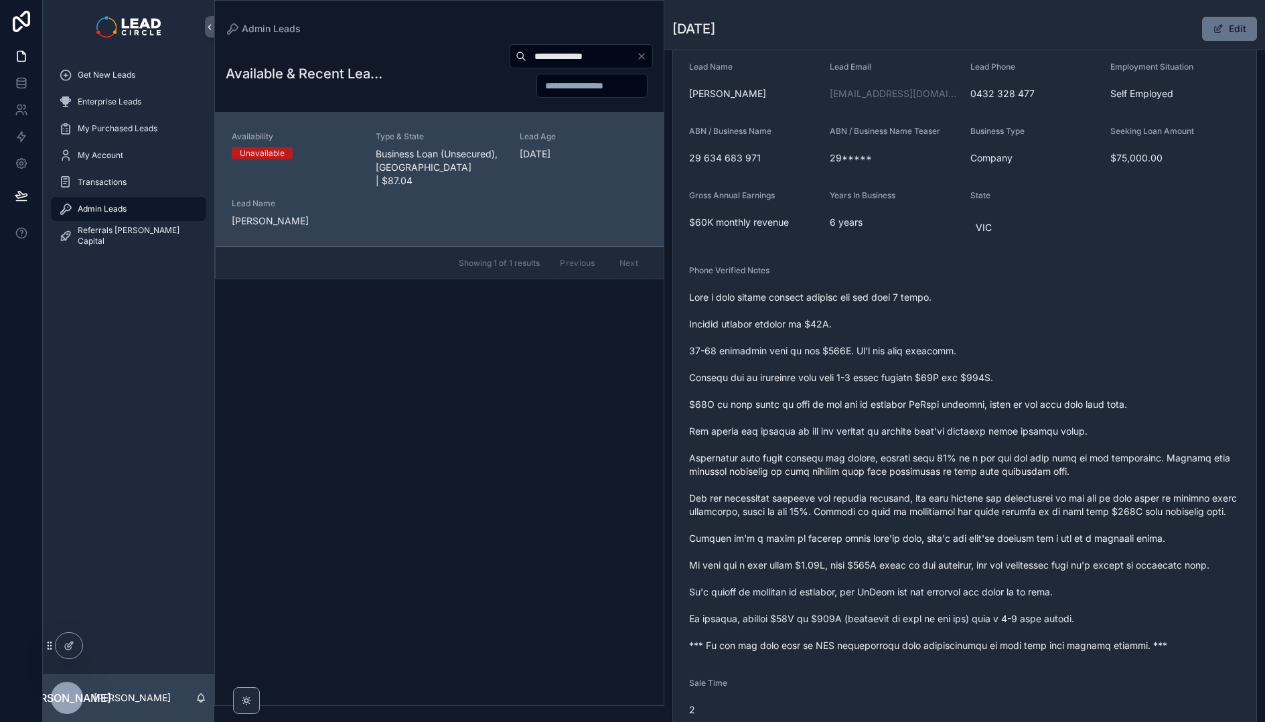
click at [992, 609] on span "scrollable content" at bounding box center [964, 472] width 551 height 362
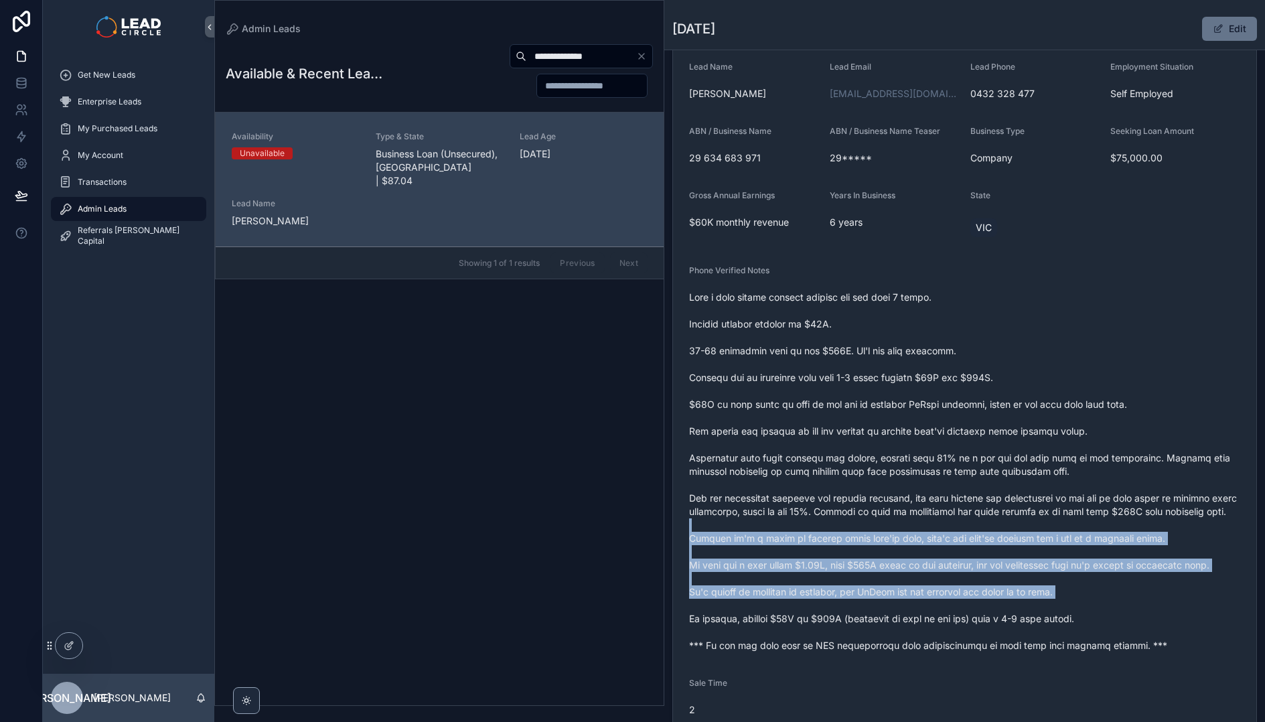
drag, startPoint x: 1003, startPoint y: 615, endPoint x: 980, endPoint y: 526, distance: 92.1
click at [980, 526] on span "scrollable content" at bounding box center [964, 472] width 551 height 362
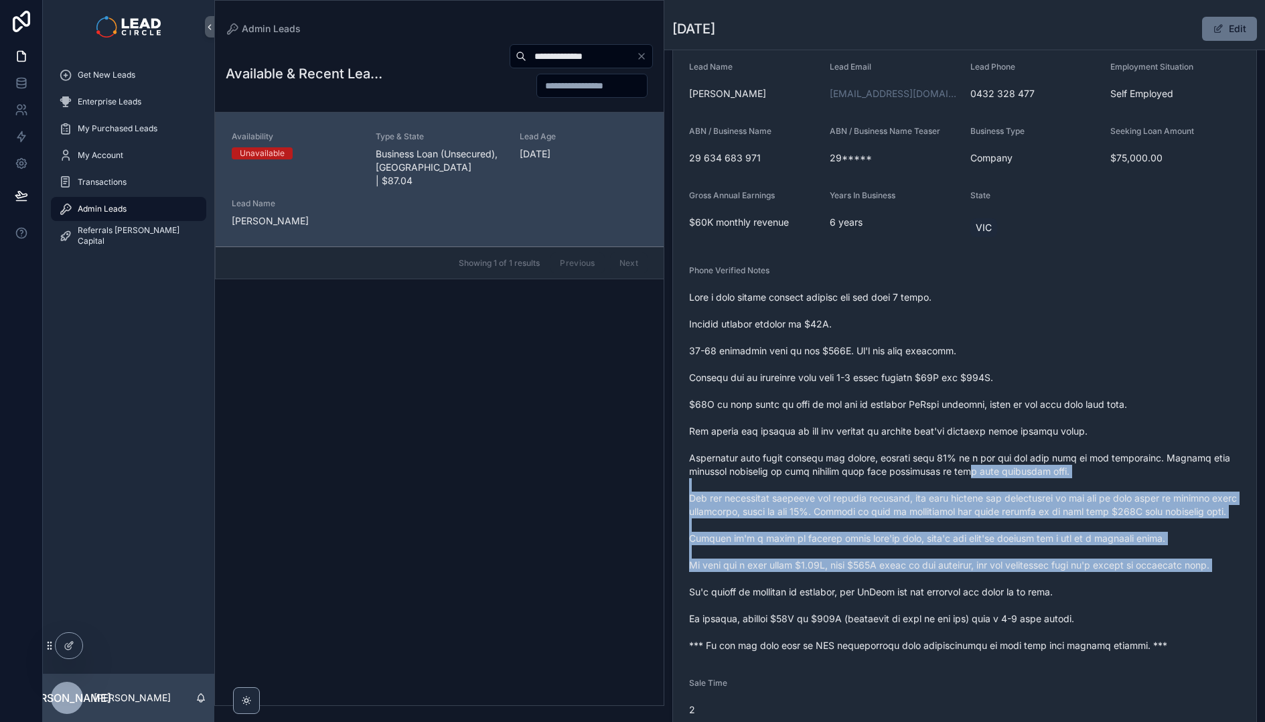
drag, startPoint x: 956, startPoint y: 469, endPoint x: 980, endPoint y: 593, distance: 126.1
click at [980, 593] on span "scrollable content" at bounding box center [964, 472] width 551 height 362
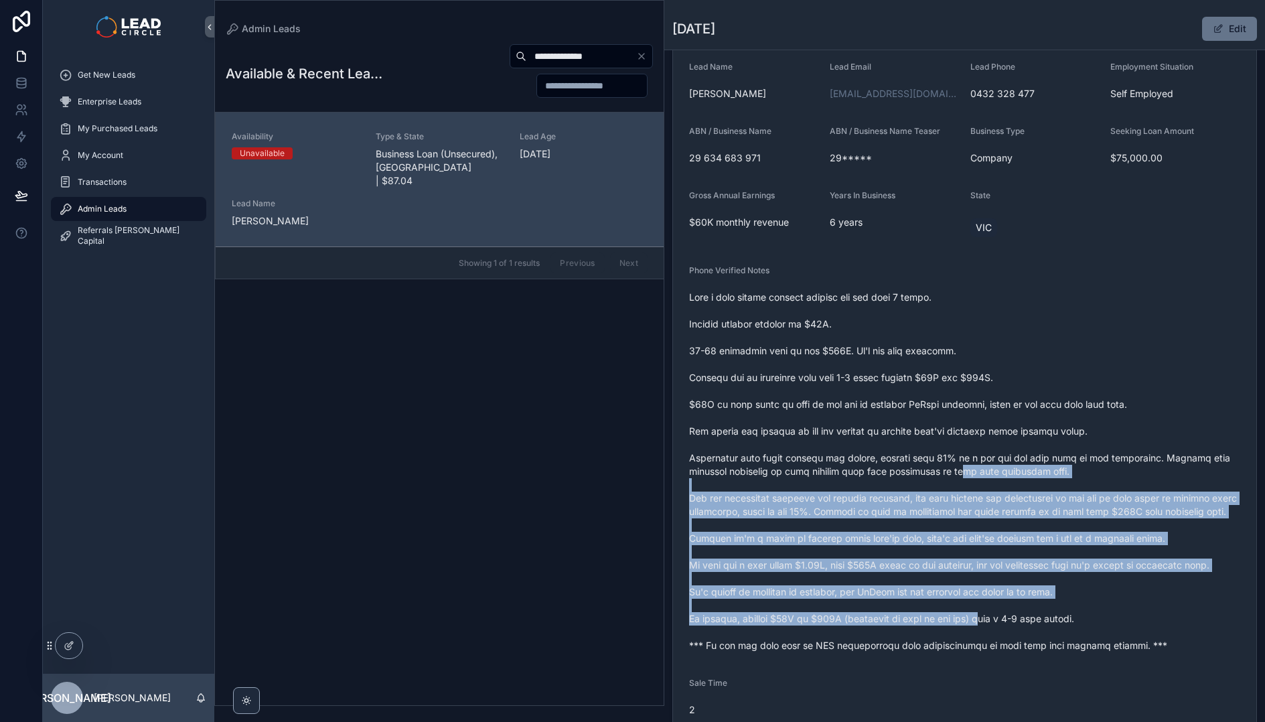
drag, startPoint x: 999, startPoint y: 631, endPoint x: 950, endPoint y: 463, distance: 175.0
click at [951, 468] on span "scrollable content" at bounding box center [964, 472] width 551 height 362
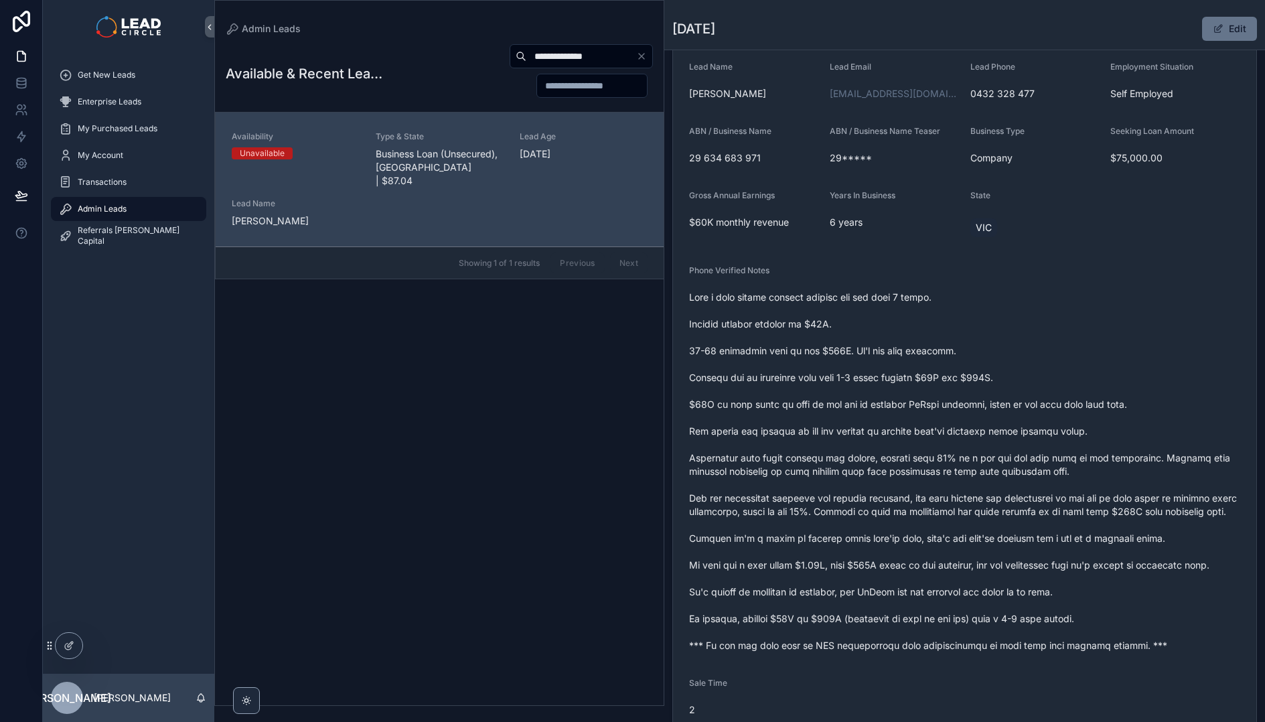
click at [950, 463] on span "scrollable content" at bounding box center [964, 472] width 551 height 362
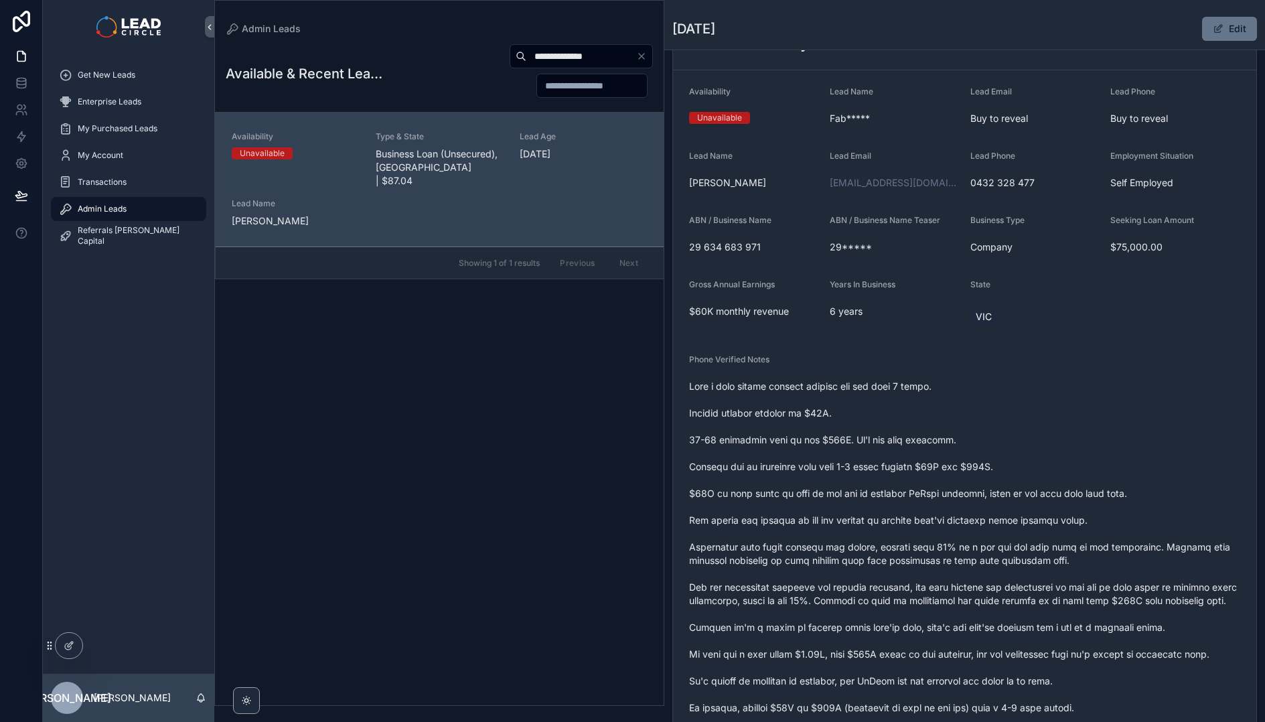
scroll to position [129, 0]
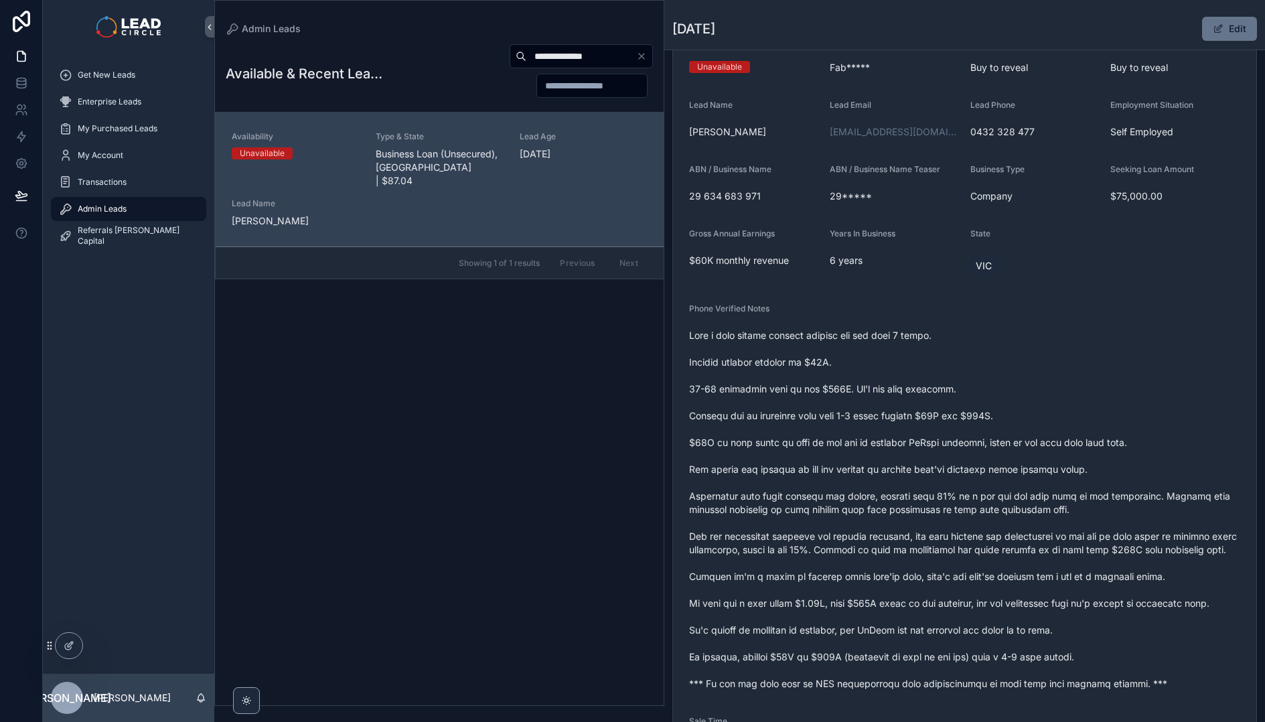
click at [641, 58] on icon "Clear" at bounding box center [641, 56] width 11 height 11
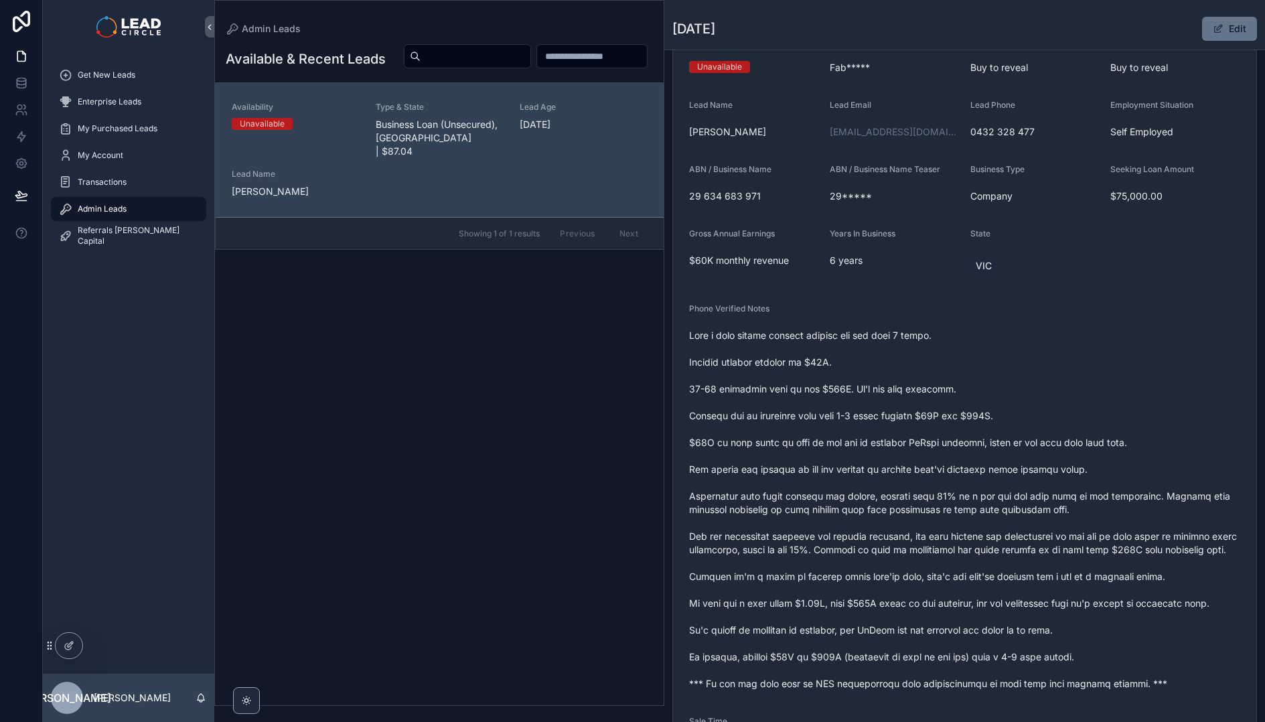
click at [719, 293] on form "Availability Unavailable Lead Name Fab***** Lead Email Buy to reveal Lead Phone…" at bounding box center [964, 492] width 583 height 947
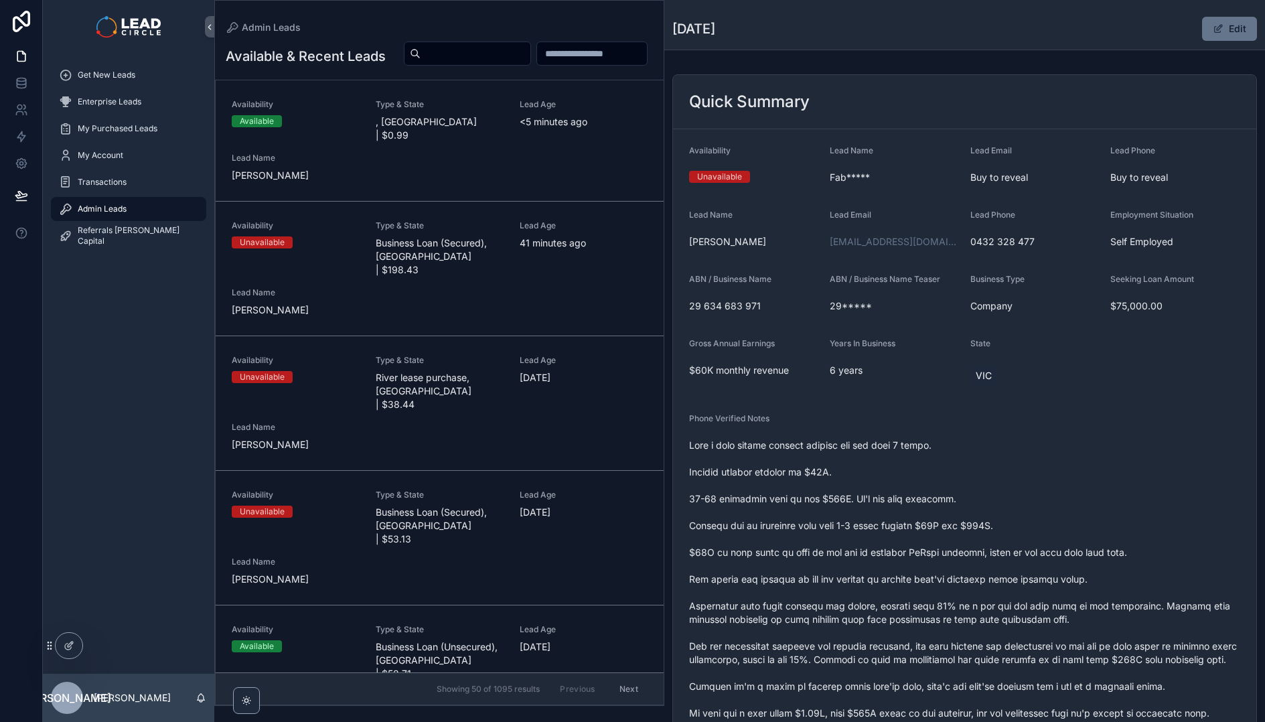
scroll to position [18, 0]
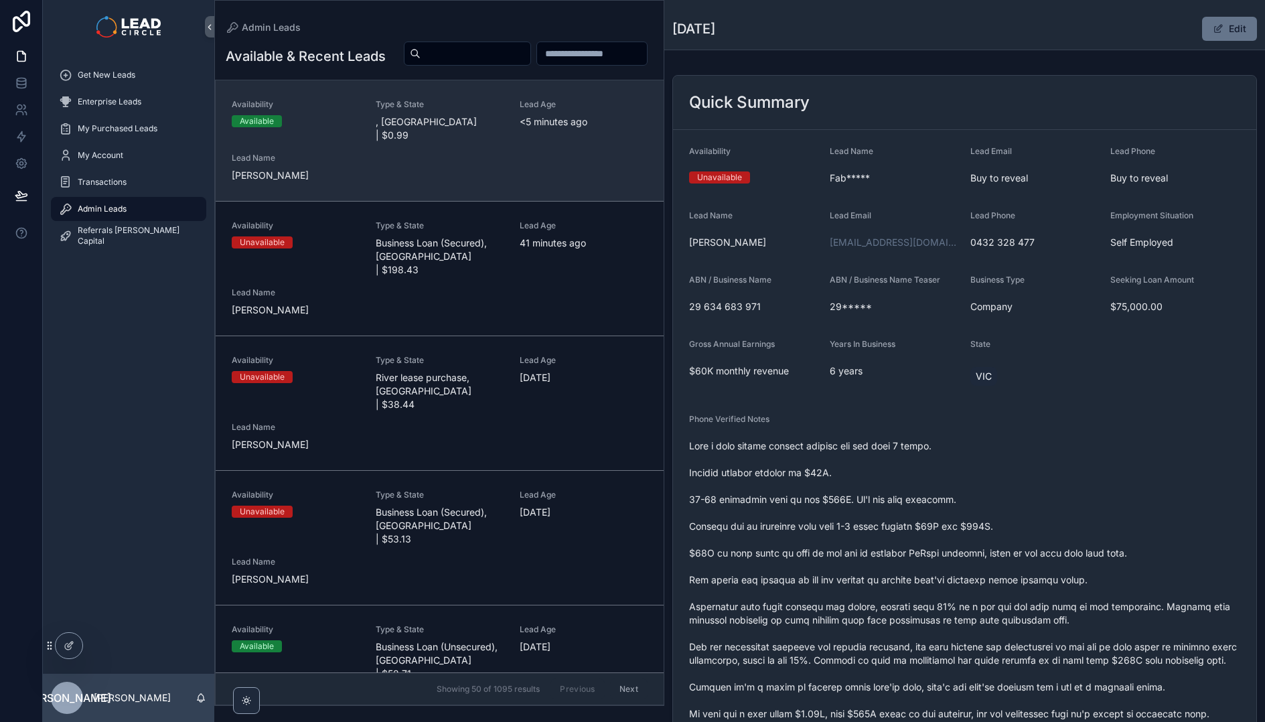
click at [570, 110] on span "Lead Age" at bounding box center [584, 104] width 128 height 11
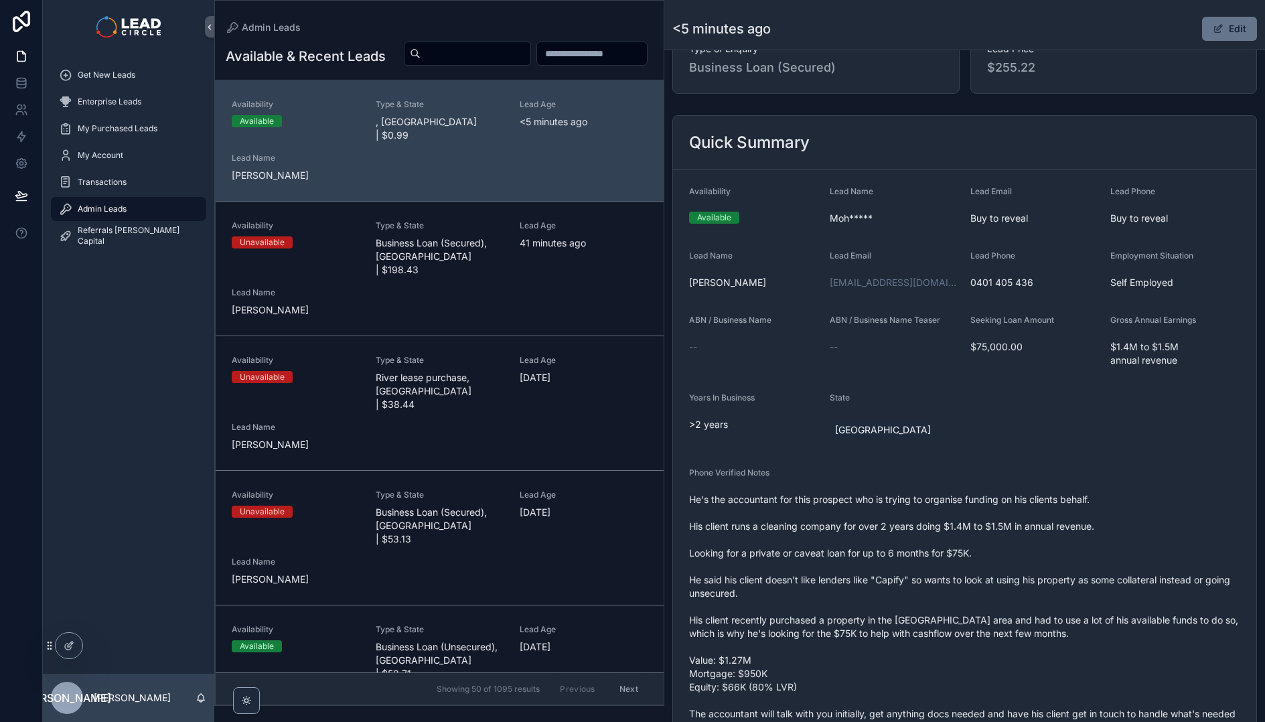
scroll to position [286, 0]
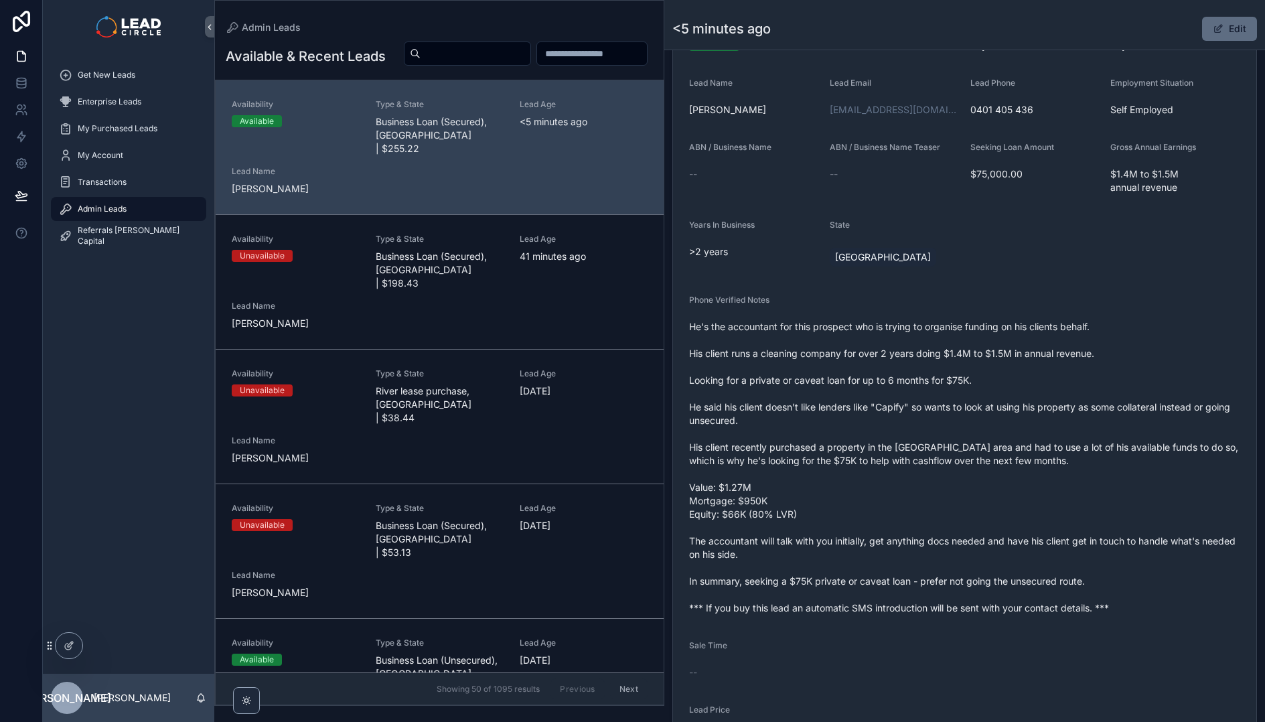
click at [1237, 25] on button "Edit" at bounding box center [1229, 29] width 55 height 24
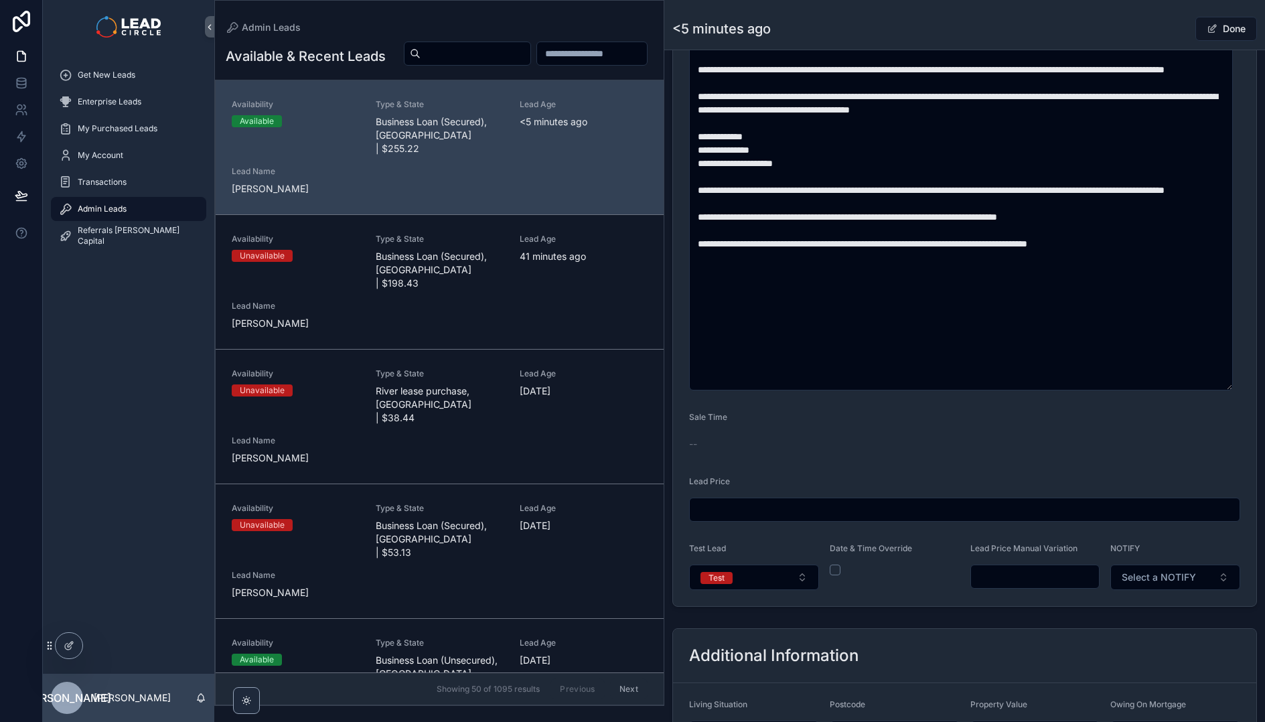
scroll to position [735, 0]
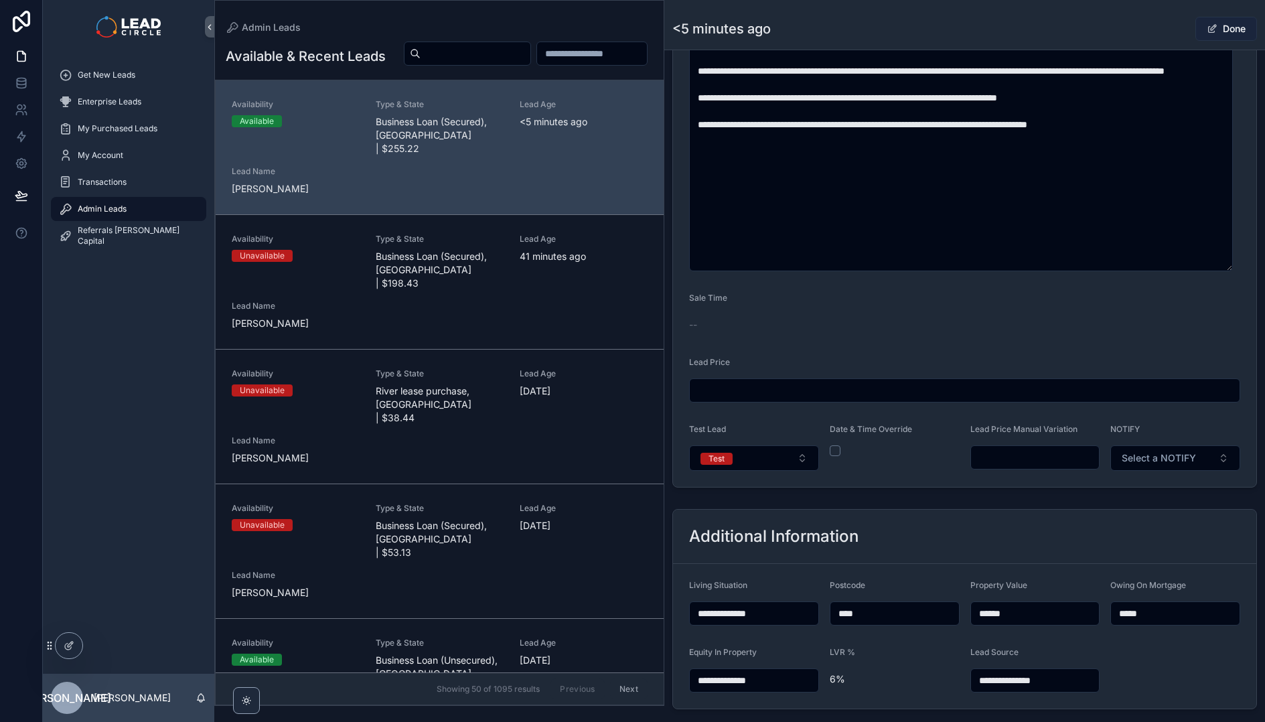
click at [1232, 29] on button "Done" at bounding box center [1226, 29] width 62 height 24
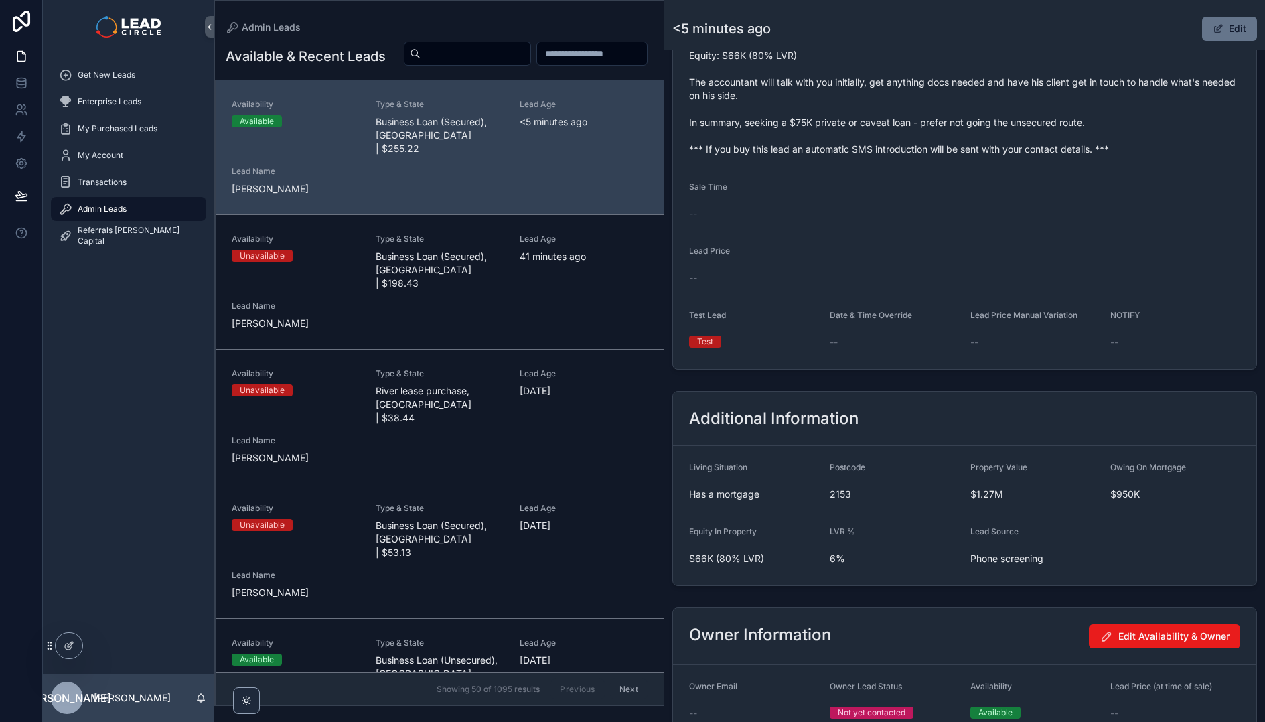
scroll to position [460, 0]
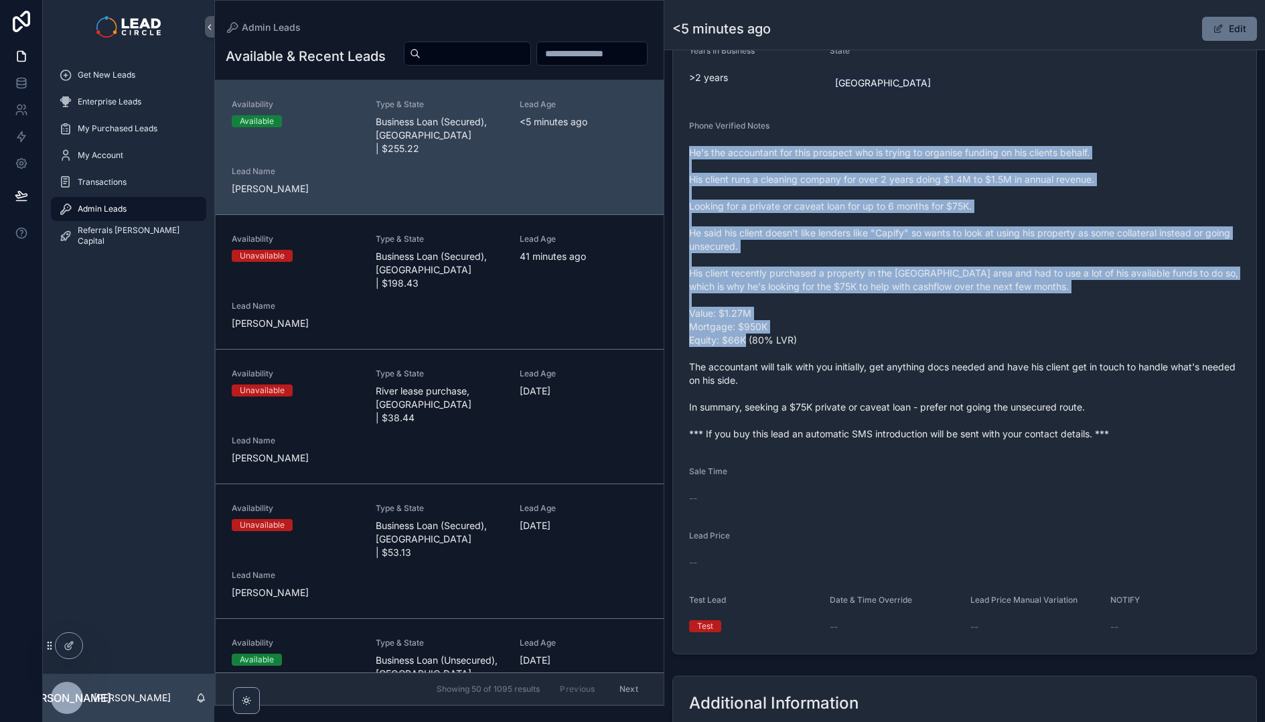
drag, startPoint x: 1053, startPoint y: 157, endPoint x: 1130, endPoint y: 348, distance: 205.8
click at [1130, 348] on div "He's the accountant for this prospect who is trying to organise funding on his …" at bounding box center [964, 293] width 551 height 303
click at [1130, 348] on span "He's the accountant for this prospect who is trying to organise funding on his …" at bounding box center [964, 293] width 551 height 295
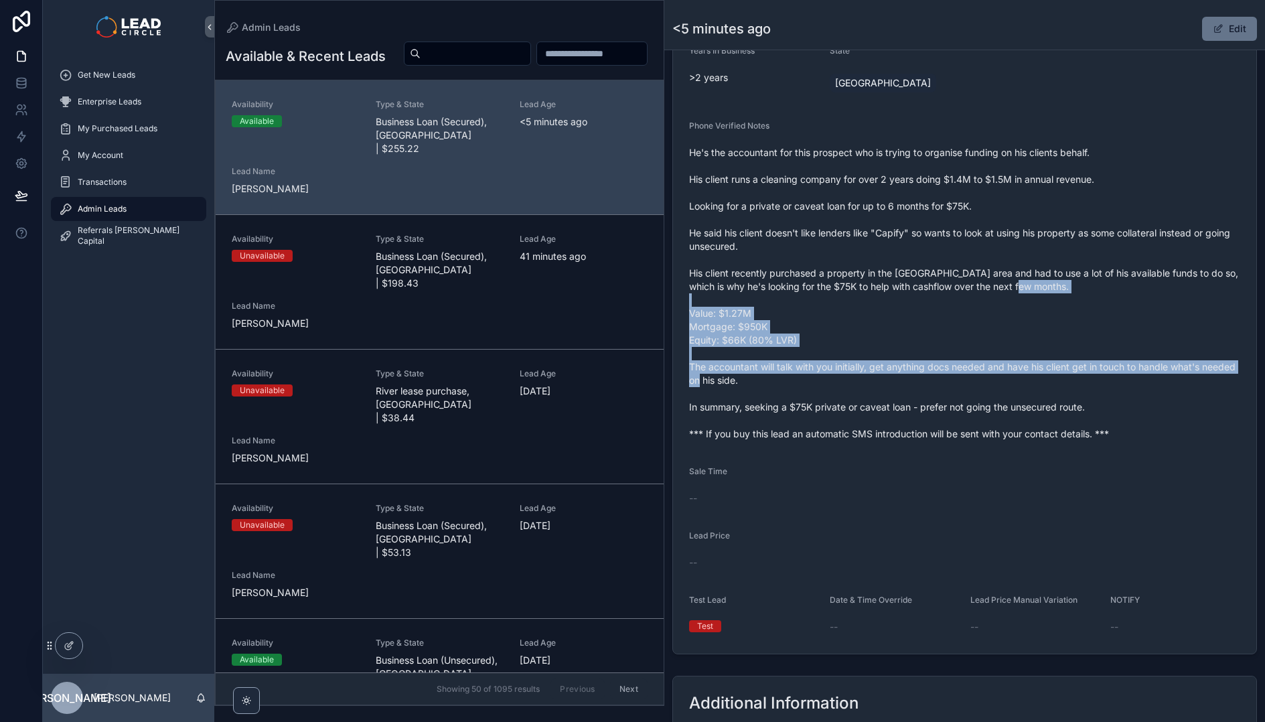
drag, startPoint x: 1172, startPoint y: 383, endPoint x: 1074, endPoint y: 256, distance: 160.9
click at [1076, 261] on span "He's the accountant for this prospect who is trying to organise funding on his …" at bounding box center [964, 293] width 551 height 295
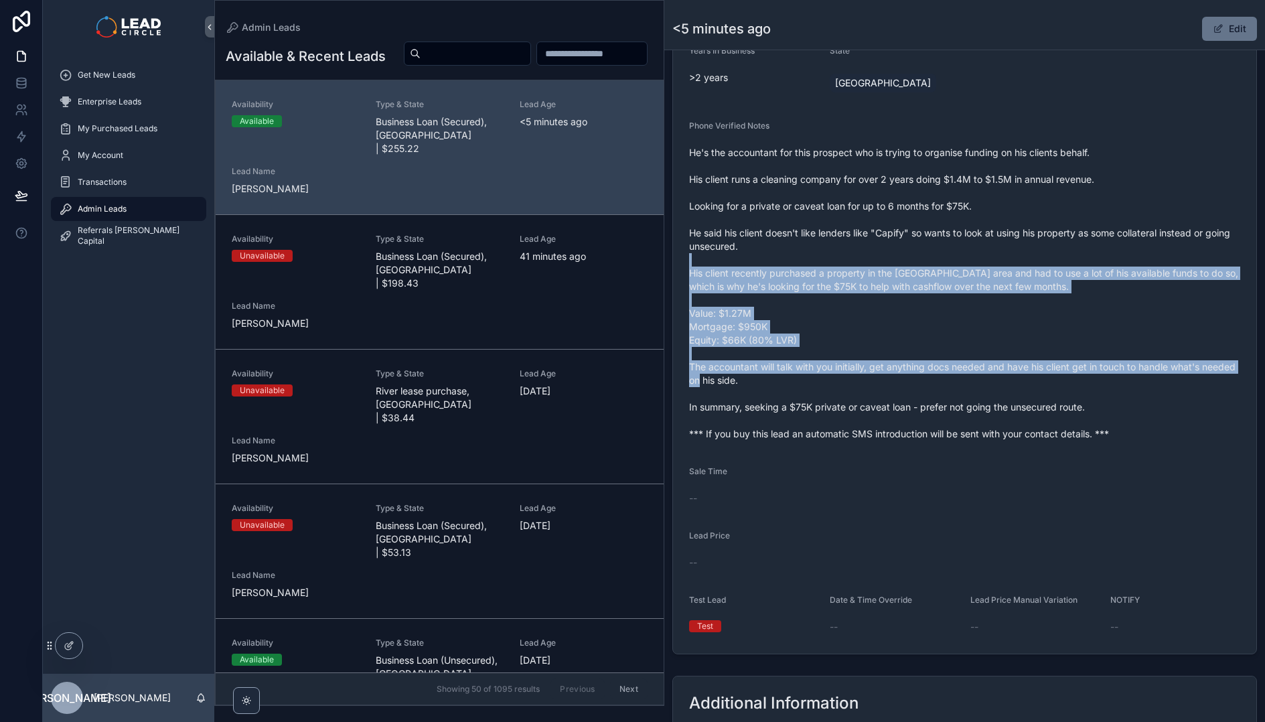
click at [1074, 256] on span "He's the accountant for this prospect who is trying to organise funding on his …" at bounding box center [964, 293] width 551 height 295
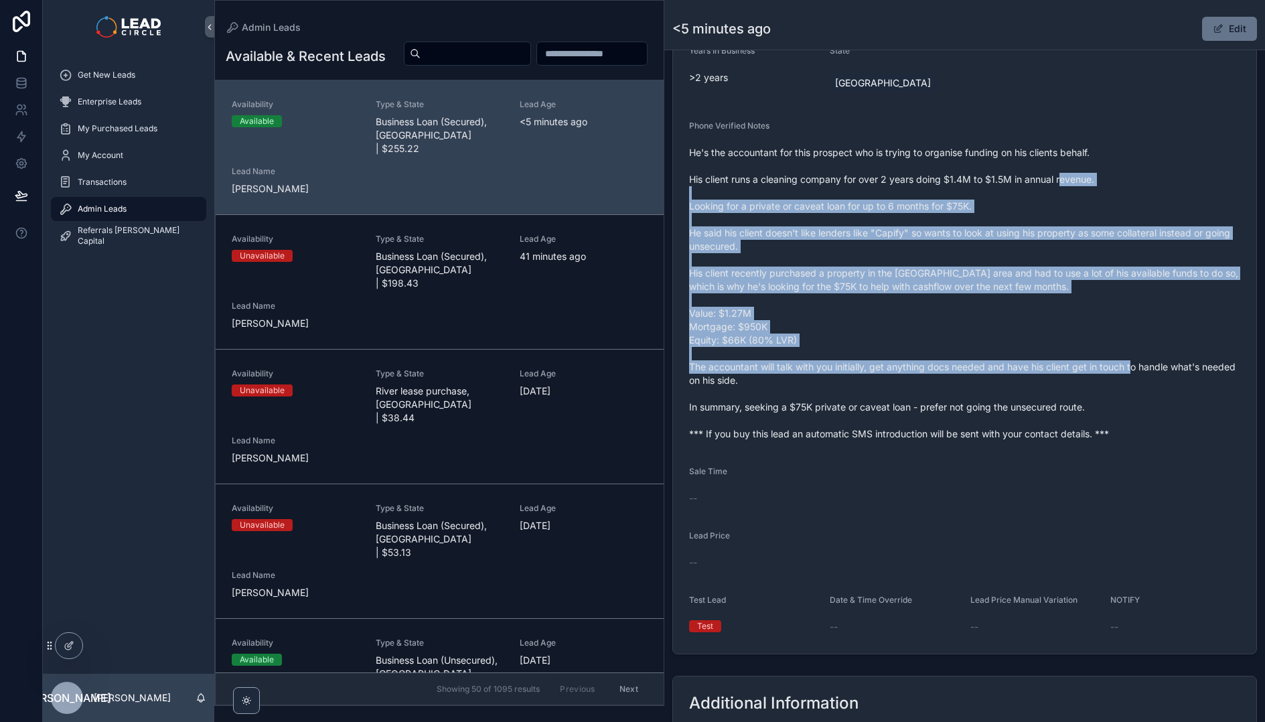
drag, startPoint x: 1064, startPoint y: 180, endPoint x: 1187, endPoint y: 367, distance: 223.8
click at [1187, 367] on span "He's the accountant for this prospect who is trying to organise funding on his …" at bounding box center [964, 293] width 551 height 295
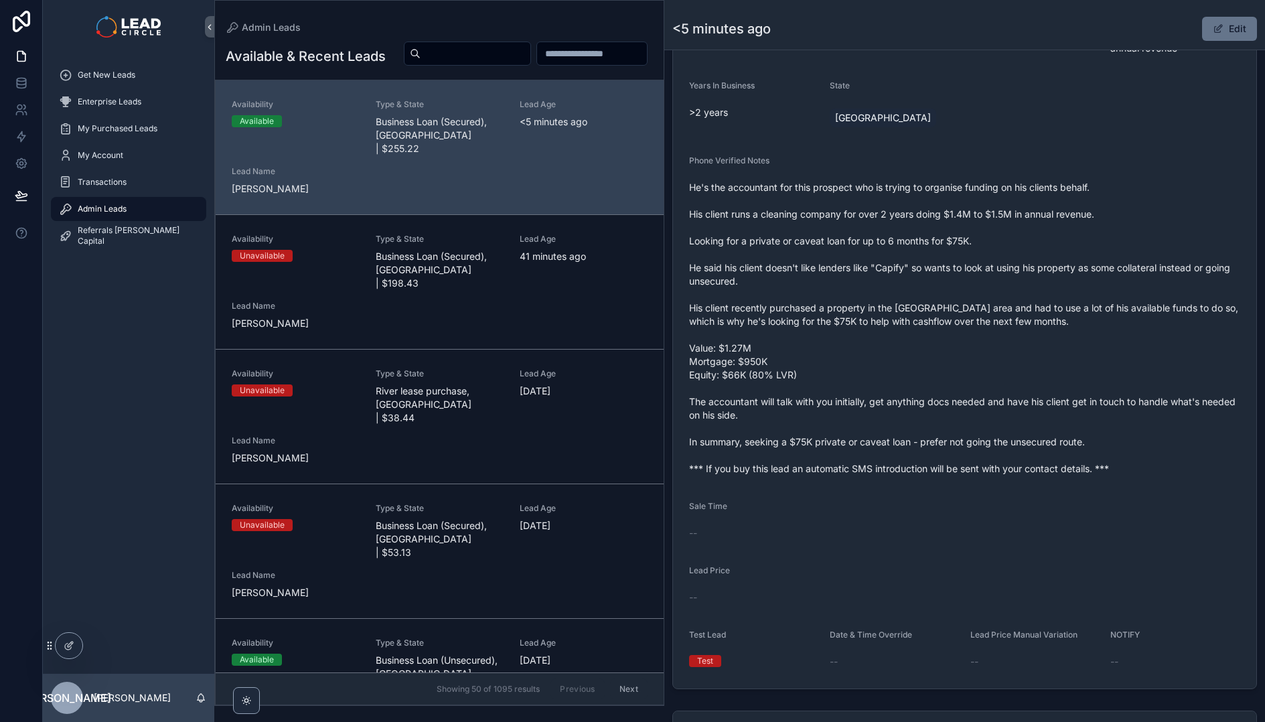
scroll to position [383, 0]
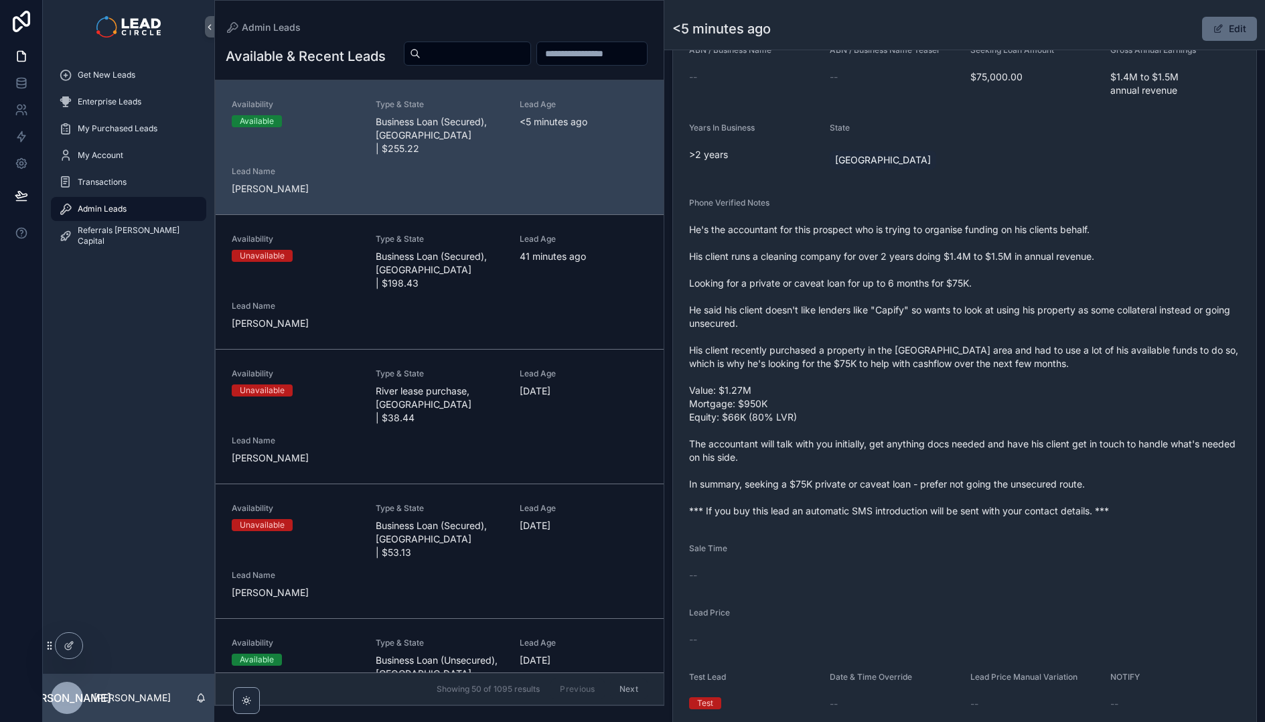
click at [1229, 29] on button "Edit" at bounding box center [1229, 29] width 55 height 24
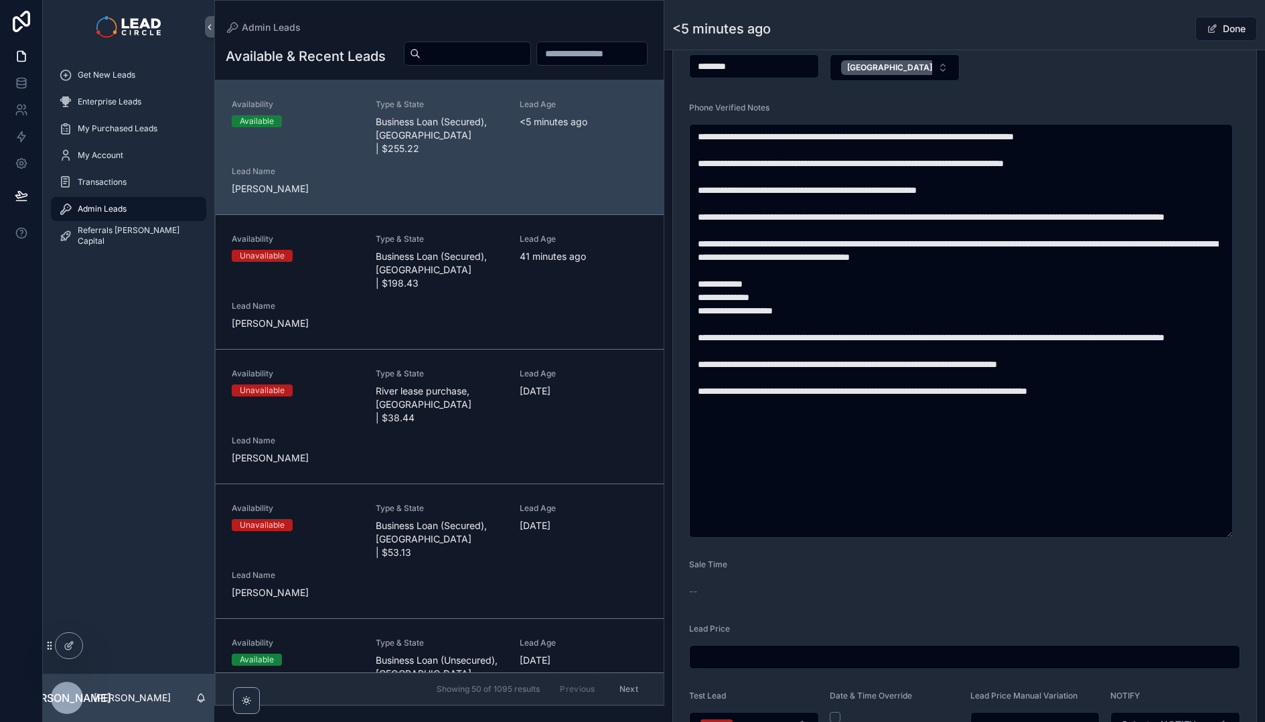
scroll to position [640, 0]
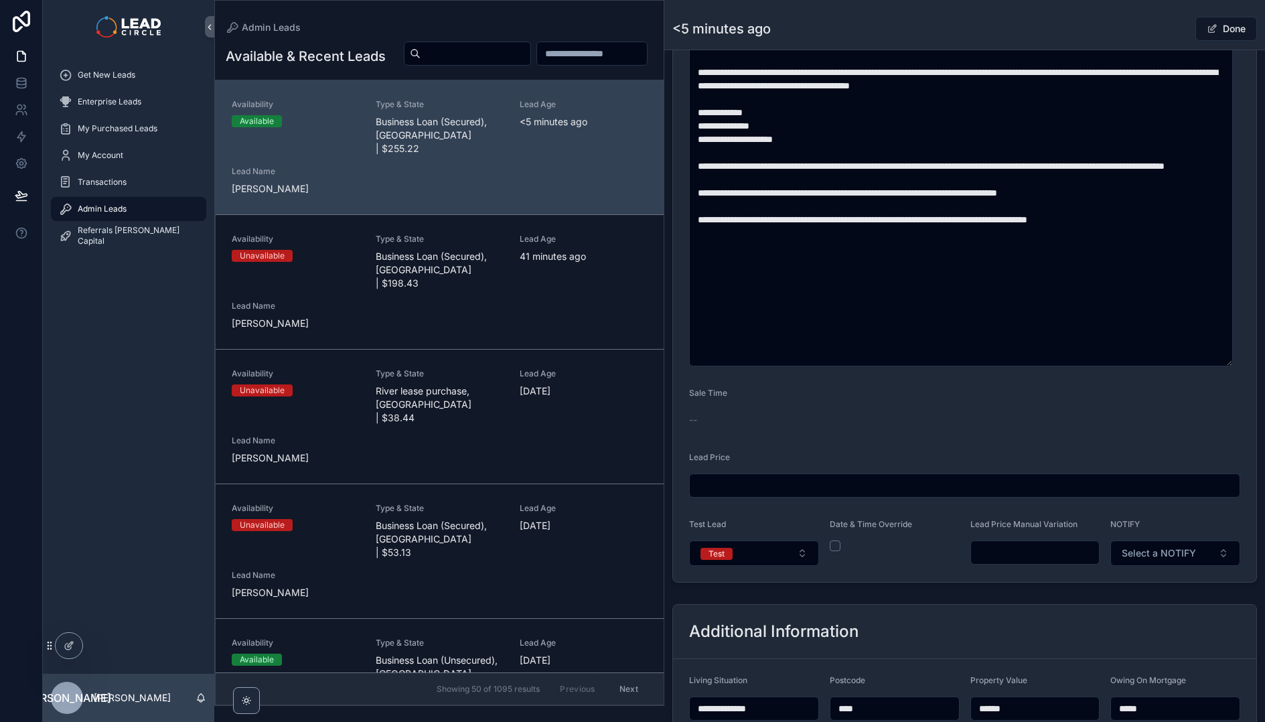
click at [1039, 554] on input "scrollable content" at bounding box center [1035, 552] width 129 height 19
click at [1028, 576] on form "**********" at bounding box center [964, 112] width 583 height 939
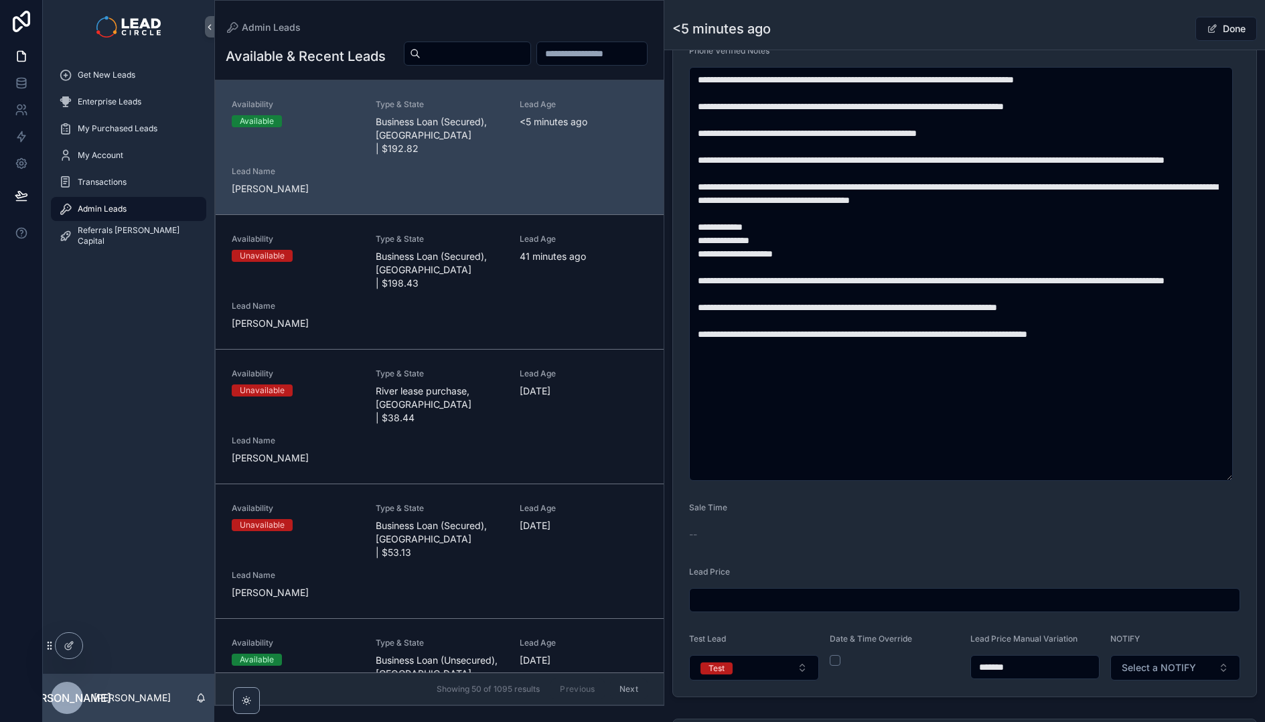
scroll to position [557, 0]
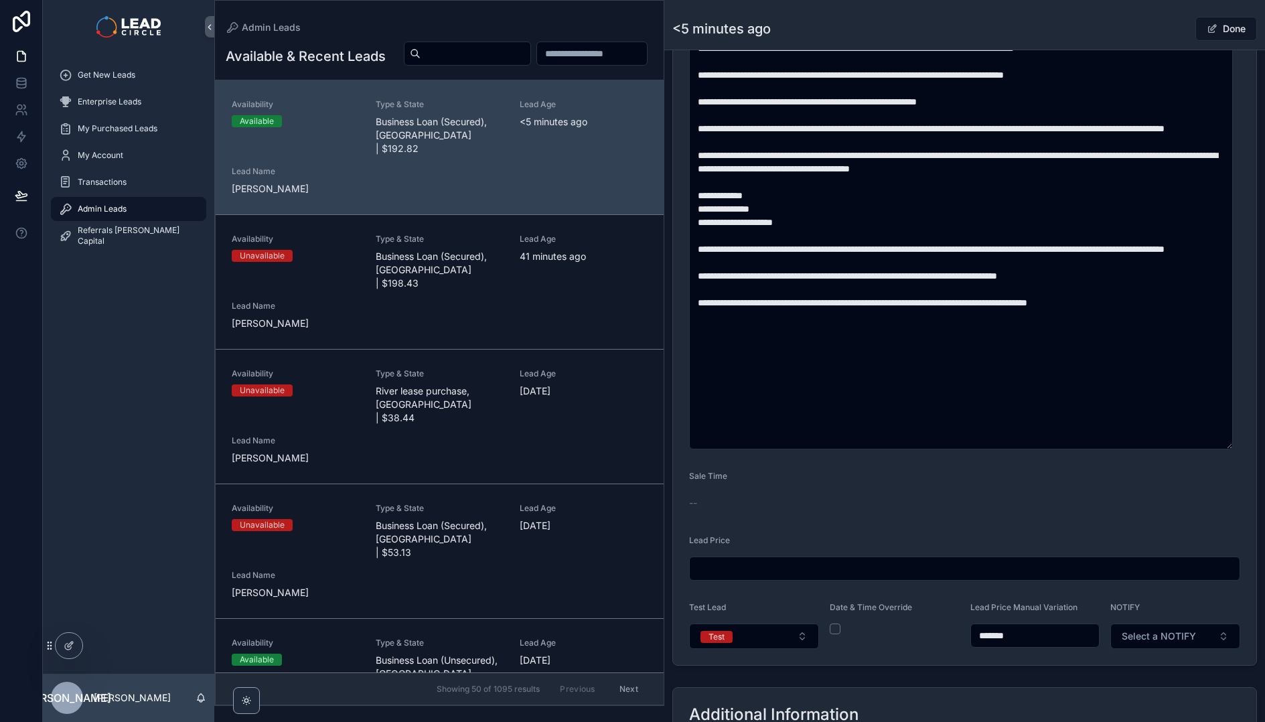
click at [995, 633] on input "*******" at bounding box center [1035, 635] width 129 height 19
type input "*******"
click at [1012, 656] on form "**********" at bounding box center [964, 195] width 583 height 939
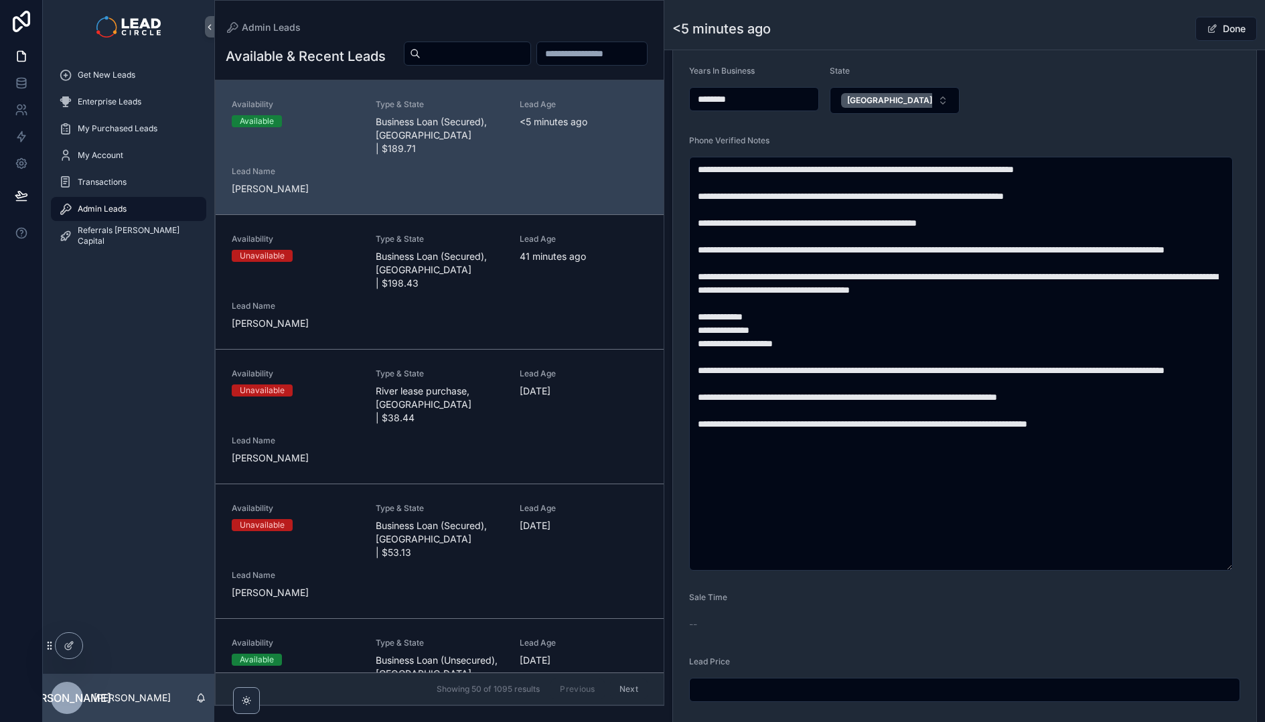
scroll to position [895, 0]
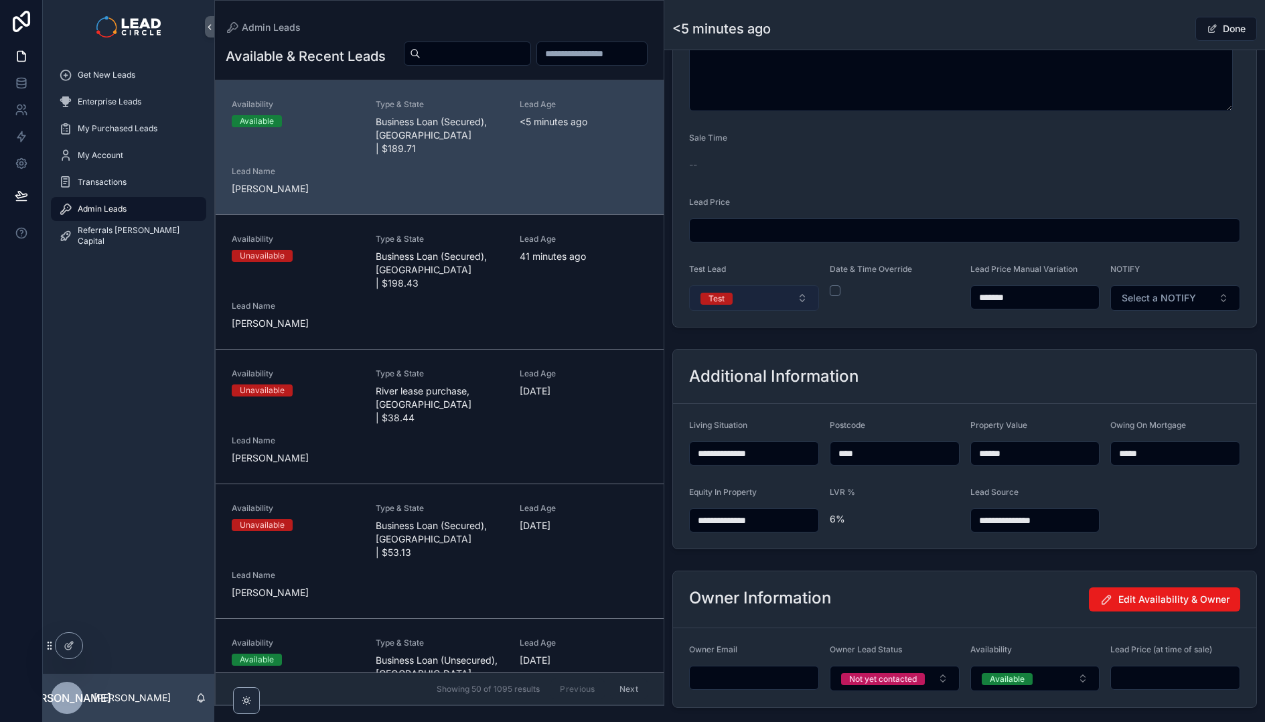
click at [784, 297] on button "Test" at bounding box center [754, 297] width 130 height 25
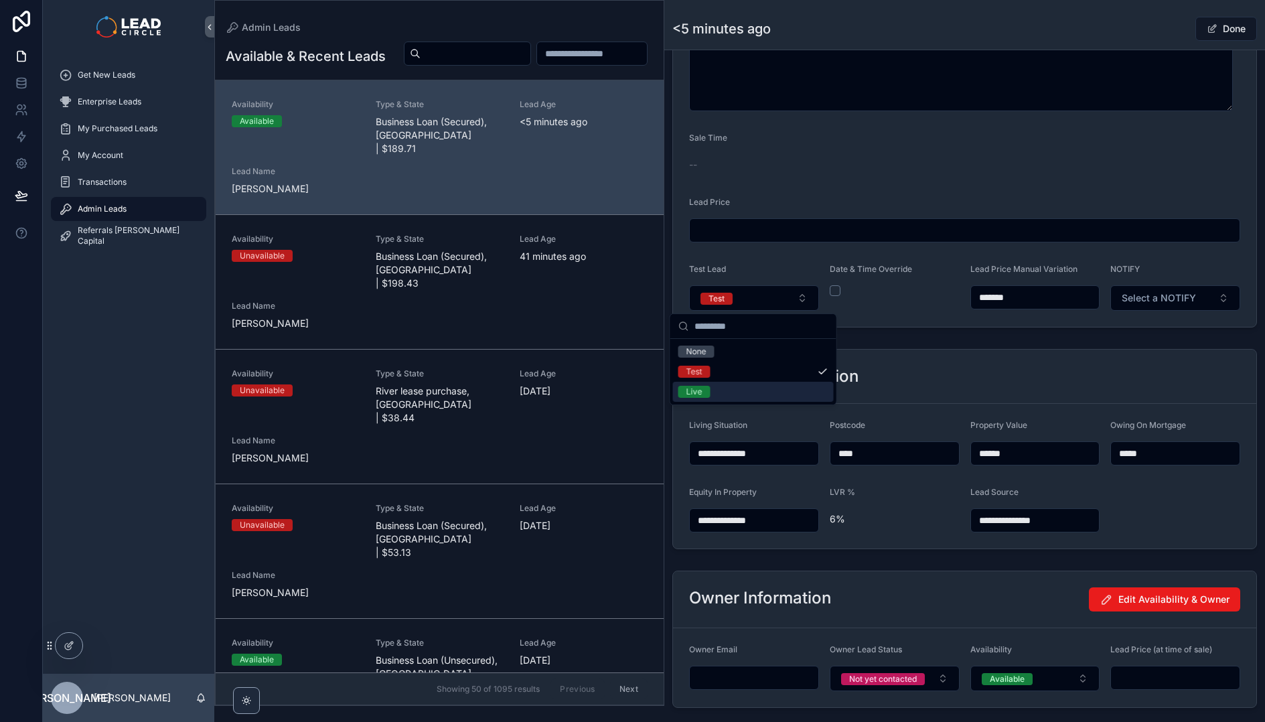
click at [743, 398] on div "Live" at bounding box center [753, 392] width 161 height 20
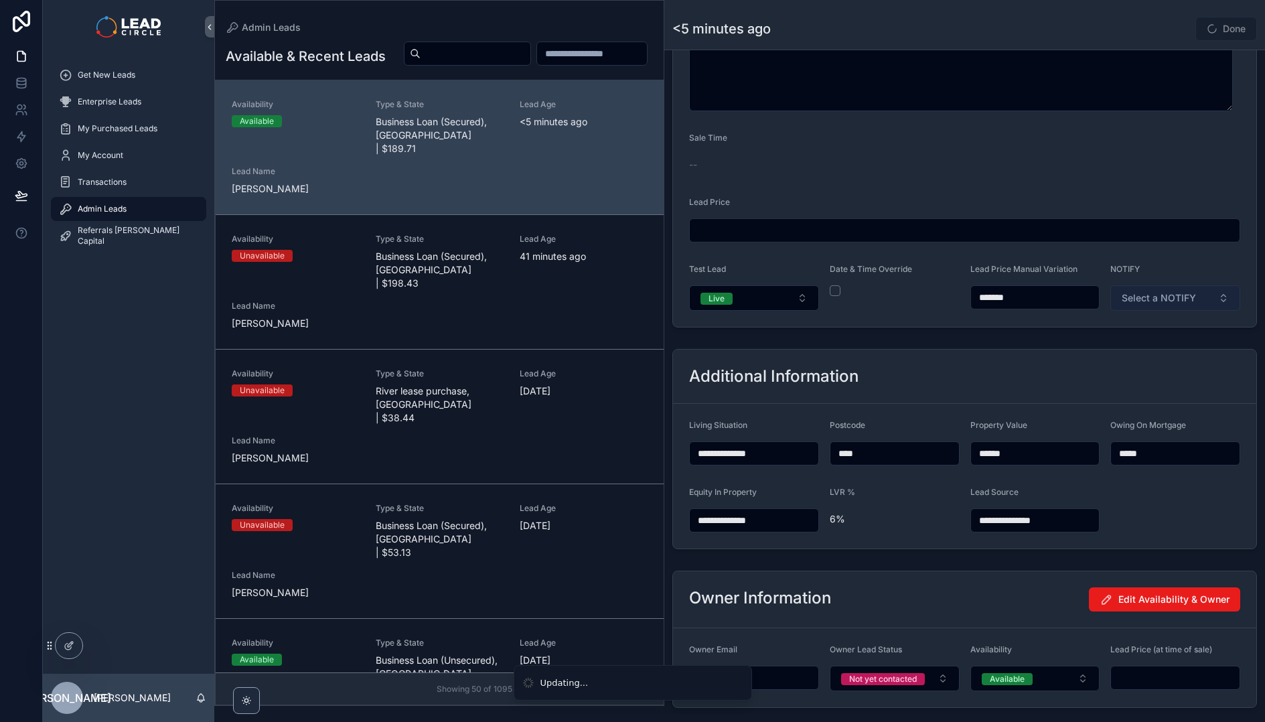
click at [1174, 297] on span "Select a NOTIFY" at bounding box center [1159, 297] width 74 height 13
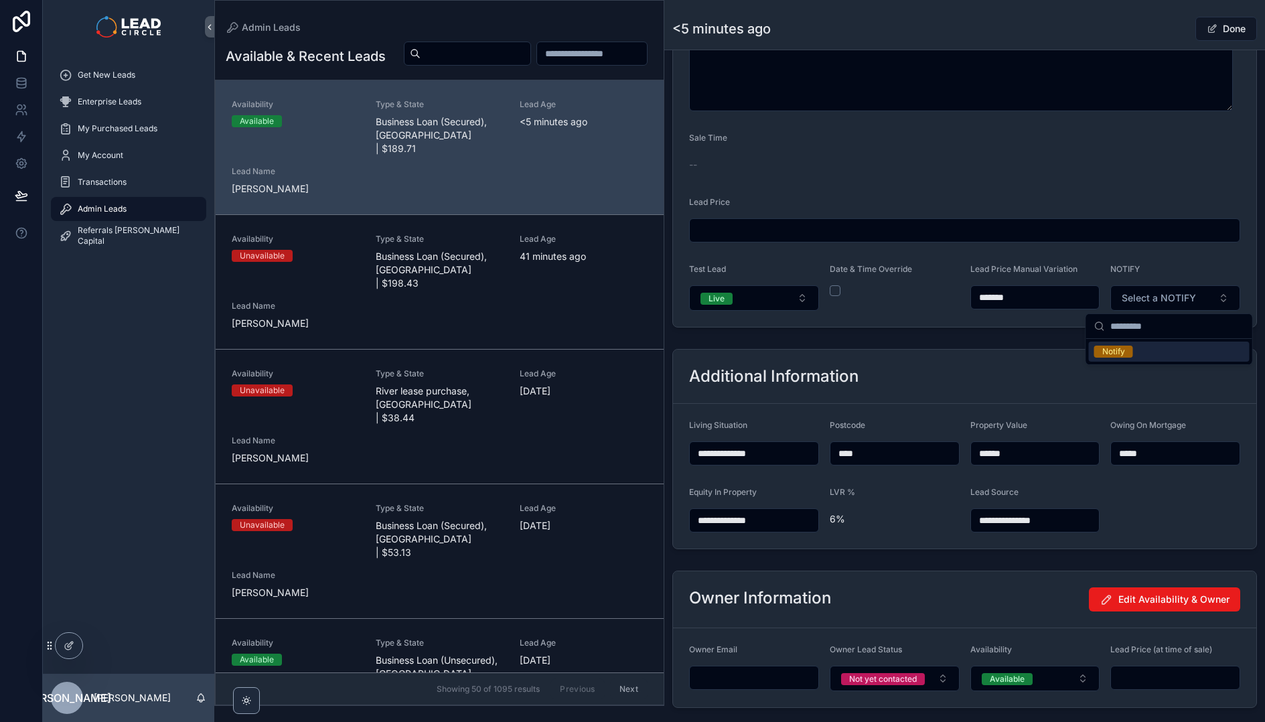
click at [1157, 352] on div "Notify" at bounding box center [1169, 351] width 161 height 20
click at [1114, 353] on div "Additional Information" at bounding box center [964, 377] width 583 height 54
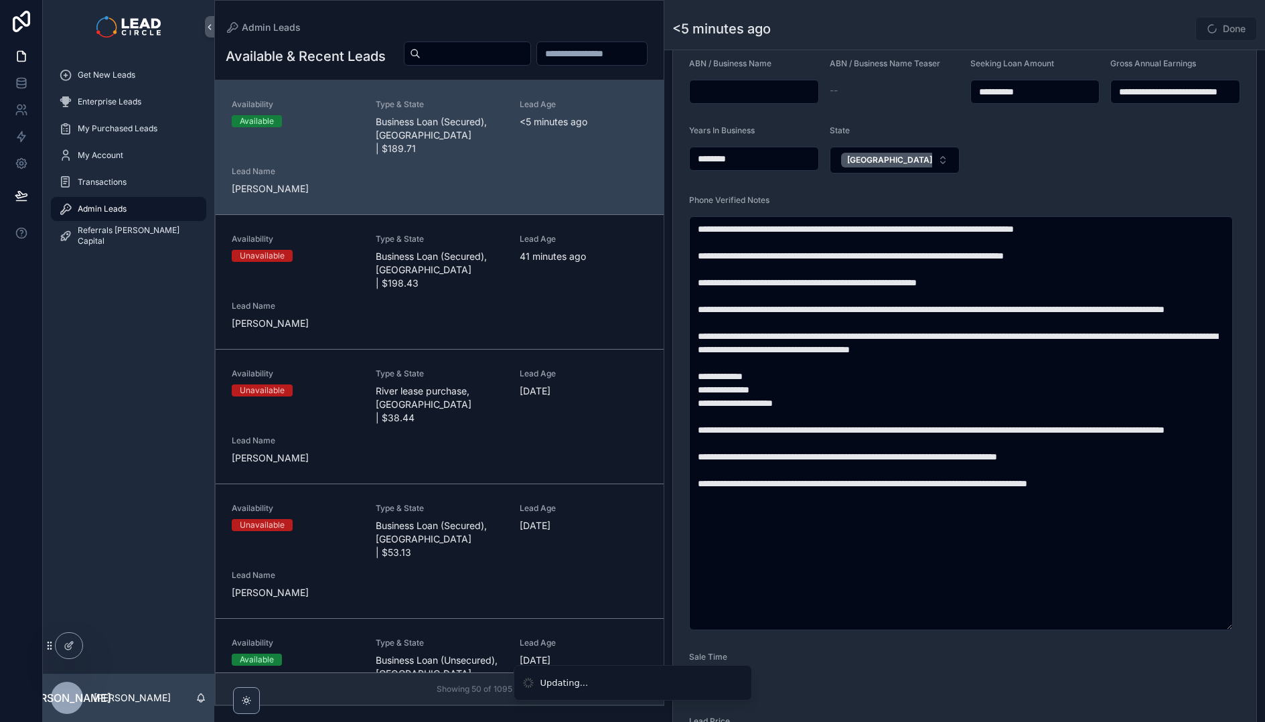
scroll to position [325, 0]
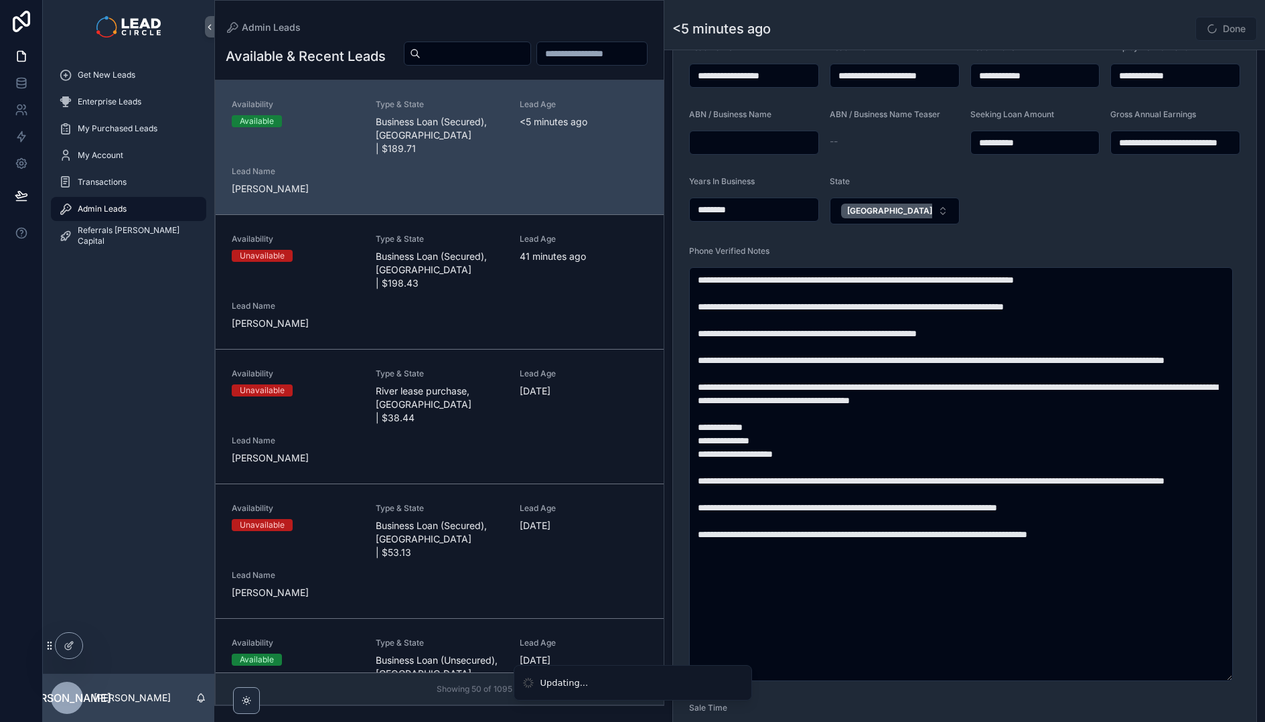
click at [1134, 23] on div "<5 minutes ago Done" at bounding box center [964, 28] width 585 height 25
click at [1224, 27] on button "Done" at bounding box center [1226, 29] width 62 height 24
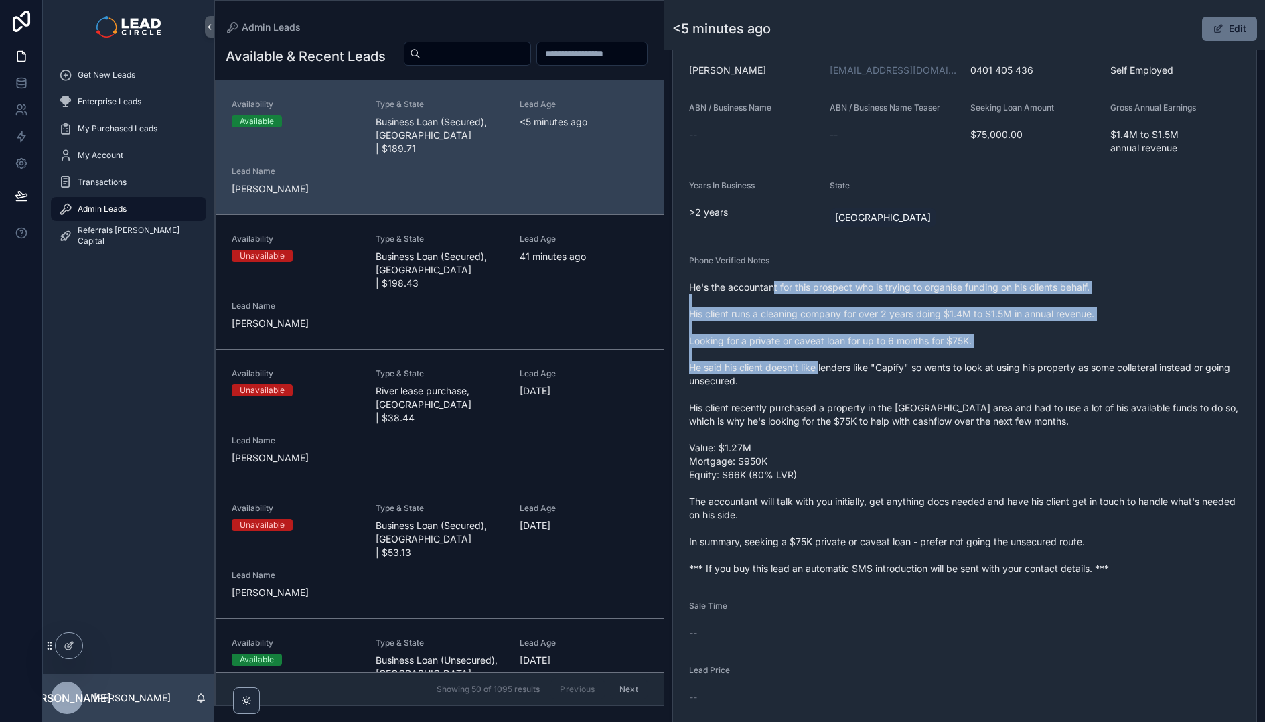
drag, startPoint x: 810, startPoint y: 348, endPoint x: 832, endPoint y: 370, distance: 31.2
click at [831, 370] on span "He's the accountant for this prospect who is trying to organise funding on his …" at bounding box center [964, 428] width 551 height 295
click at [832, 370] on span "He's the accountant for this prospect who is trying to organise funding on his …" at bounding box center [964, 428] width 551 height 295
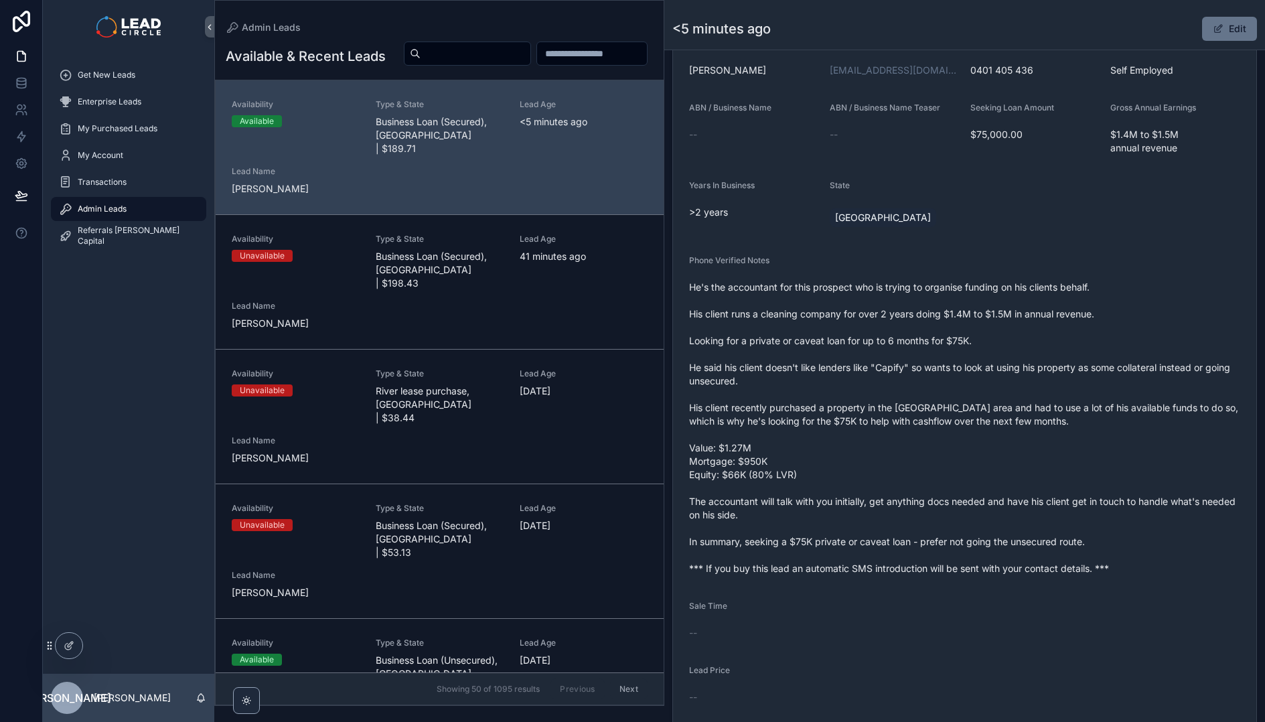
click at [834, 285] on span "He's the accountant for this prospect who is trying to organise funding on his …" at bounding box center [964, 428] width 551 height 295
click at [869, 289] on span "He's the accountant for this prospect who is trying to organise funding on his …" at bounding box center [964, 428] width 551 height 295
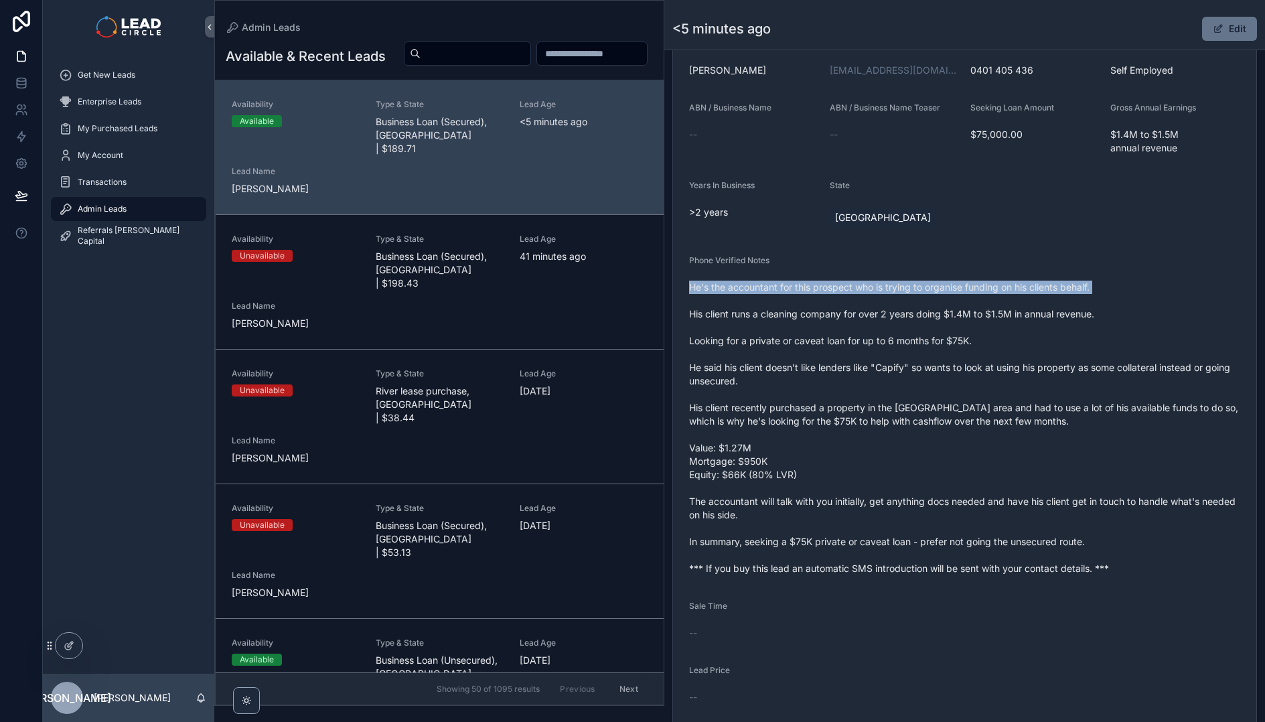
click at [869, 289] on span "He's the accountant for this prospect who is trying to organise funding on his …" at bounding box center [964, 428] width 551 height 295
click at [892, 313] on span "He's the accountant for this prospect who is trying to organise funding on his …" at bounding box center [964, 428] width 551 height 295
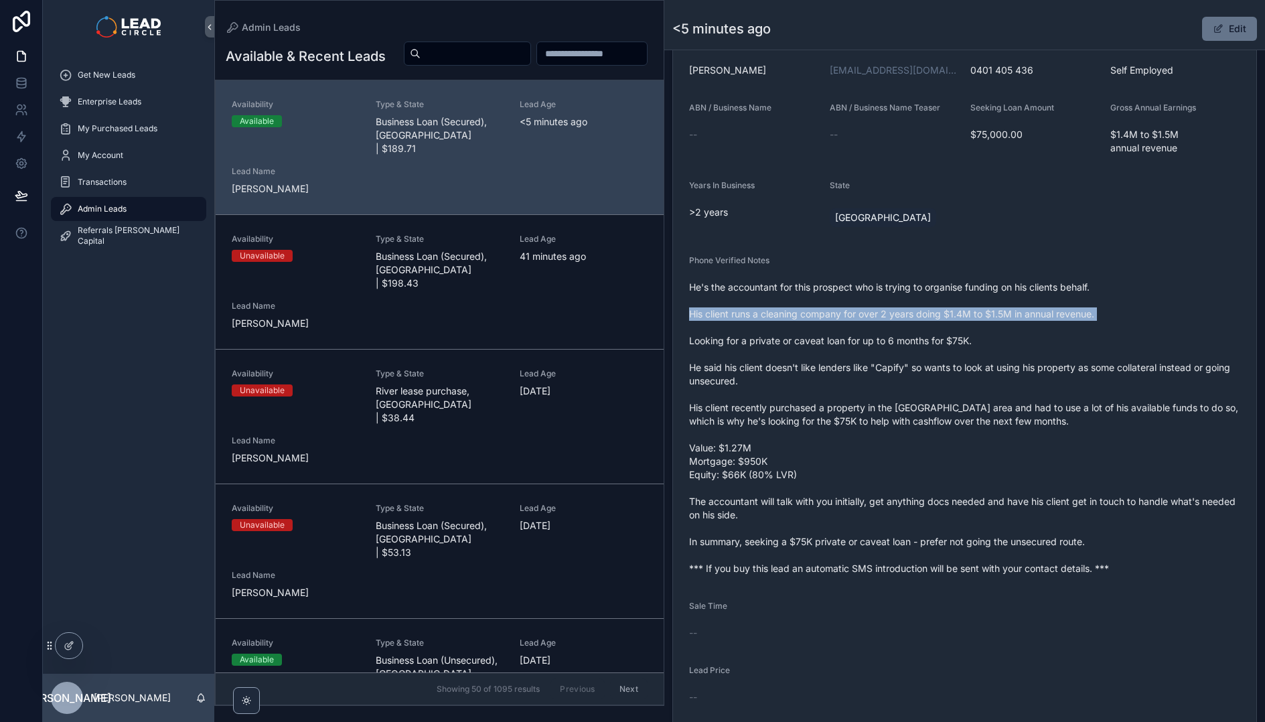
click at [892, 313] on span "He's the accountant for this prospect who is trying to organise funding on his …" at bounding box center [964, 428] width 551 height 295
click at [885, 292] on span "He's the accountant for this prospect who is trying to organise funding on his …" at bounding box center [964, 428] width 551 height 295
drag, startPoint x: 876, startPoint y: 320, endPoint x: 975, endPoint y: 315, distance: 99.2
click at [968, 316] on span "He's the accountant for this prospect who is trying to organise funding on his …" at bounding box center [964, 428] width 551 height 295
click at [975, 315] on span "He's the accountant for this prospect who is trying to organise funding on his …" at bounding box center [964, 428] width 551 height 295
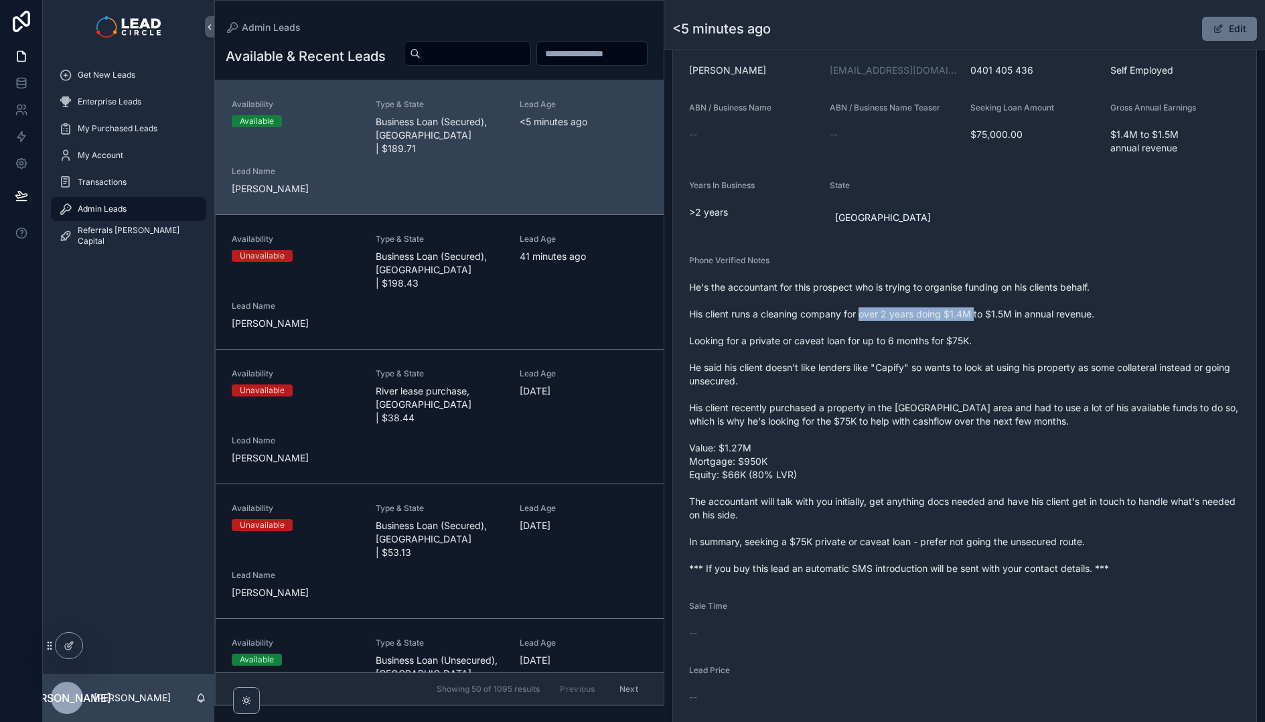
drag, startPoint x: 975, startPoint y: 315, endPoint x: 833, endPoint y: 309, distance: 142.1
click at [833, 309] on span "He's the accountant for this prospect who is trying to organise funding on his …" at bounding box center [964, 428] width 551 height 295
drag, startPoint x: 777, startPoint y: 335, endPoint x: 903, endPoint y: 328, distance: 126.1
click at [903, 328] on span "He's the accountant for this prospect who is trying to organise funding on his …" at bounding box center [964, 428] width 551 height 295
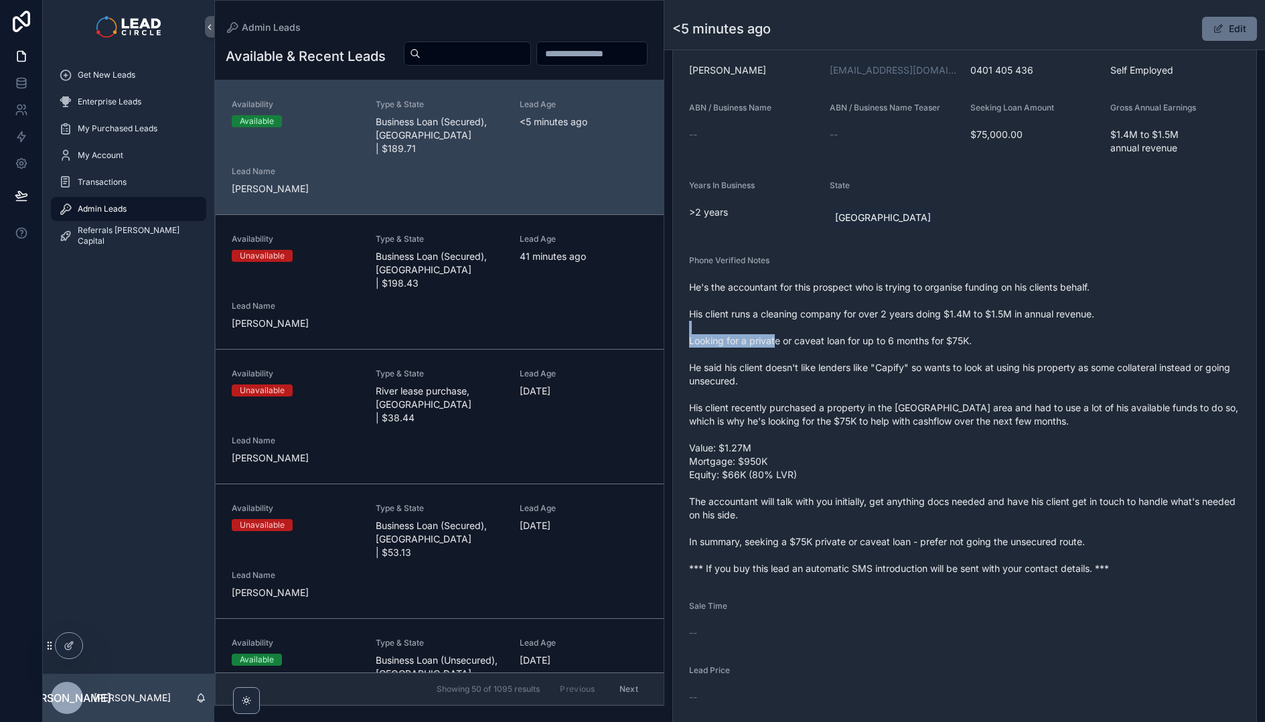
click at [903, 328] on span "He's the accountant for this prospect who is trying to organise funding on his …" at bounding box center [964, 428] width 551 height 295
drag, startPoint x: 901, startPoint y: 346, endPoint x: 806, endPoint y: 338, distance: 95.4
click at [806, 338] on span "He's the accountant for this prospect who is trying to organise funding on his …" at bounding box center [964, 428] width 551 height 295
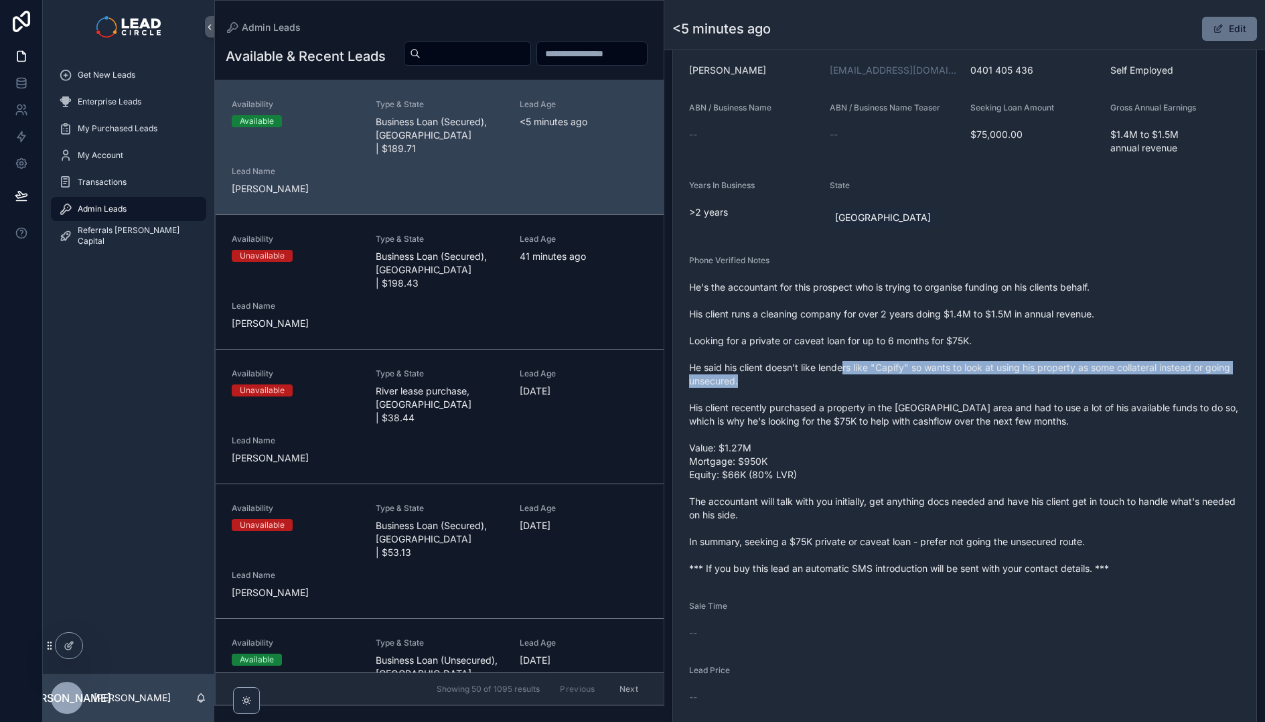
drag, startPoint x: 1000, startPoint y: 376, endPoint x: 1023, endPoint y: 374, distance: 23.5
click at [1022, 374] on span "He's the accountant for this prospect who is trying to organise funding on his …" at bounding box center [964, 428] width 551 height 295
click at [1023, 374] on span "He's the accountant for this prospect who is trying to organise funding on his …" at bounding box center [964, 428] width 551 height 295
click at [913, 366] on span "He's the accountant for this prospect who is trying to organise funding on his …" at bounding box center [964, 428] width 551 height 295
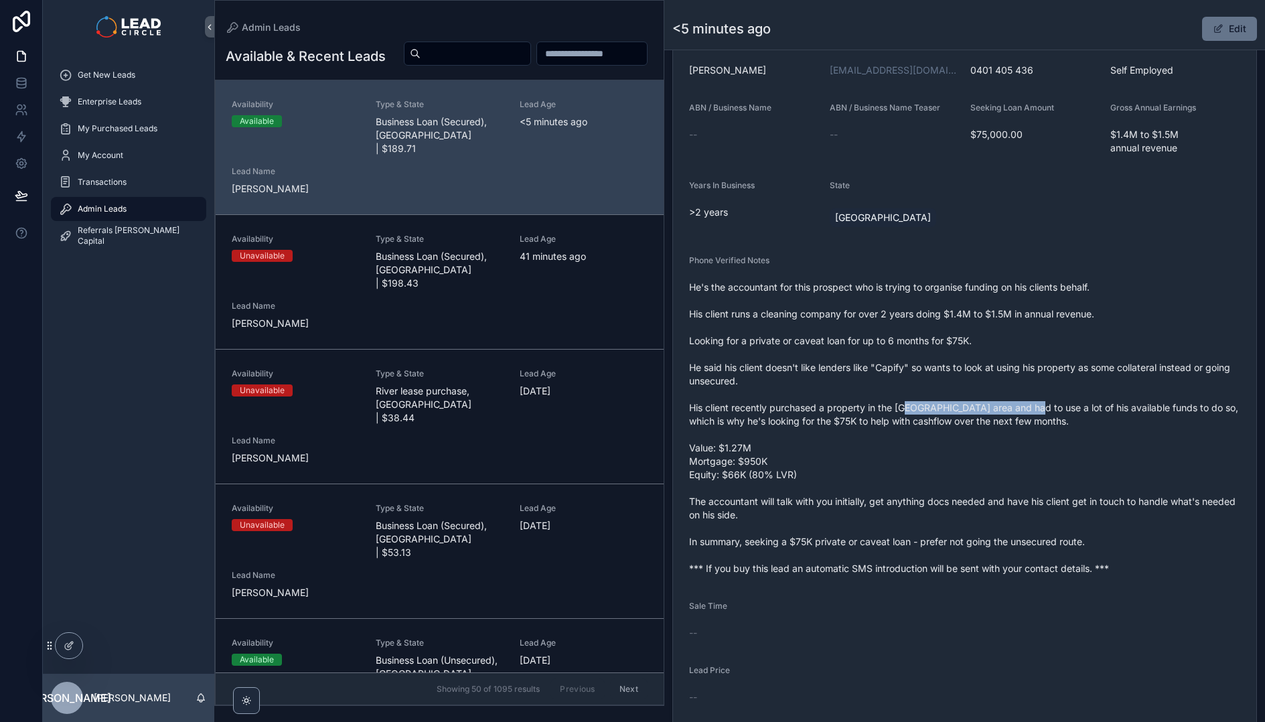
drag, startPoint x: 916, startPoint y: 404, endPoint x: 1047, endPoint y: 394, distance: 131.6
click at [1045, 396] on span "He's the accountant for this prospect who is trying to organise funding on his …" at bounding box center [964, 428] width 551 height 295
click at [1047, 394] on span "He's the accountant for this prospect who is trying to organise funding on his …" at bounding box center [964, 428] width 551 height 295
drag, startPoint x: 806, startPoint y: 424, endPoint x: 962, endPoint y: 419, distance: 155.4
click at [961, 419] on span "He's the accountant for this prospect who is trying to organise funding on his …" at bounding box center [964, 428] width 551 height 295
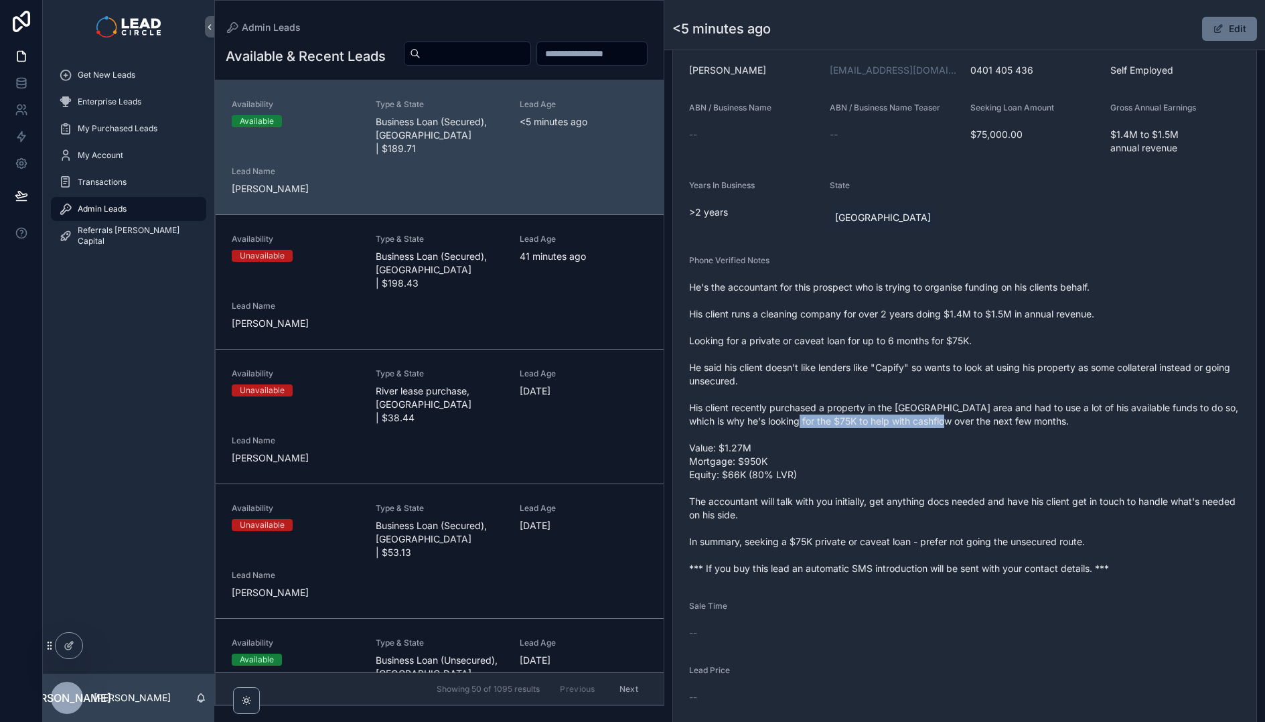
click at [962, 419] on span "He's the accountant for this prospect who is trying to organise funding on his …" at bounding box center [964, 428] width 551 height 295
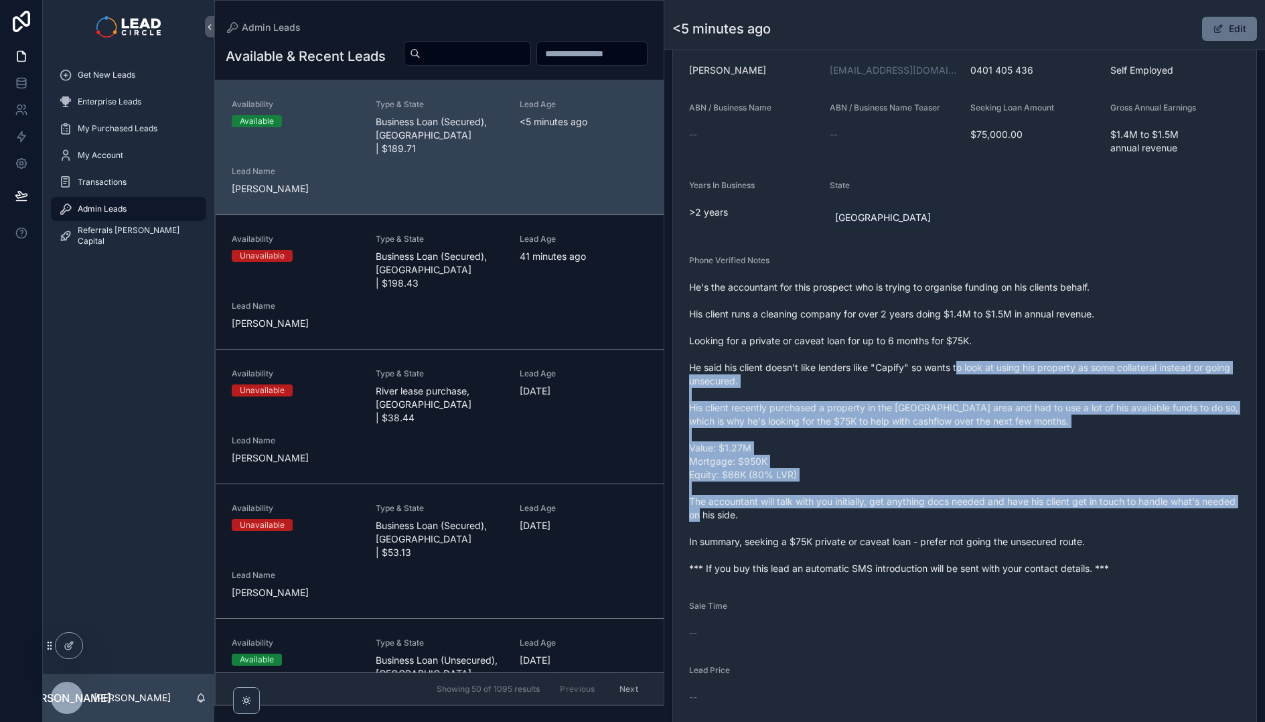
drag, startPoint x: 971, startPoint y: 373, endPoint x: 1122, endPoint y: 536, distance: 222.7
click at [1122, 534] on span "He's the accountant for this prospect who is trying to organise funding on his …" at bounding box center [964, 428] width 551 height 295
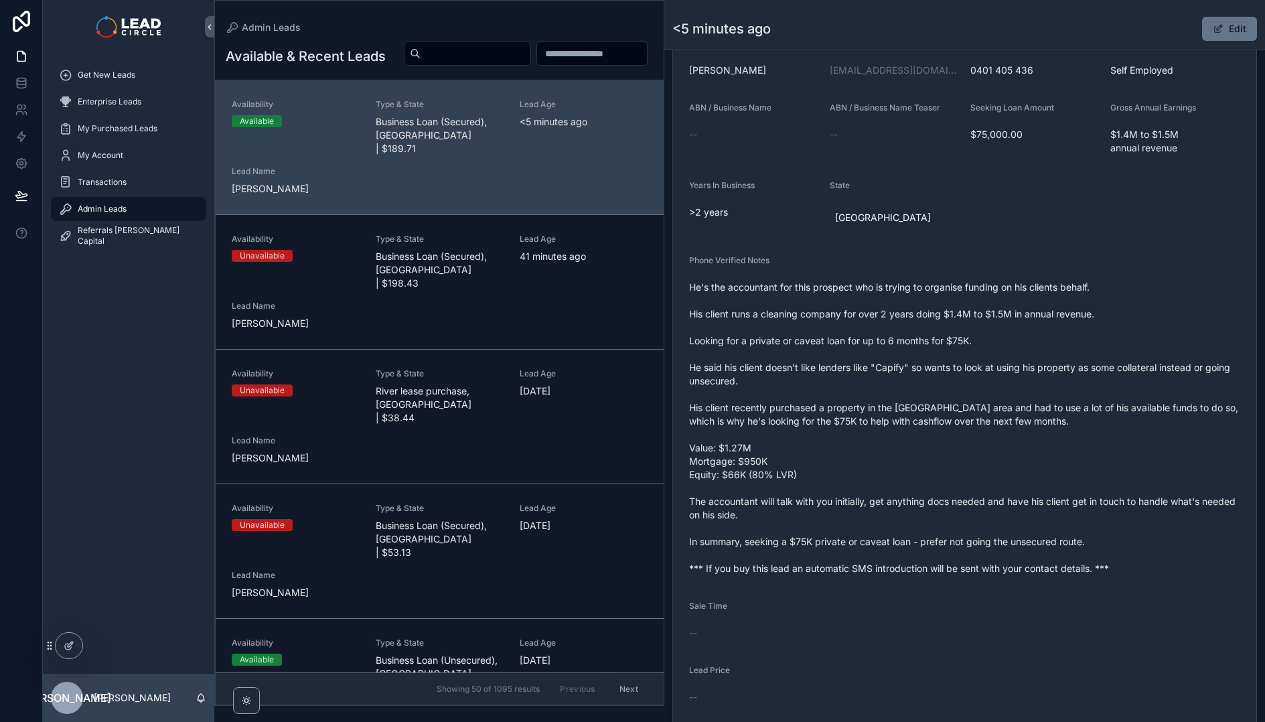
click at [1126, 547] on span "He's the accountant for this prospect who is trying to organise funding on his …" at bounding box center [964, 428] width 551 height 295
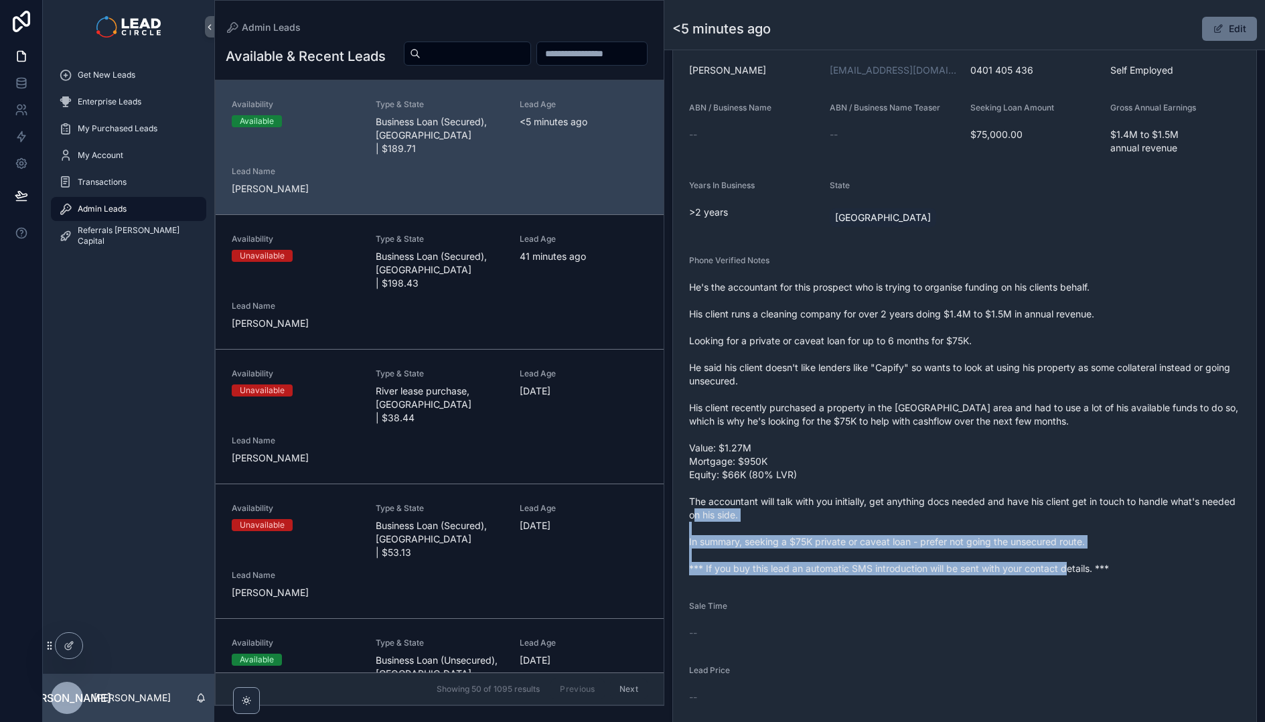
drag, startPoint x: 1144, startPoint y: 574, endPoint x: 1081, endPoint y: 495, distance: 100.5
click at [1082, 500] on span "He's the accountant for this prospect who is trying to organise funding on his …" at bounding box center [964, 428] width 551 height 295
click at [1081, 495] on span "He's the accountant for this prospect who is trying to organise funding on his …" at bounding box center [964, 428] width 551 height 295
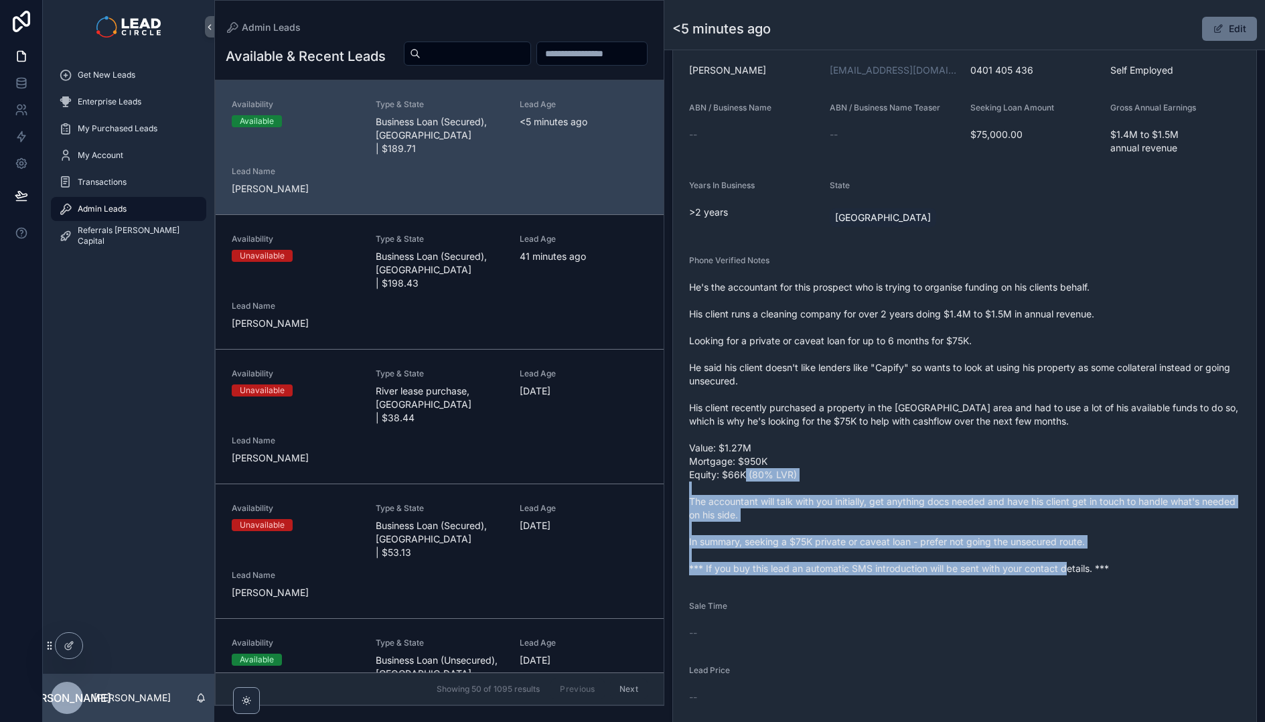
drag, startPoint x: 1089, startPoint y: 496, endPoint x: 1166, endPoint y: 568, distance: 105.6
click at [1166, 568] on span "He's the accountant for this prospect who is trying to organise funding on his …" at bounding box center [964, 428] width 551 height 295
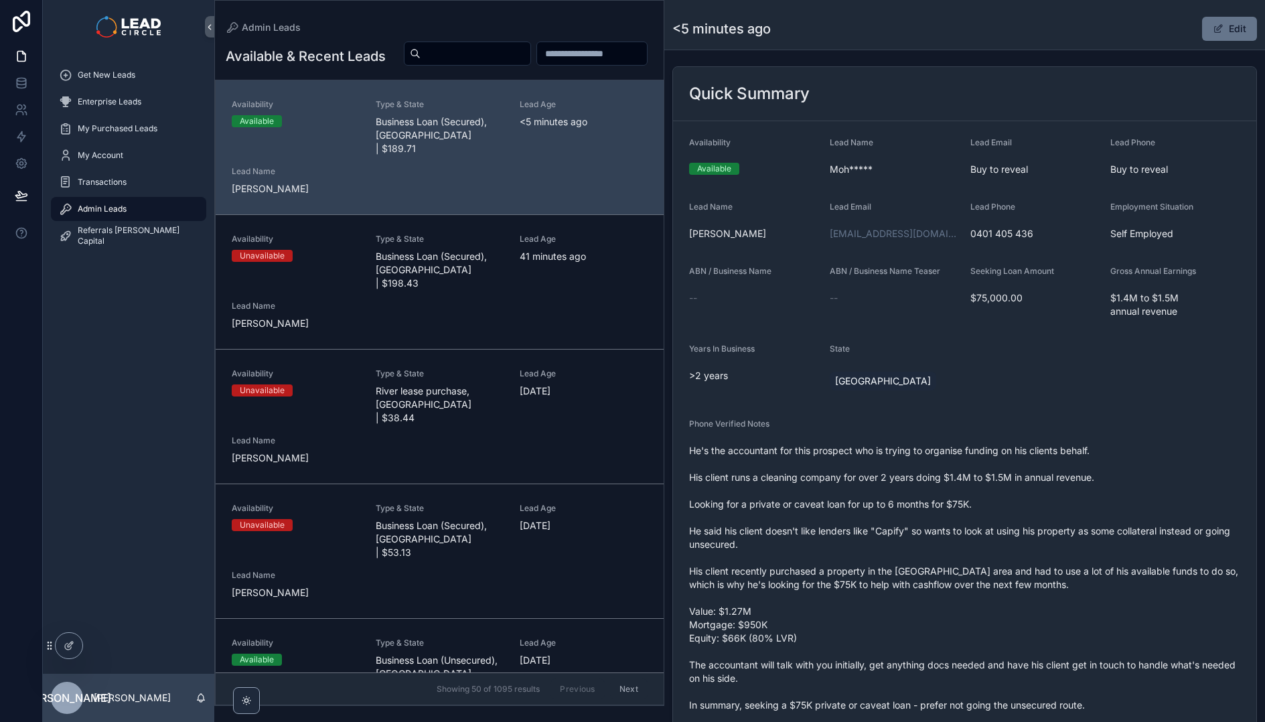
scroll to position [254, 0]
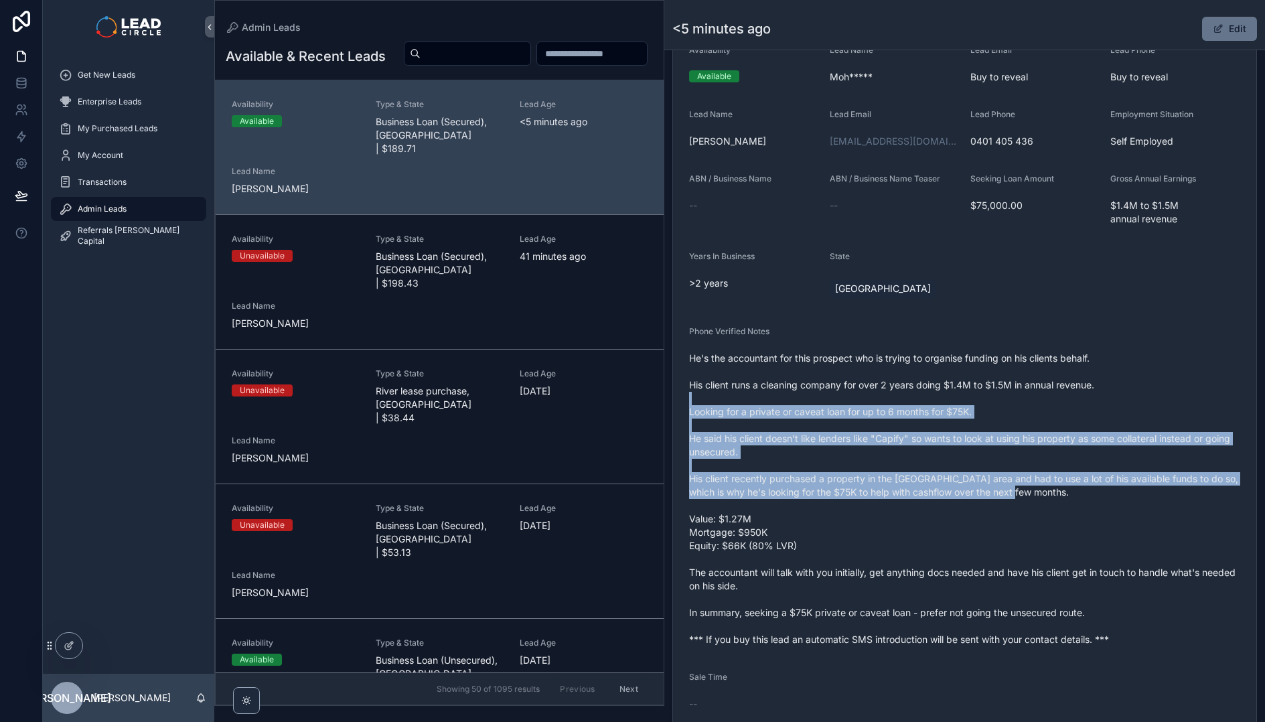
drag, startPoint x: 1026, startPoint y: 392, endPoint x: 1072, endPoint y: 494, distance: 112.1
click at [1071, 493] on span "He's the accountant for this prospect who is trying to organise funding on his …" at bounding box center [964, 499] width 551 height 295
click at [1073, 495] on span "He's the accountant for this prospect who is trying to organise funding on his …" at bounding box center [964, 499] width 551 height 295
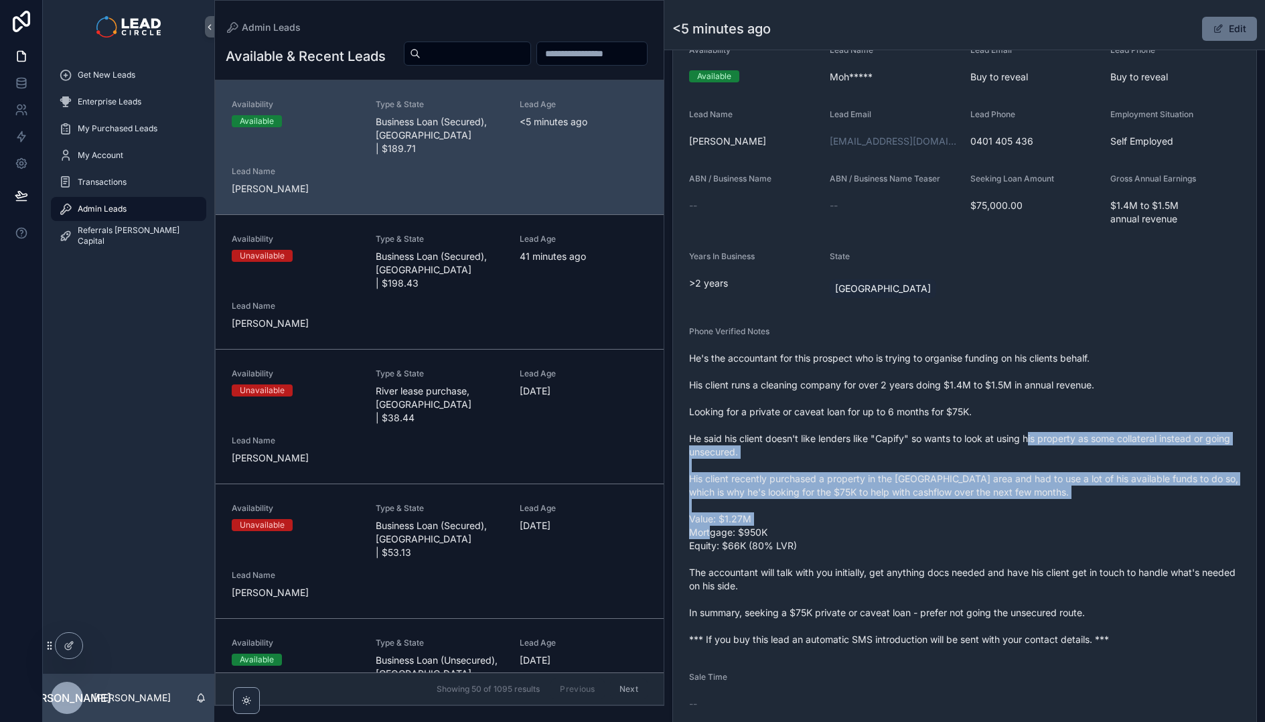
drag, startPoint x: 1029, startPoint y: 441, endPoint x: 1056, endPoint y: 530, distance: 92.4
click at [1056, 530] on span "He's the accountant for this prospect who is trying to organise funding on his …" at bounding box center [964, 499] width 551 height 295
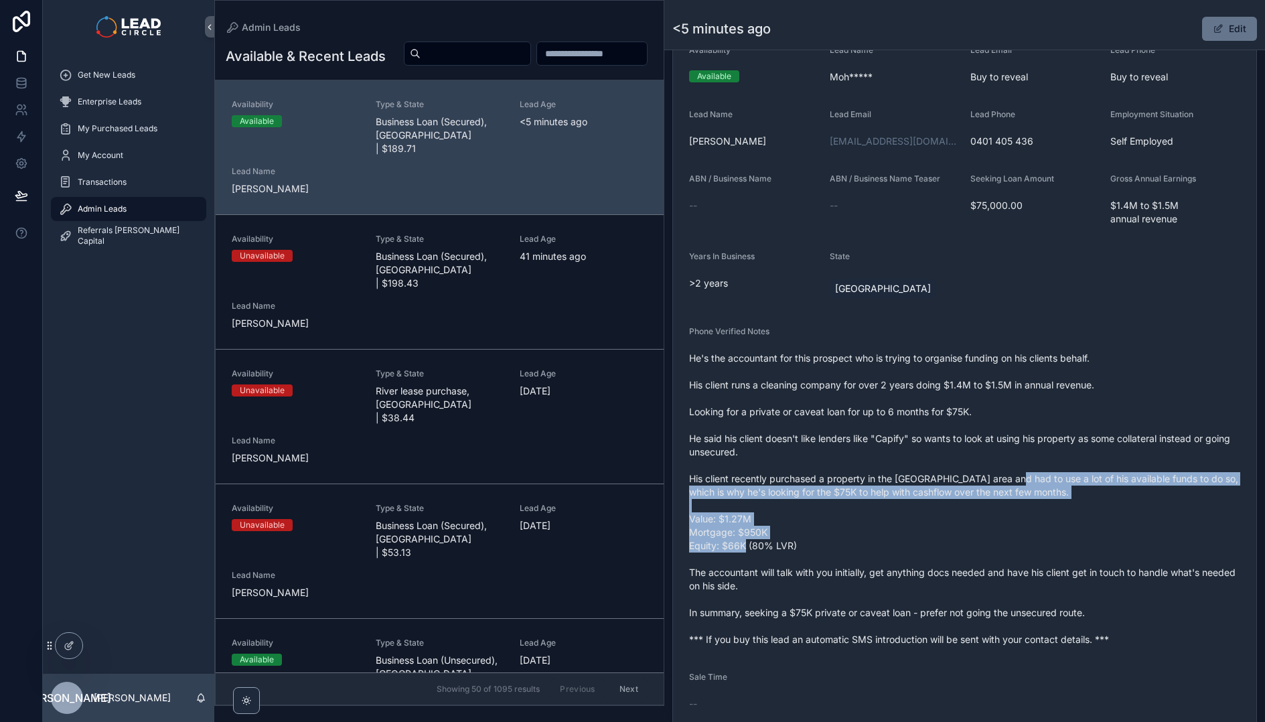
drag, startPoint x: 1074, startPoint y: 544, endPoint x: 1003, endPoint y: 473, distance: 100.4
click at [1003, 473] on span "He's the accountant for this prospect who is trying to organise funding on his …" at bounding box center [964, 499] width 551 height 295
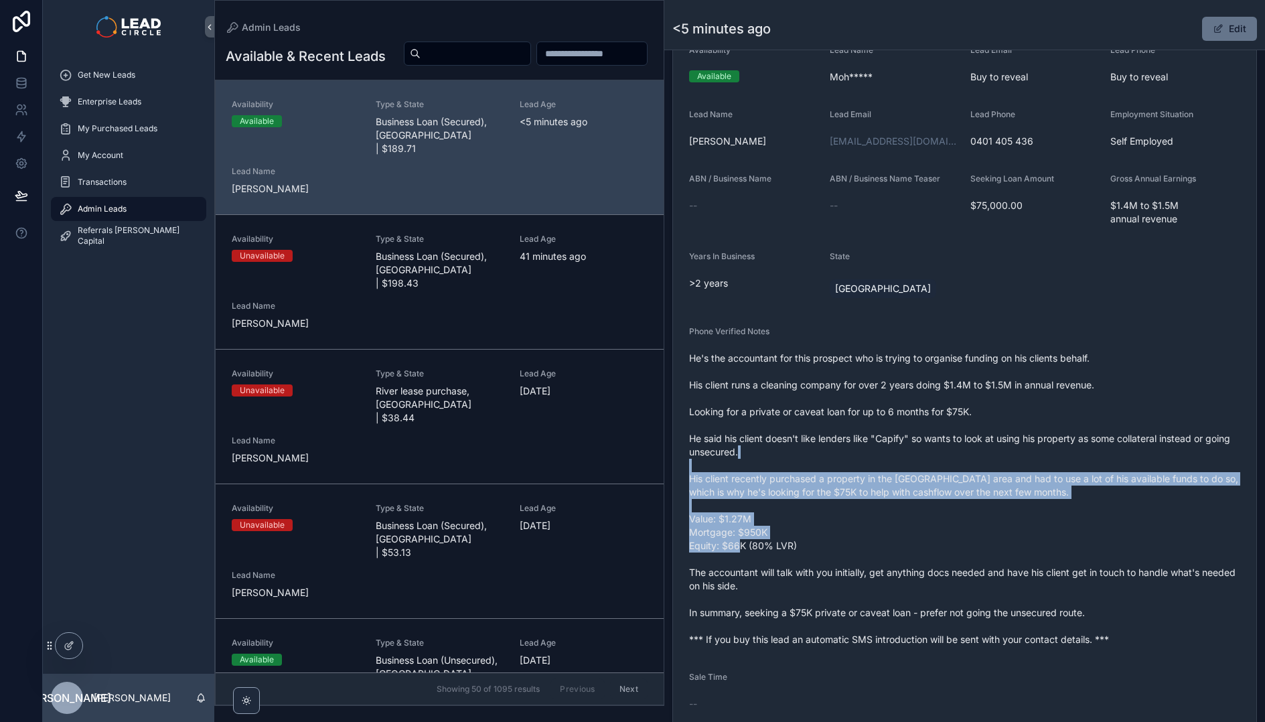
drag, startPoint x: 995, startPoint y: 449, endPoint x: 1053, endPoint y: 540, distance: 107.7
click at [1053, 540] on span "He's the accountant for this prospect who is trying to organise funding on his …" at bounding box center [964, 499] width 551 height 295
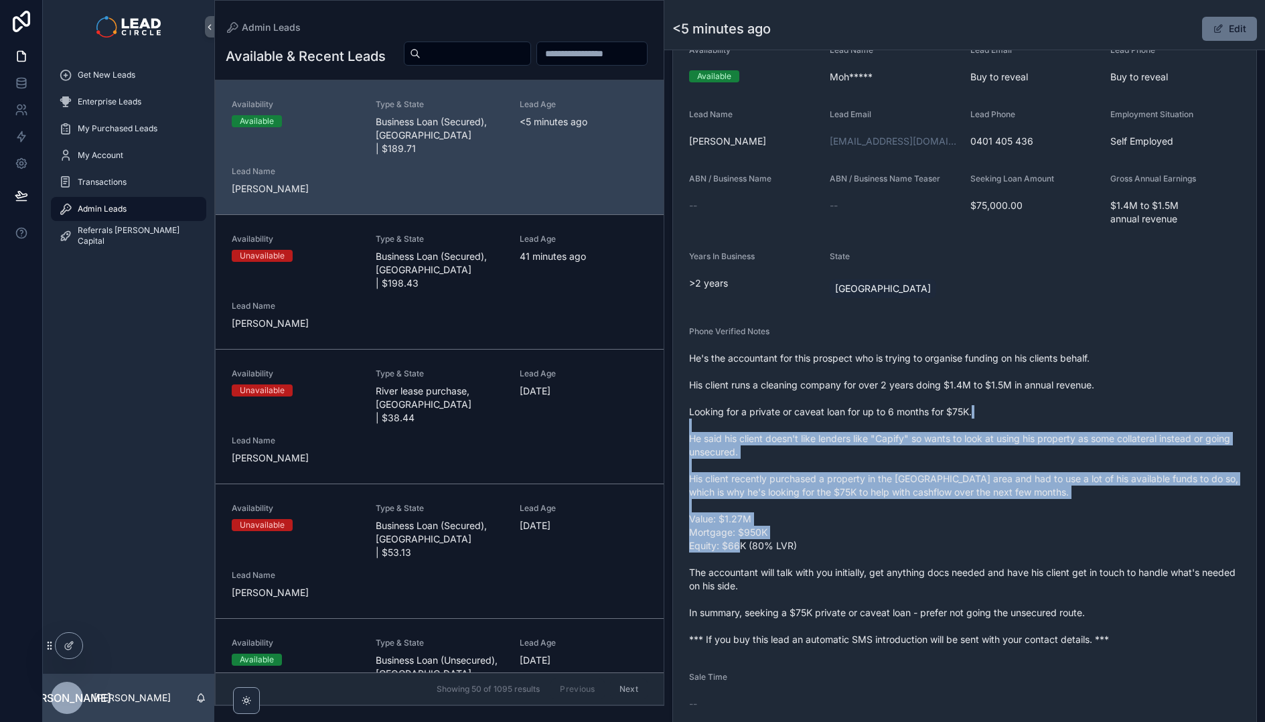
drag, startPoint x: 1009, startPoint y: 419, endPoint x: 1058, endPoint y: 548, distance: 138.2
click at [1058, 548] on span "He's the accountant for this prospect who is trying to organise funding on his …" at bounding box center [964, 499] width 551 height 295
drag, startPoint x: 1058, startPoint y: 548, endPoint x: 1014, endPoint y: 441, distance: 115.6
click at [1014, 441] on span "He's the accountant for this prospect who is trying to organise funding on his …" at bounding box center [964, 499] width 551 height 295
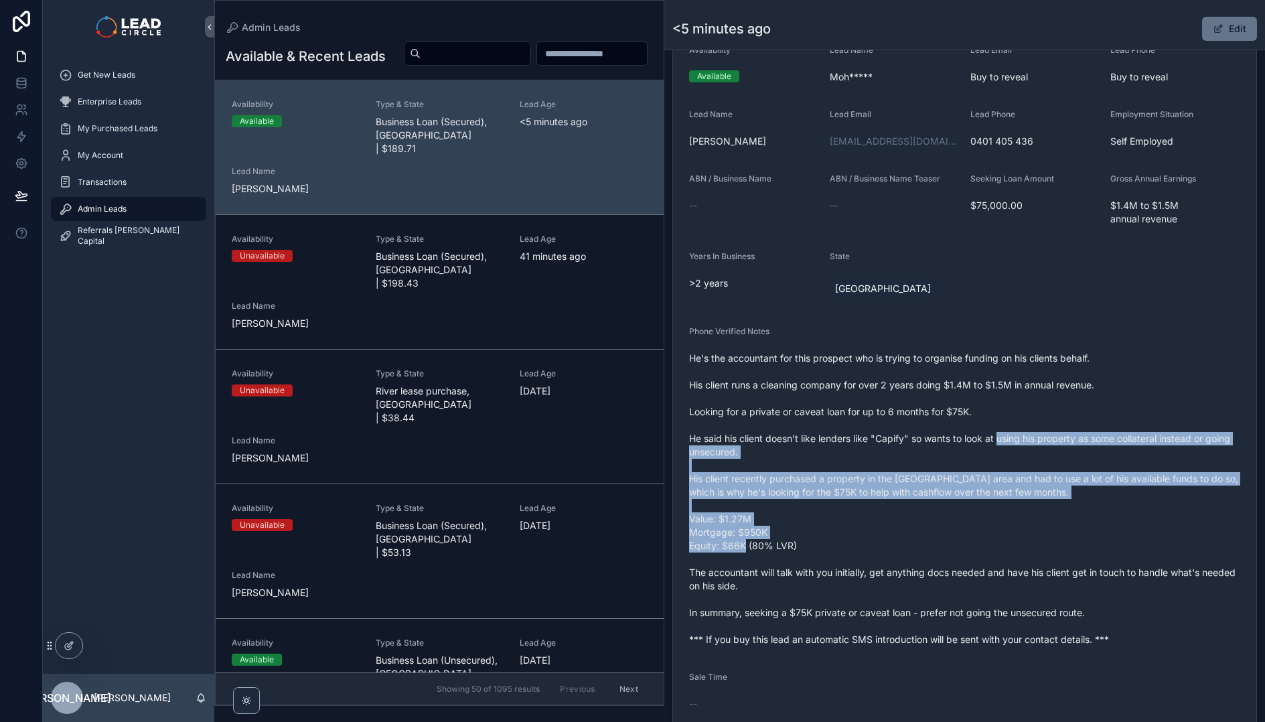
click at [1014, 441] on span "He's the accountant for this prospect who is trying to organise funding on his …" at bounding box center [964, 499] width 551 height 295
drag, startPoint x: 1024, startPoint y: 453, endPoint x: 1063, endPoint y: 552, distance: 106.2
click at [1063, 552] on span "He's the accountant for this prospect who is trying to organise funding on his …" at bounding box center [964, 499] width 551 height 295
drag, startPoint x: 1063, startPoint y: 552, endPoint x: 995, endPoint y: 460, distance: 114.5
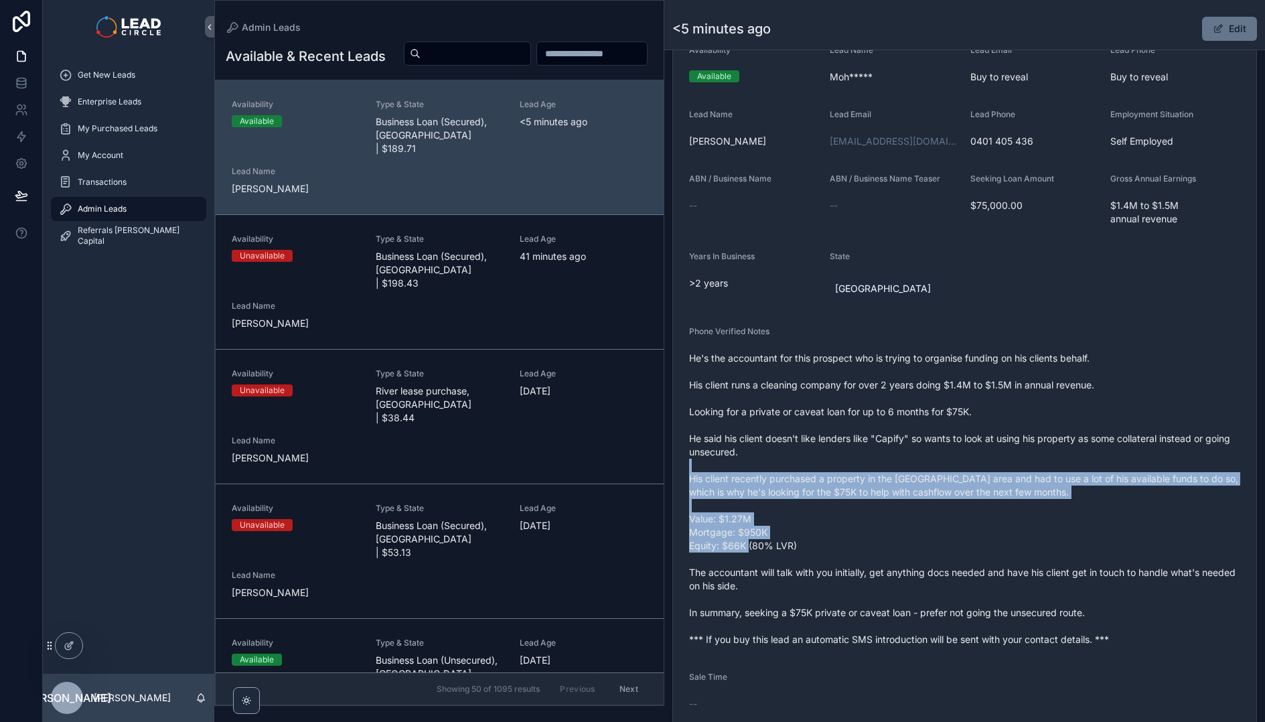
click at [995, 460] on span "He's the accountant for this prospect who is trying to organise funding on his …" at bounding box center [964, 499] width 551 height 295
drag, startPoint x: 995, startPoint y: 460, endPoint x: 1039, endPoint y: 541, distance: 92.0
click at [1039, 541] on span "He's the accountant for this prospect who is trying to organise funding on his …" at bounding box center [964, 499] width 551 height 295
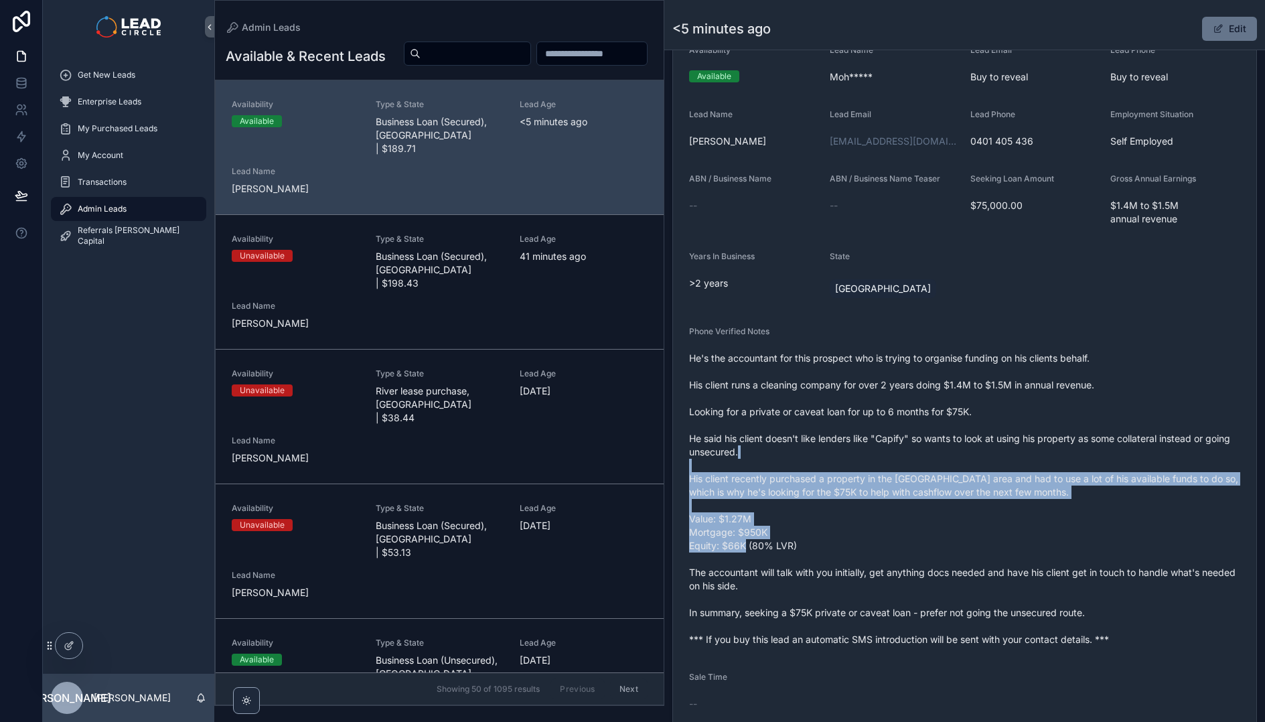
drag, startPoint x: 1039, startPoint y: 541, endPoint x: 1010, endPoint y: 455, distance: 90.4
click at [1010, 455] on span "He's the accountant for this prospect who is trying to organise funding on his …" at bounding box center [964, 499] width 551 height 295
drag, startPoint x: 1010, startPoint y: 455, endPoint x: 1041, endPoint y: 549, distance: 98.9
click at [1041, 549] on span "He's the accountant for this prospect who is trying to organise funding on his …" at bounding box center [964, 499] width 551 height 295
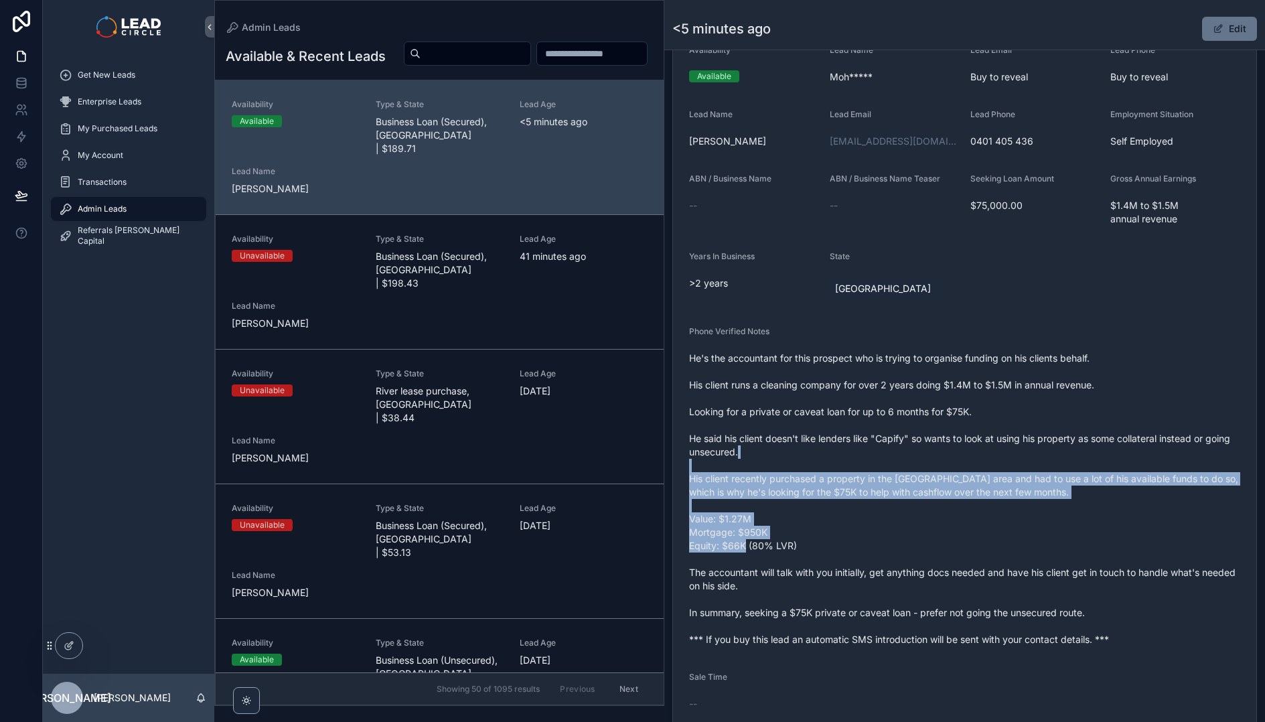
click at [1041, 549] on span "He's the accountant for this prospect who is trying to organise funding on his …" at bounding box center [964, 499] width 551 height 295
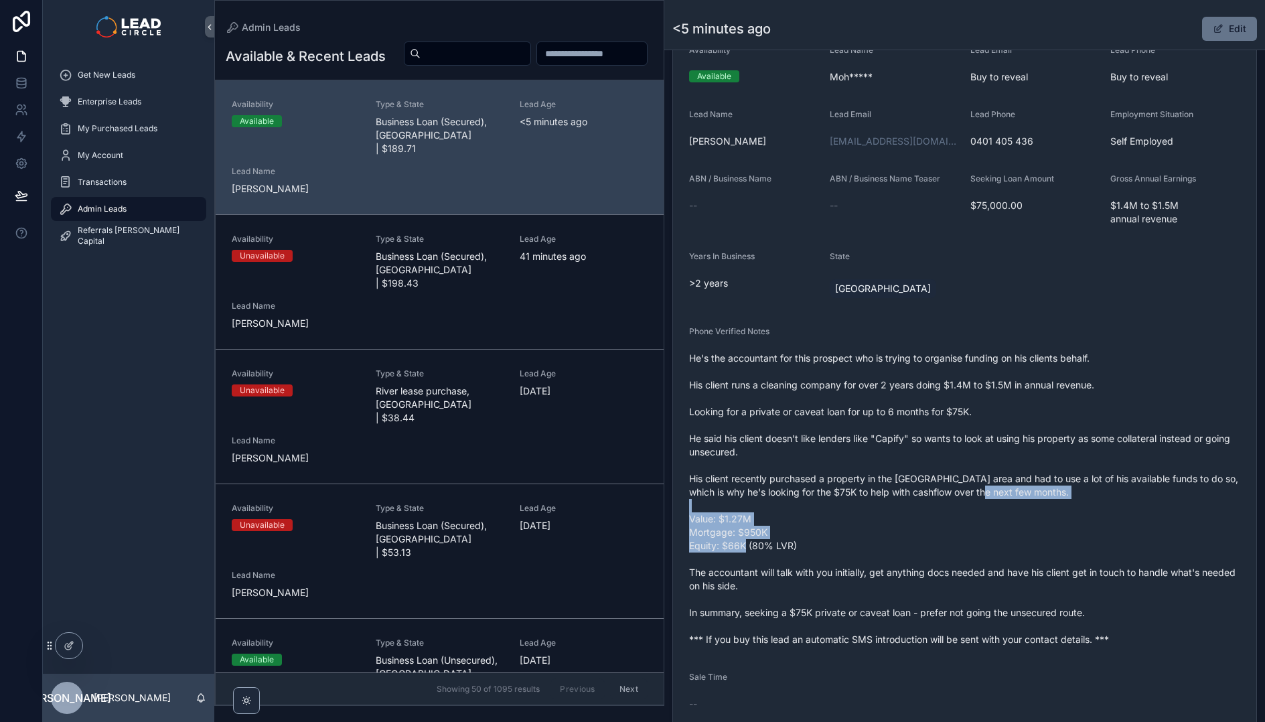
drag, startPoint x: 1041, startPoint y: 549, endPoint x: 1010, endPoint y: 469, distance: 85.7
click at [1010, 470] on span "He's the accountant for this prospect who is trying to organise funding on his …" at bounding box center [964, 499] width 551 height 295
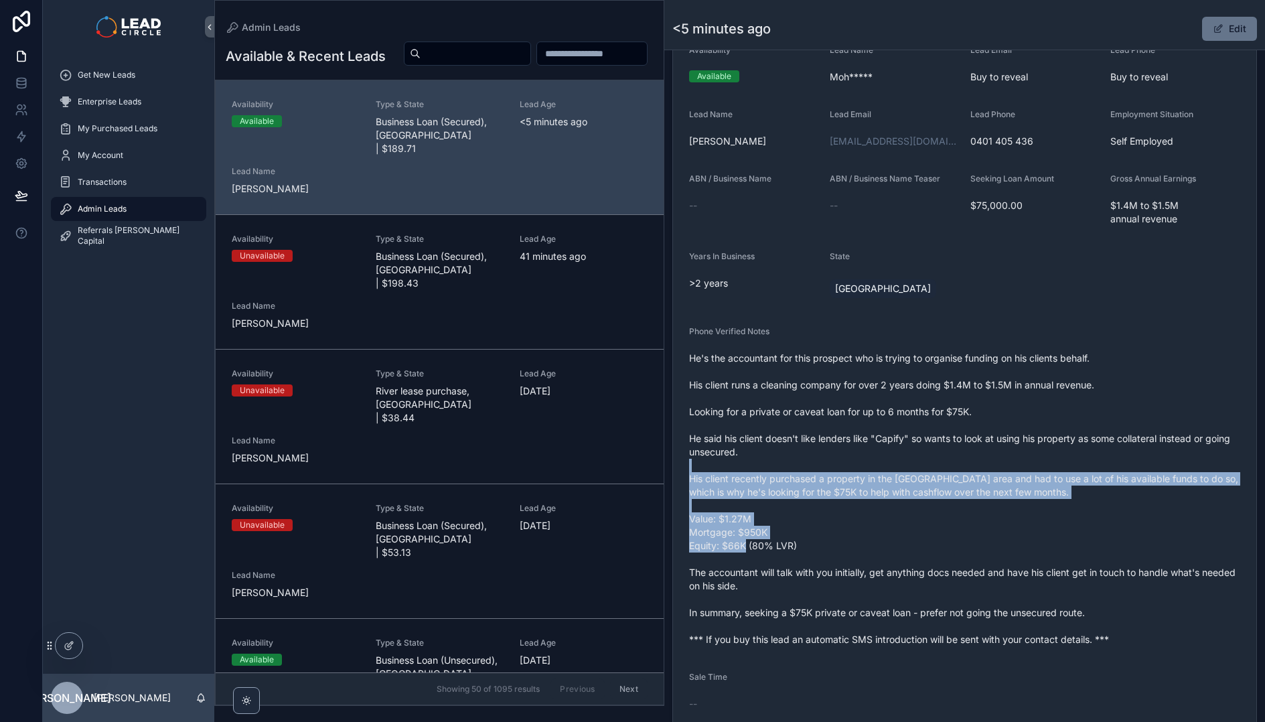
click at [1010, 469] on span "He's the accountant for this prospect who is trying to organise funding on his …" at bounding box center [964, 499] width 551 height 295
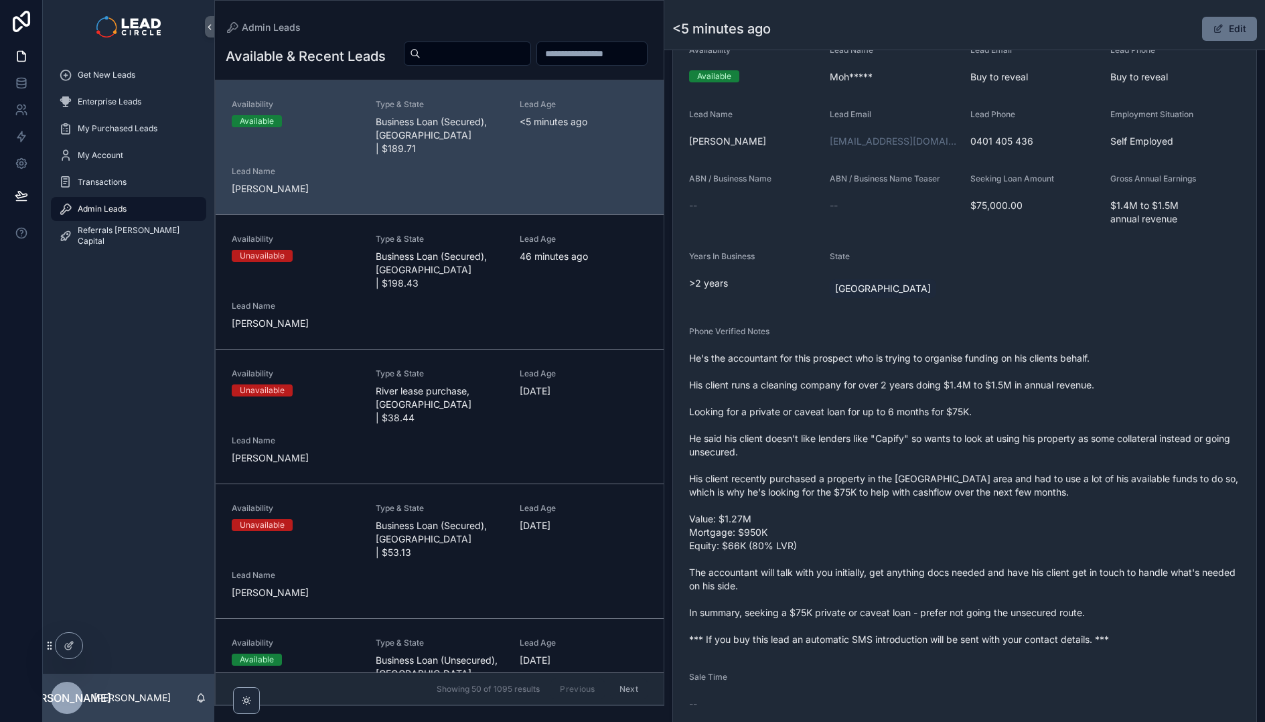
scroll to position [119, 0]
